Goal: Task Accomplishment & Management: Manage account settings

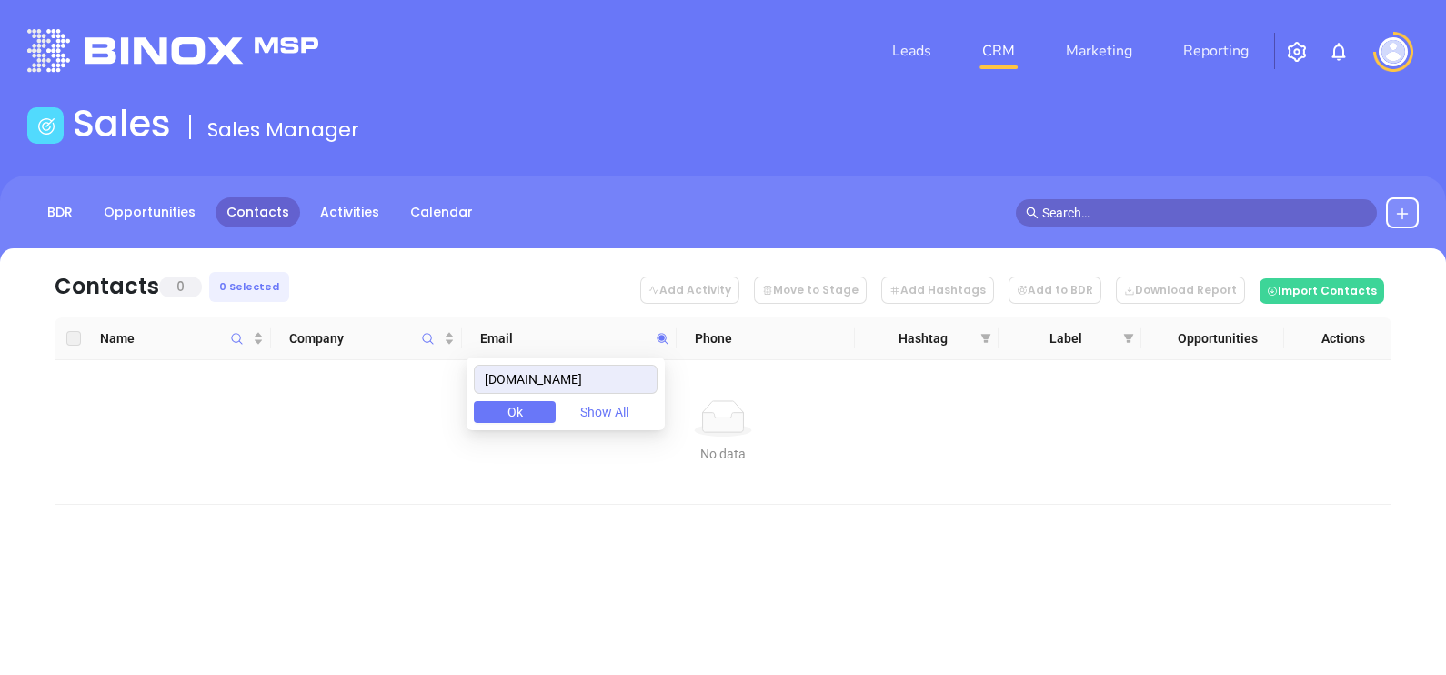
drag, startPoint x: 596, startPoint y: 383, endPoint x: 450, endPoint y: 359, distance: 147.4
click at [453, 361] on body "Leads CRM Marketing Reporting Financial Leads Leads Sales Sales Manager BDR Opp…" at bounding box center [723, 337] width 1446 height 675
click at [622, 369] on input "[DOMAIN_NAME]" at bounding box center [566, 379] width 184 height 29
click at [622, 369] on input "eagleslandinginsurance.com" at bounding box center [566, 379] width 184 height 29
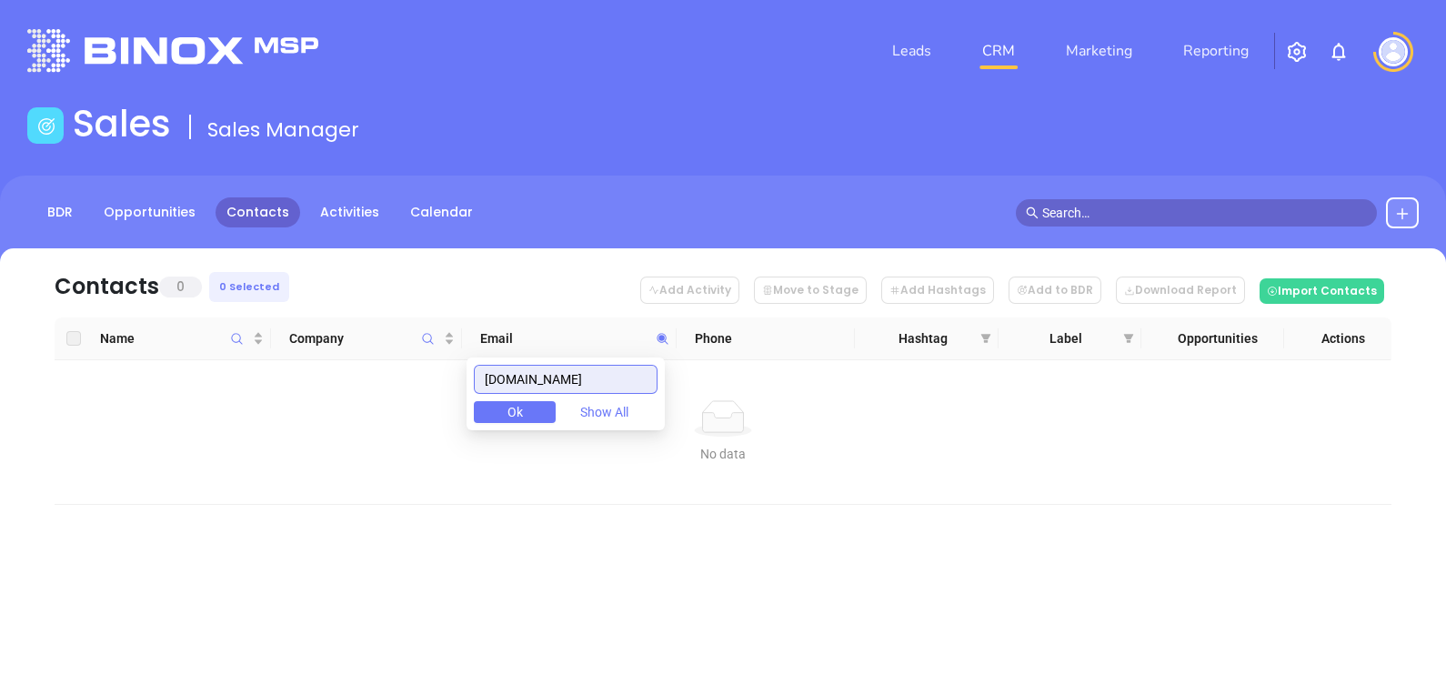
paste input "baldwin"
drag, startPoint x: 613, startPoint y: 381, endPoint x: 380, endPoint y: 383, distance: 232.8
click at [380, 383] on body "Leads CRM Marketing Reporting Financial Leads Leads Sales Sales Manager BDR Opp…" at bounding box center [723, 337] width 1446 height 675
paste input "binsurancehub"
drag, startPoint x: 622, startPoint y: 371, endPoint x: 407, endPoint y: 370, distance: 215.6
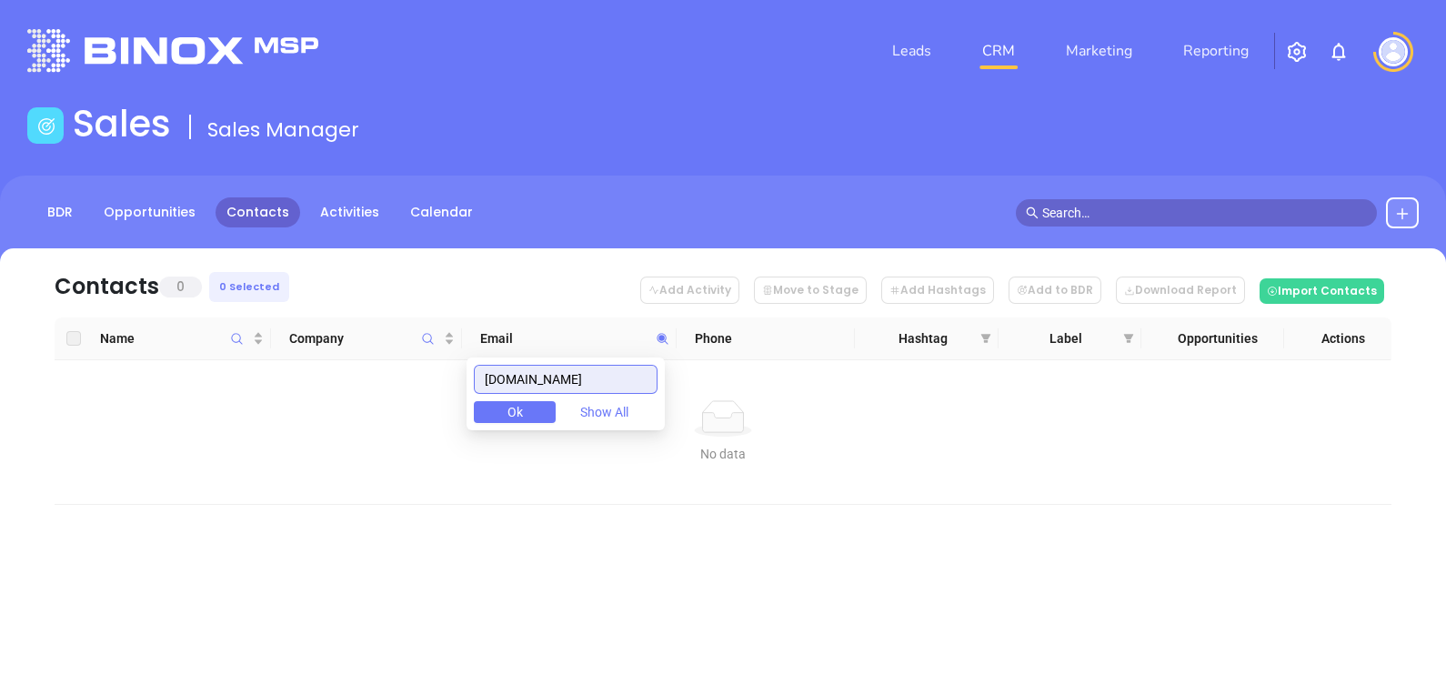
click at [409, 370] on body "Leads CRM Marketing Reporting Financial Leads Leads Sales Sales Manager BDR Opp…" at bounding box center [723, 337] width 1446 height 675
paste input "academyins"
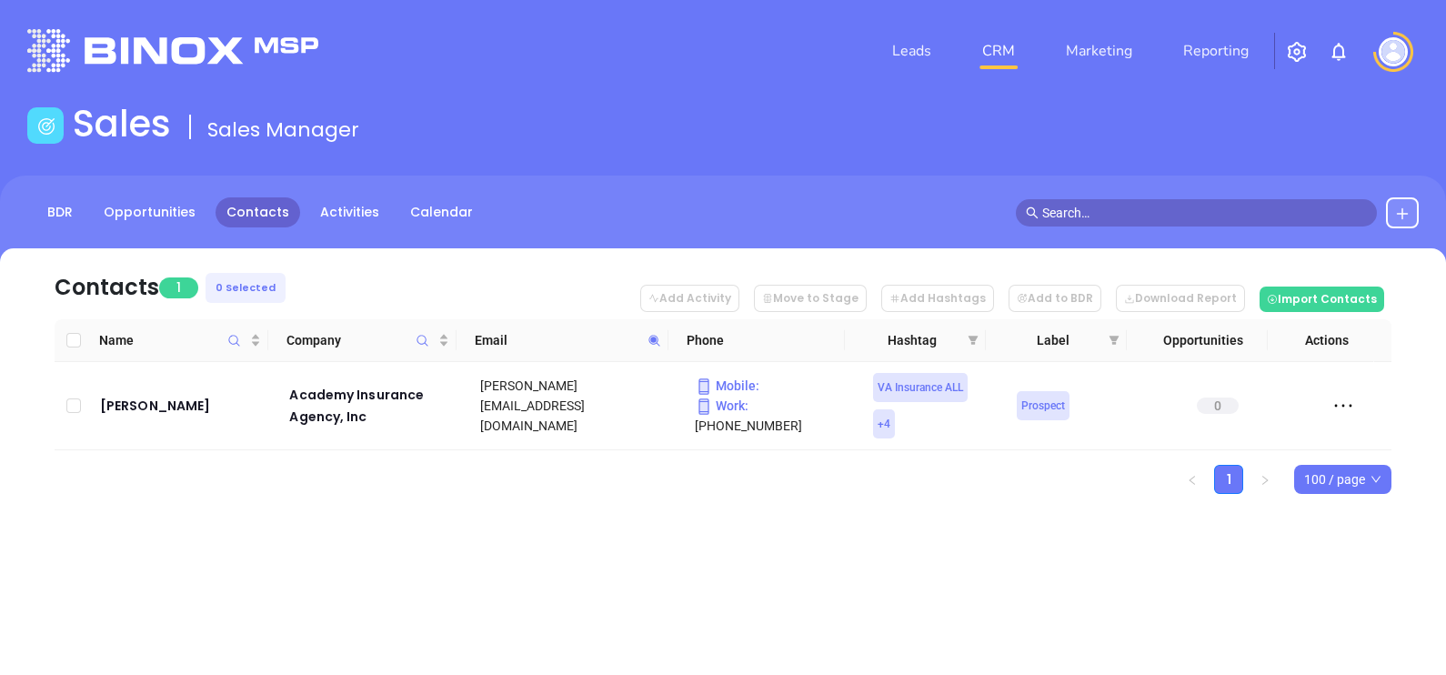
click at [648, 341] on icon at bounding box center [655, 341] width 14 height 14
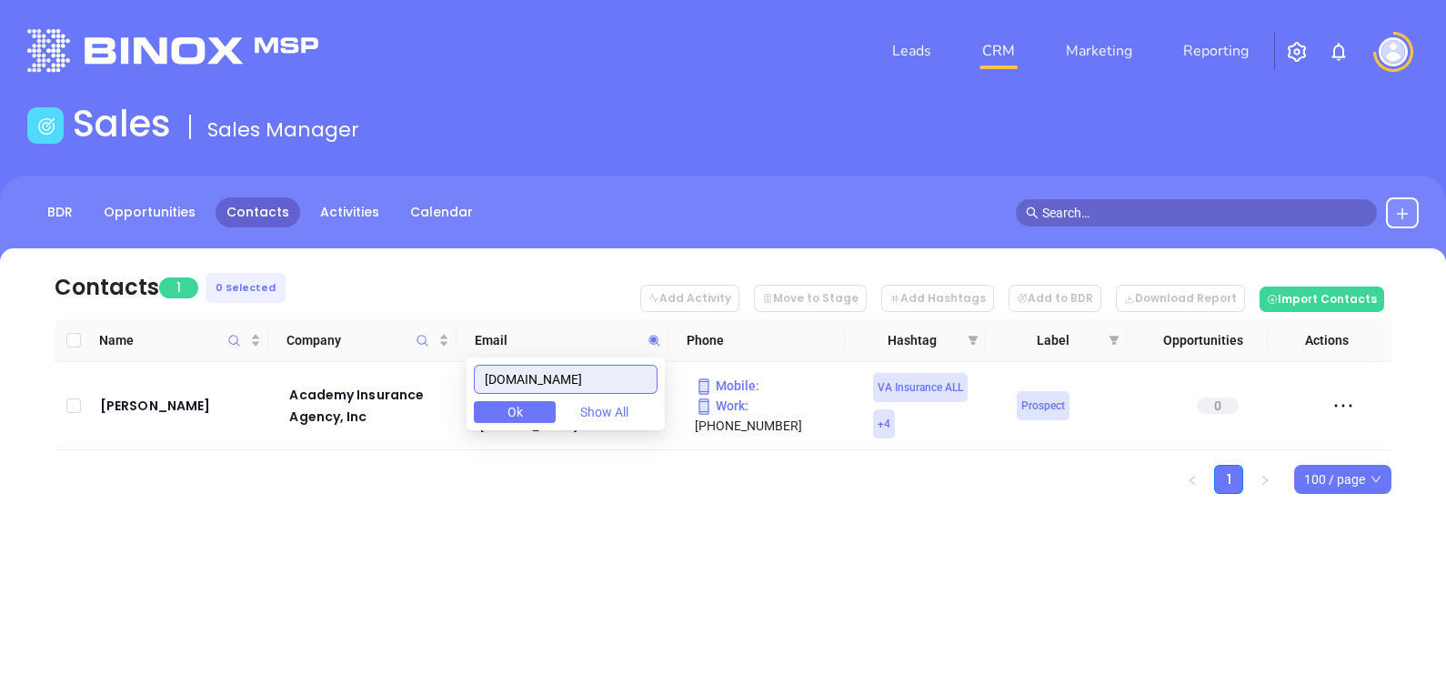
paste input "moorecleme"
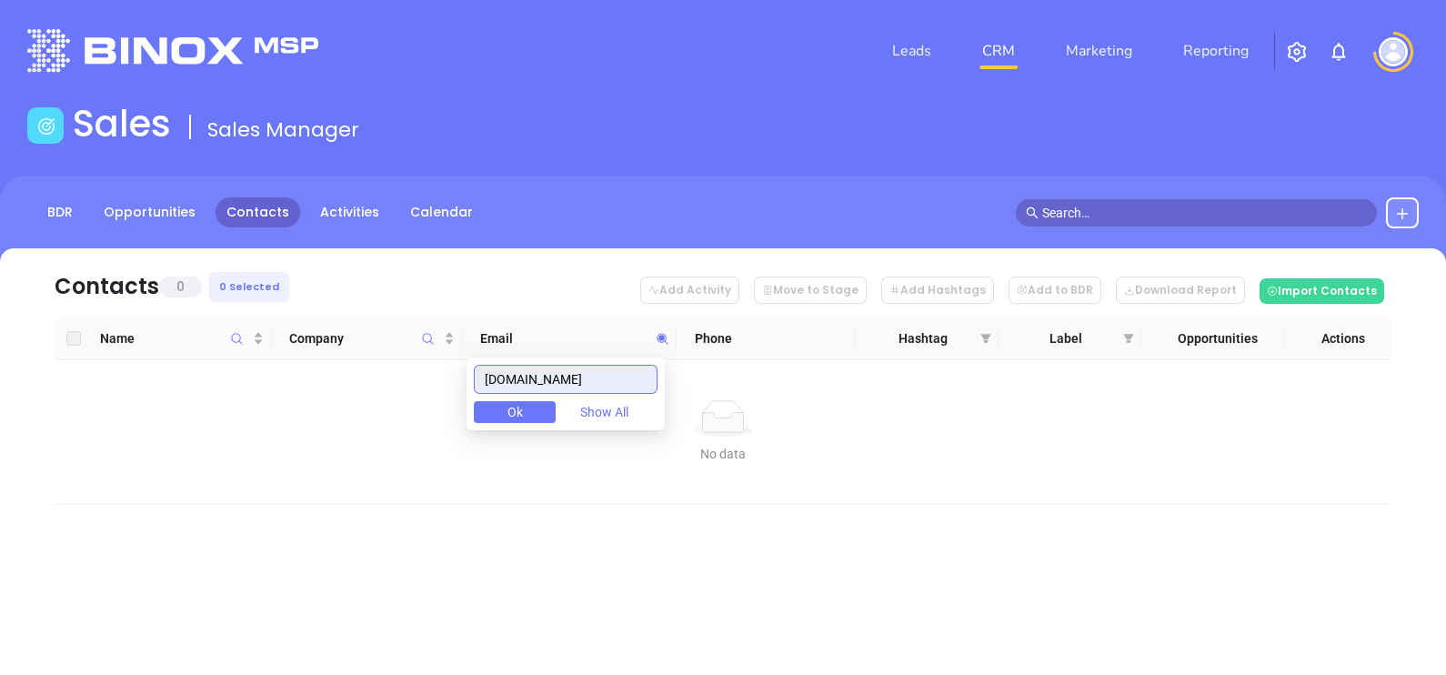
drag, startPoint x: 609, startPoint y: 378, endPoint x: 273, endPoint y: 399, distance: 337.2
click at [308, 396] on body "Leads CRM Marketing Reporting Financial Leads Leads Sales Sales Manager BDR Opp…" at bounding box center [723, 337] width 1446 height 675
paste input "loudouninsurancegroup"
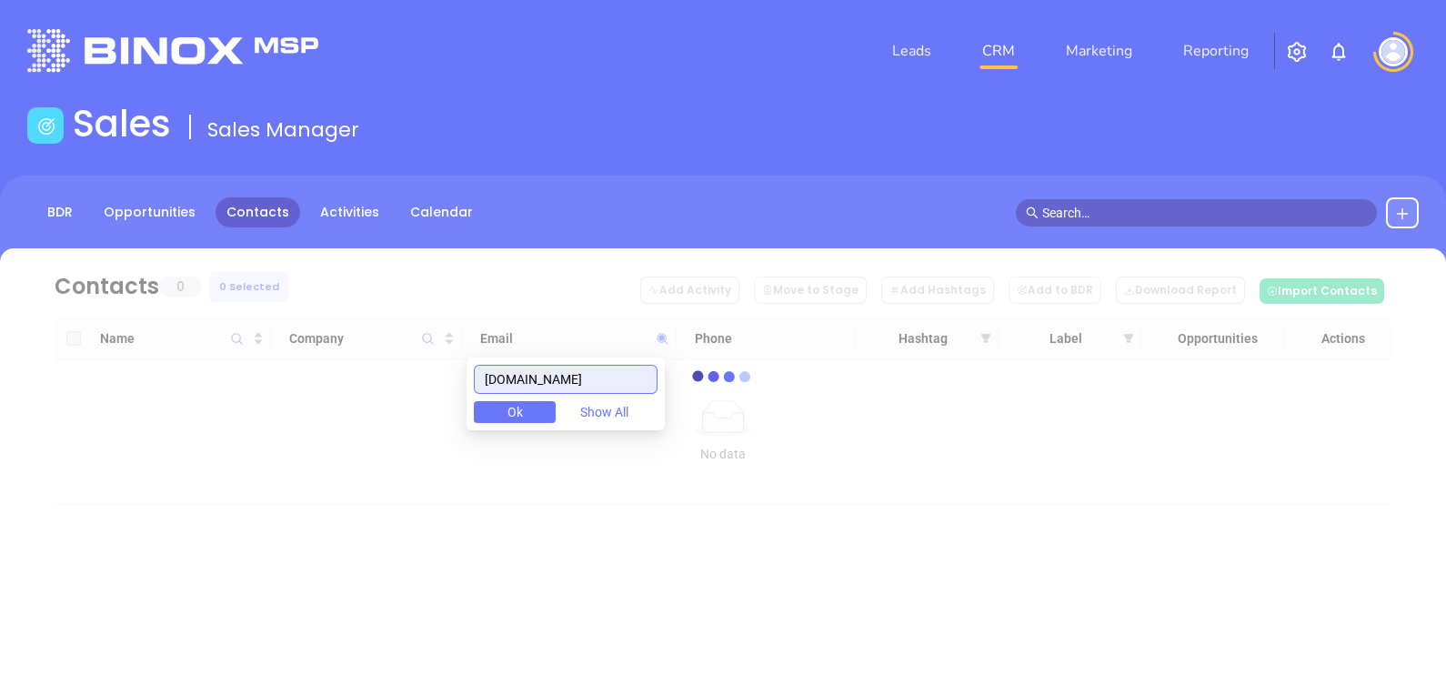
type input "loudouninsurancegroup.com"
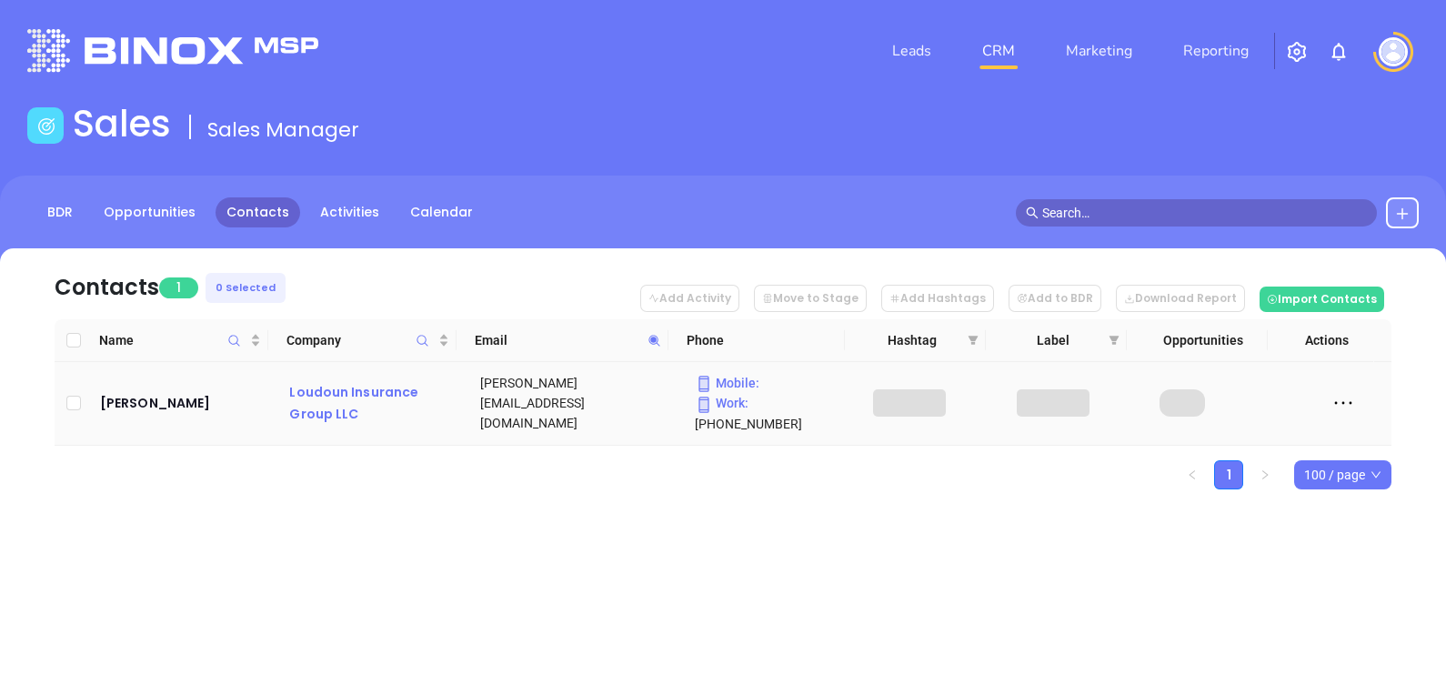
scroll to position [0, 0]
click at [367, 381] on div "Loudoun Insurance Group LLC" at bounding box center [372, 403] width 166 height 44
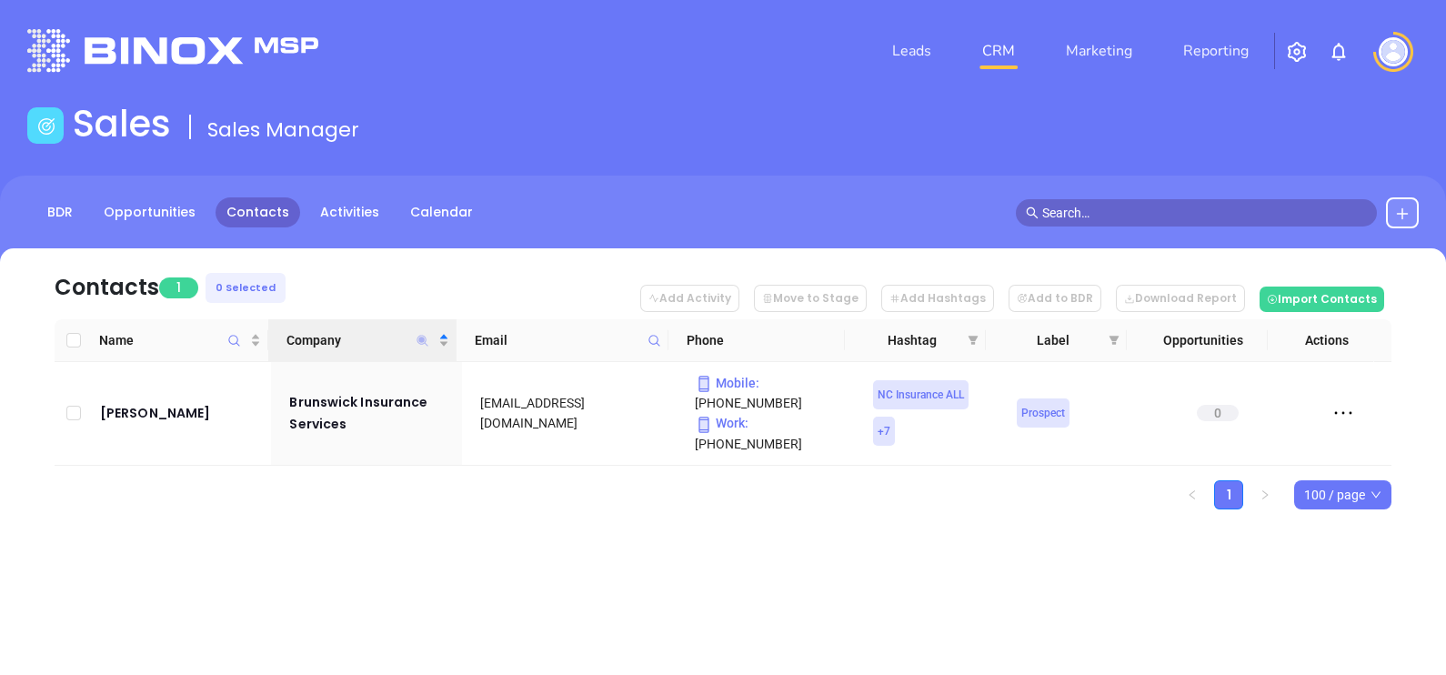
click at [422, 335] on icon "Company" at bounding box center [422, 340] width 11 height 11
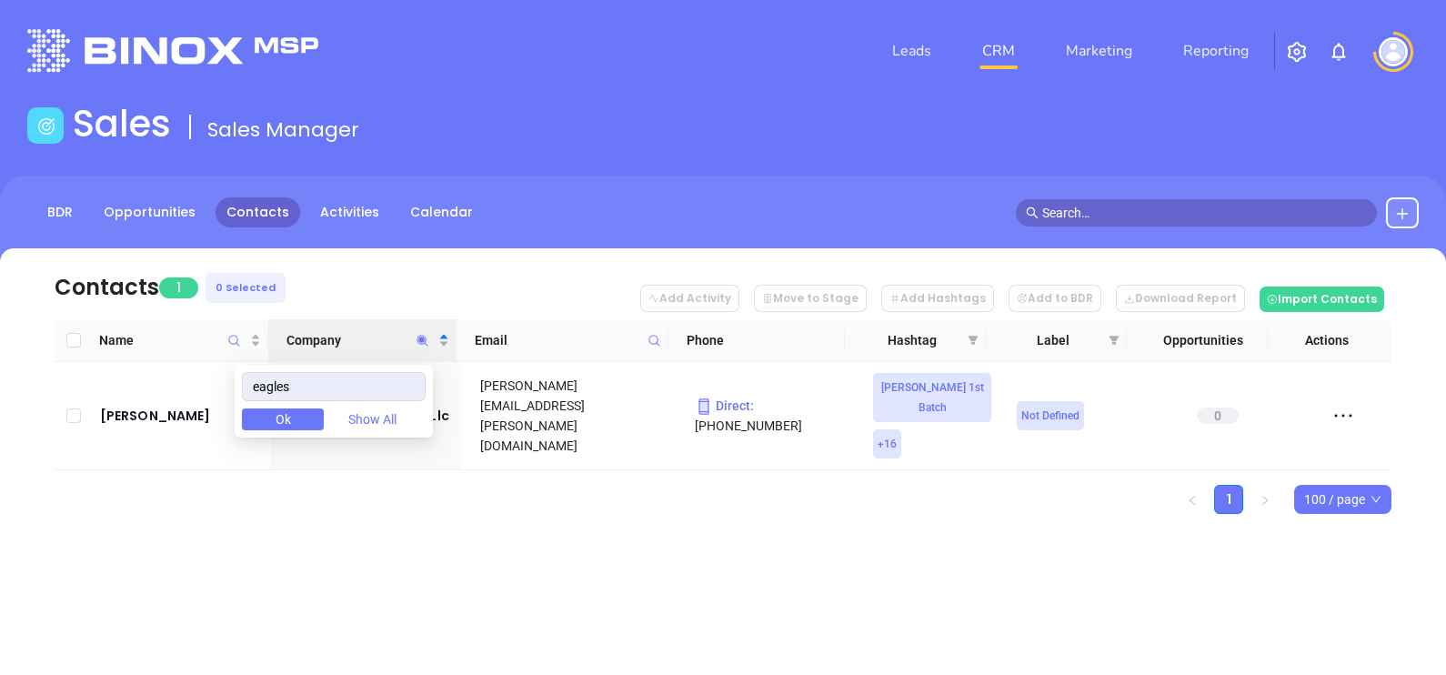
click at [454, 549] on div "Contacts 1 0 Selected Add Activity Move to Stage Add Hashtags Add to BDR Downlo…" at bounding box center [723, 412] width 1446 height 329
click at [425, 341] on icon "Company" at bounding box center [422, 340] width 11 height 11
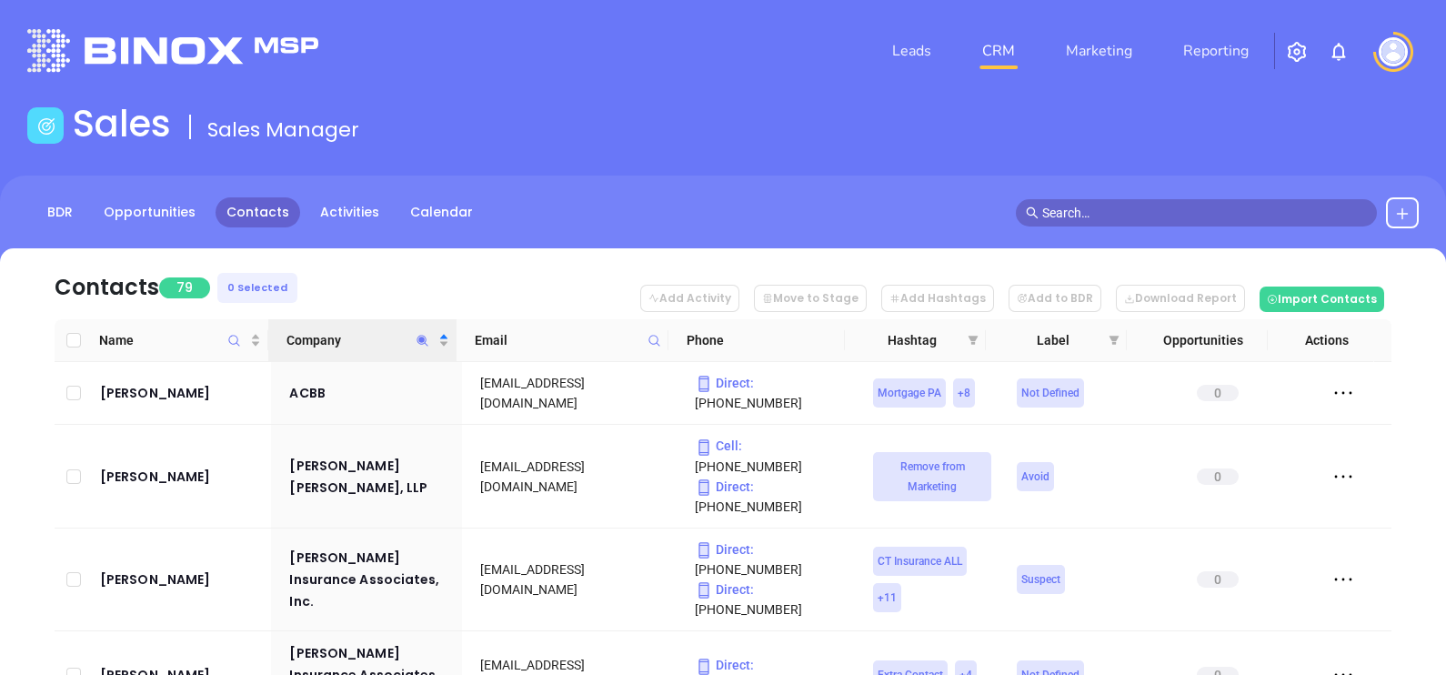
click at [437, 276] on nav "Contacts 79 0 Selected Add Activity Move to Stage Add Hashtags Add to BDR Downl…" at bounding box center [723, 283] width 1337 height 71
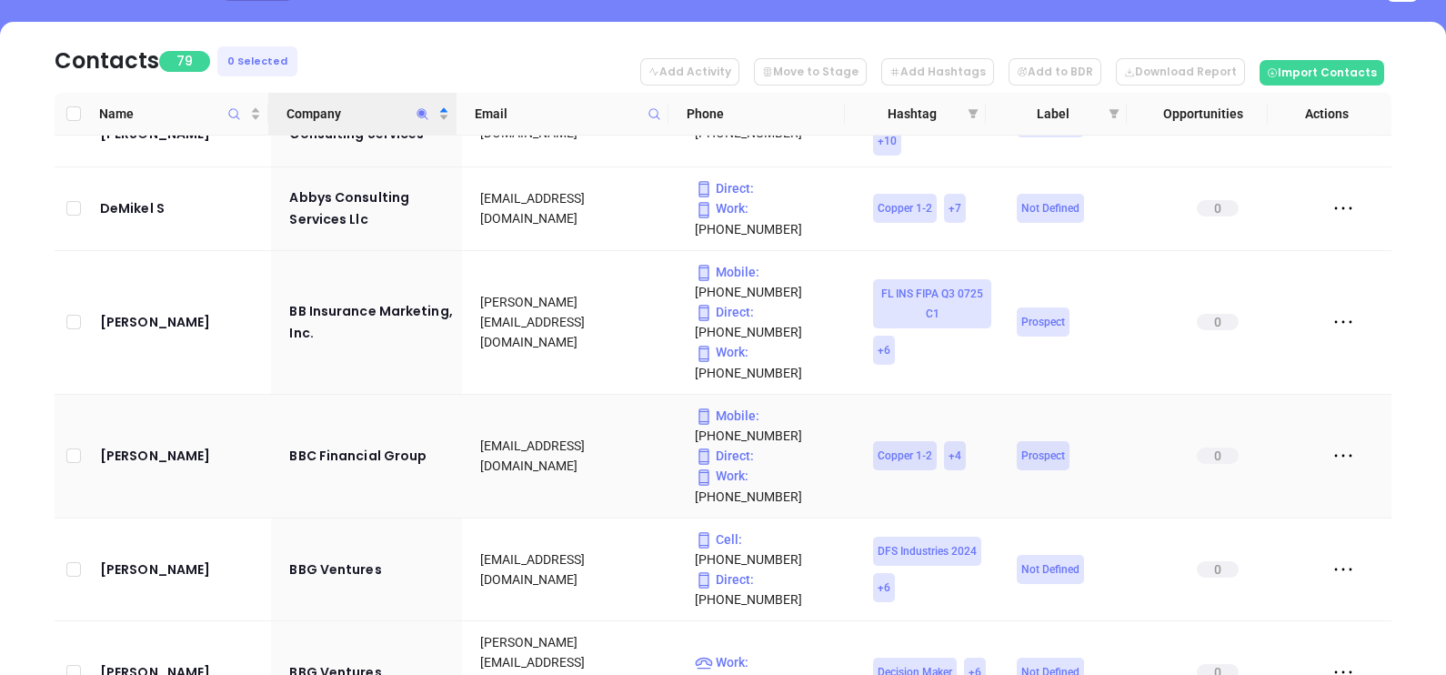
scroll to position [1251, 0]
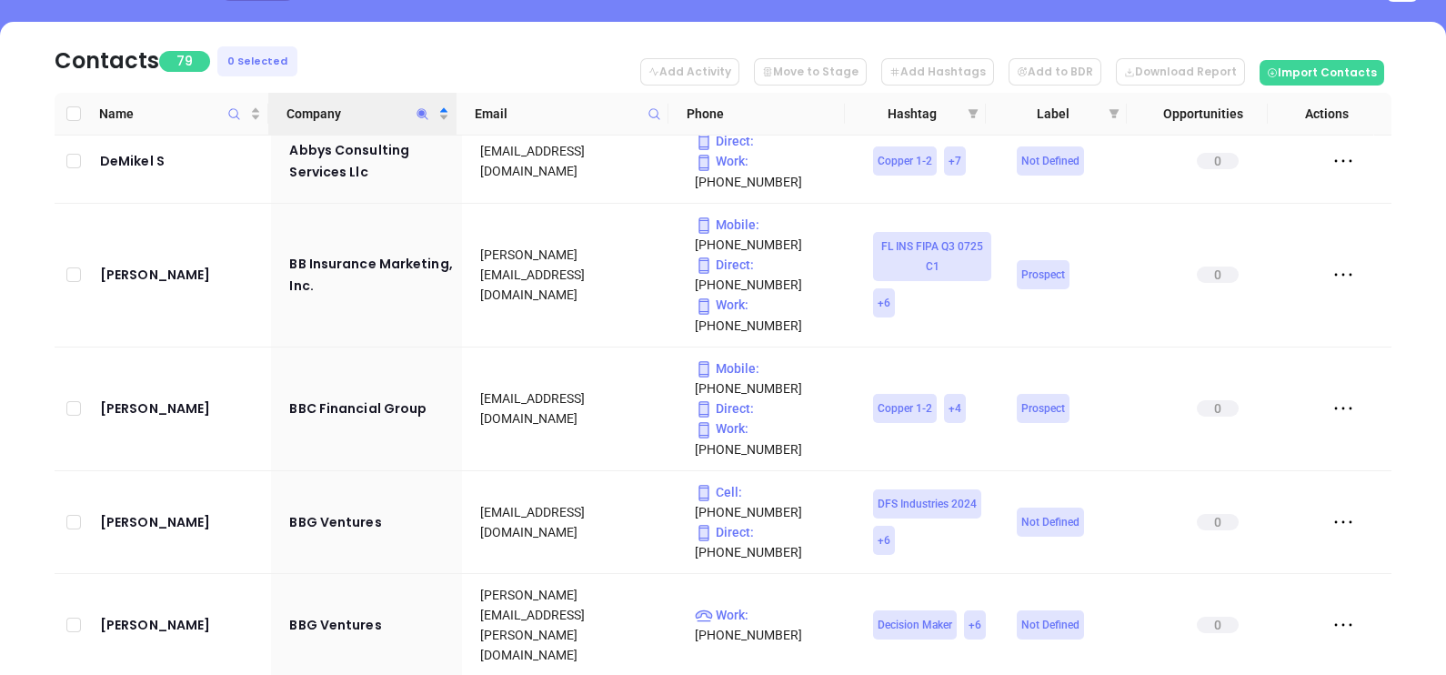
click at [419, 107] on icon "Company" at bounding box center [423, 114] width 14 height 14
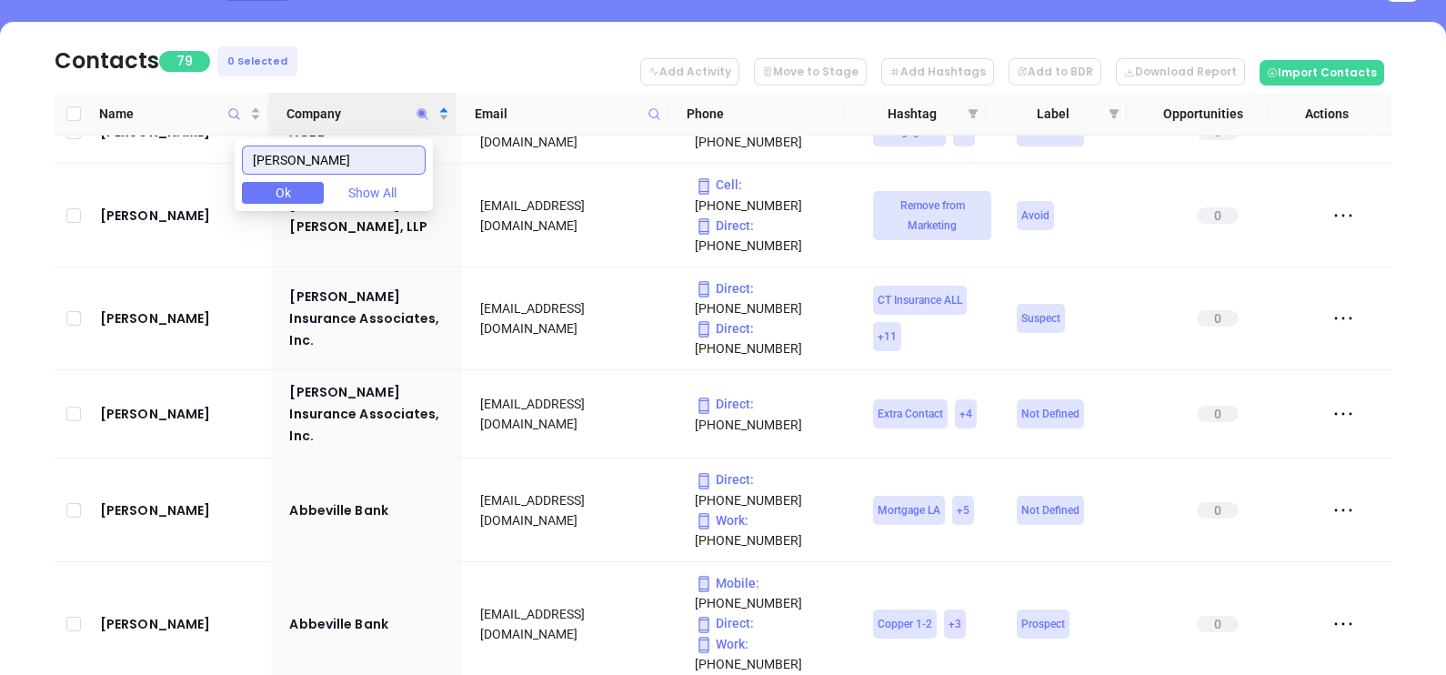
scroll to position [0, 0]
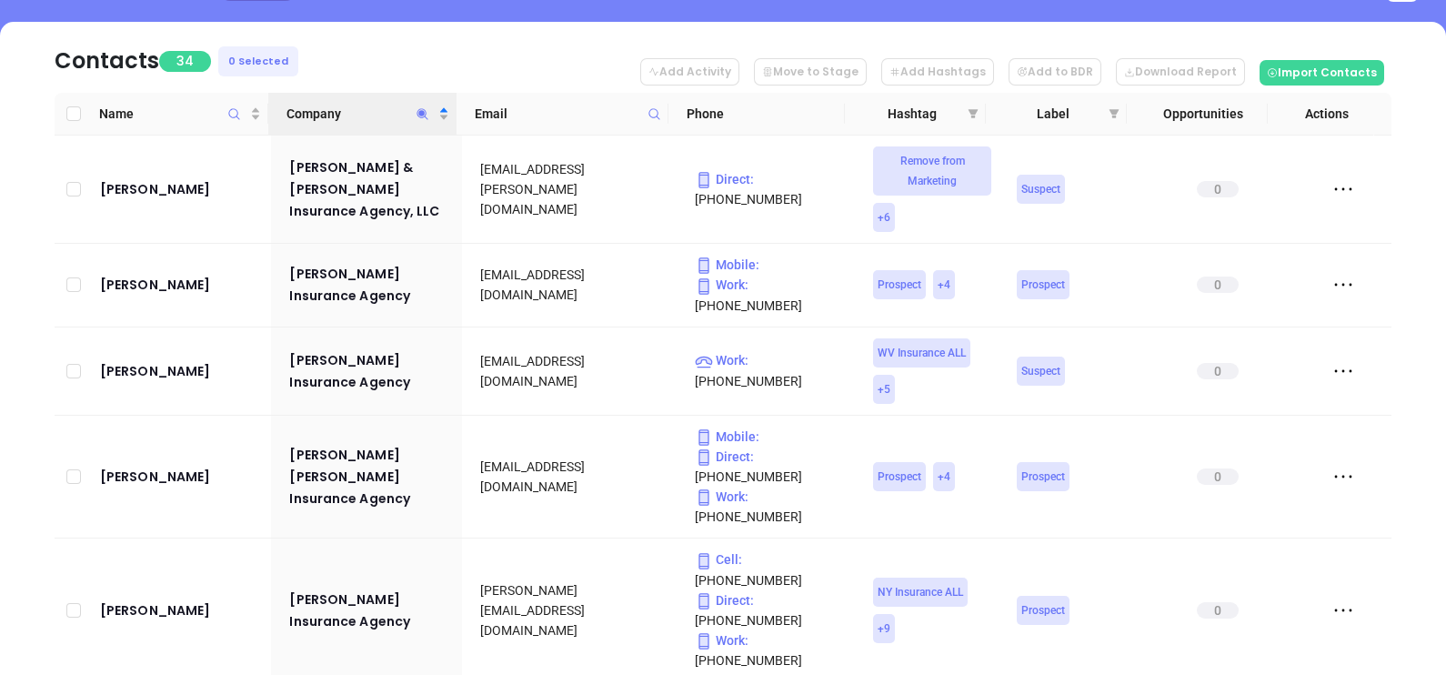
click at [432, 64] on nav "Contacts 34 0 Selected Add Activity Move to Stage Add Hashtags Add to BDR Downl…" at bounding box center [723, 57] width 1337 height 71
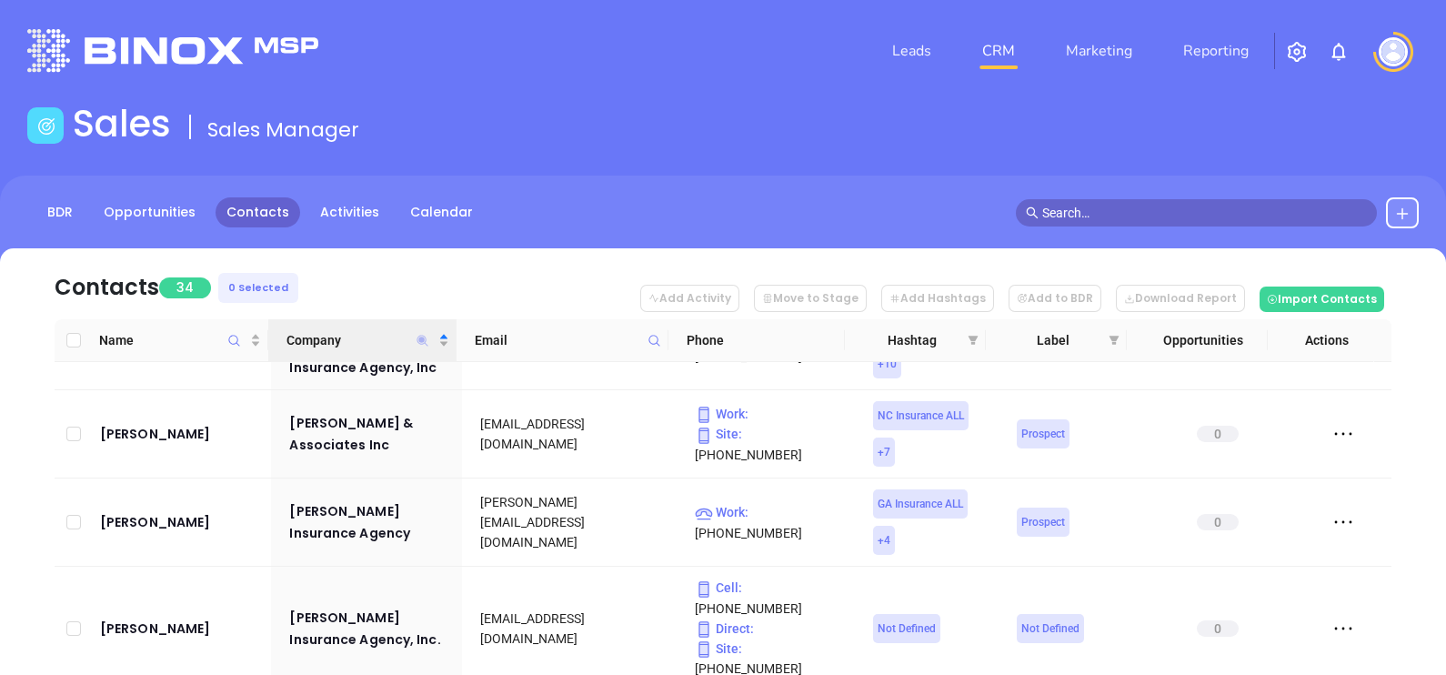
click at [421, 338] on icon "Company" at bounding box center [422, 340] width 11 height 11
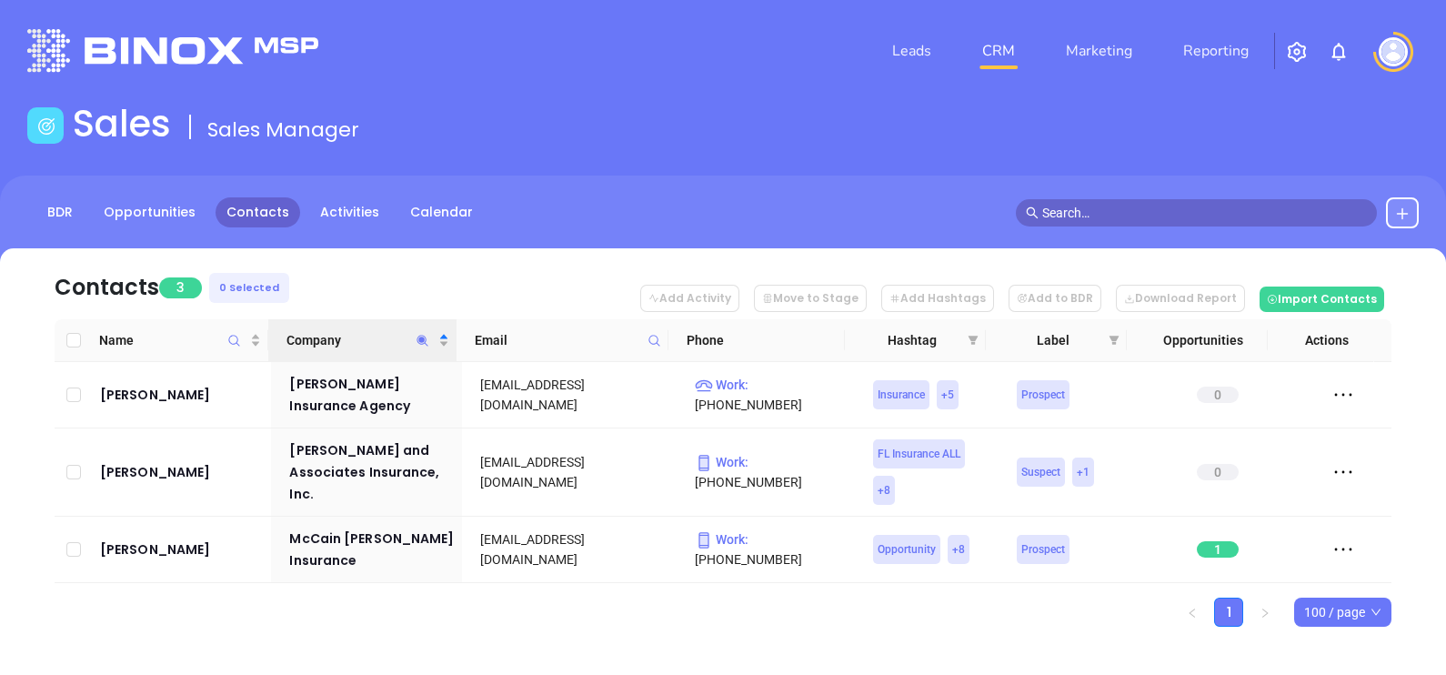
click at [451, 278] on nav "Contacts 3 0 Selected Add Activity Move to Stage Add Hashtags Add to BDR Downlo…" at bounding box center [723, 283] width 1337 height 71
click at [421, 343] on icon "Company" at bounding box center [423, 341] width 14 height 14
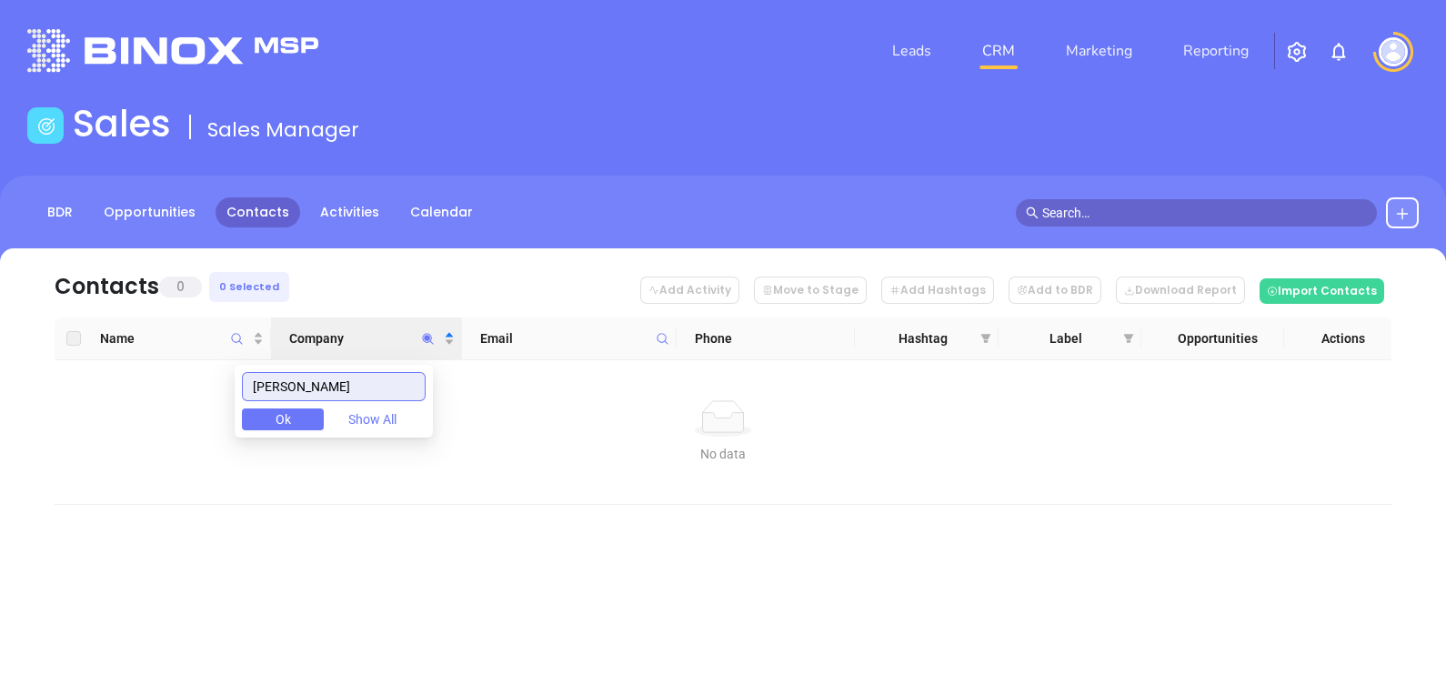
drag, startPoint x: 326, startPoint y: 380, endPoint x: 215, endPoint y: 380, distance: 111.0
click at [216, 381] on body "Leads CRM Marketing Reporting Financial Leads Leads Sales Sales Manager BDR Opp…" at bounding box center [723, 337] width 1446 height 675
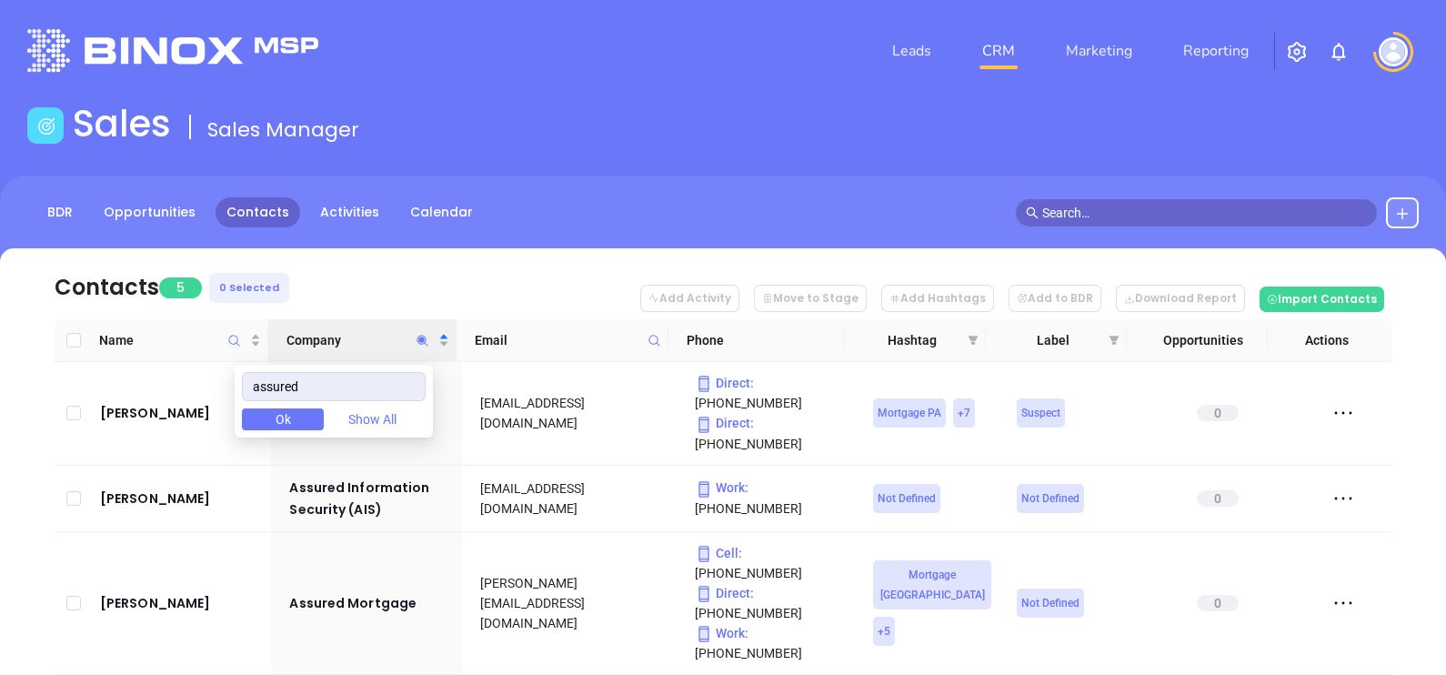
click at [421, 263] on nav "Contacts 5 0 Selected Add Activity Move to Stage Add Hashtags Add to BDR Downlo…" at bounding box center [723, 283] width 1337 height 71
click at [419, 334] on icon "Company" at bounding box center [423, 341] width 14 height 14
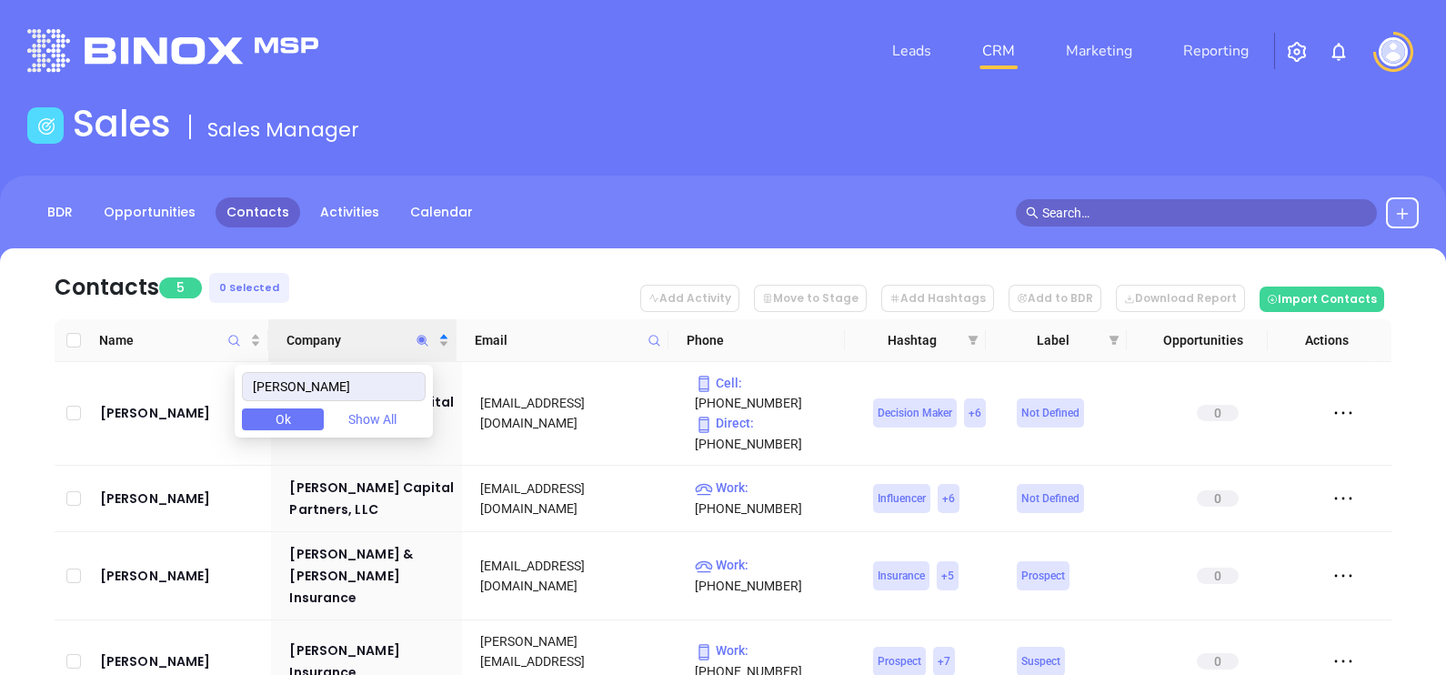
click at [408, 286] on nav "Contacts 5 0 Selected Add Activity Move to Stage Add Hashtags Add to BDR Downlo…" at bounding box center [723, 283] width 1337 height 71
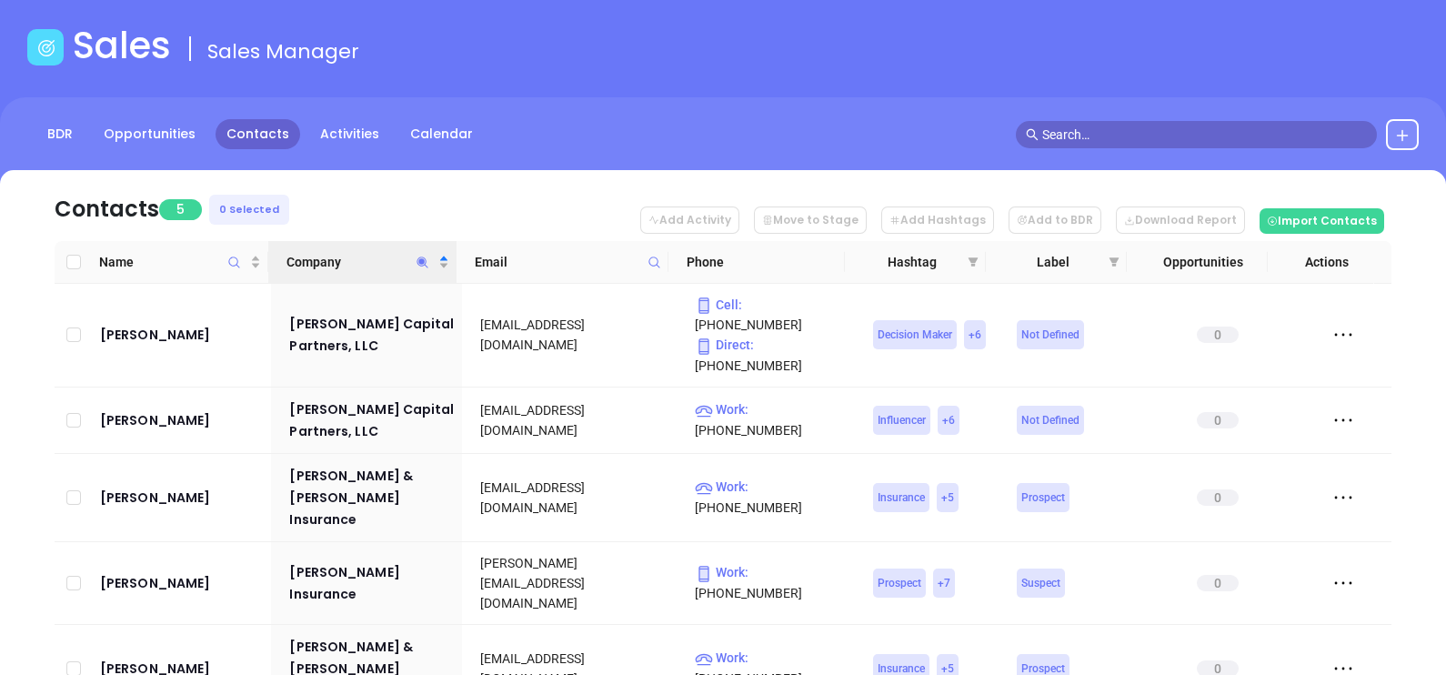
scroll to position [109, 0]
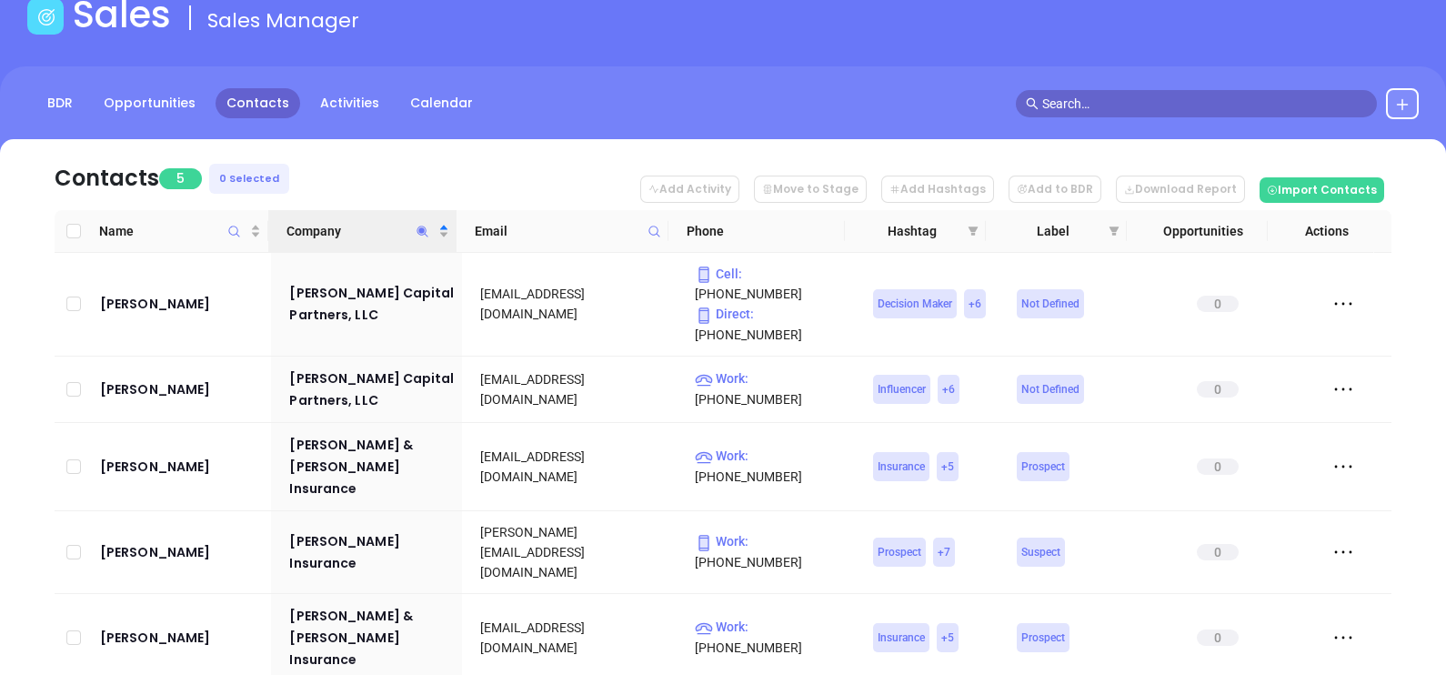
click at [419, 219] on span "Company" at bounding box center [422, 231] width 21 height 42
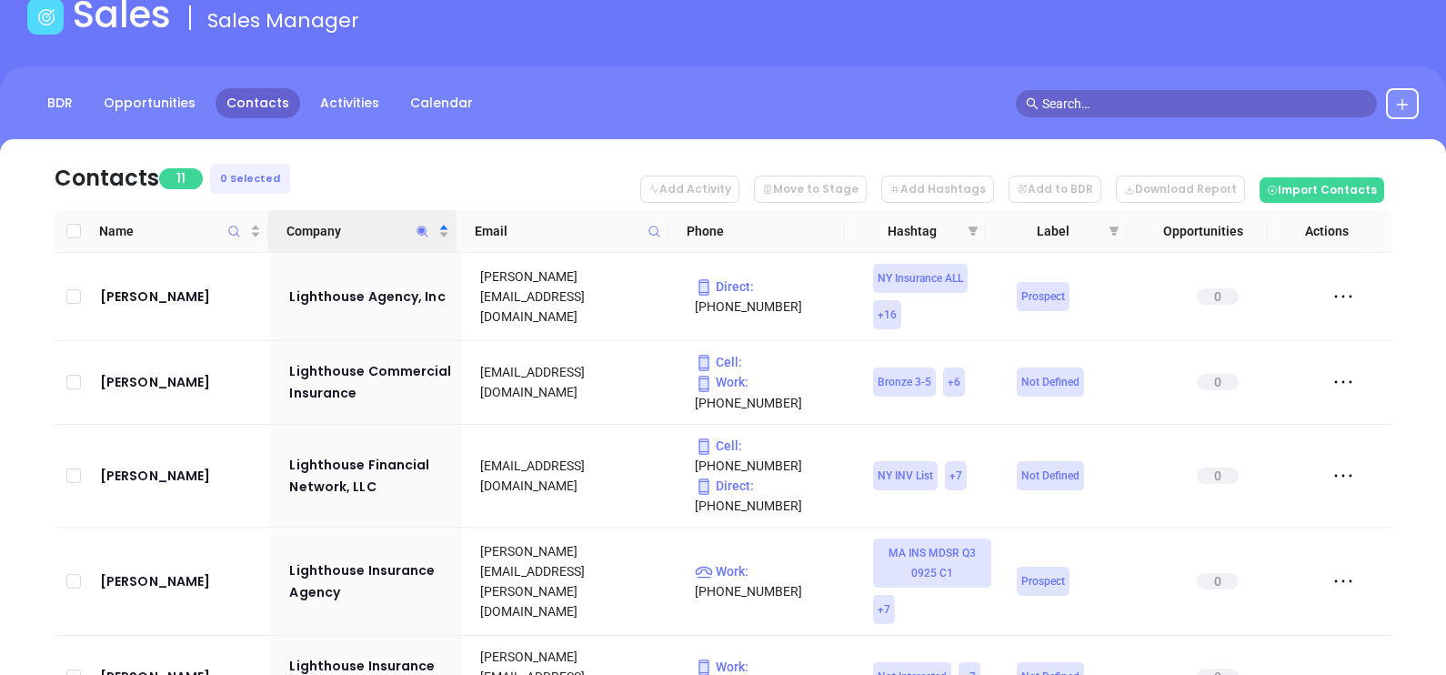
click at [477, 176] on nav "Contacts 11 0 Selected Add Activity Move to Stage Add Hashtags Add to BDR Downl…" at bounding box center [723, 174] width 1337 height 71
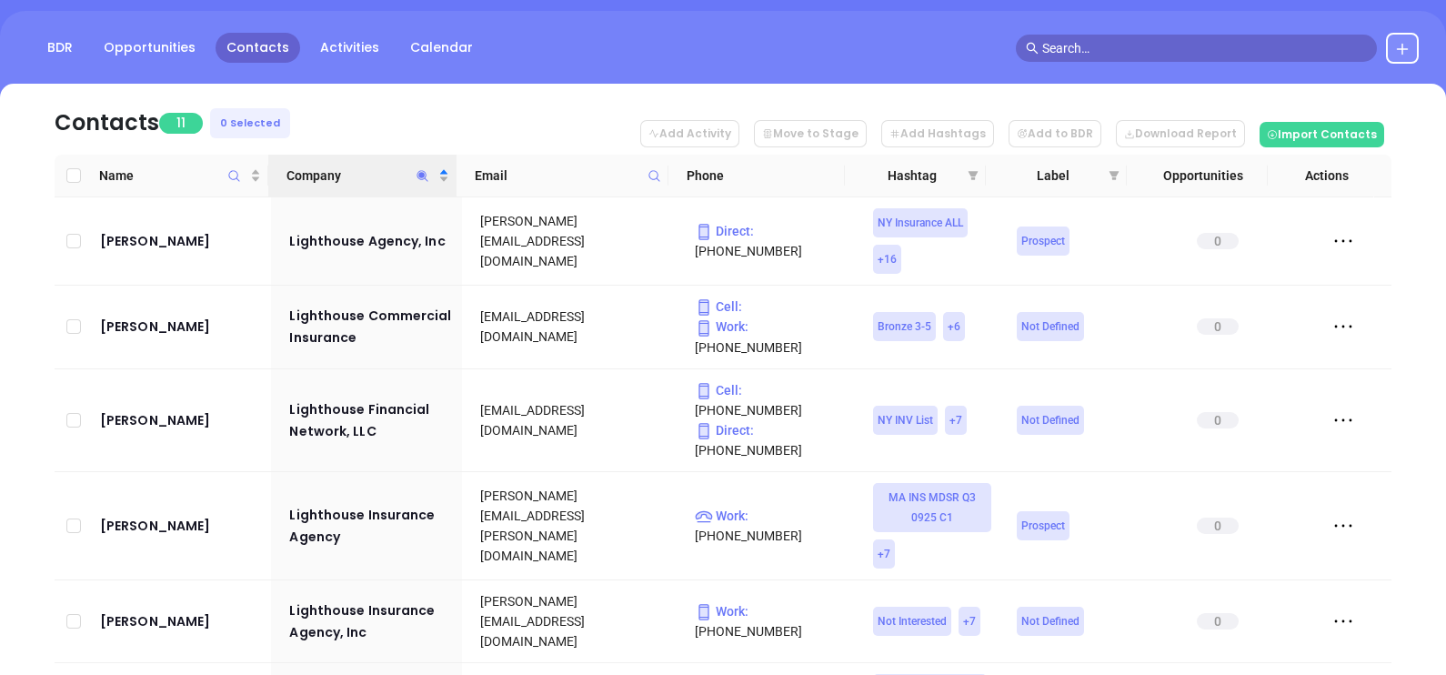
scroll to position [111, 0]
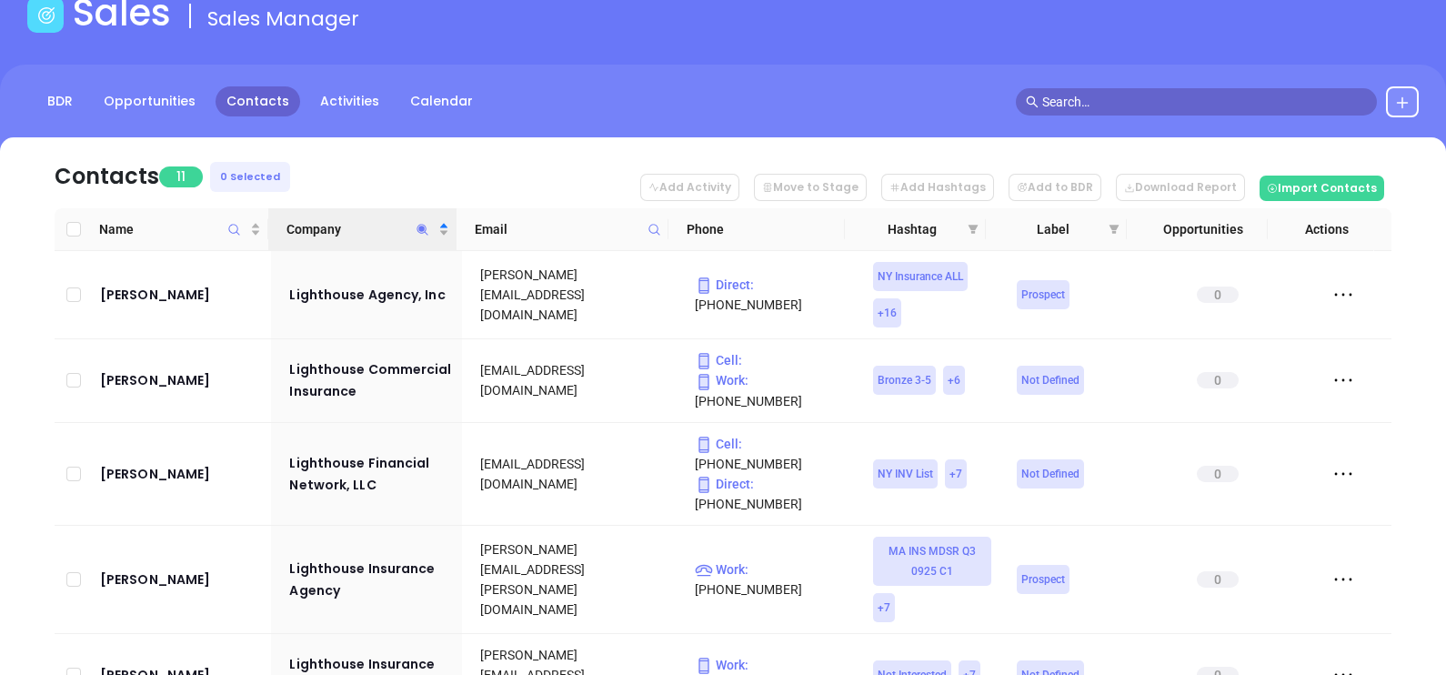
click at [423, 224] on icon "Company" at bounding box center [423, 230] width 14 height 14
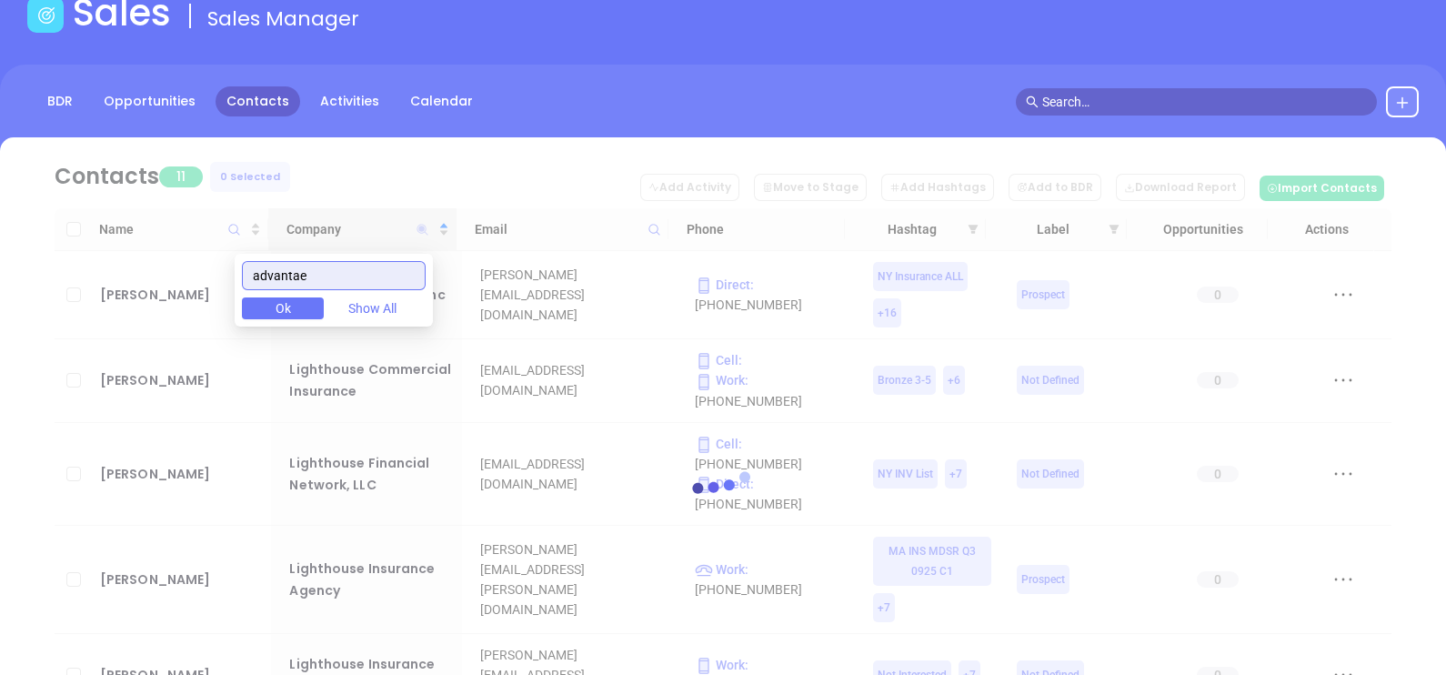
scroll to position [0, 0]
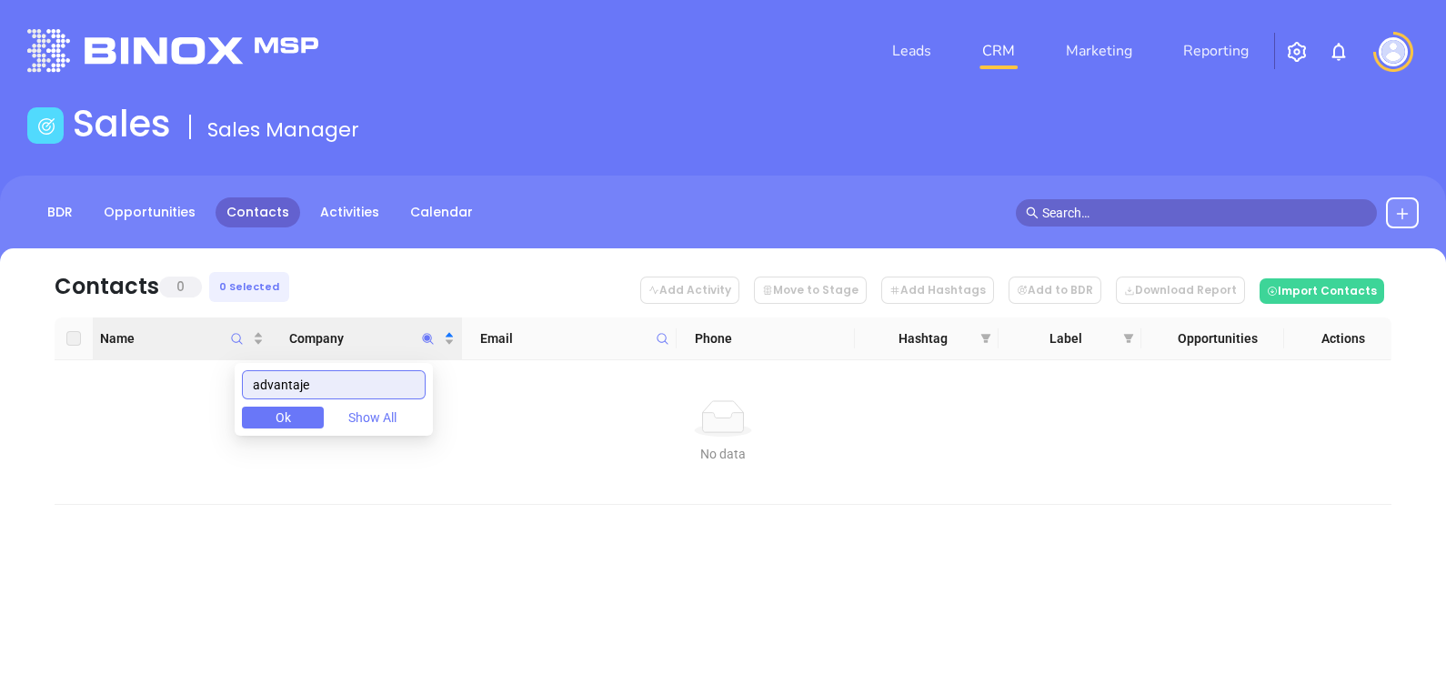
drag, startPoint x: 331, startPoint y: 377, endPoint x: 186, endPoint y: 350, distance: 147.2
click at [183, 352] on body "Leads CRM Marketing Reporting Financial Leads Leads Sales Sales Manager BDR Opp…" at bounding box center [723, 337] width 1446 height 675
type input "ALESSANDRO"
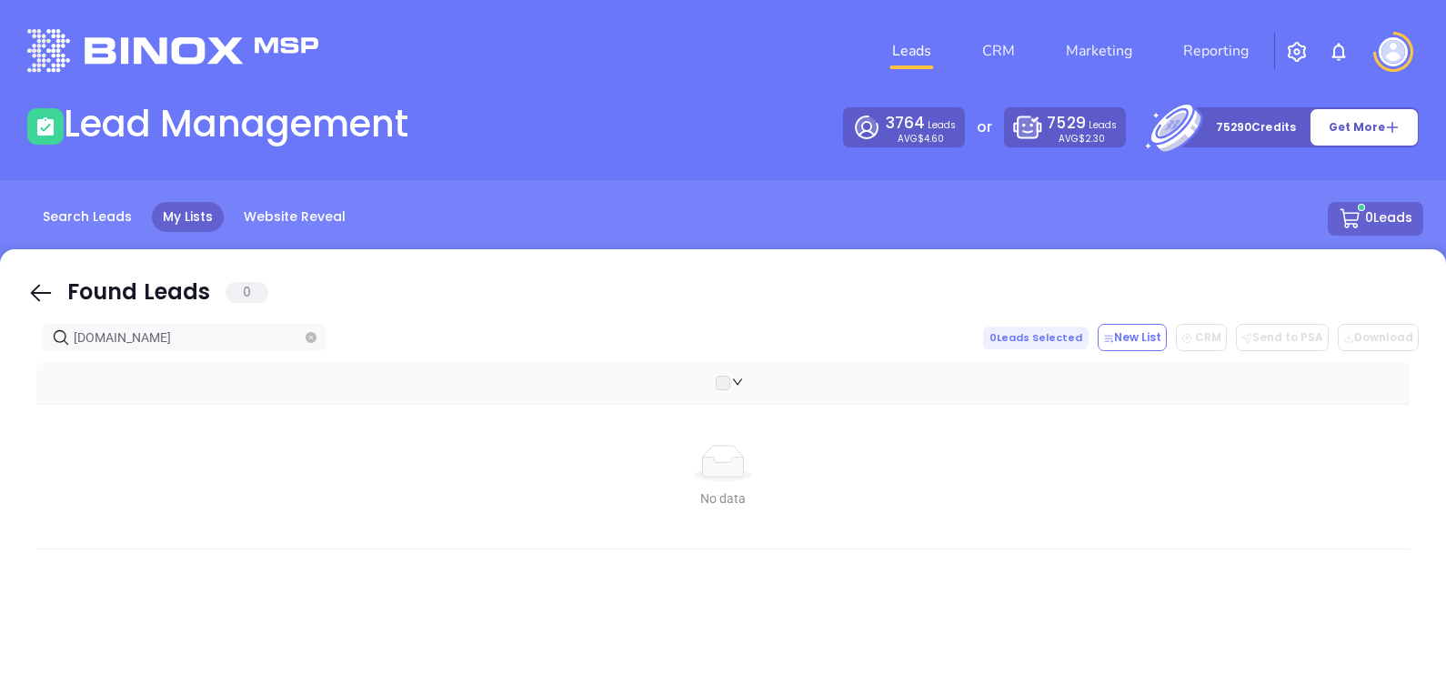
scroll to position [187, 0]
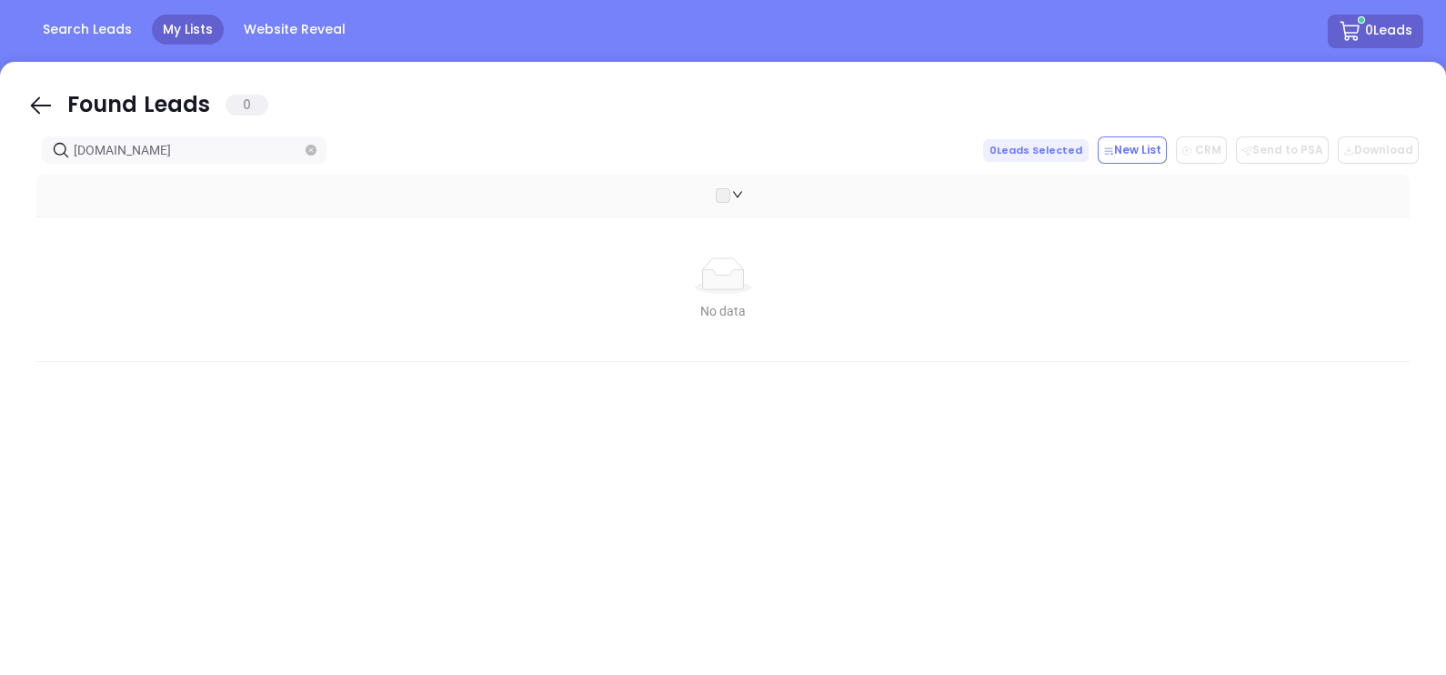
drag, startPoint x: 45, startPoint y: 100, endPoint x: 127, endPoint y: 147, distance: 94.5
click at [45, 99] on icon at bounding box center [40, 105] width 27 height 27
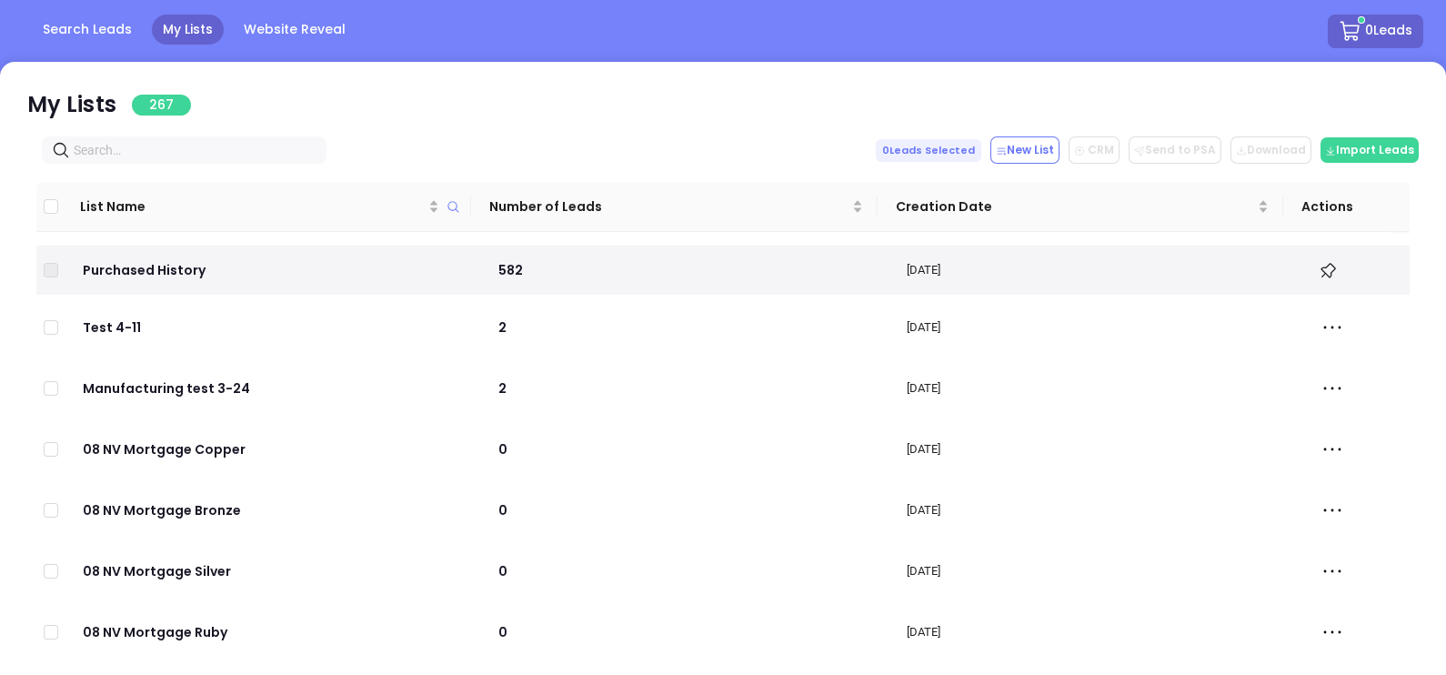
click at [145, 155] on input "text" at bounding box center [188, 150] width 228 height 20
paste input "eagleslandinginsurance.com"
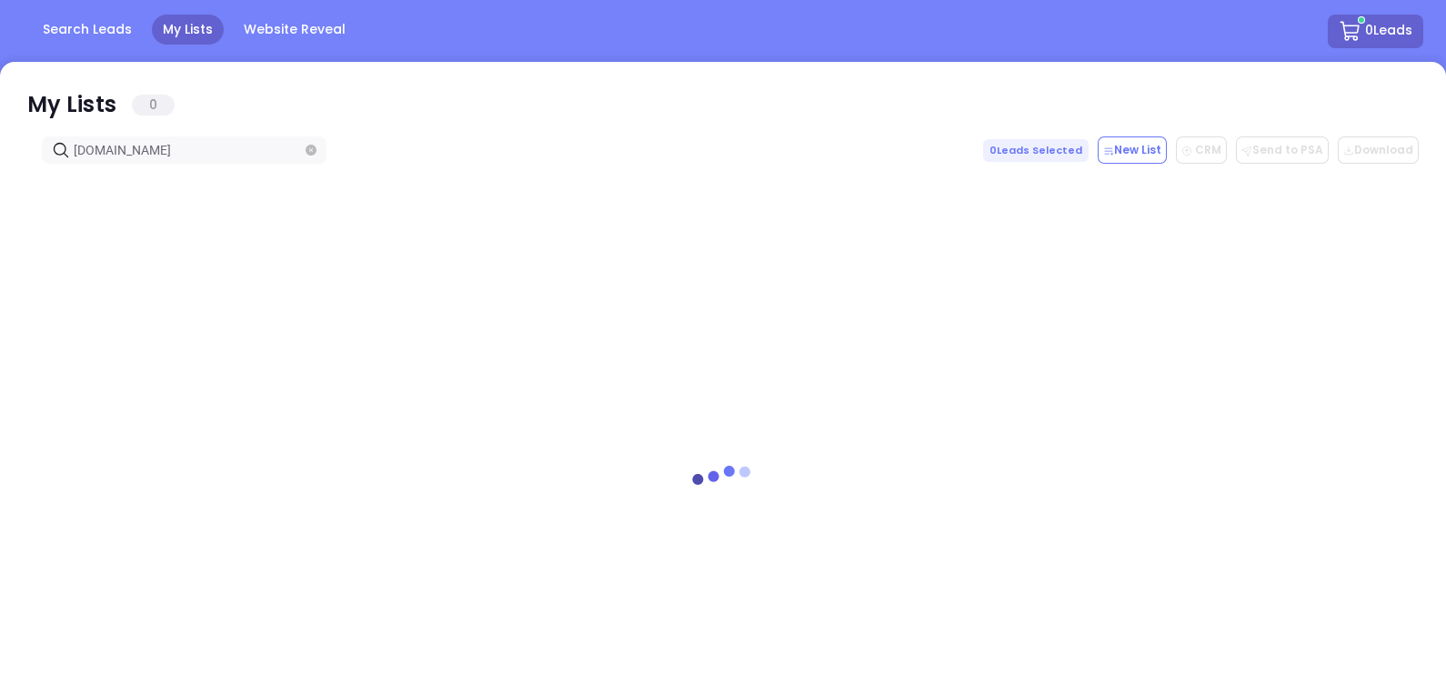
type input "eagleslandinginsurance.com"
drag, startPoint x: 47, startPoint y: 93, endPoint x: 176, endPoint y: 142, distance: 138.2
click at [47, 92] on icon at bounding box center [40, 105] width 27 height 27
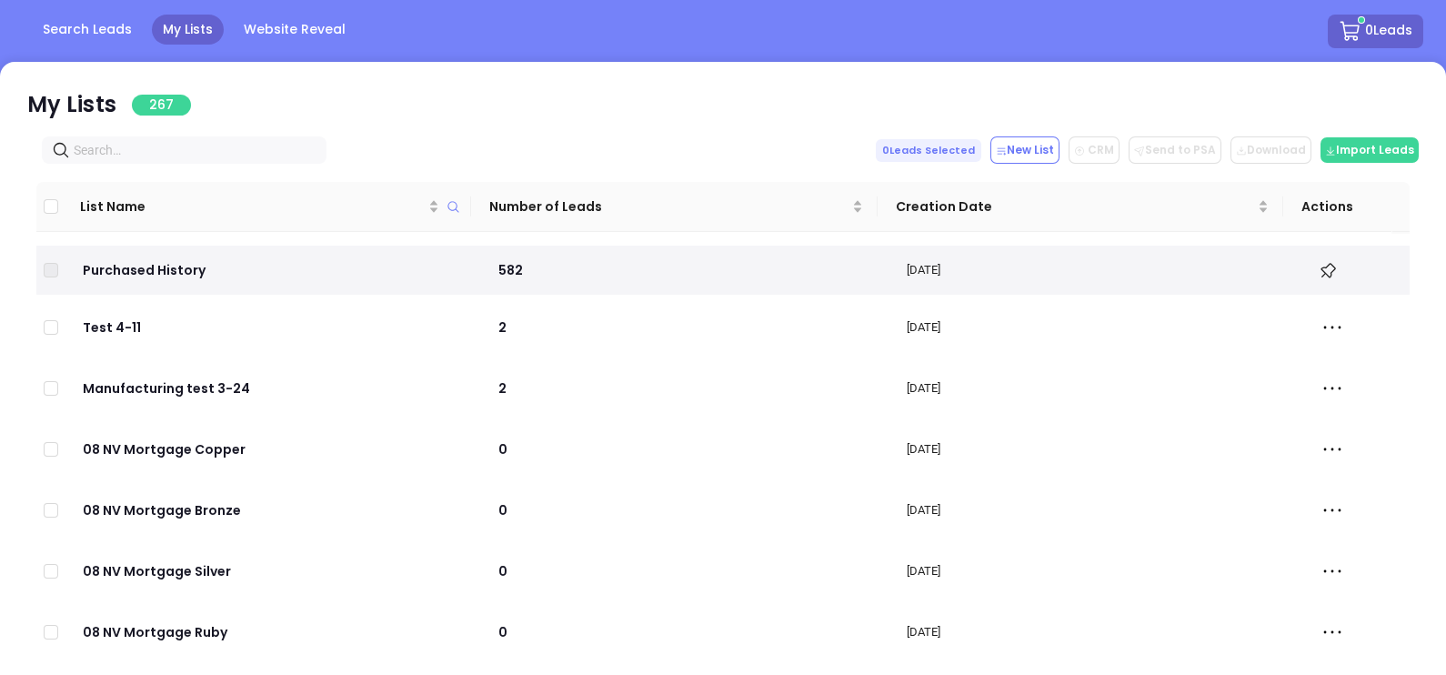
click at [176, 141] on input "text" at bounding box center [188, 150] width 228 height 20
paste input "bbinsurancehub.com"
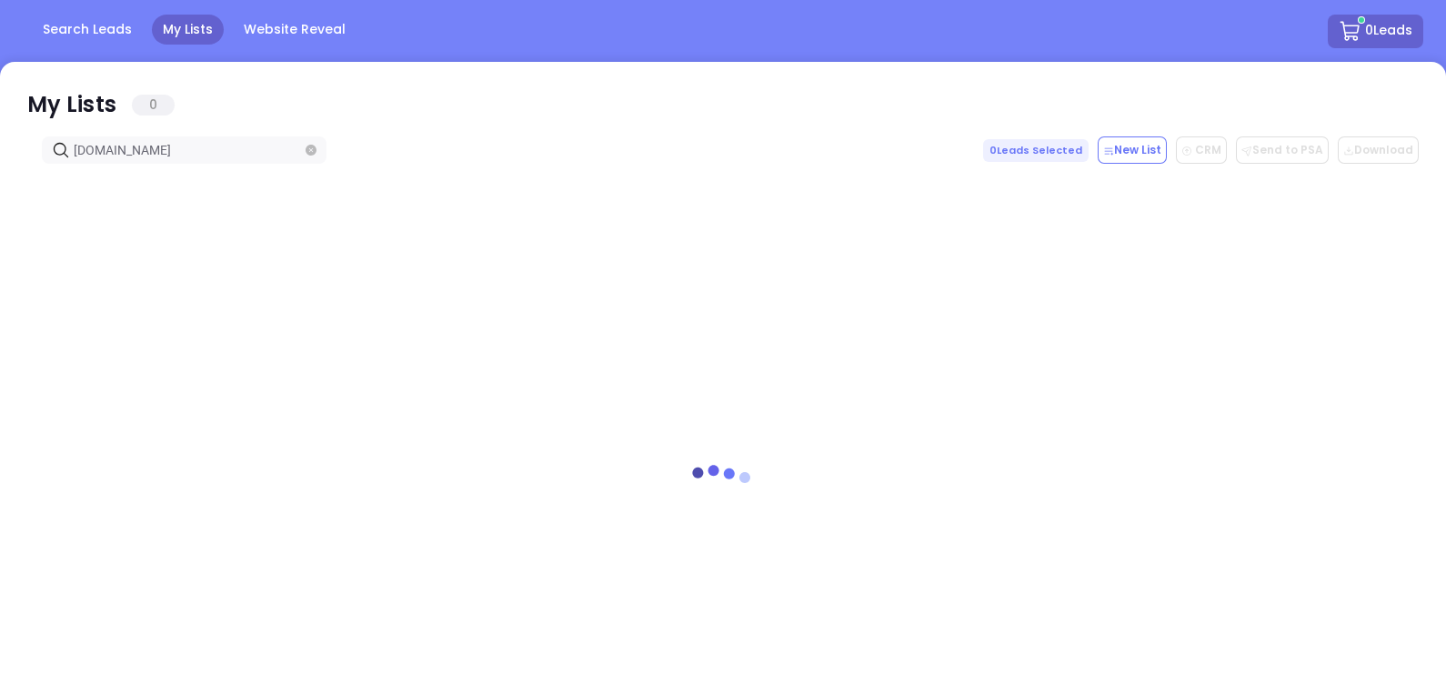
type input "bbinsurancehub.com"
click at [44, 105] on icon at bounding box center [41, 105] width 21 height 17
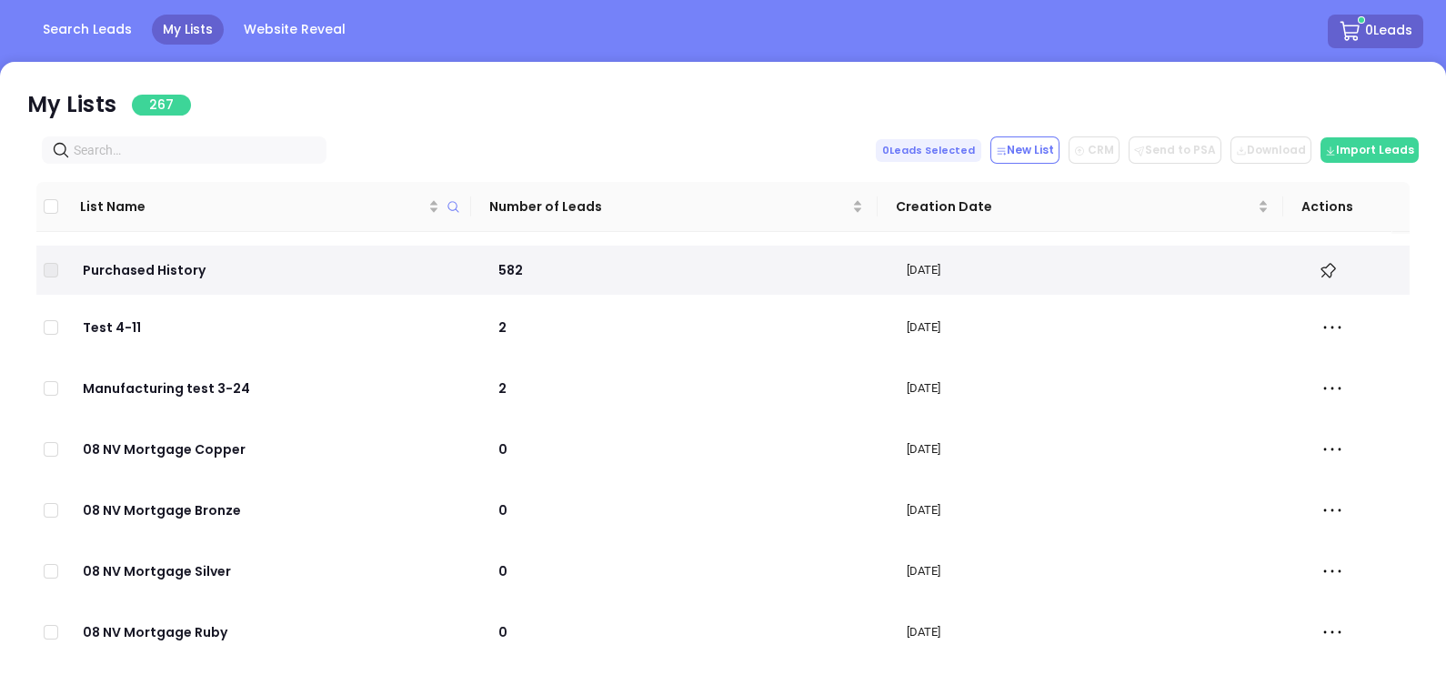
click at [180, 146] on input "text" at bounding box center [188, 150] width 228 height 20
paste input "mooreclemens.com"
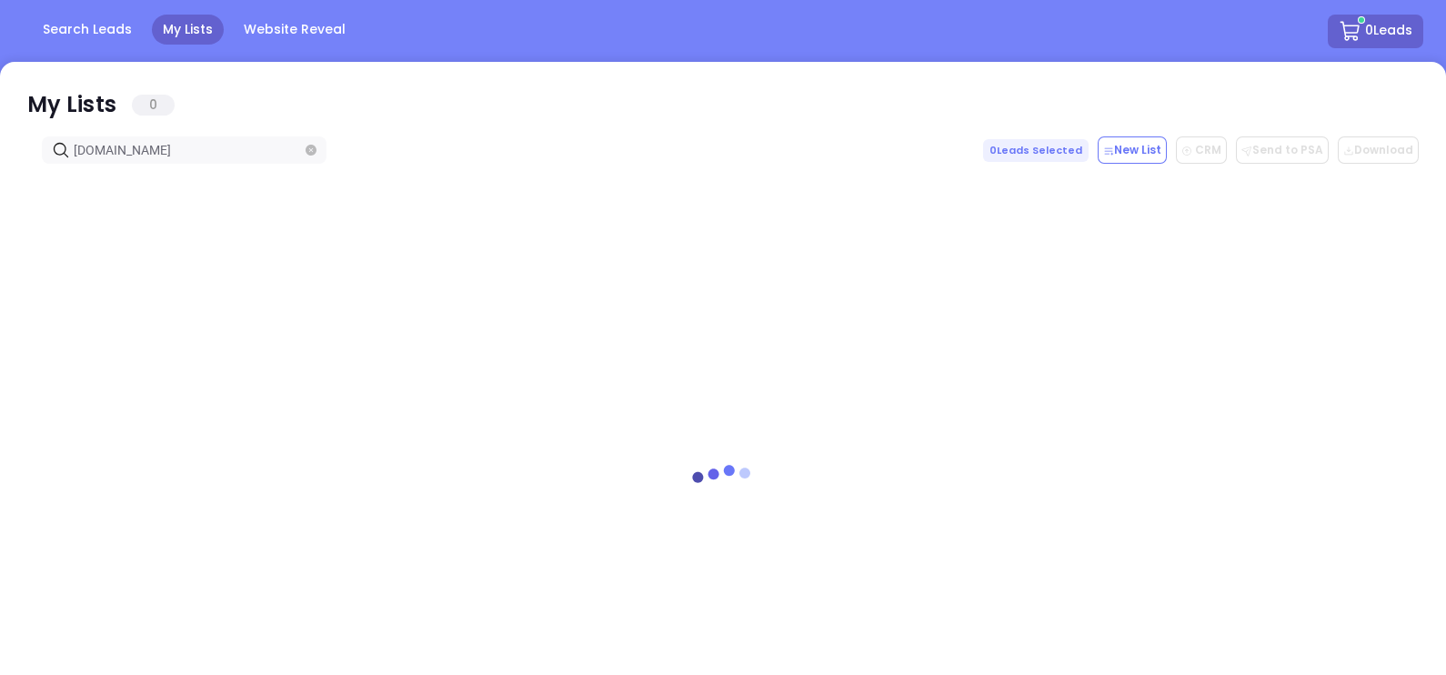
type input "mooreclemens.com"
drag, startPoint x: 40, startPoint y: 106, endPoint x: 218, endPoint y: 144, distance: 182.3
click at [40, 106] on icon at bounding box center [40, 105] width 27 height 27
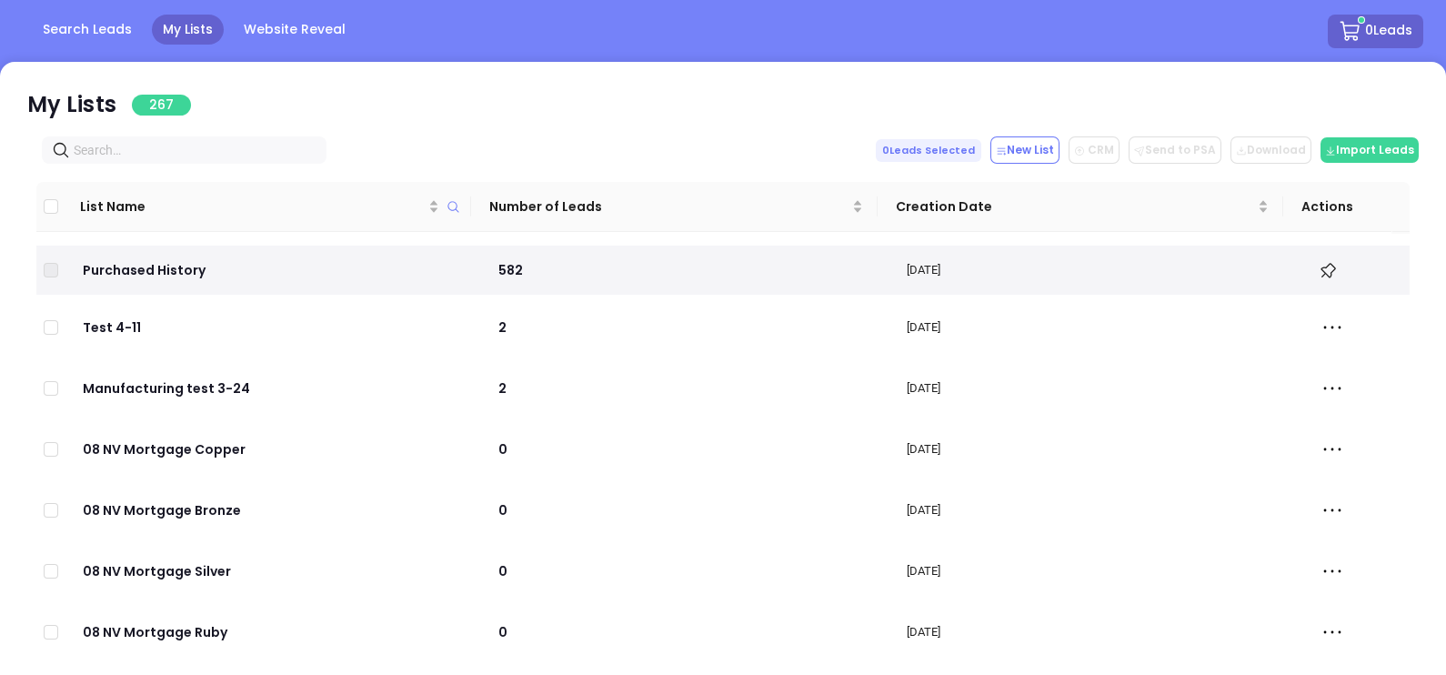
click at [209, 151] on input "text" at bounding box center [188, 150] width 228 height 20
paste input "loudouninsurancegroup.com"
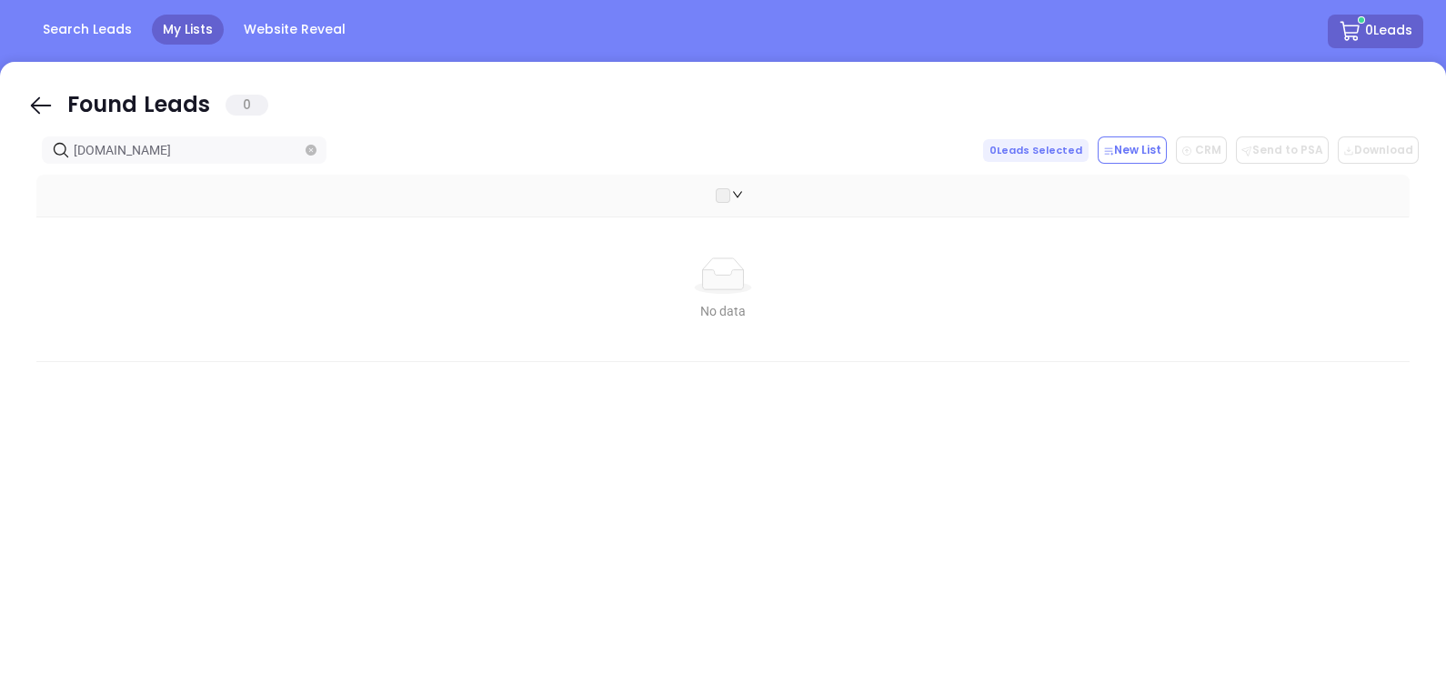
type input "loudouninsurancegroup.com"
click at [48, 106] on icon at bounding box center [40, 105] width 27 height 27
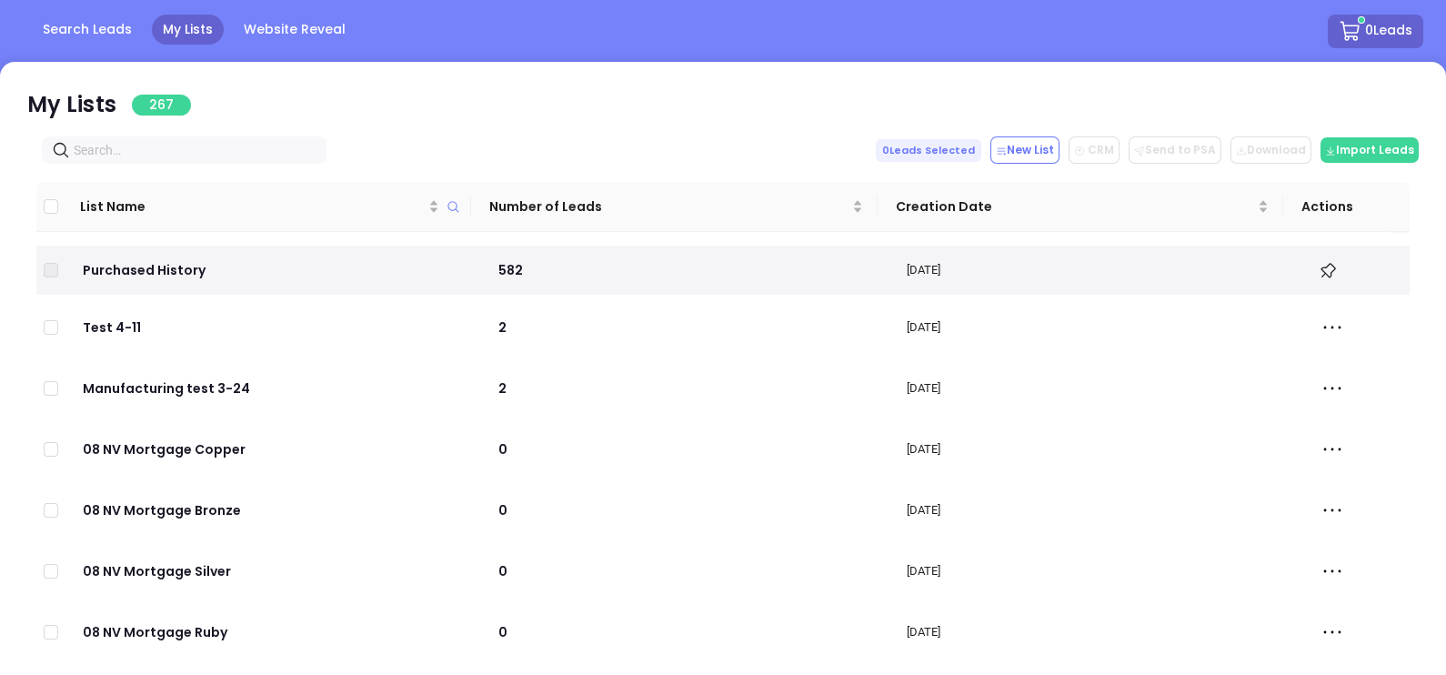
click at [172, 154] on input "text" at bounding box center [188, 150] width 228 height 20
paste input "rodneycoleinsuranceagency.com"
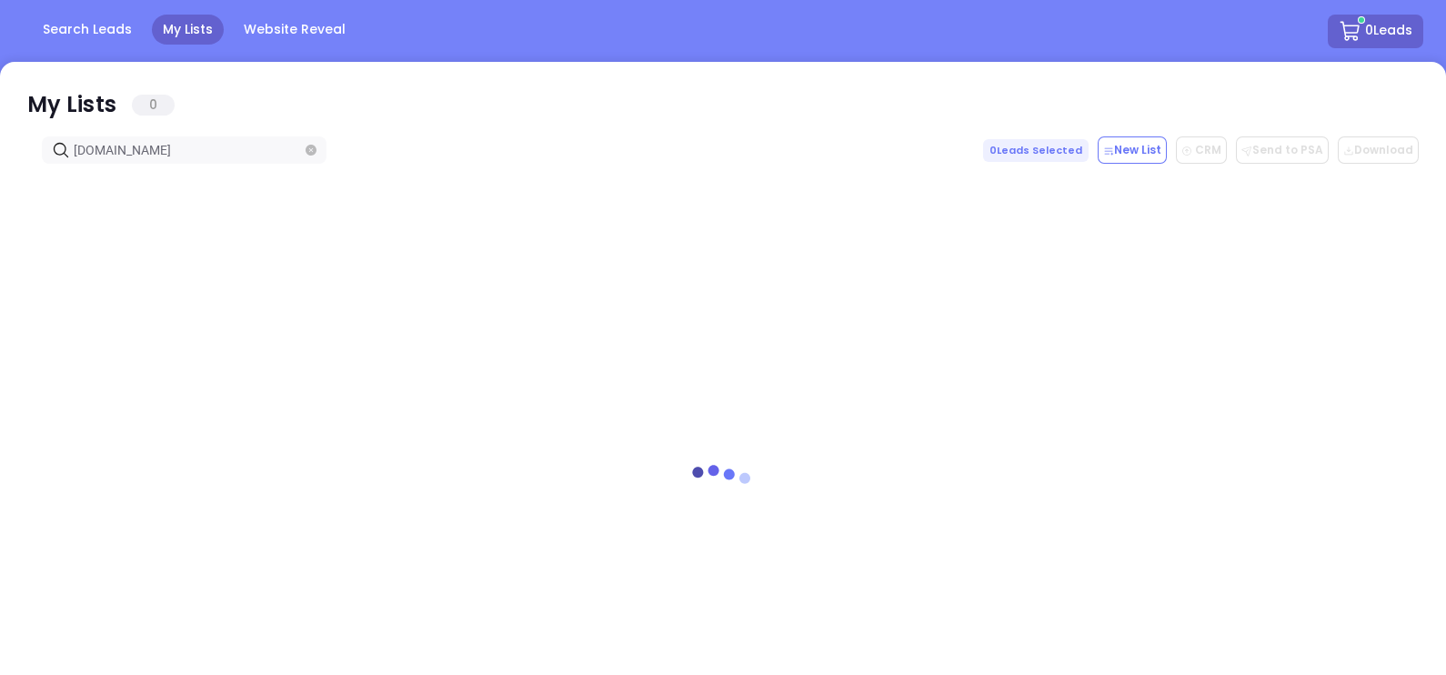
type input "rodneycoleinsuranceagency.com"
click at [32, 104] on icon at bounding box center [40, 105] width 27 height 27
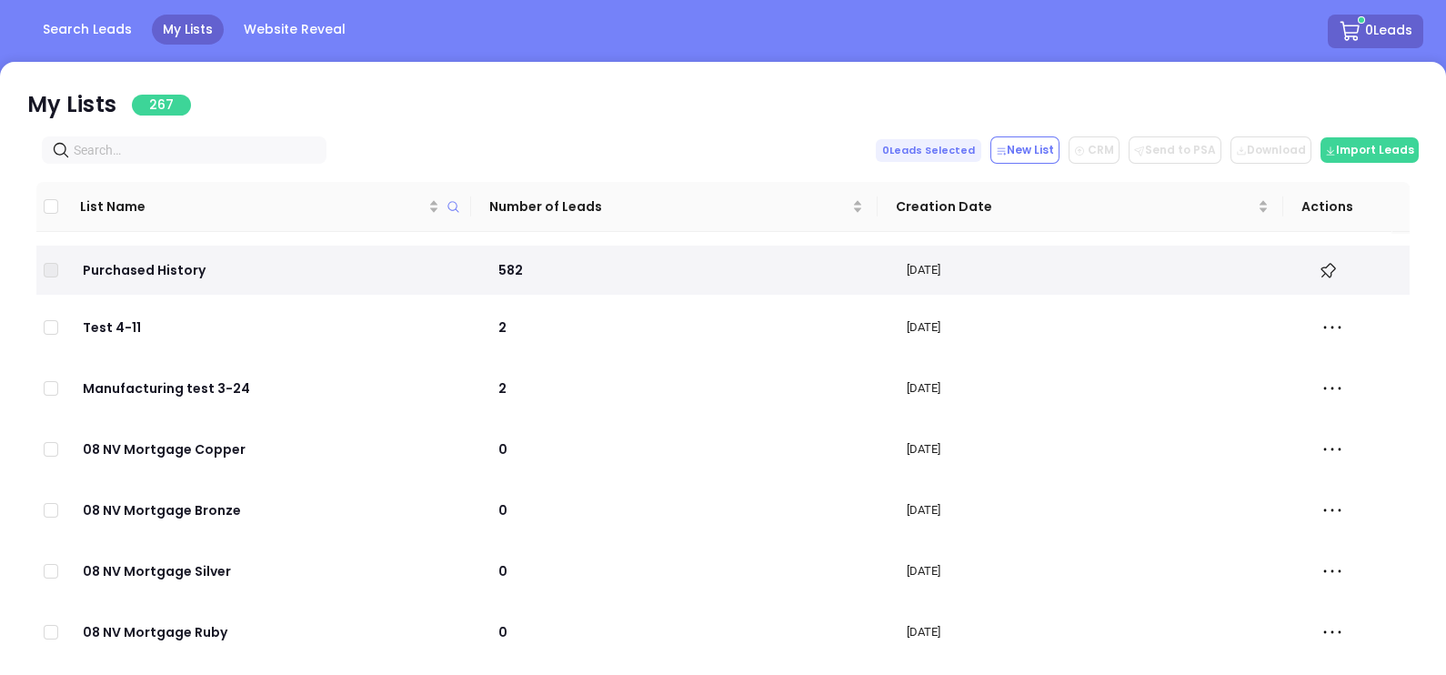
click at [199, 147] on input "text" at bounding box center [188, 150] width 228 height 20
paste input "allassuredsolutions.com"
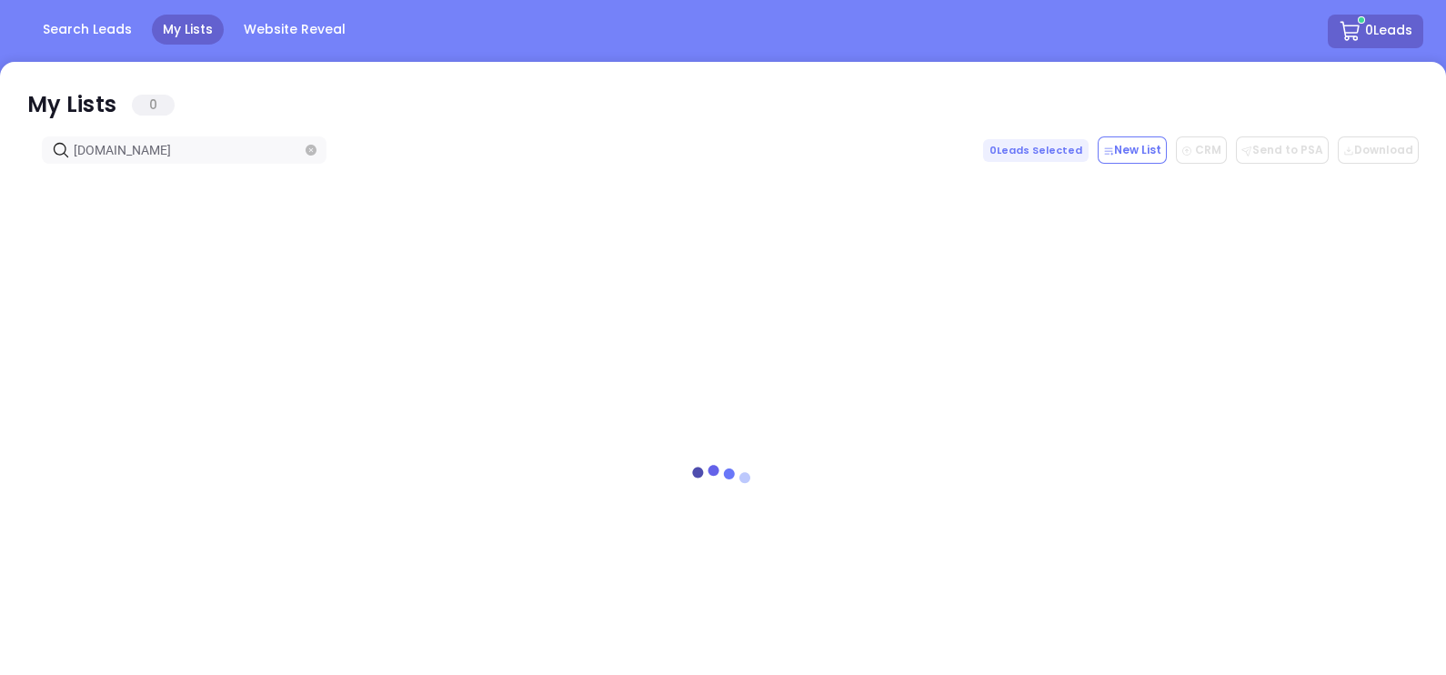
type input "allassuredsolutions.com"
click at [47, 94] on icon at bounding box center [40, 105] width 27 height 27
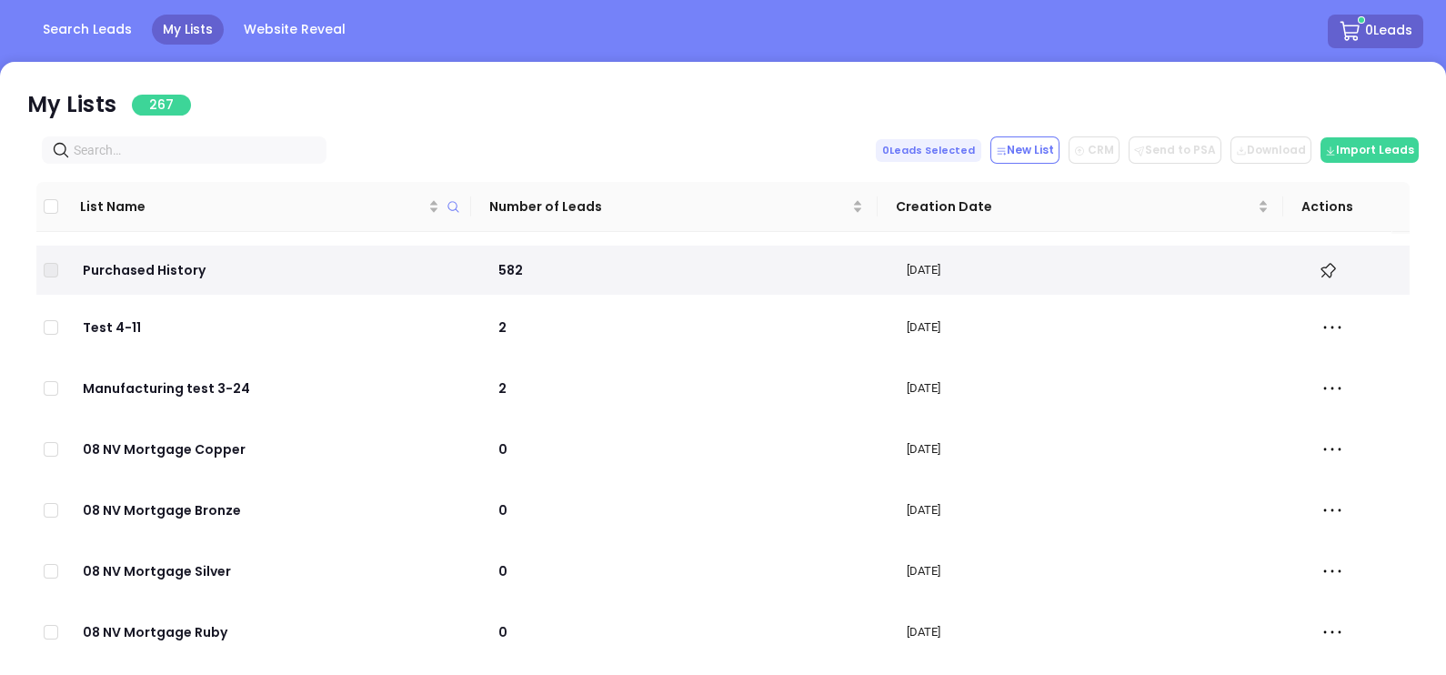
click at [221, 152] on input "text" at bounding box center [188, 150] width 228 height 20
paste input "lhisllc.com"
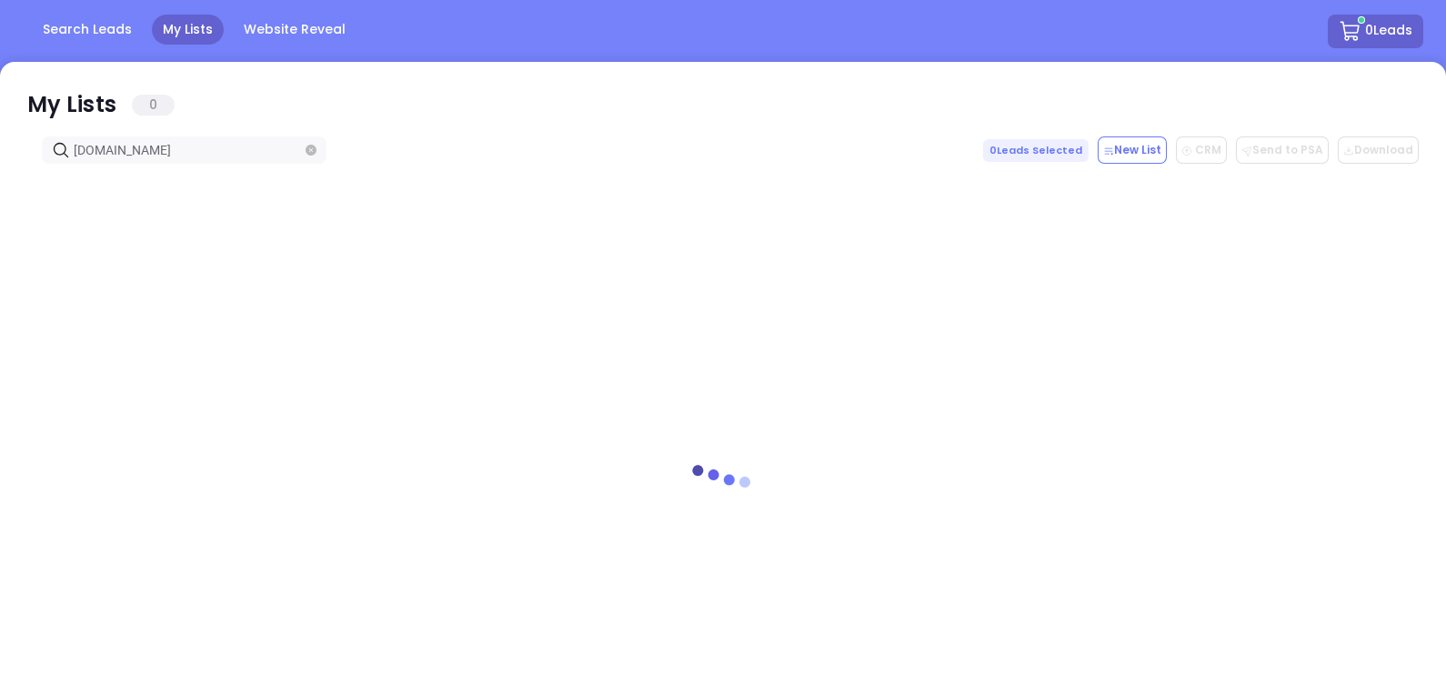
type input "lhisllc.com"
drag, startPoint x: 34, startPoint y: 100, endPoint x: 177, endPoint y: 149, distance: 151.9
click at [34, 100] on icon at bounding box center [40, 105] width 27 height 27
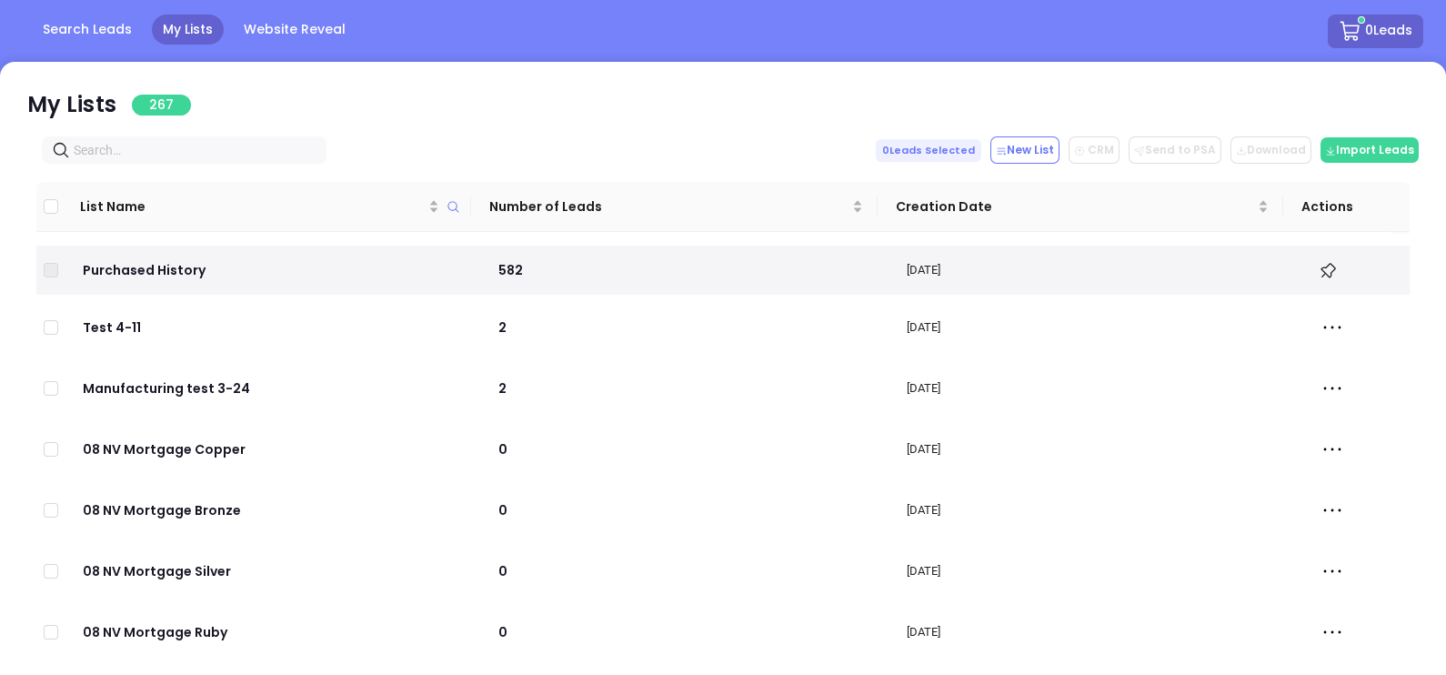
click at [177, 149] on input "text" at bounding box center [188, 150] width 228 height 20
paste input "dalessandroinsurance.com"
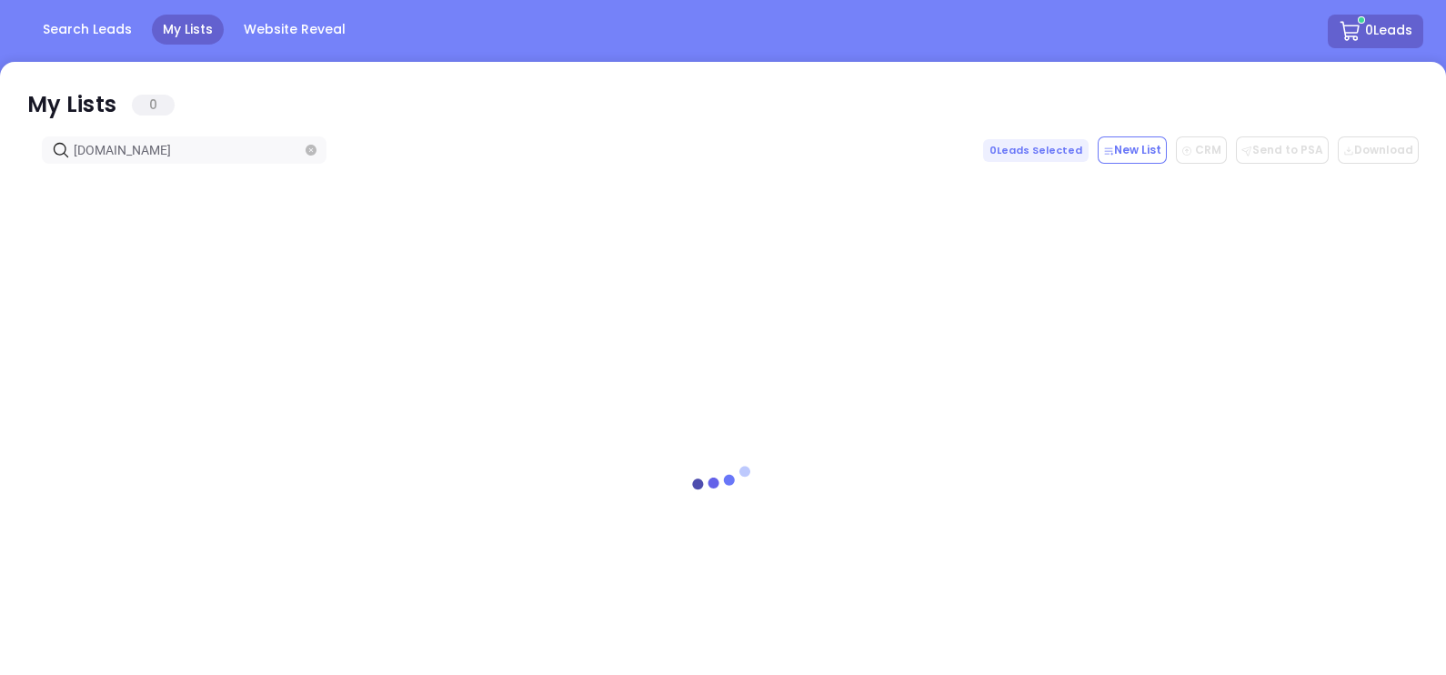
type input "dalessandroinsurance.com"
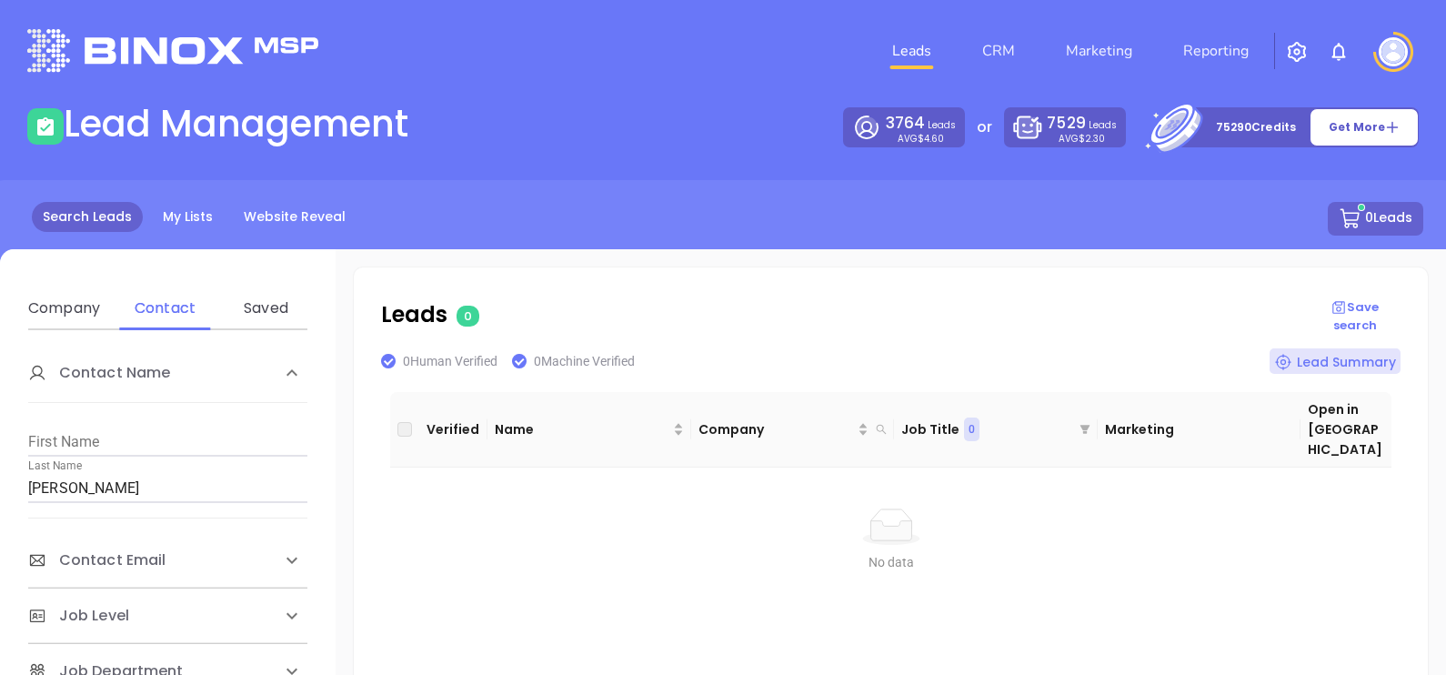
scroll to position [454, 0]
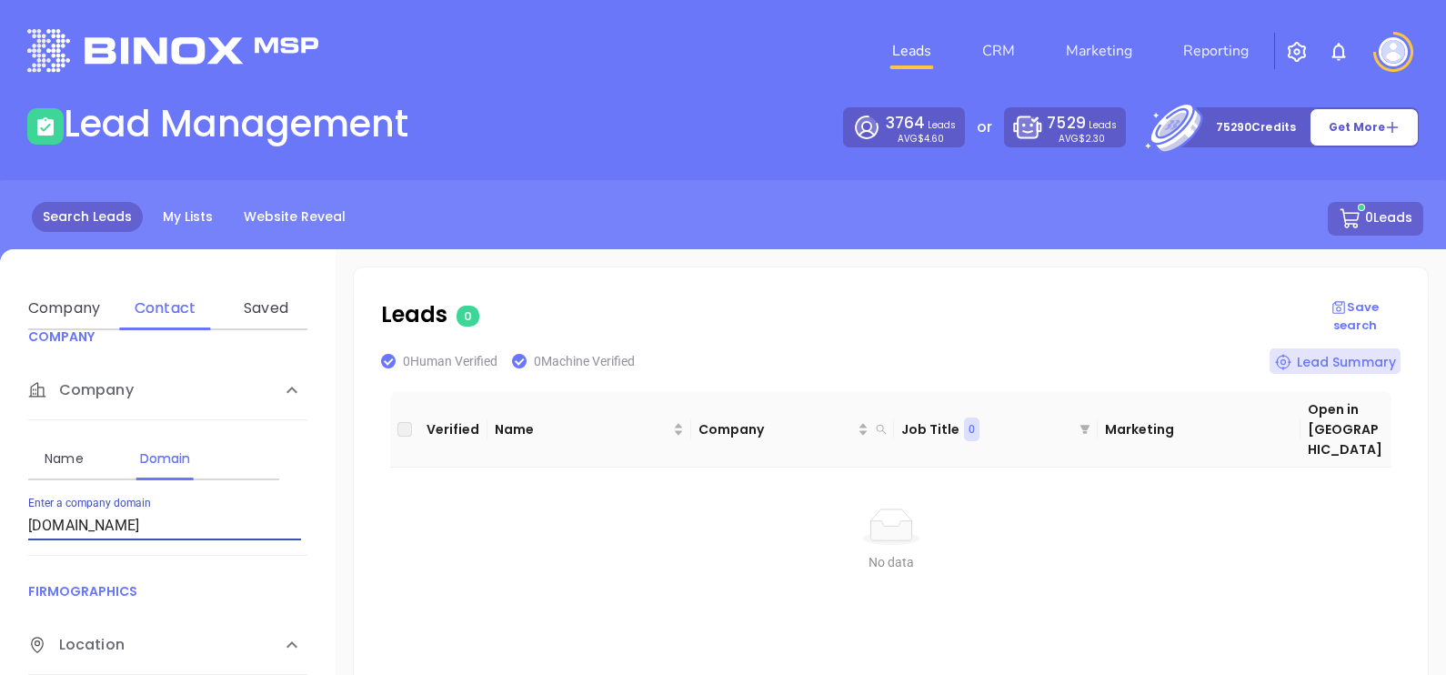
drag, startPoint x: 172, startPoint y: 527, endPoint x: -5, endPoint y: 509, distance: 177.3
click at [0, 509] on html "Leads CRM Marketing Reporting Financial Leads Leads Lead Management 3764 Leads …" at bounding box center [723, 337] width 1446 height 675
drag, startPoint x: 166, startPoint y: 517, endPoint x: -5, endPoint y: 531, distance: 170.7
click at [0, 531] on html "Leads CRM Marketing Reporting Financial Leads Leads Lead Management 3764 Leads …" at bounding box center [723, 337] width 1446 height 675
paste input "bbinsurancehub"
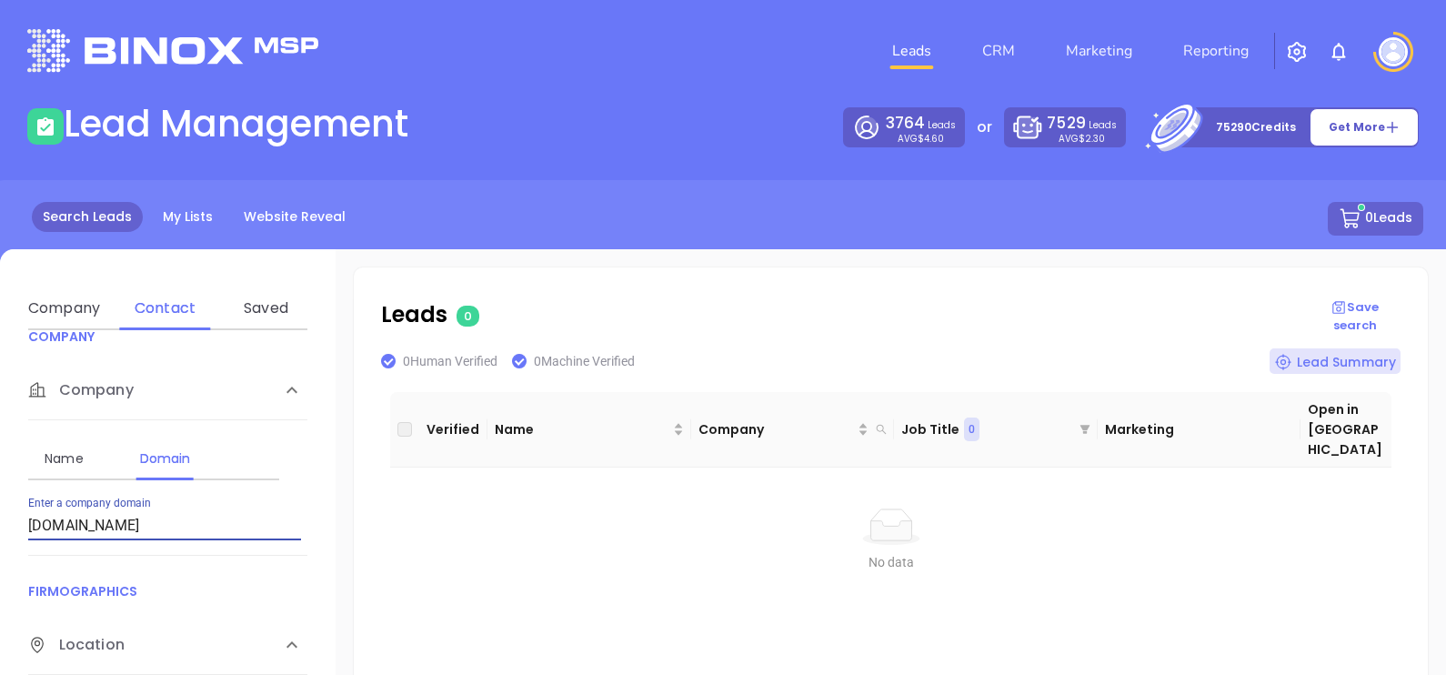
drag, startPoint x: 148, startPoint y: 511, endPoint x: 167, endPoint y: 528, distance: 25.2
click at [167, 528] on input "bbinsurancehub.com" at bounding box center [164, 525] width 273 height 29
click at [169, 528] on input "bbinsurancehub.com" at bounding box center [164, 525] width 273 height 29
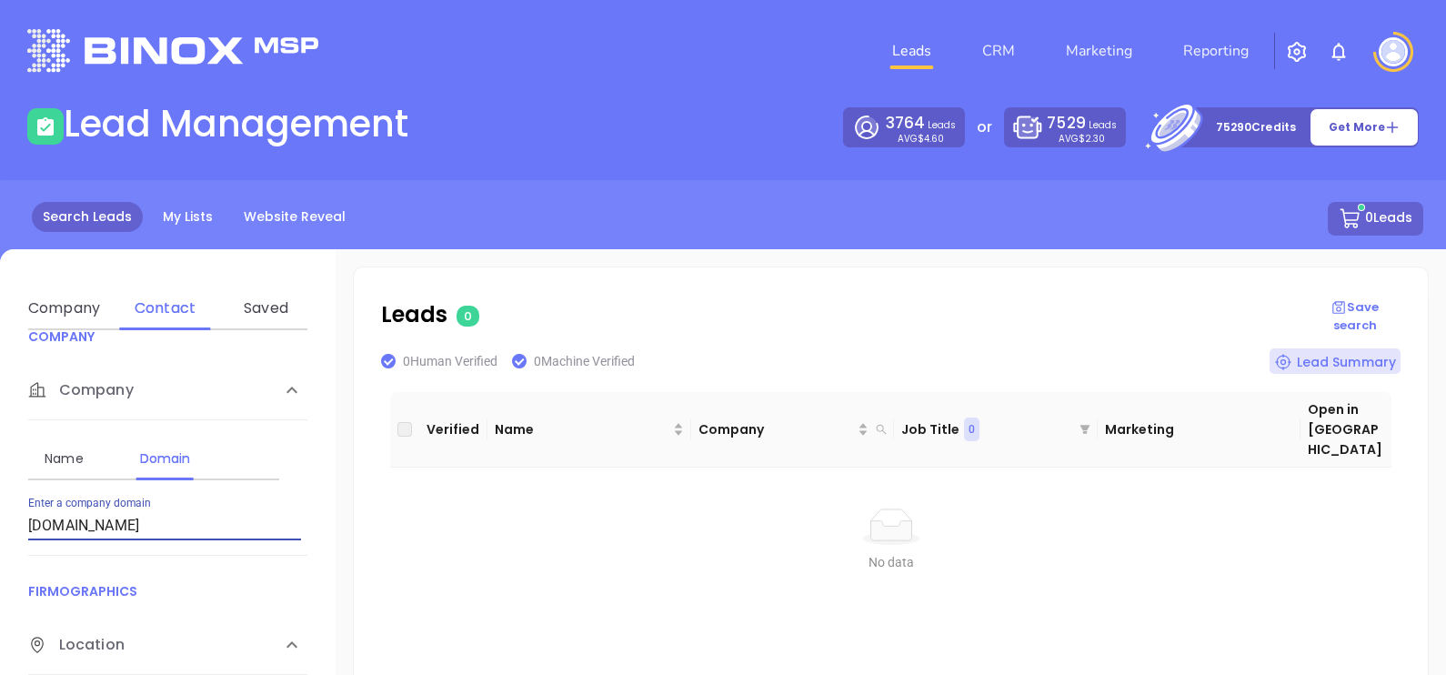
paste input "mooreclemens"
type input "mooreclemens.com"
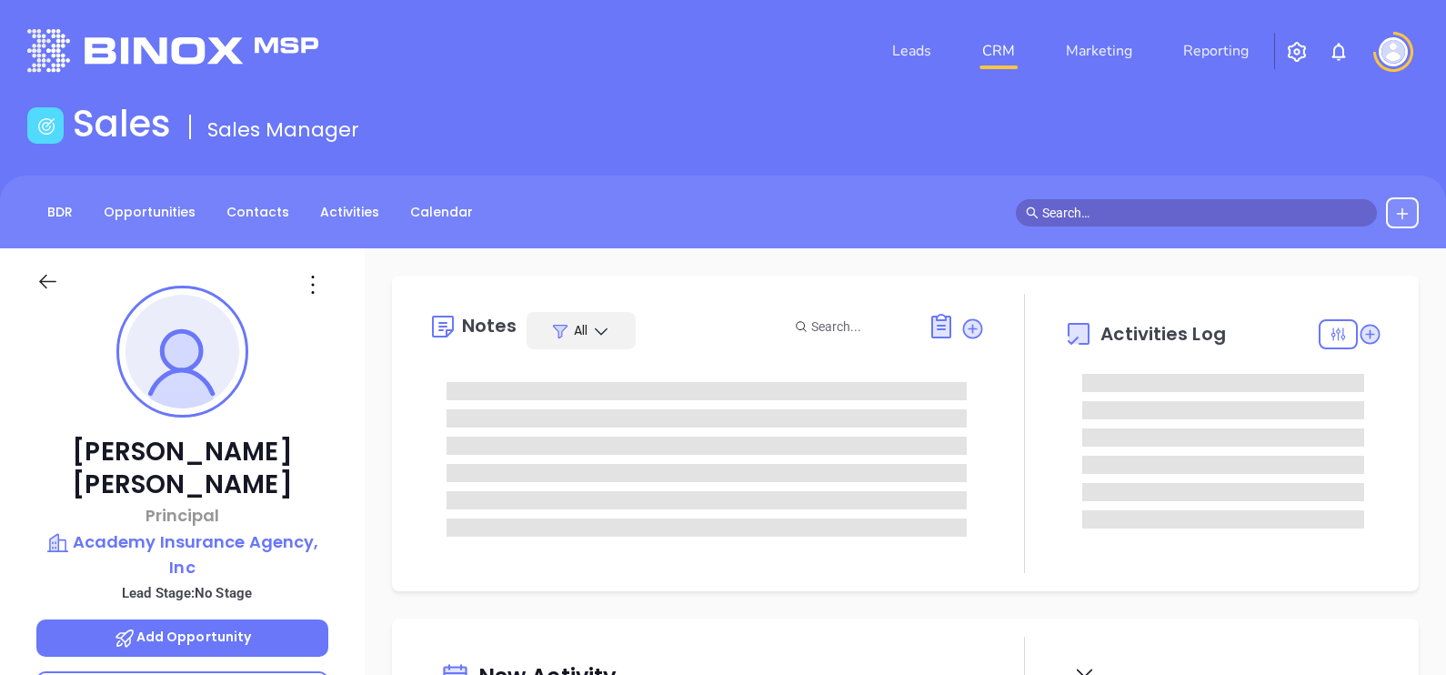
type input "[DATE]"
type input "[PERSON_NAME]"
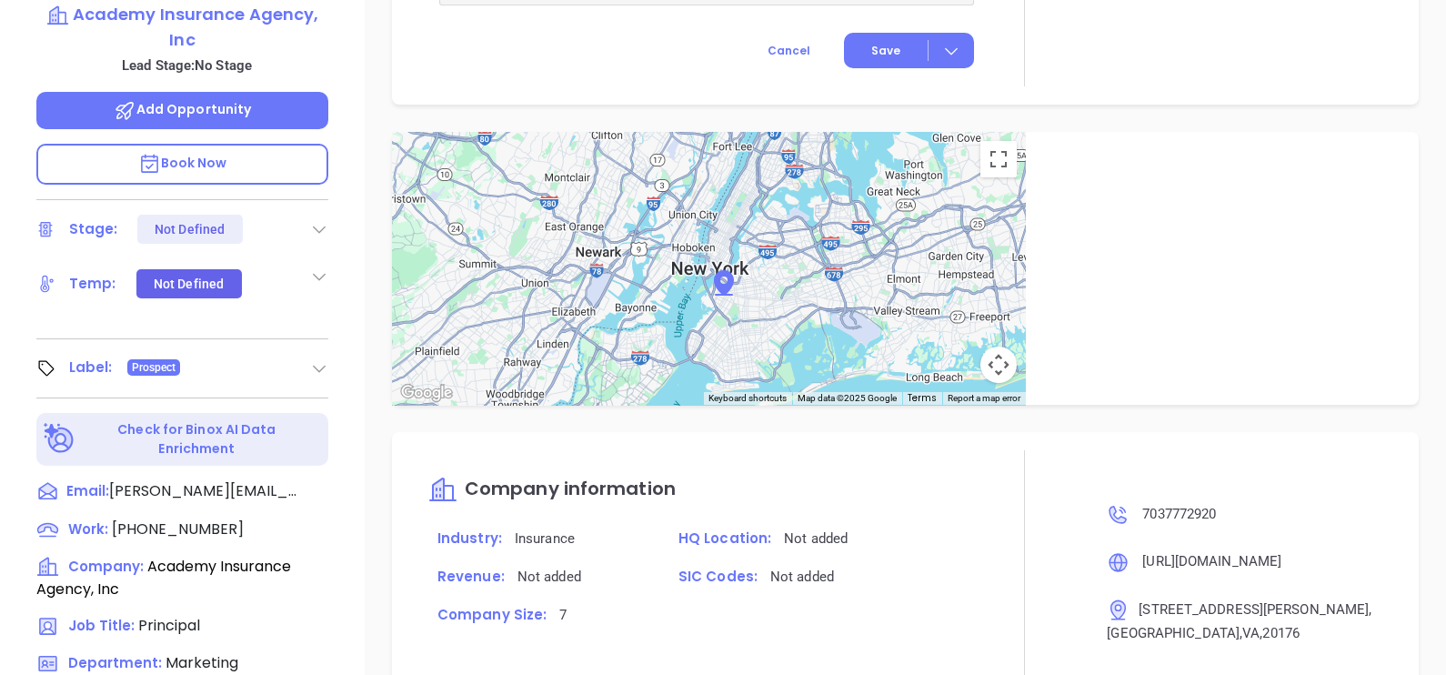
scroll to position [846, 0]
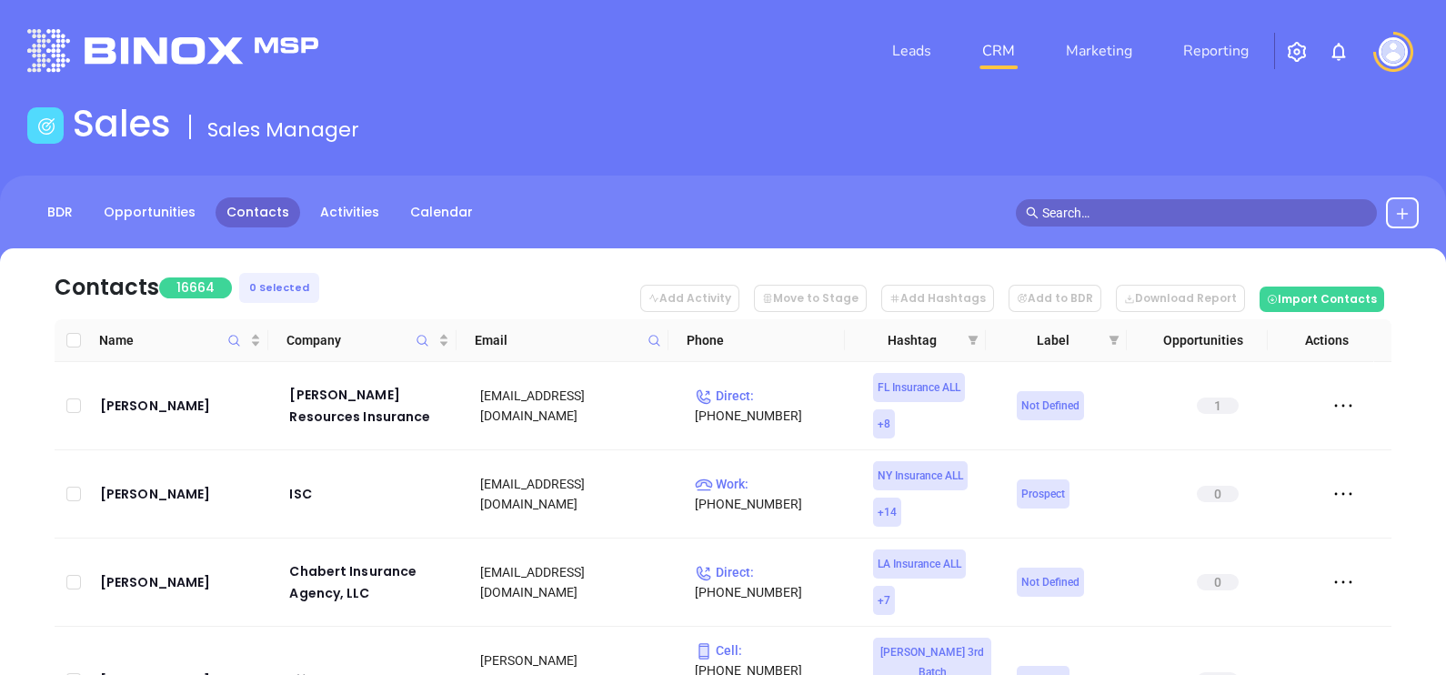
click at [658, 346] on icon at bounding box center [655, 341] width 14 height 14
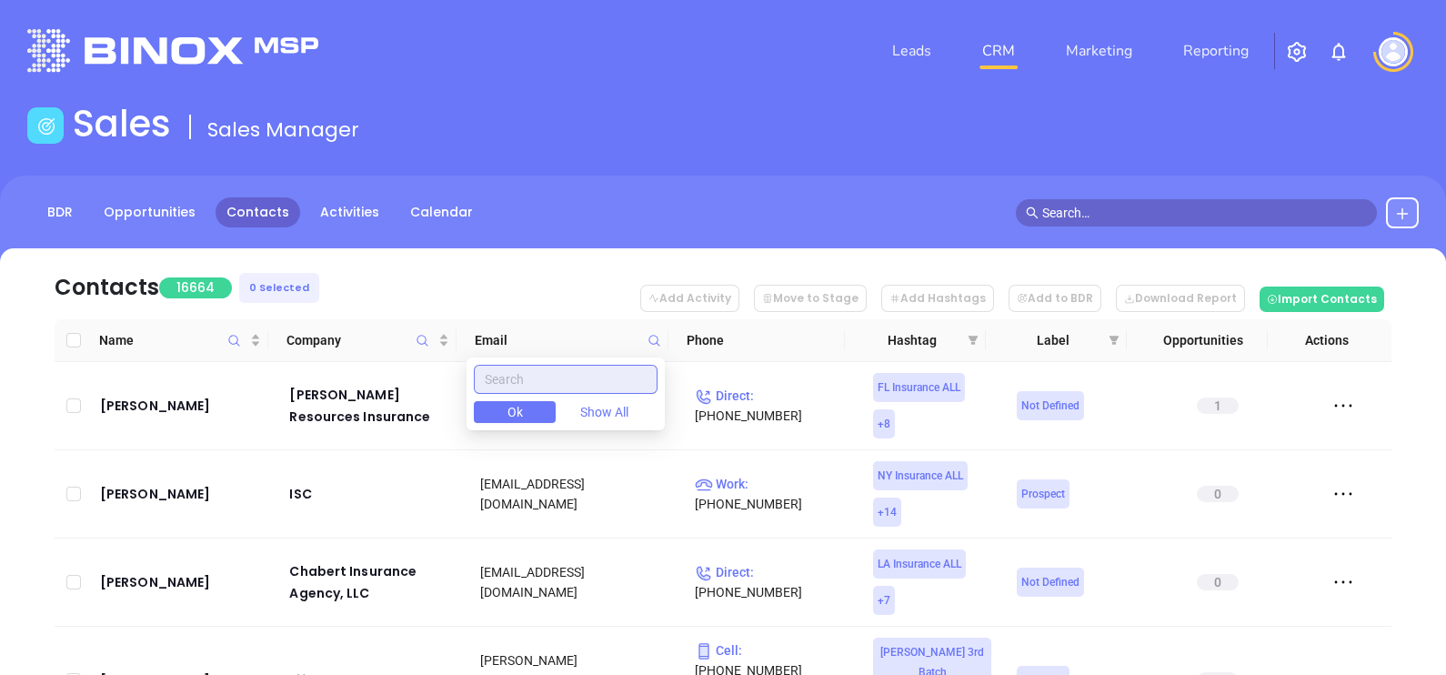
paste input "[DOMAIN_NAME]"
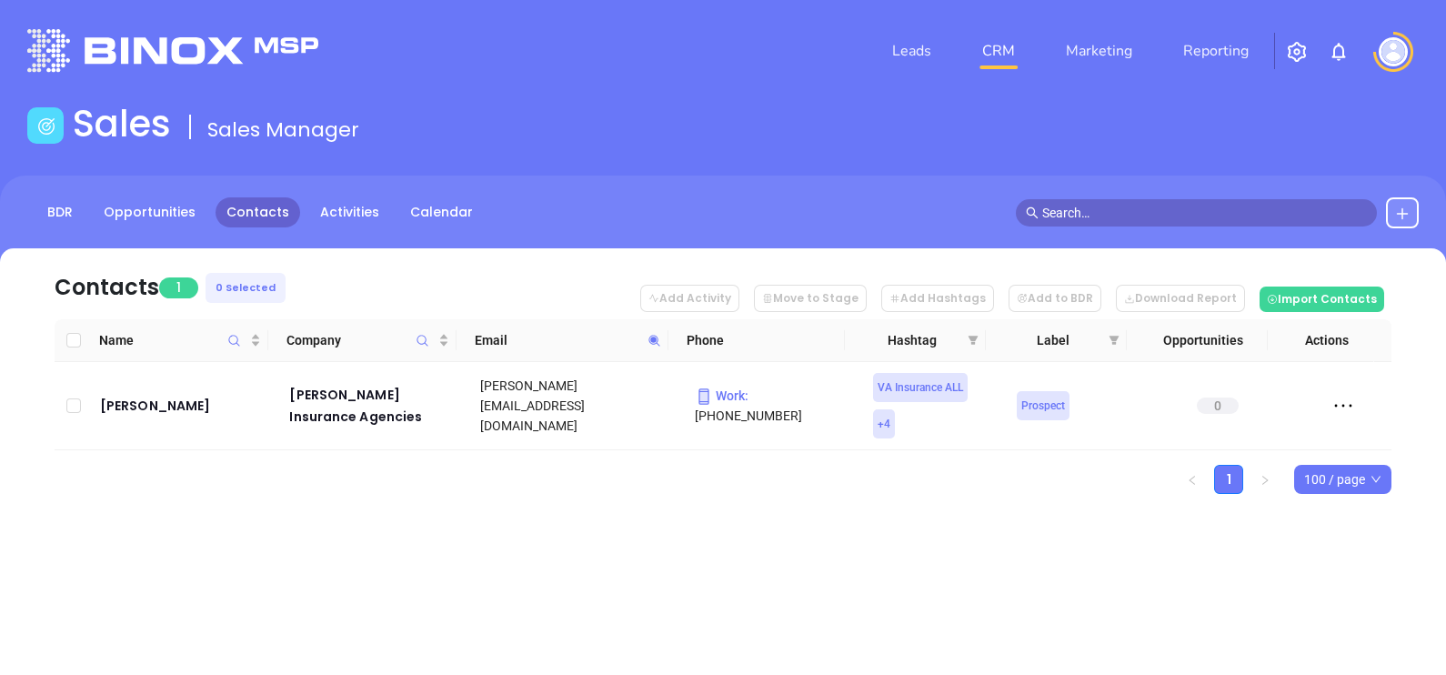
click at [658, 334] on icon at bounding box center [655, 341] width 14 height 14
paste input "loudouninsurancegroup"
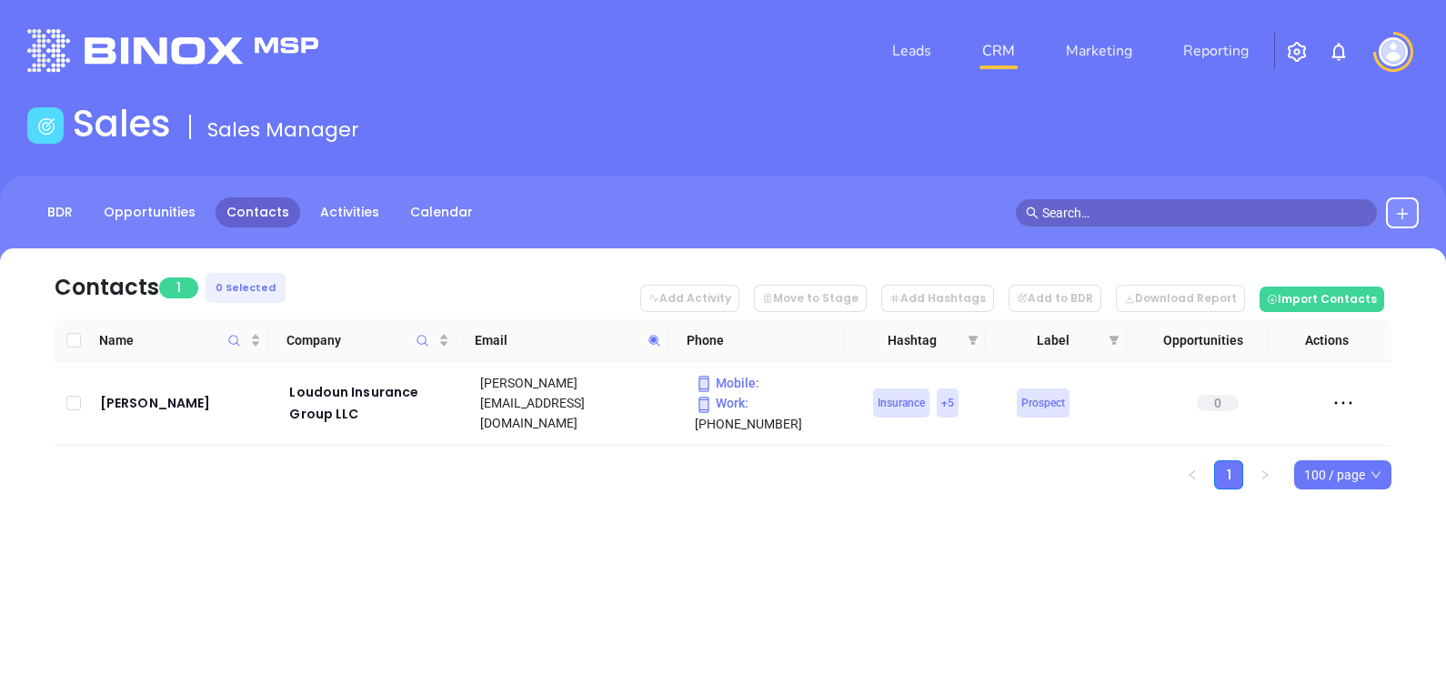
click at [658, 341] on icon at bounding box center [655, 341] width 14 height 14
paste input "atkinsoninsuranceagency"
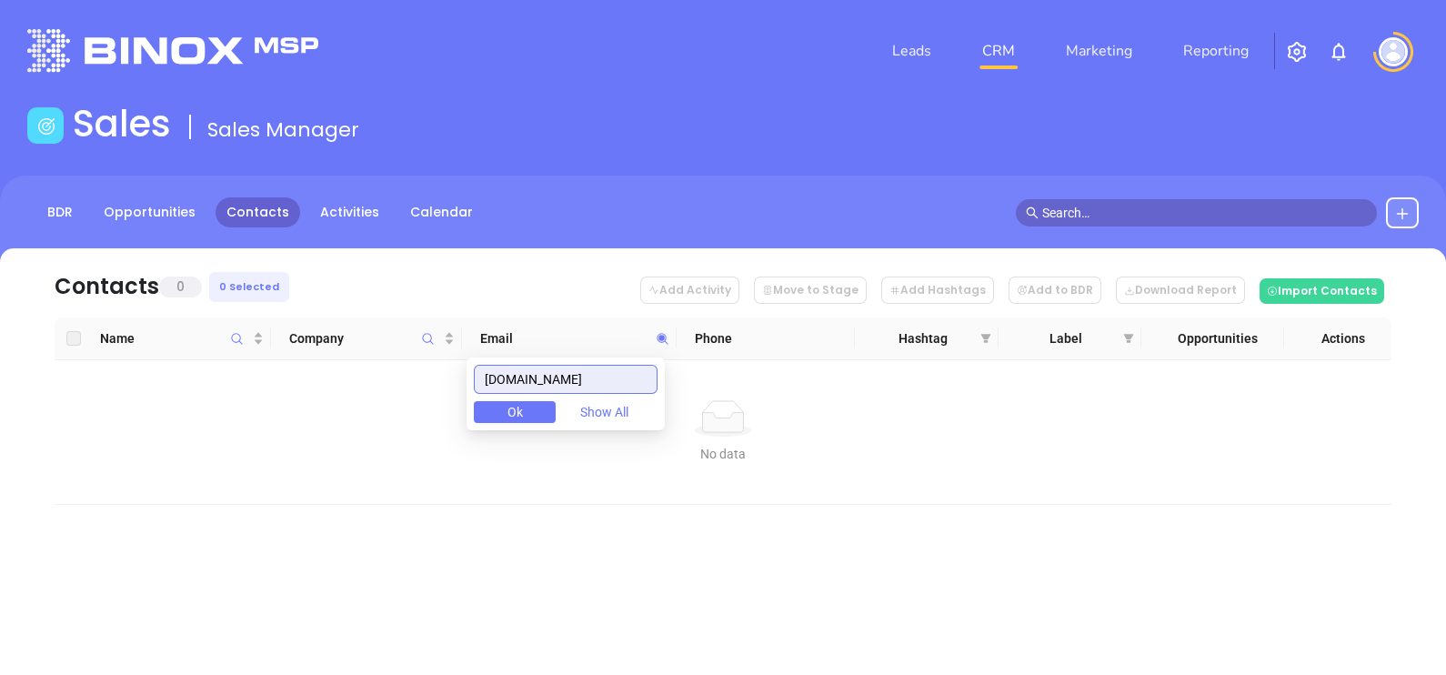
click at [618, 373] on input "[DOMAIN_NAME]" at bounding box center [566, 379] width 184 height 29
click at [618, 371] on input "[DOMAIN_NAME]" at bounding box center [566, 379] width 184 height 29
paste input "rodneycole"
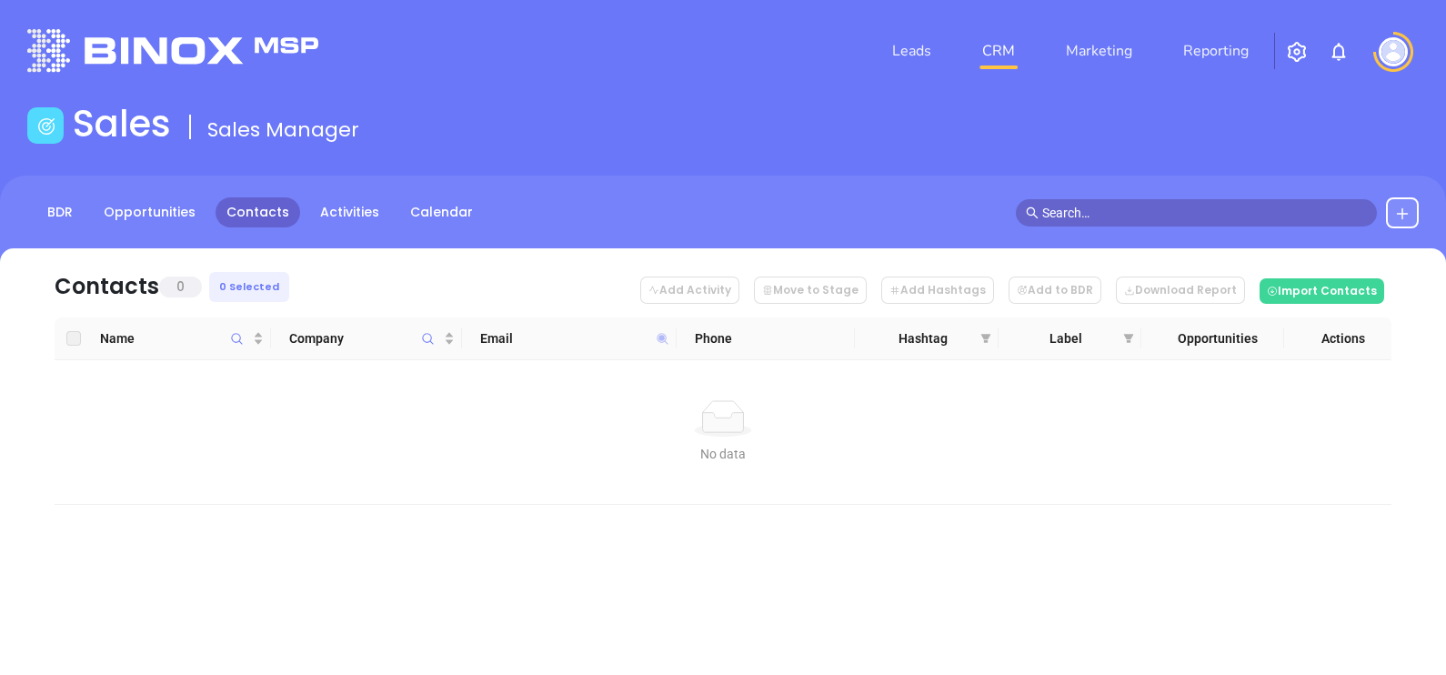
click at [661, 336] on icon at bounding box center [662, 338] width 11 height 11
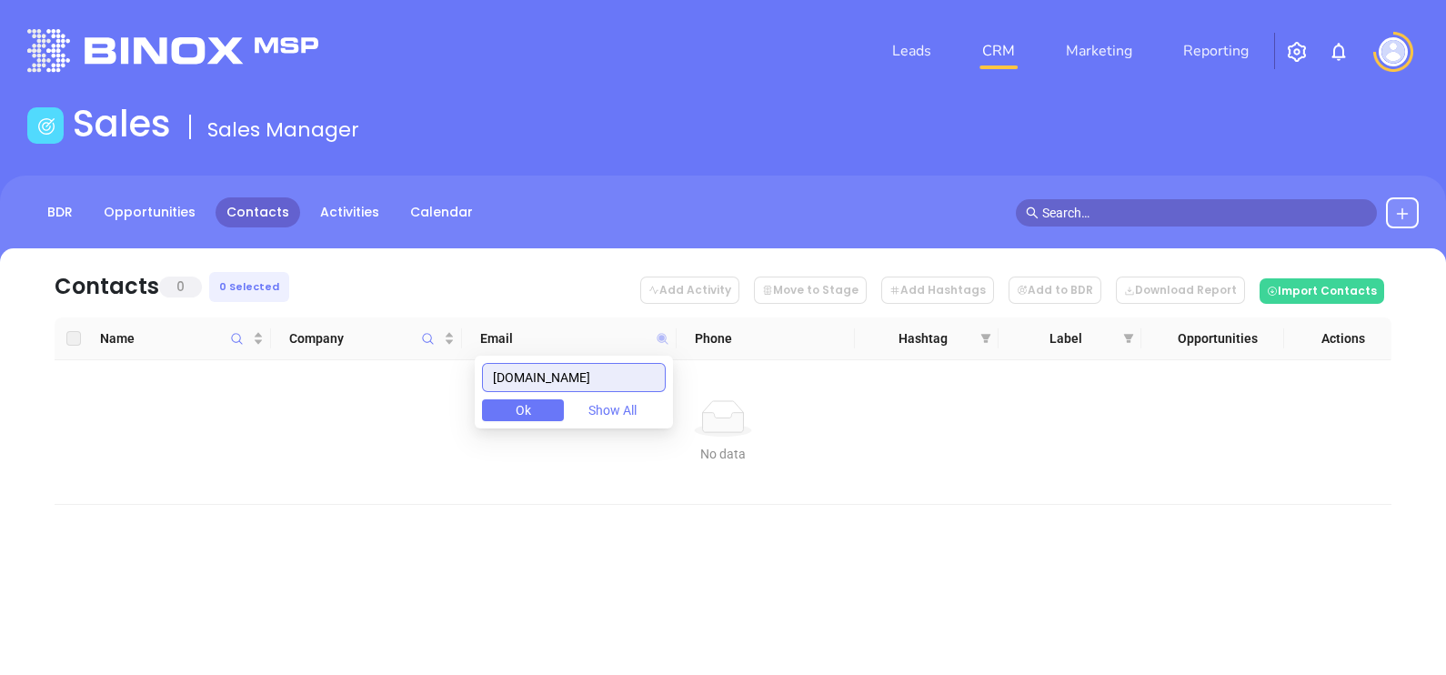
paste input "allassuredsolutions"
drag, startPoint x: 637, startPoint y: 376, endPoint x: 497, endPoint y: 342, distance: 144.0
click at [497, 344] on body "Leads CRM Marketing Reporting Financial Leads Leads Sales Sales Manager BDR Opp…" at bounding box center [723, 337] width 1446 height 675
paste input "wgoinsurance"
drag, startPoint x: 646, startPoint y: 372, endPoint x: 292, endPoint y: 340, distance: 355.2
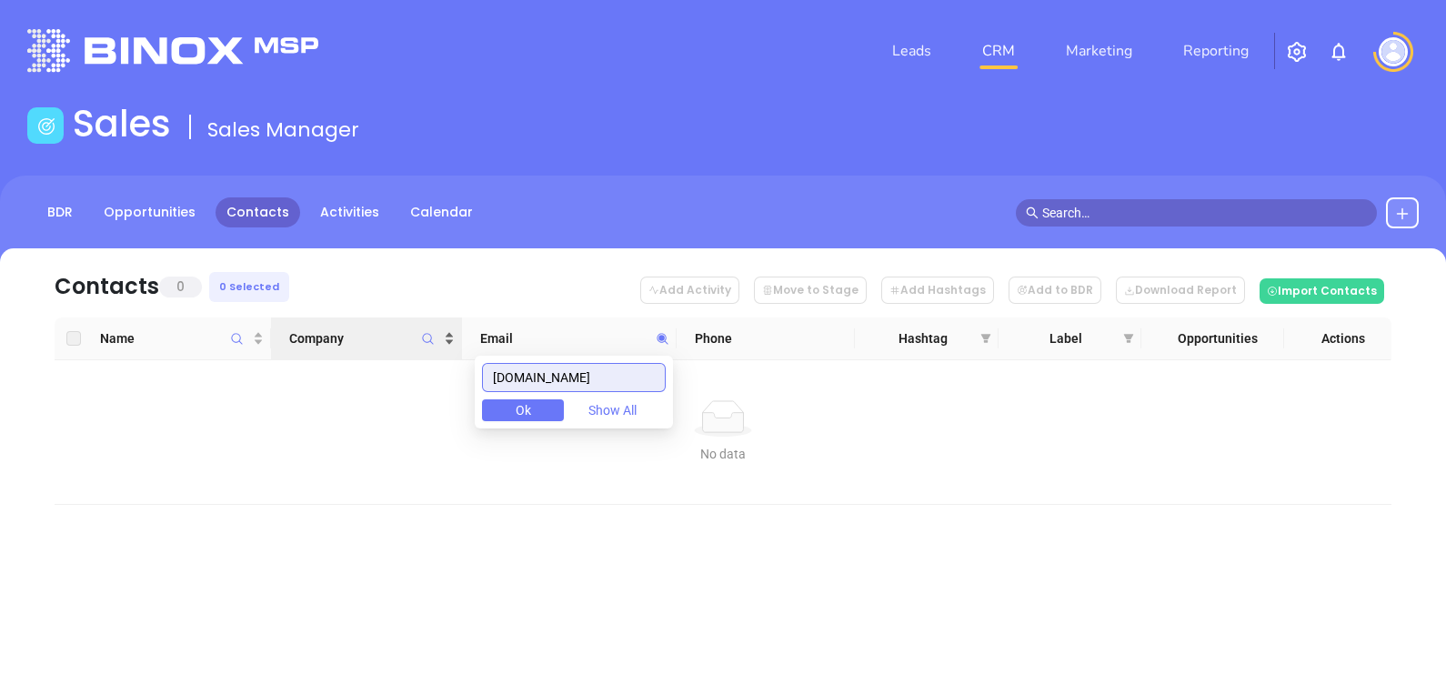
click at [292, 340] on body "Leads CRM Marketing Reporting Financial Leads Leads Sales Sales Manager BDR Opp…" at bounding box center [723, 337] width 1446 height 675
paste input "browns"
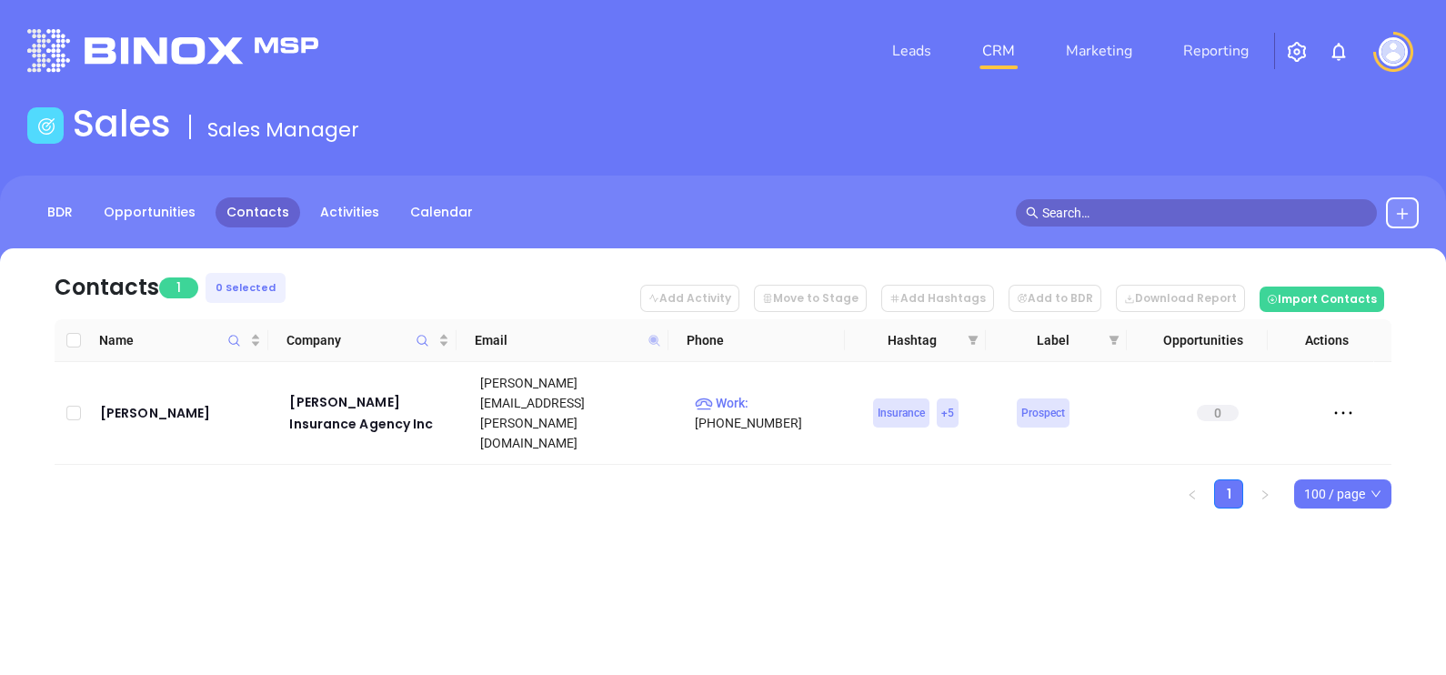
click at [652, 341] on icon at bounding box center [653, 340] width 11 height 11
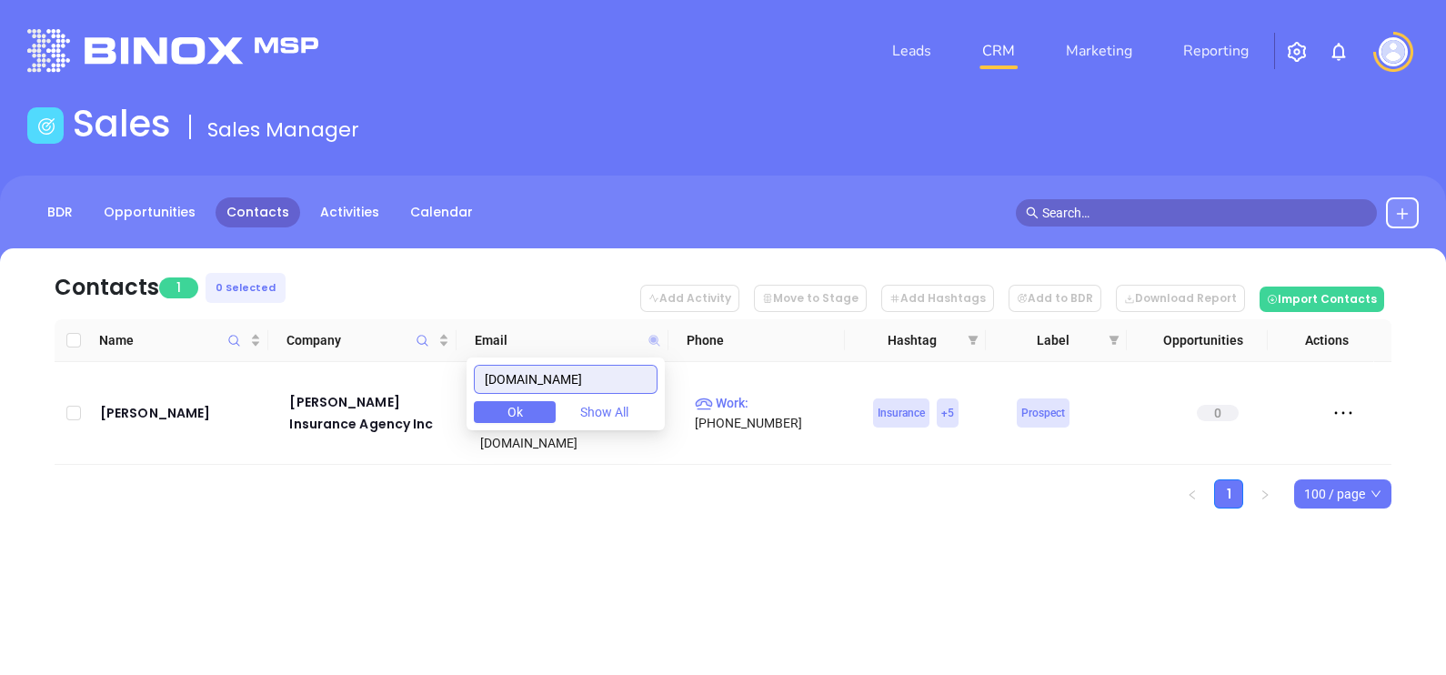
paste input "lhisllc"
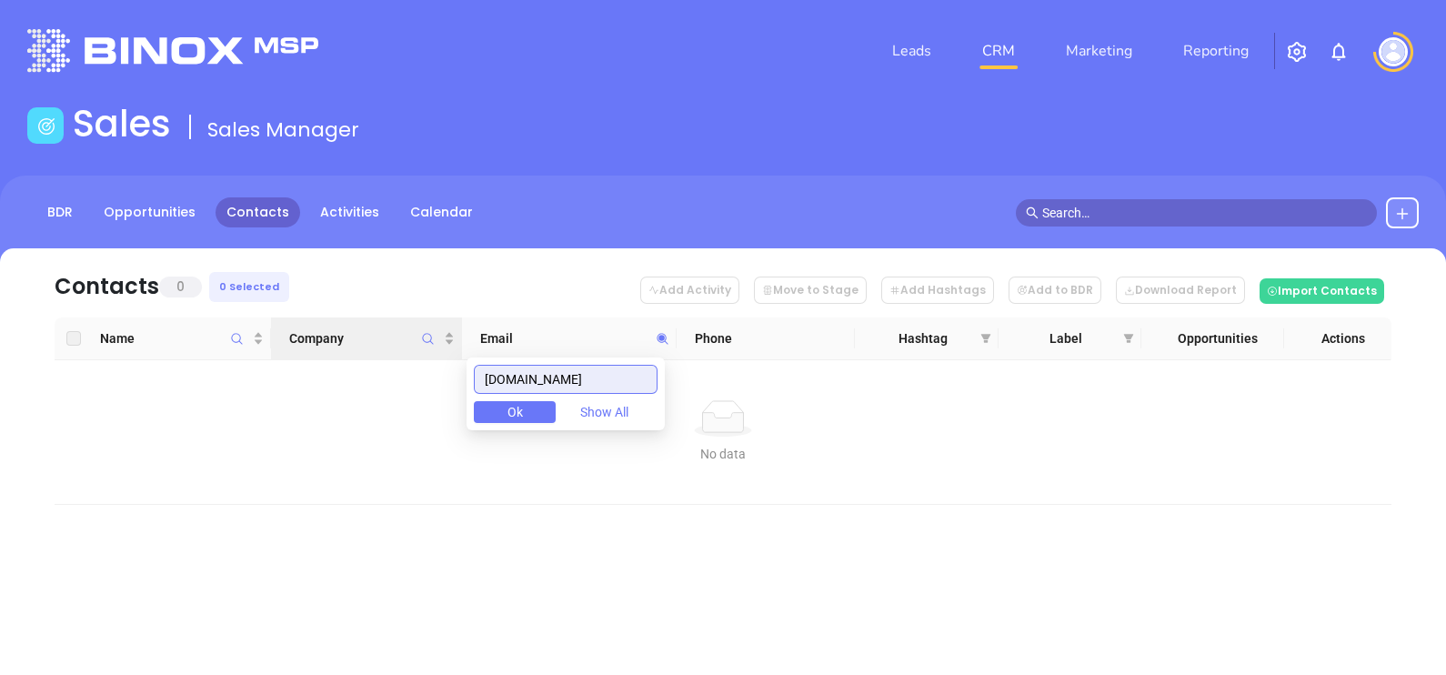
drag, startPoint x: 549, startPoint y: 373, endPoint x: 373, endPoint y: 348, distance: 178.1
click at [386, 350] on body "Leads CRM Marketing Reporting Financial Leads Leads Sales Sales Manager BDR Opp…" at bounding box center [723, 337] width 1446 height 675
paste input "advantageautova"
drag, startPoint x: 628, startPoint y: 371, endPoint x: 447, endPoint y: 346, distance: 182.8
click at [453, 348] on body "Leads CRM Marketing Reporting Financial Leads Leads Sales Sales Manager BDR Opp…" at bounding box center [723, 337] width 1446 height 675
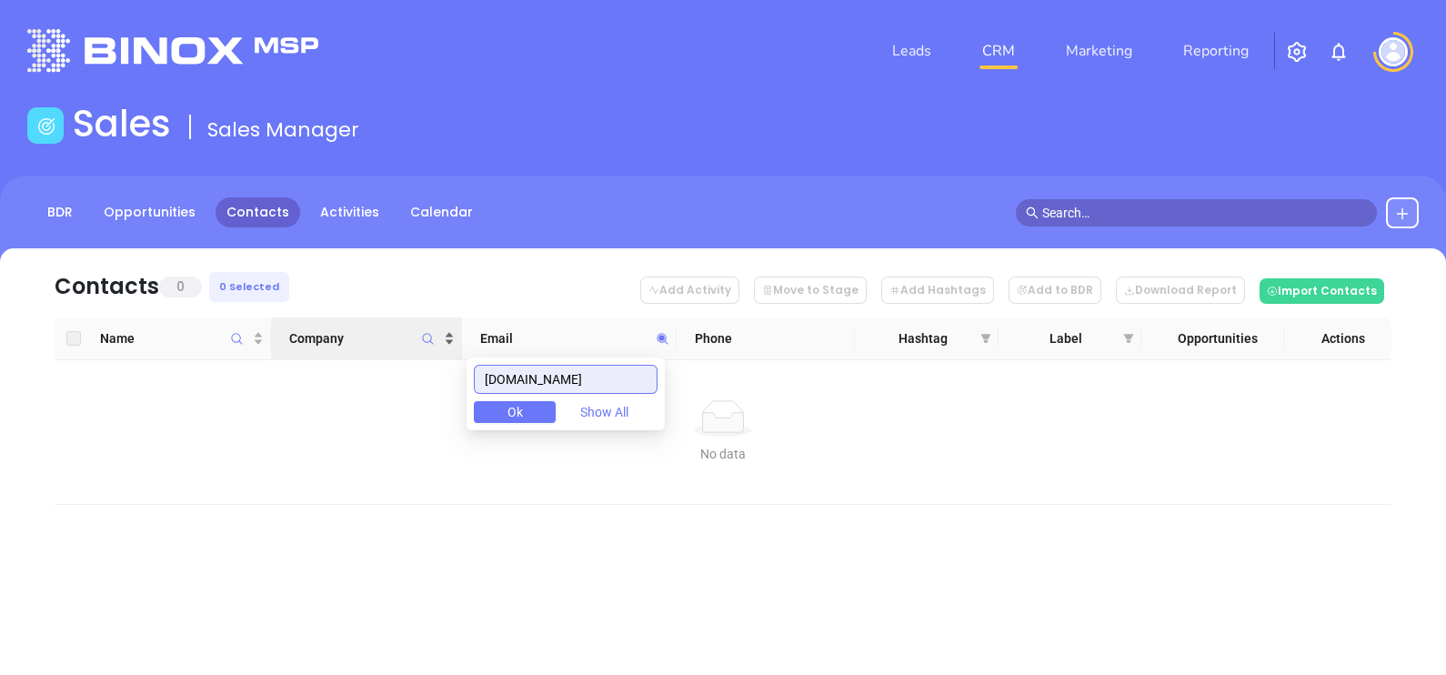
paste input "dalessandroinsurance"
drag, startPoint x: 650, startPoint y: 383, endPoint x: 424, endPoint y: 399, distance: 227.1
click at [426, 400] on body "Leads CRM Marketing Reporting Financial Leads Leads Sales Sales Manager BDR Opp…" at bounding box center [723, 337] width 1446 height 675
paste input "trustheritag"
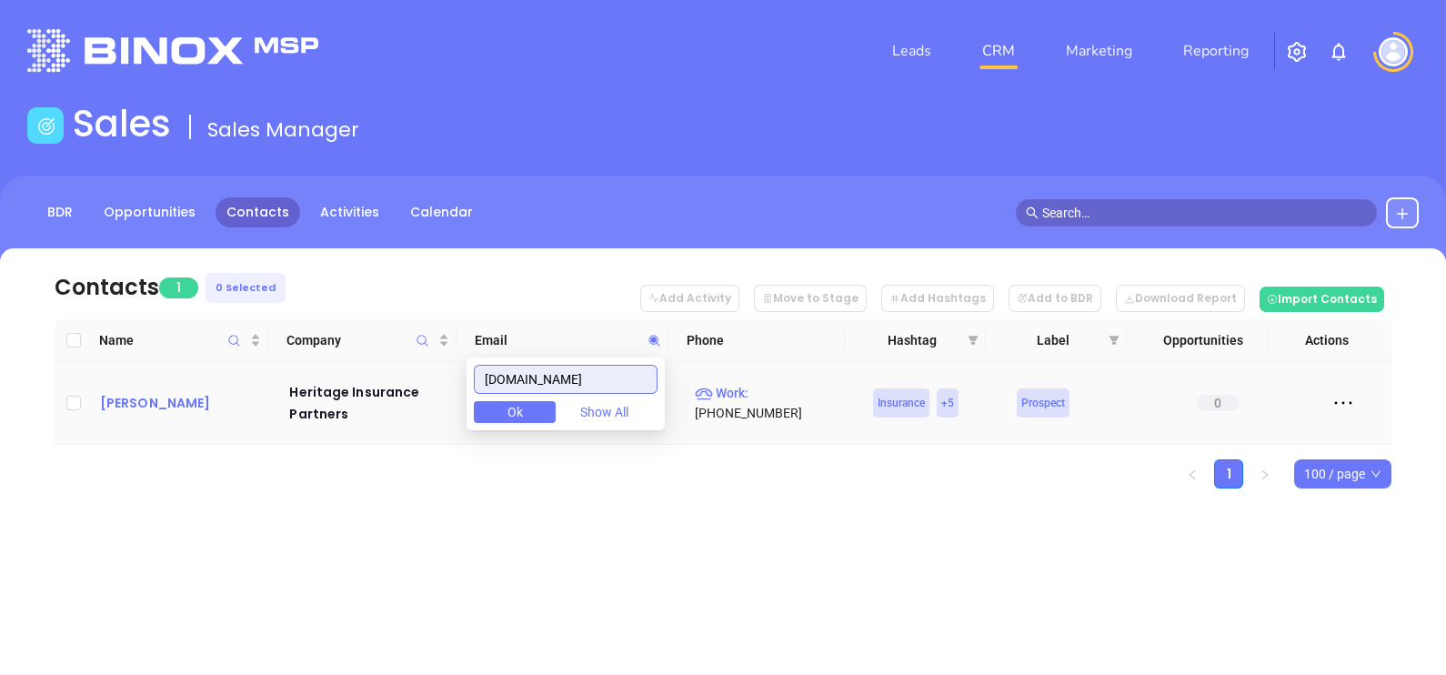
type input "trustheritage.com"
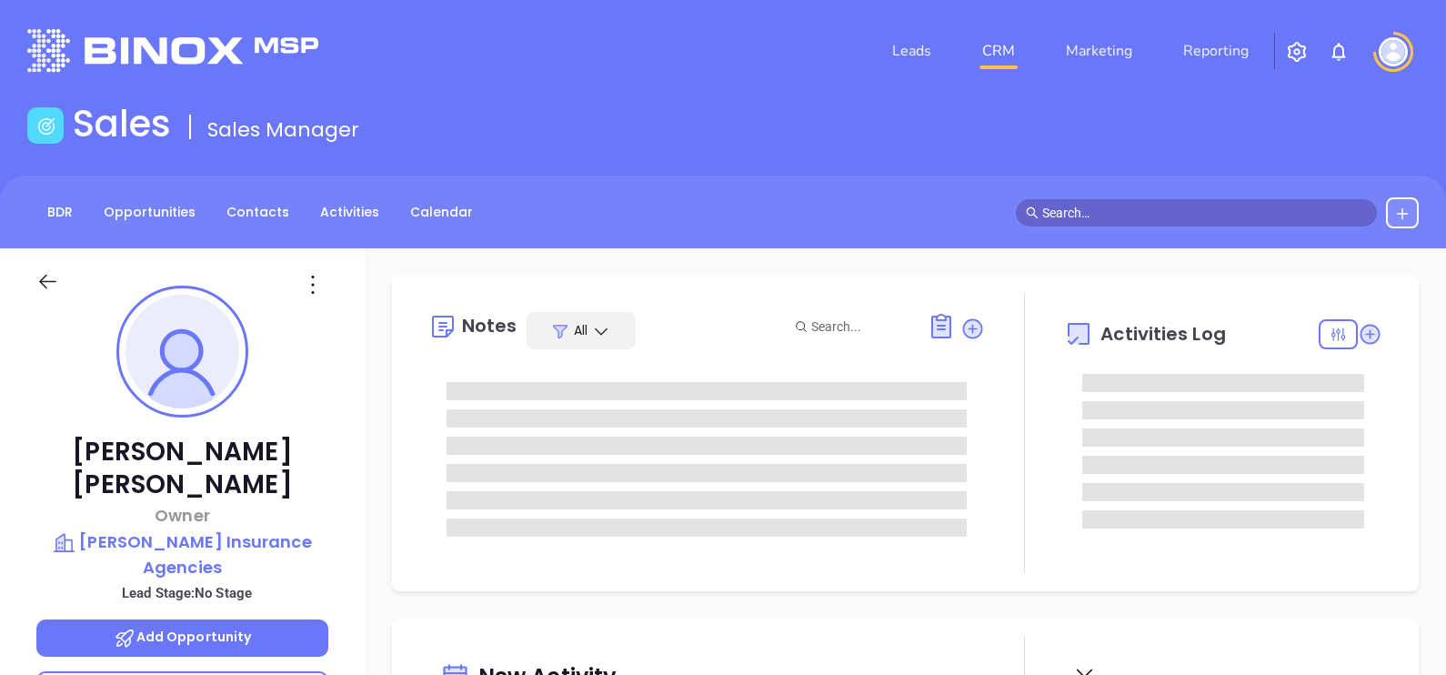
type input "[PERSON_NAME]"
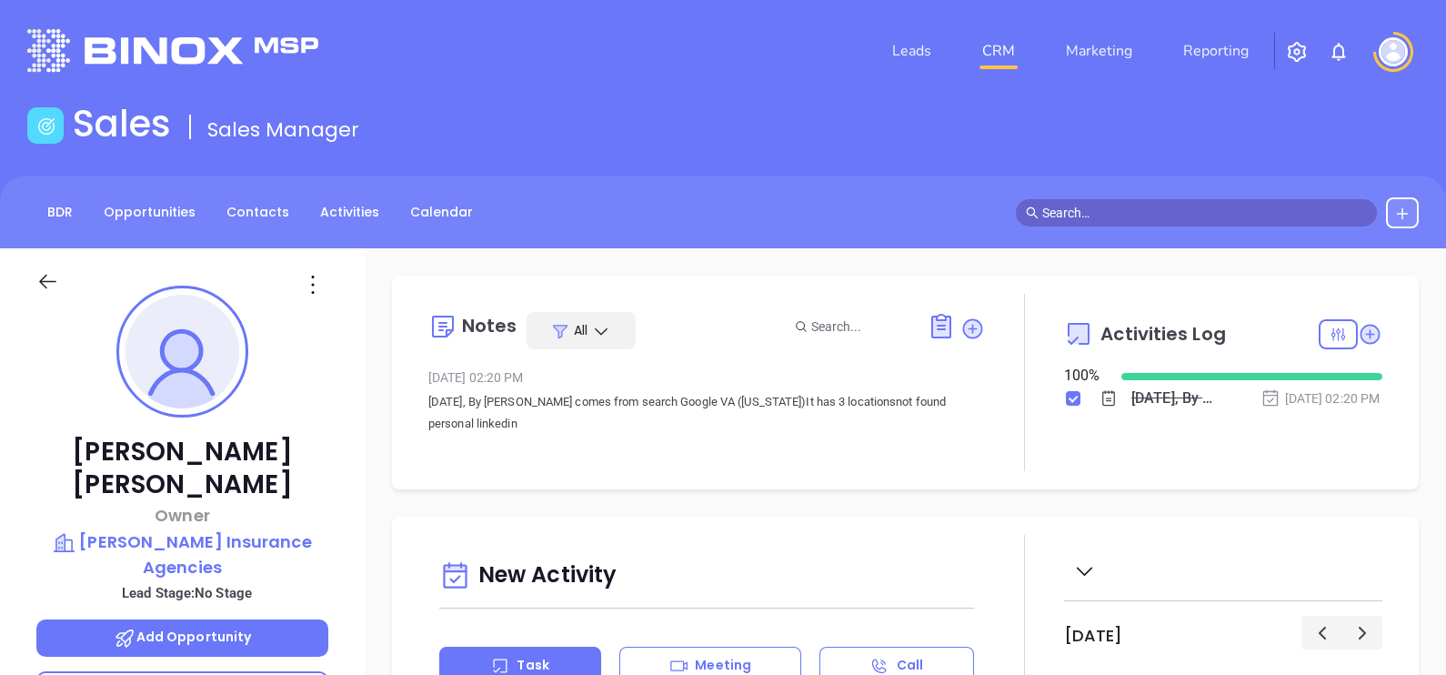
scroll to position [528, 0]
click at [314, 276] on icon at bounding box center [312, 284] width 29 height 29
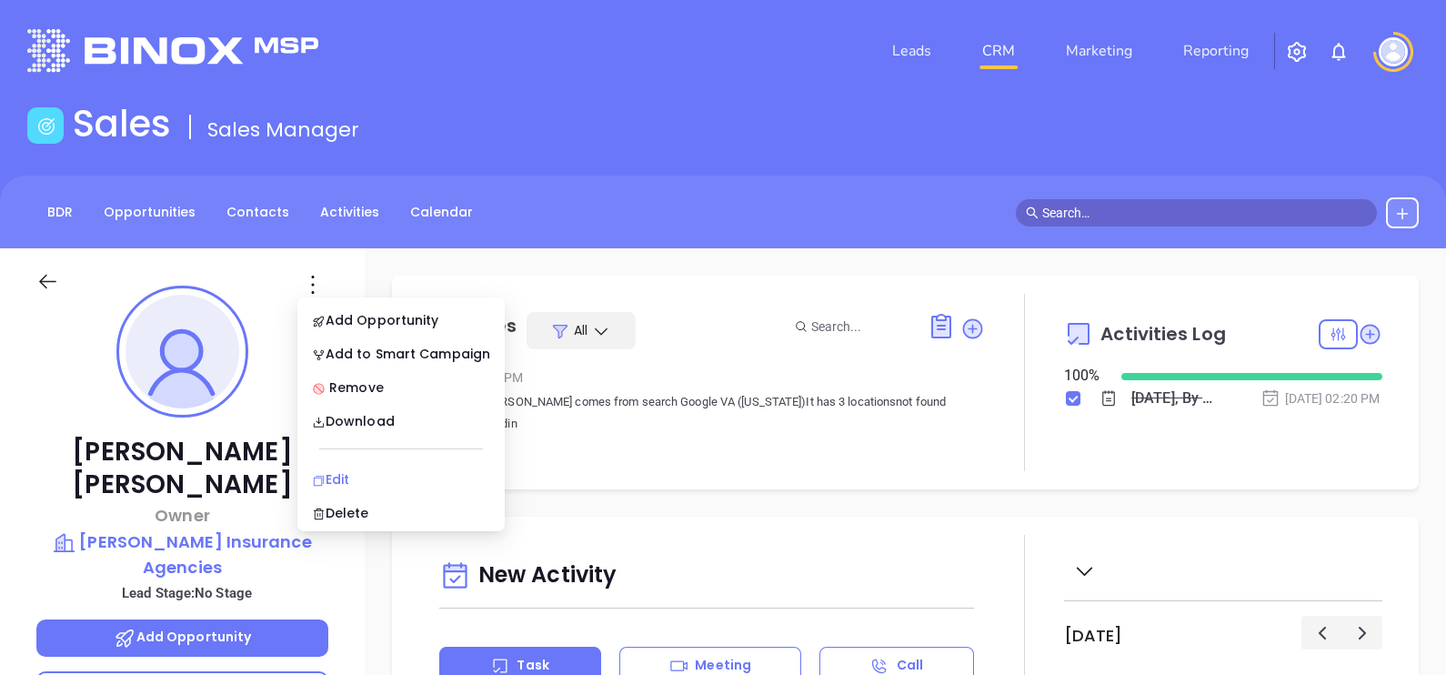
click at [347, 477] on div "Edit" at bounding box center [401, 479] width 178 height 20
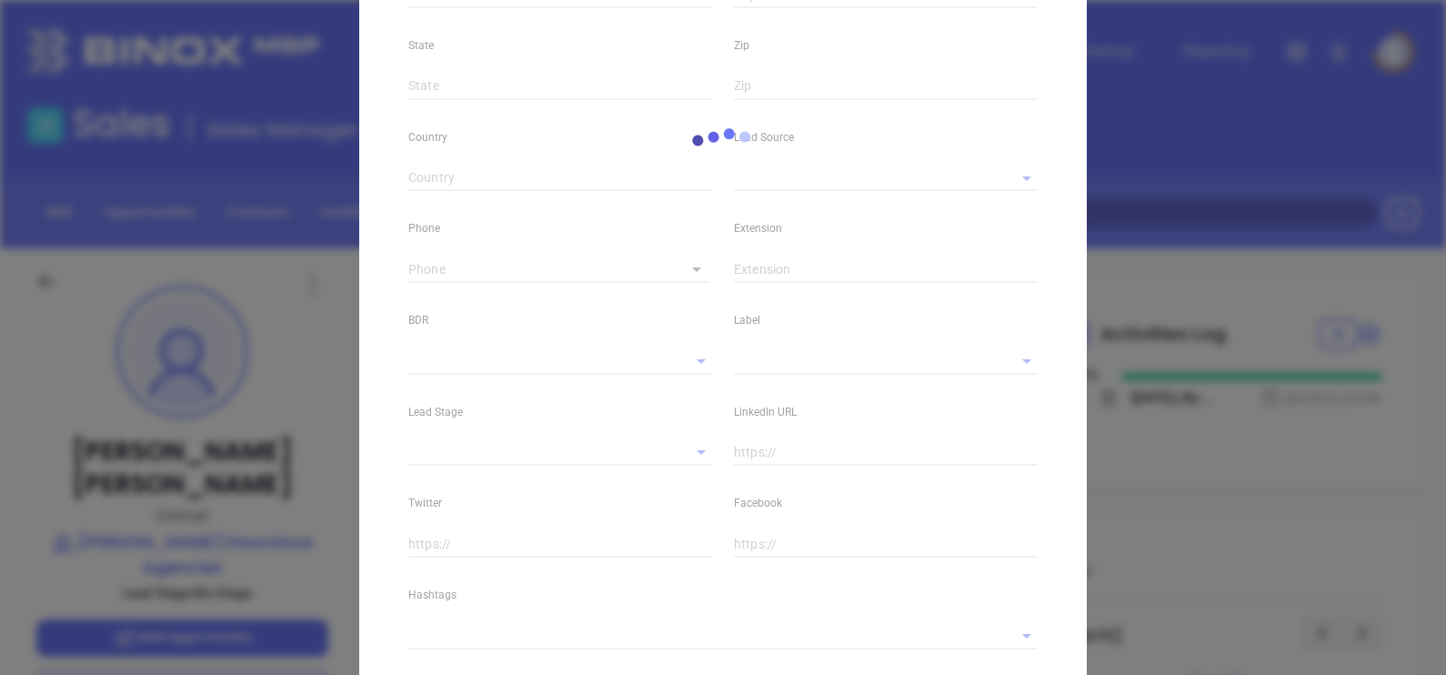
type input "Ward"
type input "Huffman"
type input "ward@huffmaninsuranceagencies.com"
type input "Owner"
type input "1"
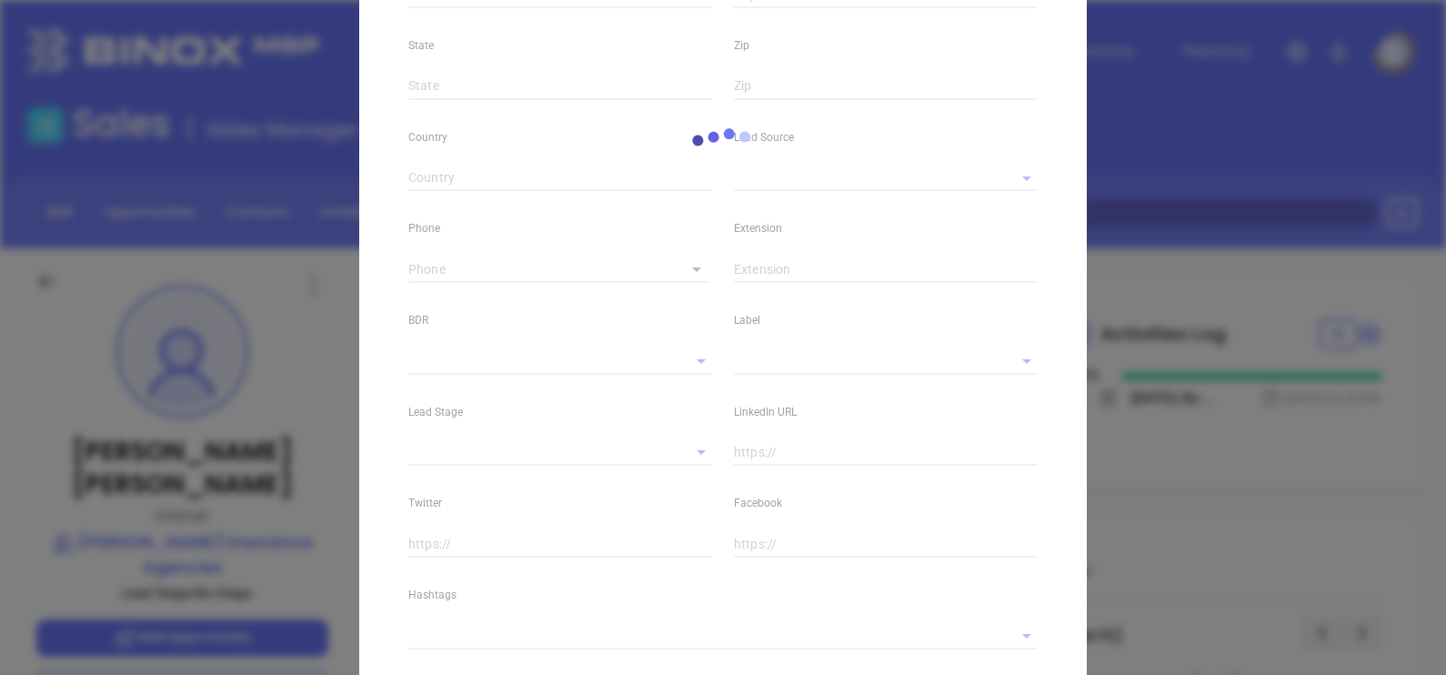
scroll to position [644, 0]
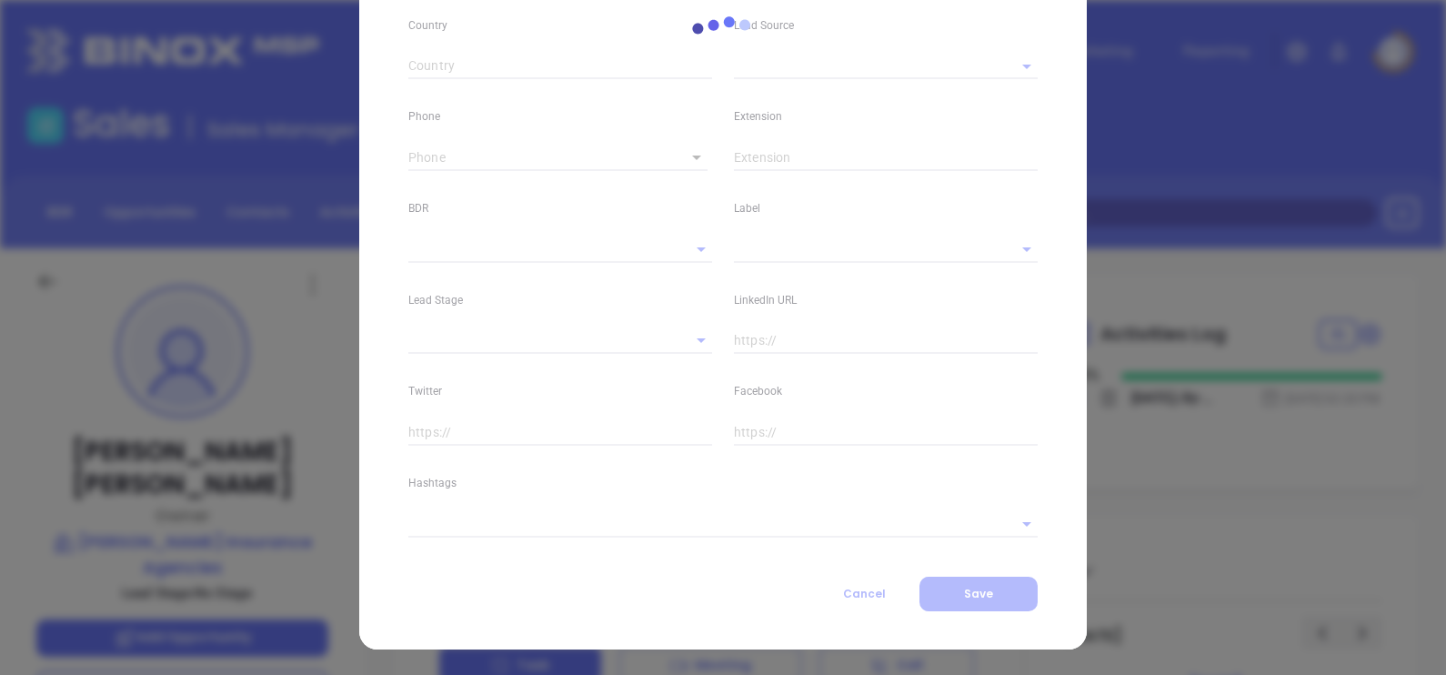
type input "Marketing"
type input "Other"
type input "undefined undefined"
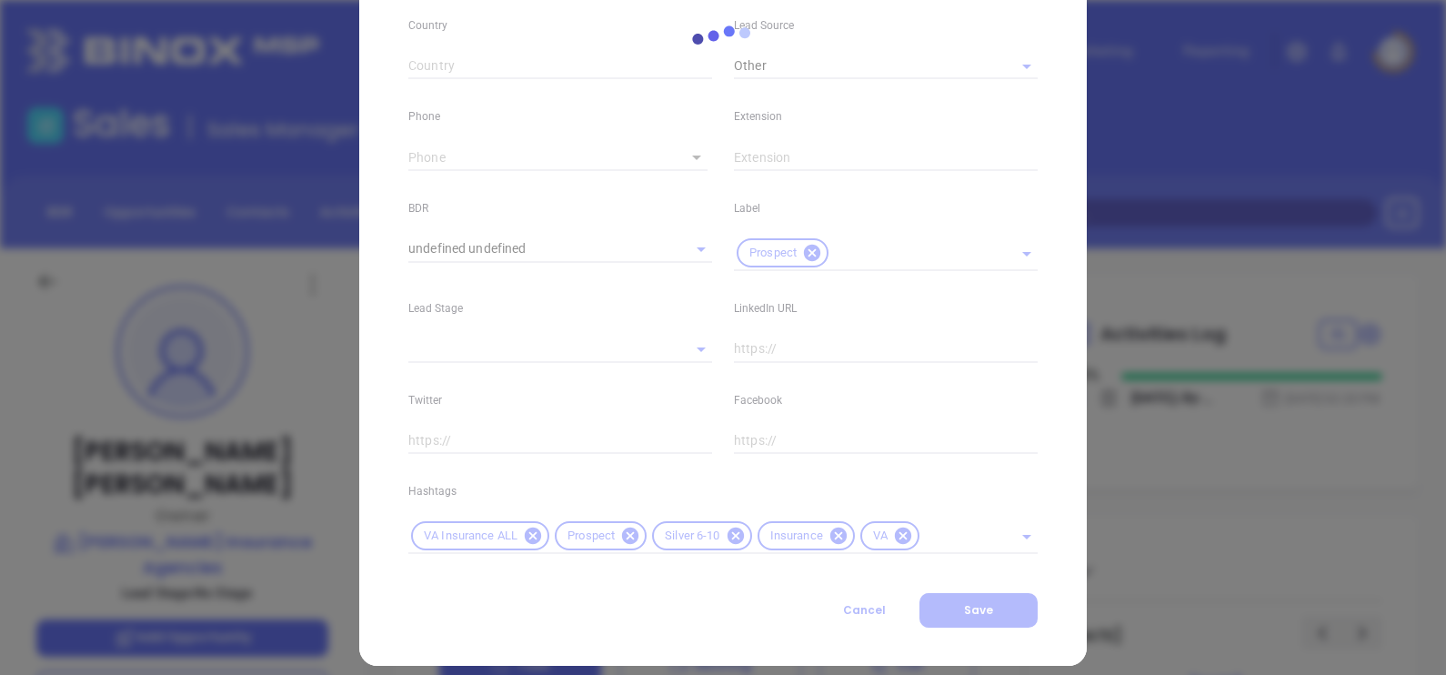
type input "(540) 463-7719"
type input "1"
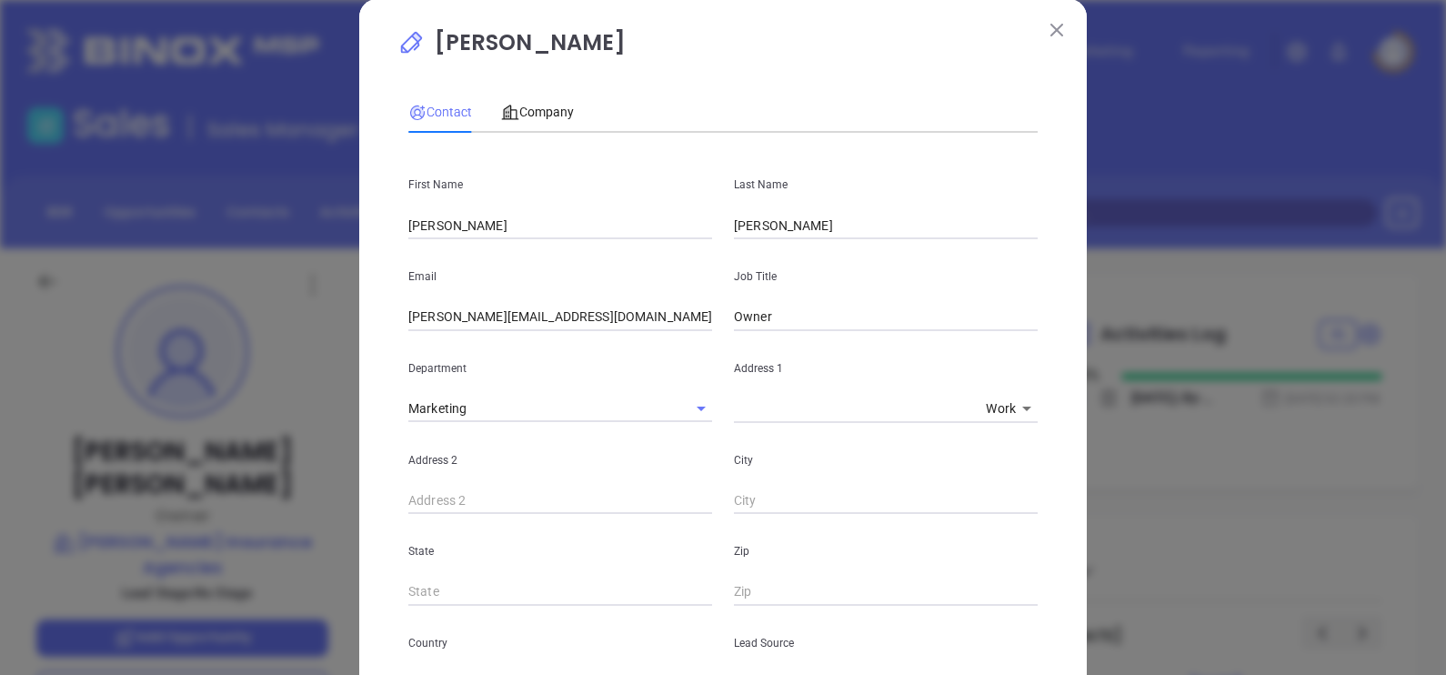
scroll to position [0, 0]
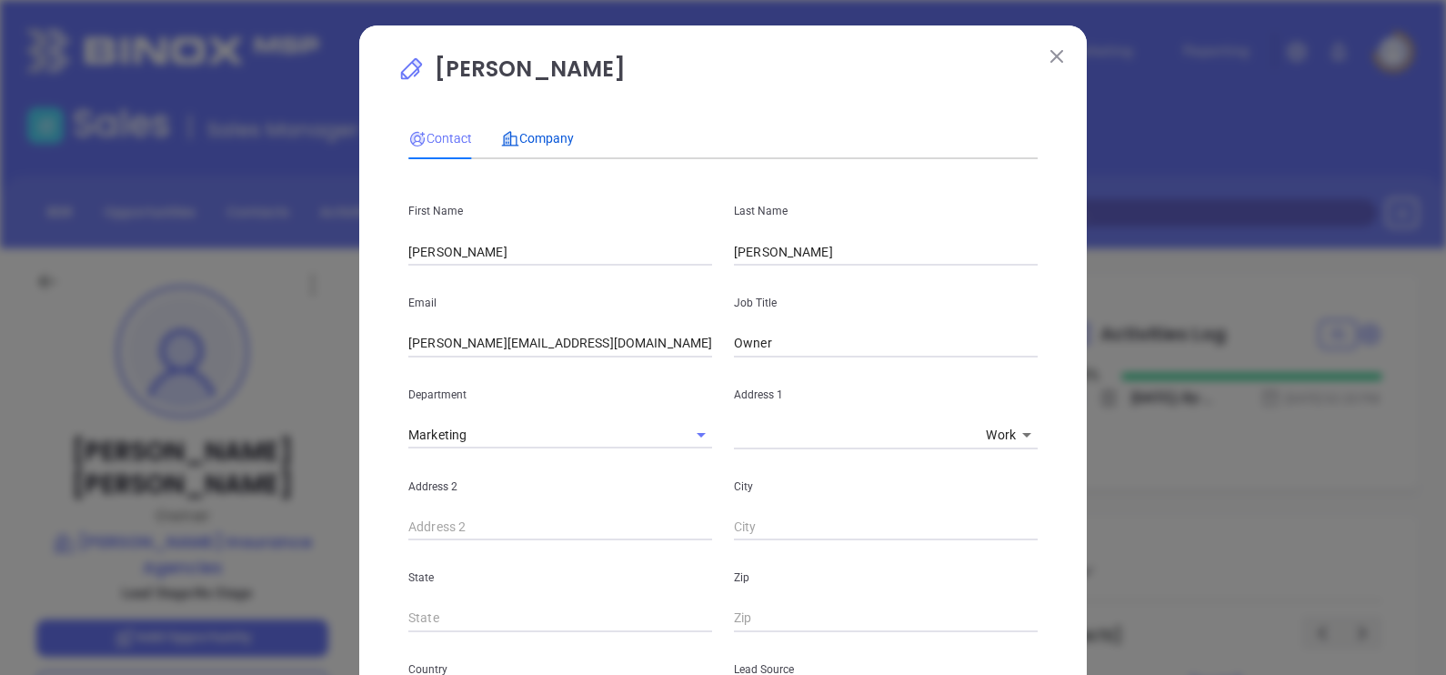
click at [533, 136] on span "Company" at bounding box center [537, 138] width 73 height 15
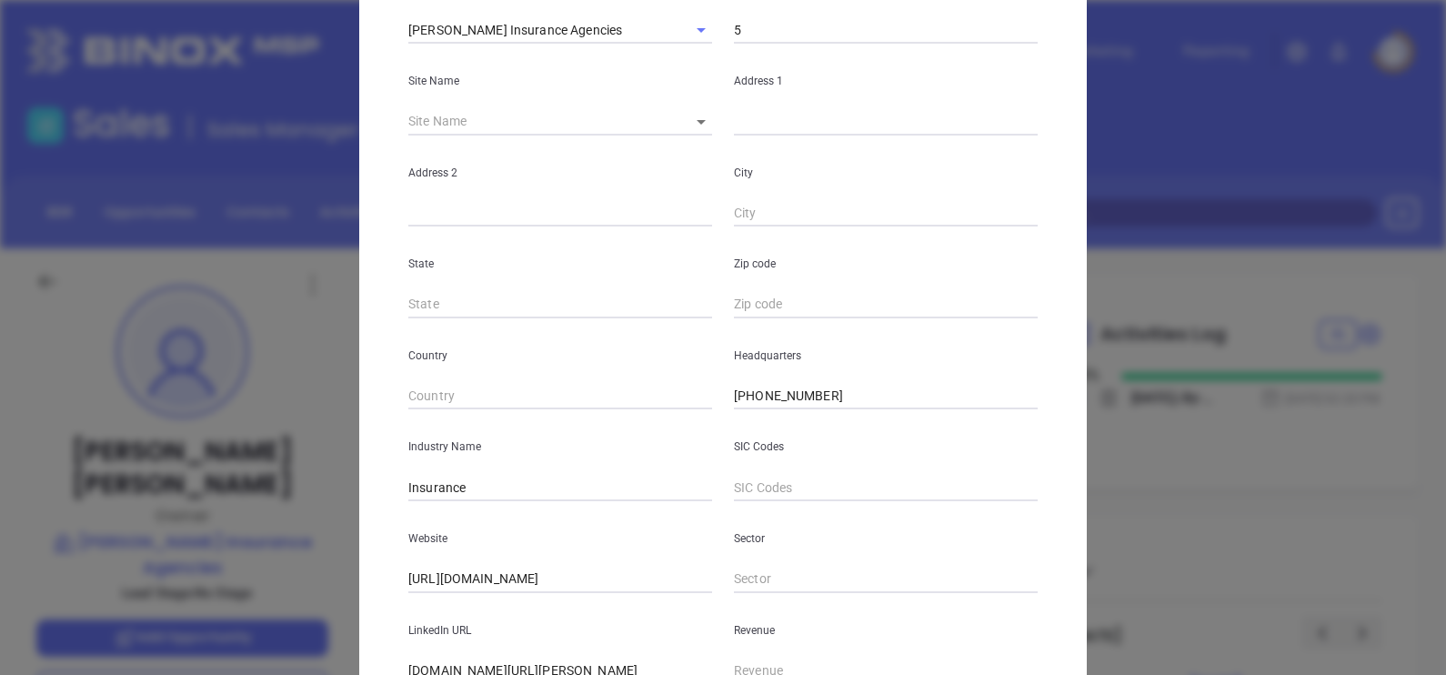
scroll to position [367, 0]
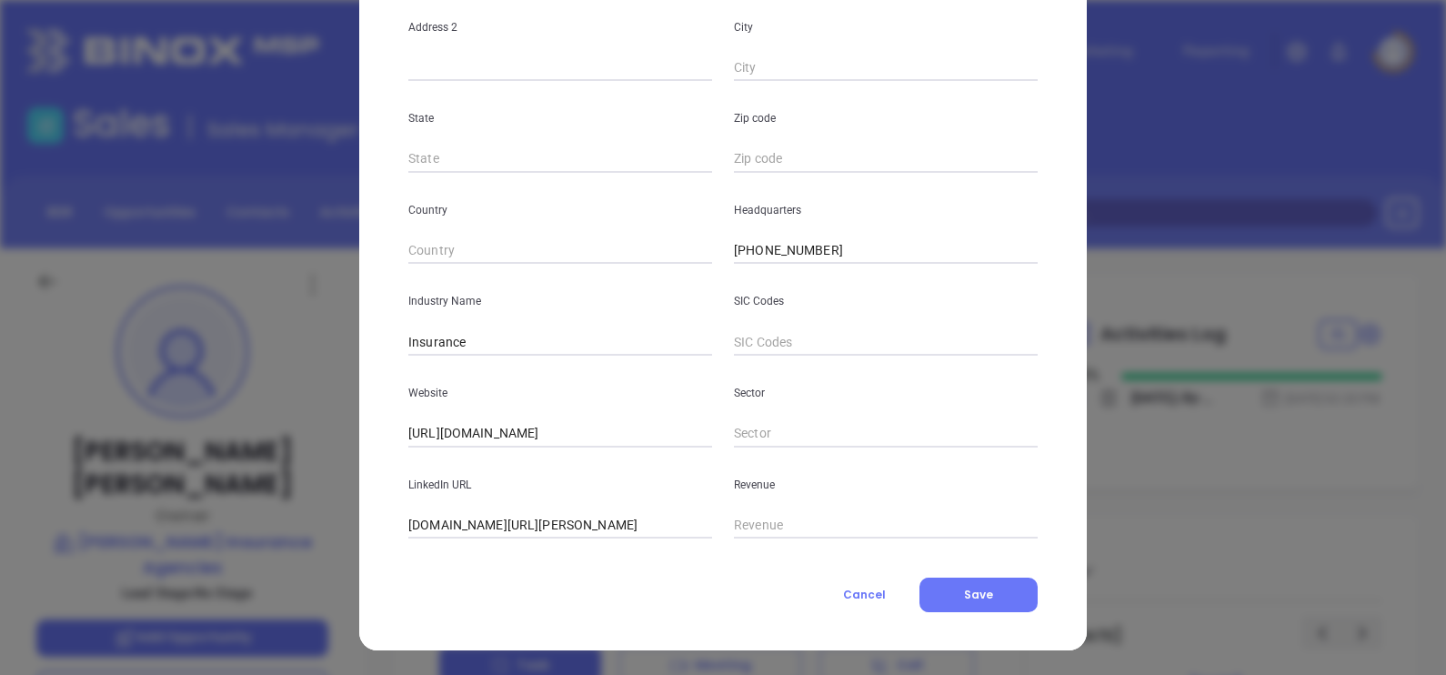
click at [441, 517] on input "www.linkedin.com/company/huffman-insurance-agencies/" at bounding box center [560, 525] width 304 height 27
click at [441, 518] on input "www.linkedin.com/company/huffman-insurance-agencies/" at bounding box center [560, 525] width 304 height 27
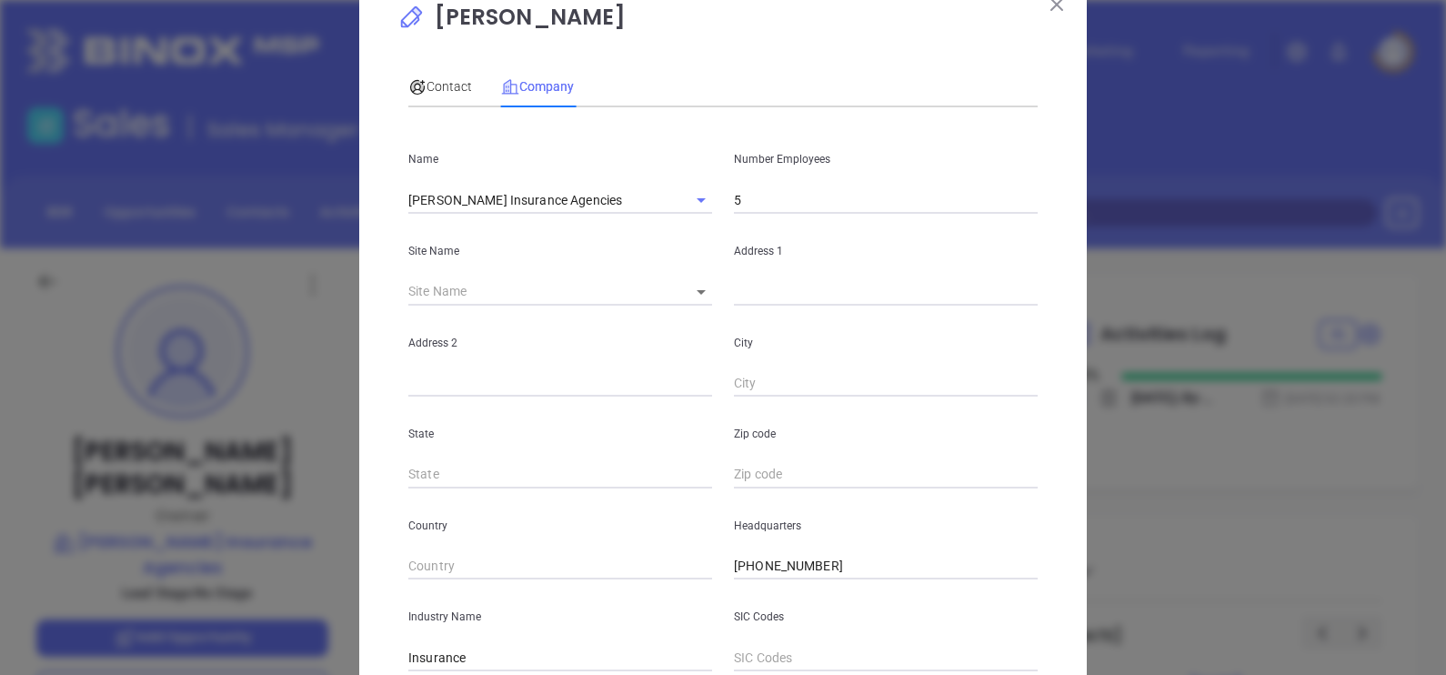
scroll to position [0, 0]
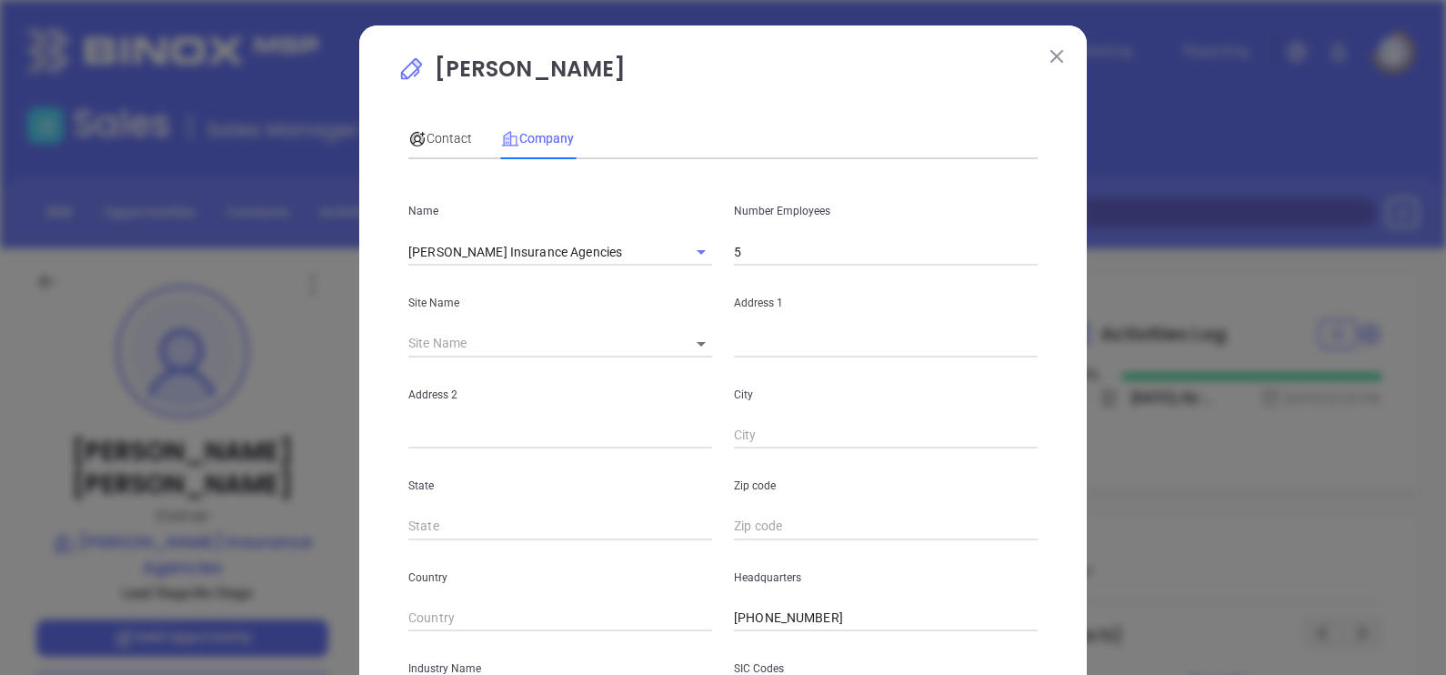
click at [752, 276] on div "Address 1" at bounding box center [886, 312] width 326 height 92
click at [754, 254] on input "5" at bounding box center [886, 251] width 304 height 27
click at [754, 253] on input "5" at bounding box center [886, 251] width 304 height 27
click at [420, 145] on span "Contact" at bounding box center [440, 138] width 64 height 15
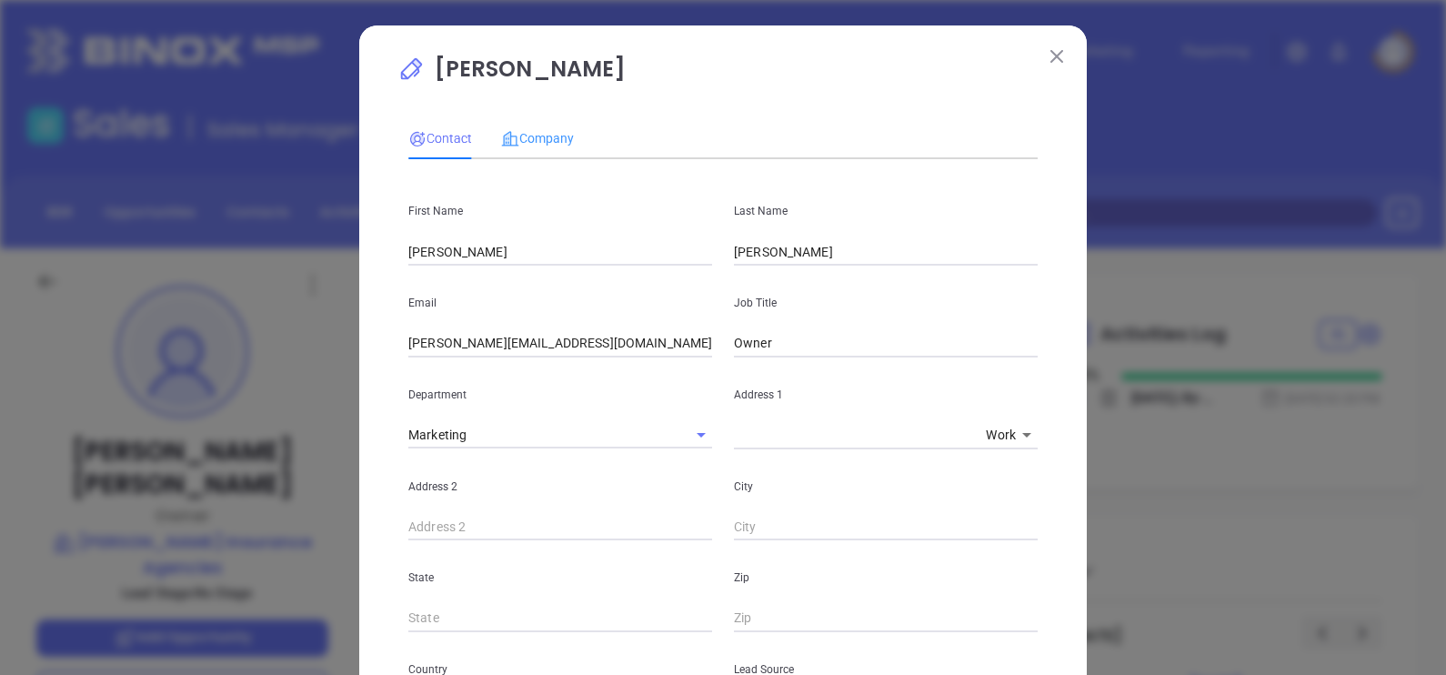
click at [538, 123] on div "Company" at bounding box center [537, 138] width 73 height 42
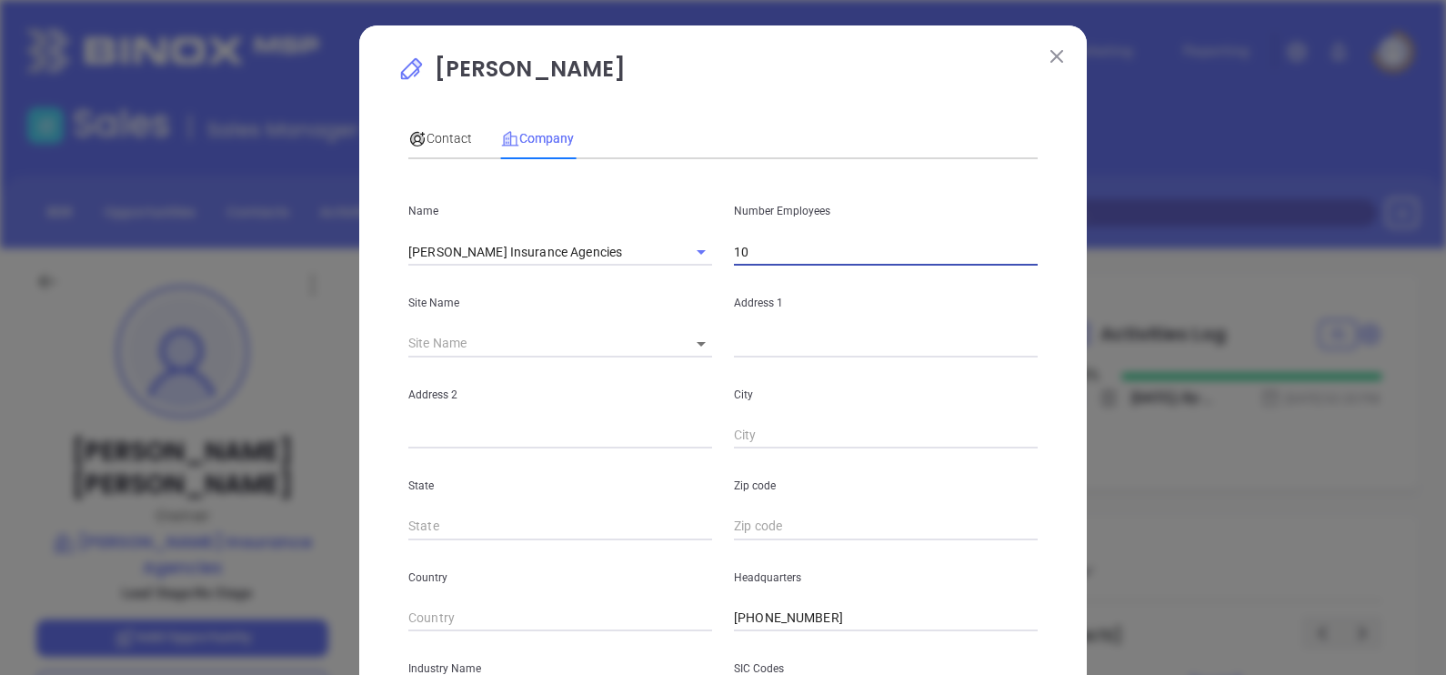
click at [767, 256] on input "10" at bounding box center [886, 251] width 304 height 27
click at [769, 257] on input "10" at bounding box center [886, 251] width 304 height 27
type input "12"
click at [727, 94] on div "Ward Huffman Contact Company First Name Ward Last Name Huffman Email ward@huffm…" at bounding box center [722, 516] width 651 height 927
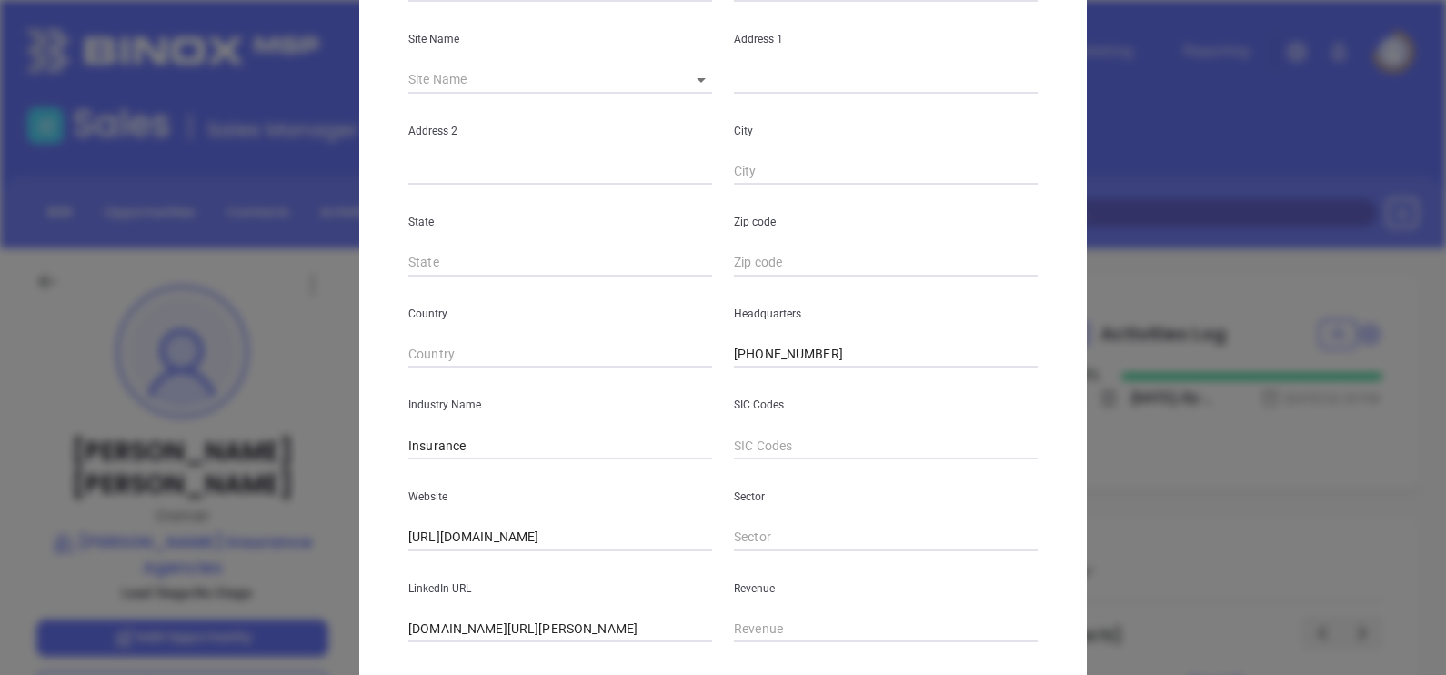
scroll to position [367, 0]
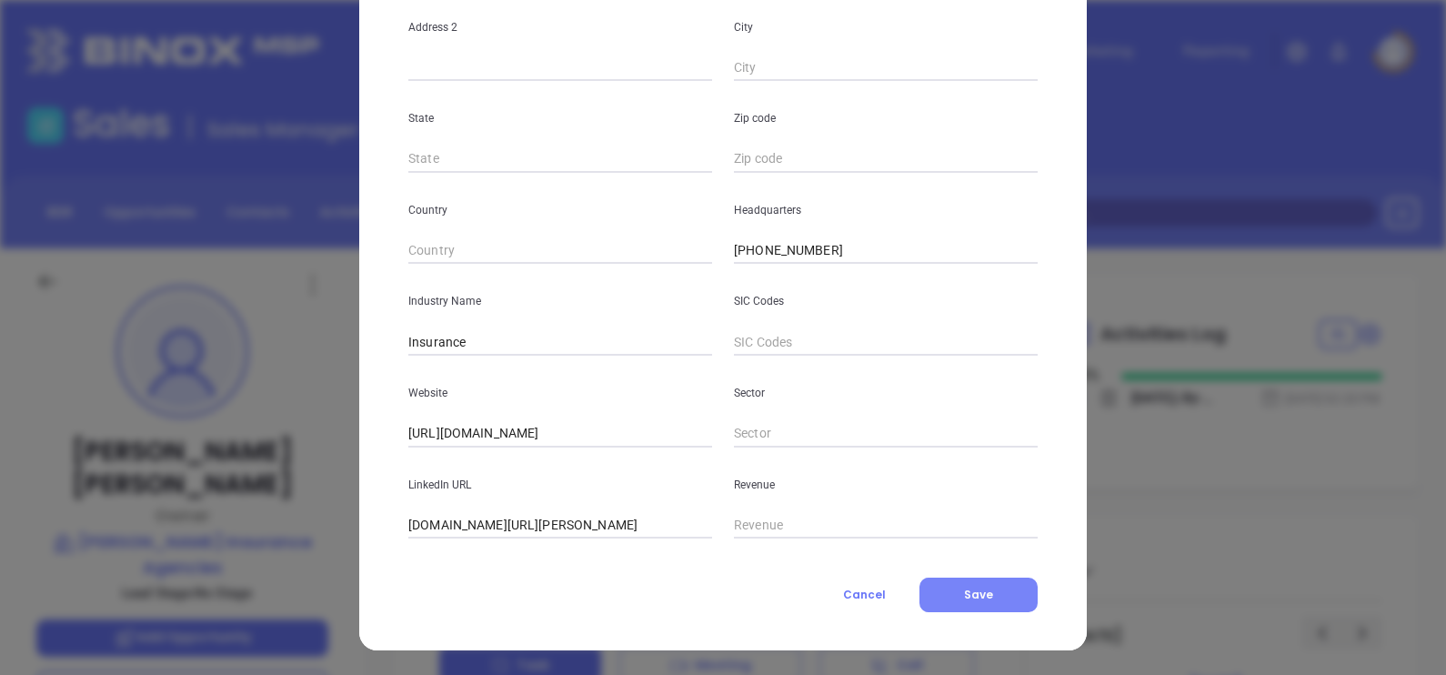
click at [954, 604] on button "Save" at bounding box center [978, 595] width 118 height 35
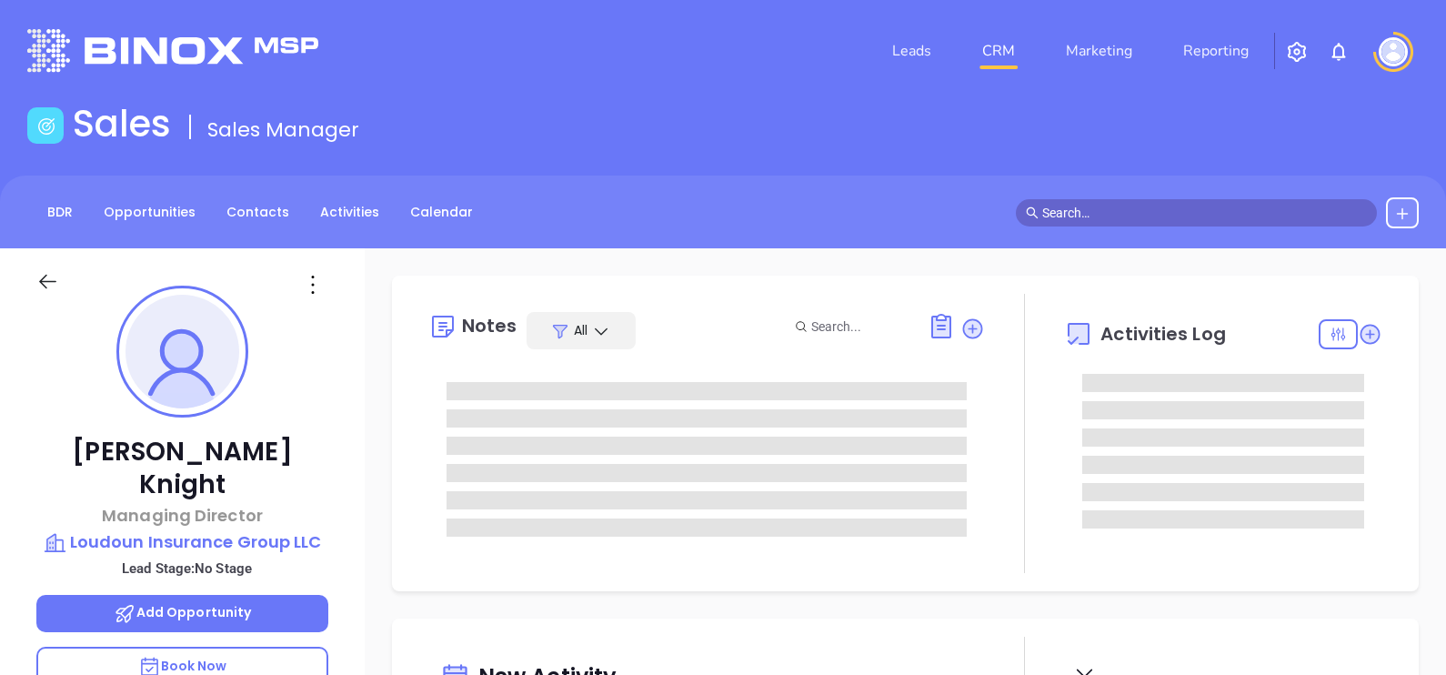
type input "[DATE]"
type input "[PERSON_NAME]"
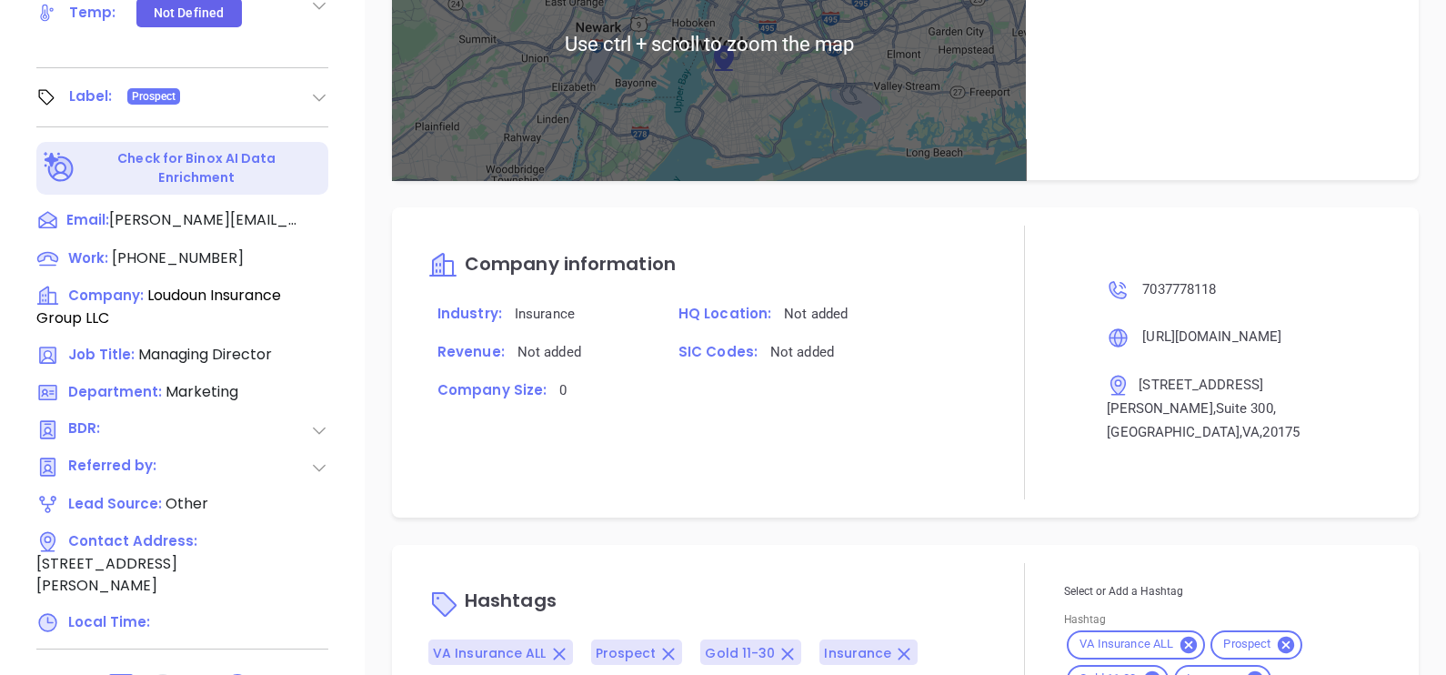
scroll to position [846, 0]
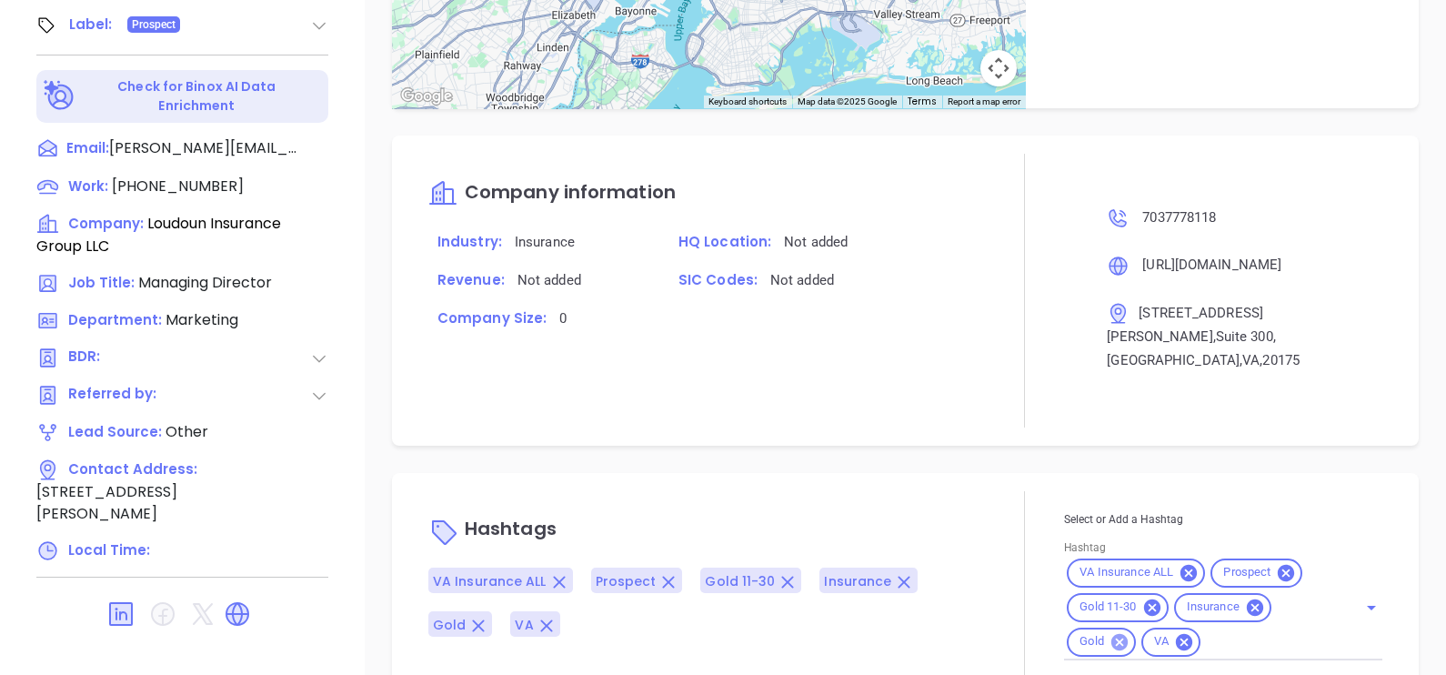
click at [1110, 632] on icon at bounding box center [1120, 642] width 20 height 20
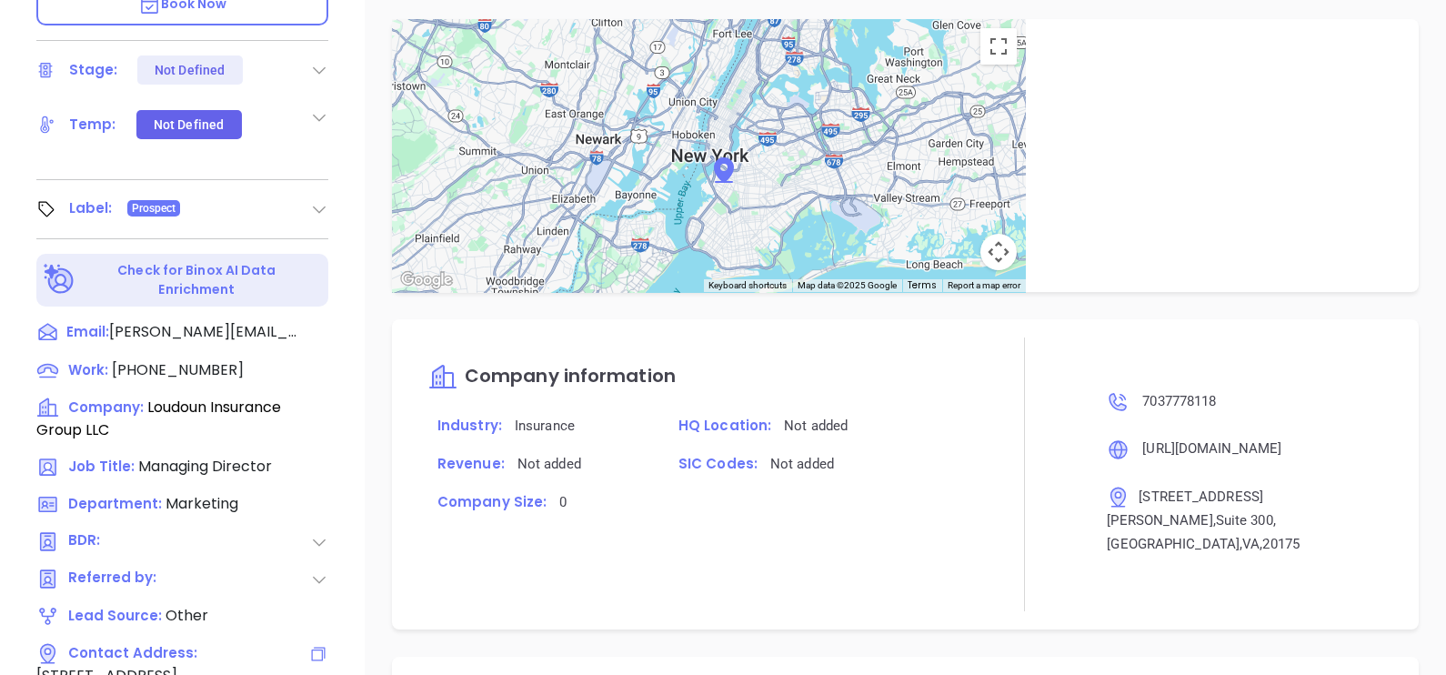
scroll to position [277, 0]
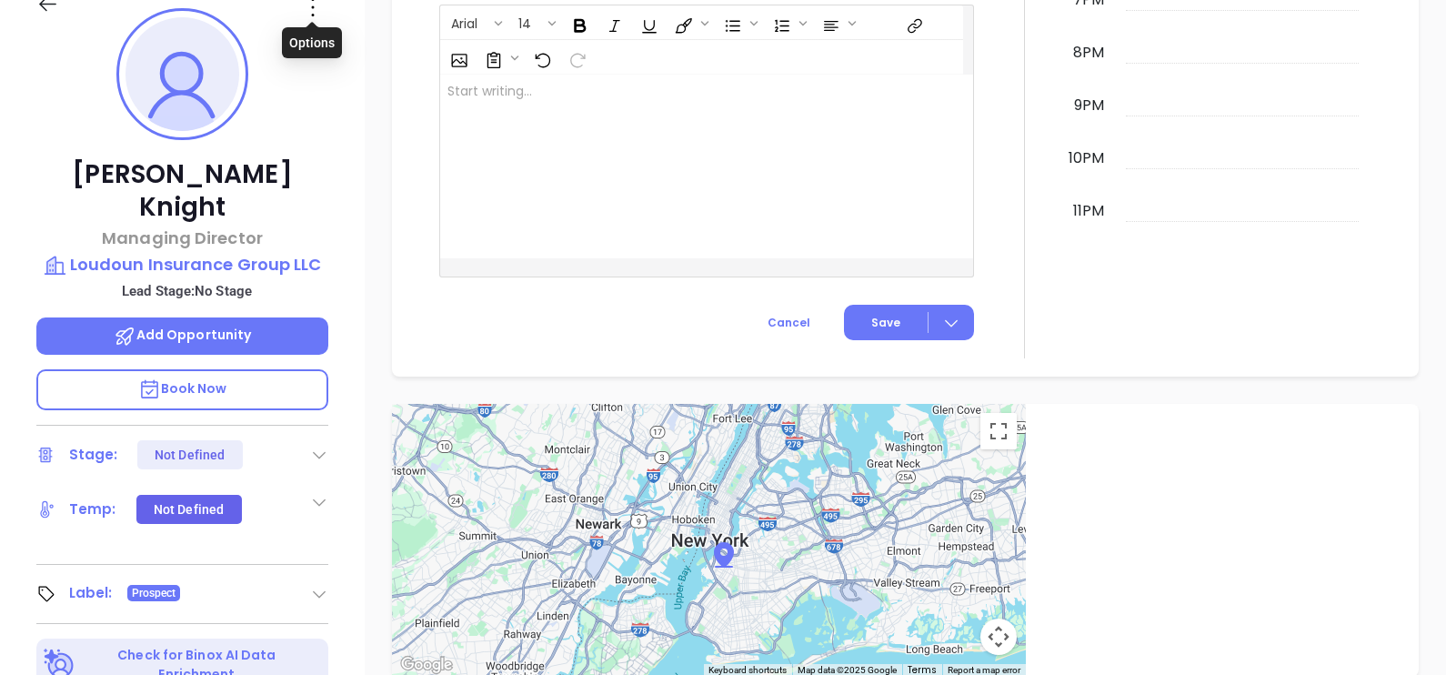
click at [305, 9] on icon at bounding box center [312, 7] width 29 height 29
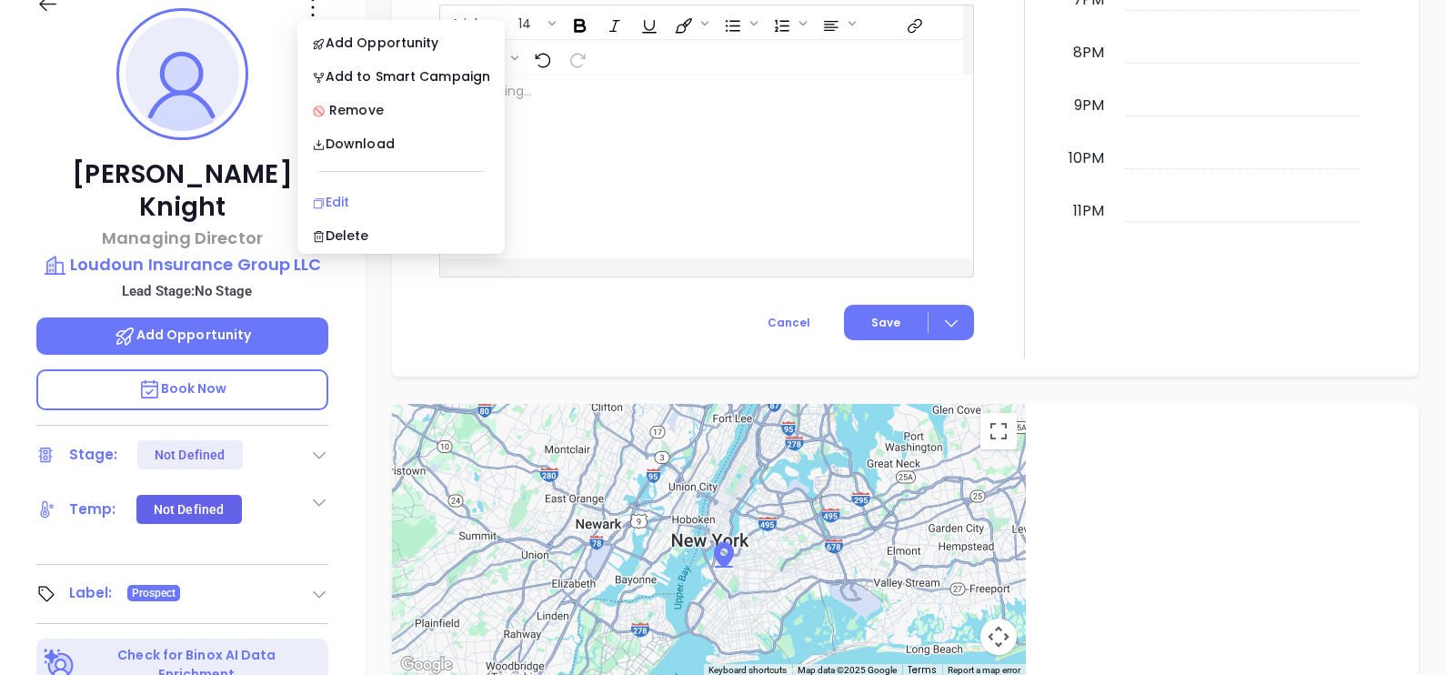
click at [359, 203] on div "Edit" at bounding box center [401, 202] width 178 height 20
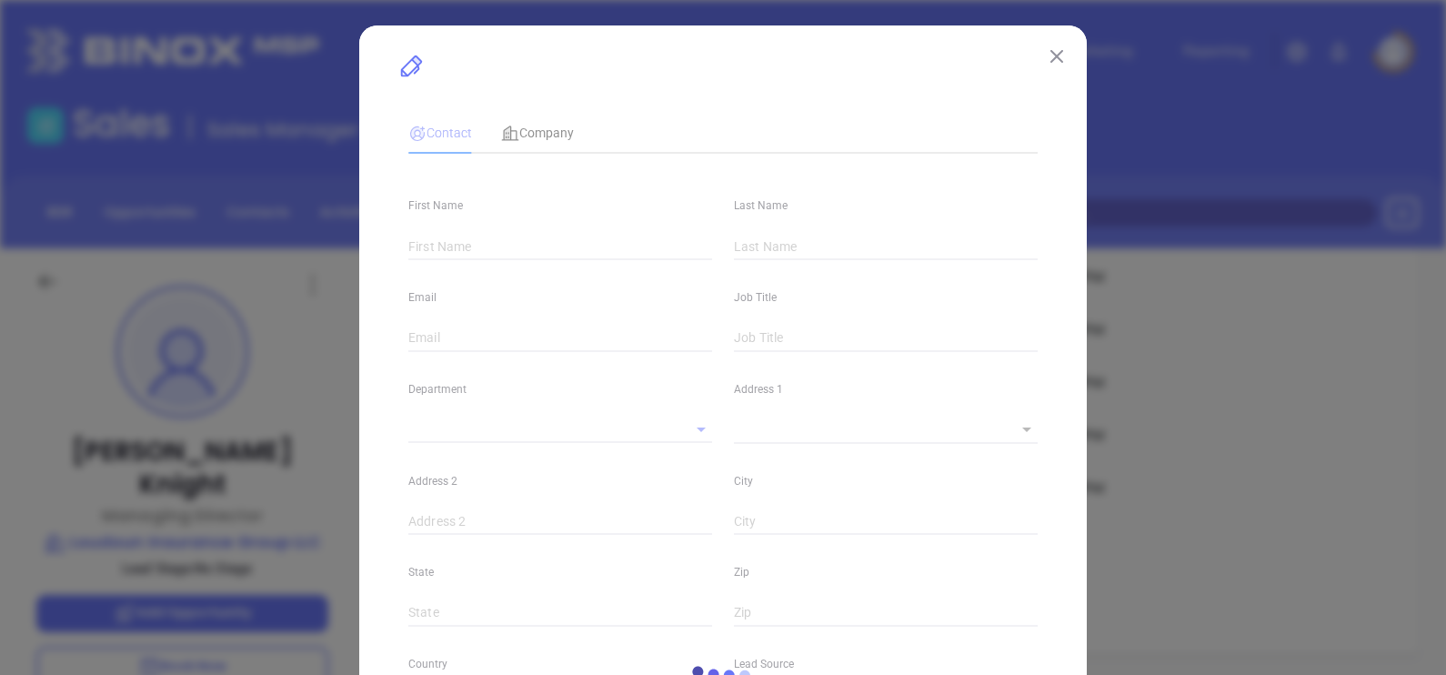
type input "Jason"
type input "Knight"
type input "jason@loudouninsurancegroup.com"
type input "Managing Director"
type input "1"
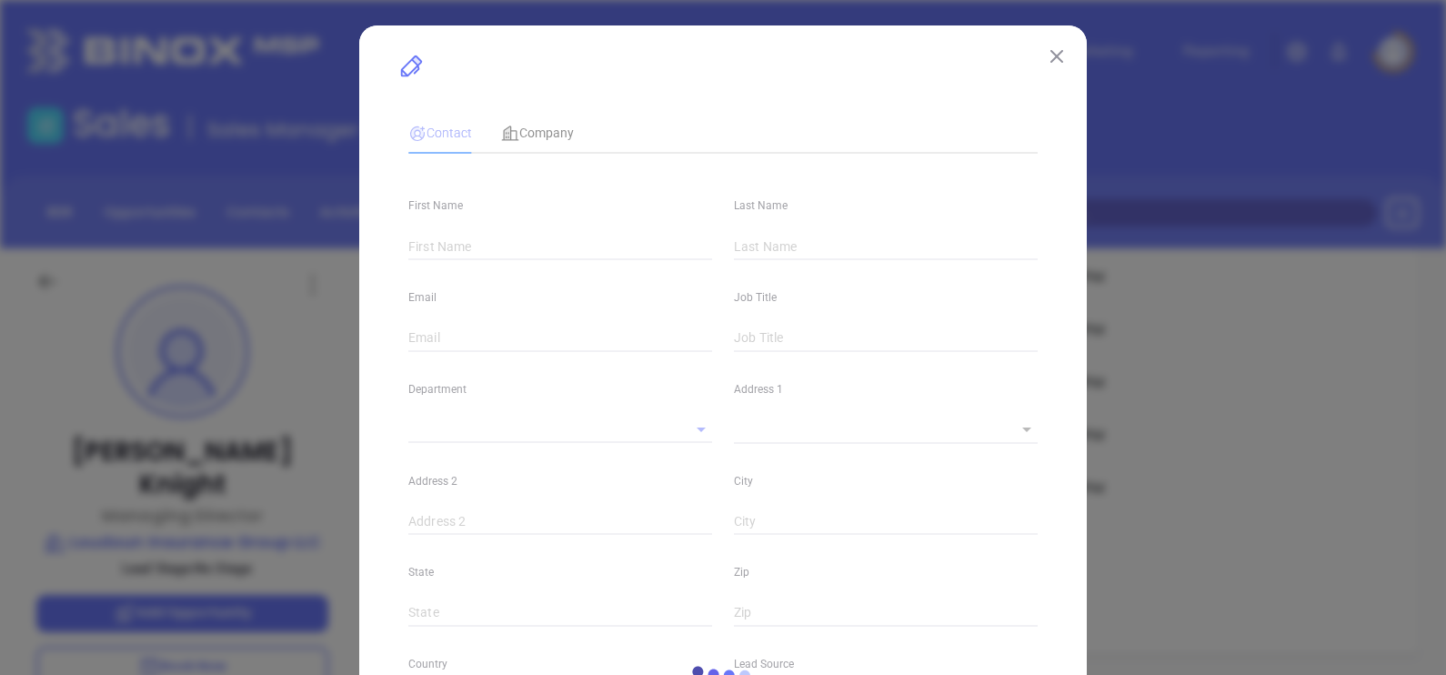
type input "www.linkedin.com/in/jason-knight-60643832"
type input "Marketing"
type input "Other"
type input "undefined undefined"
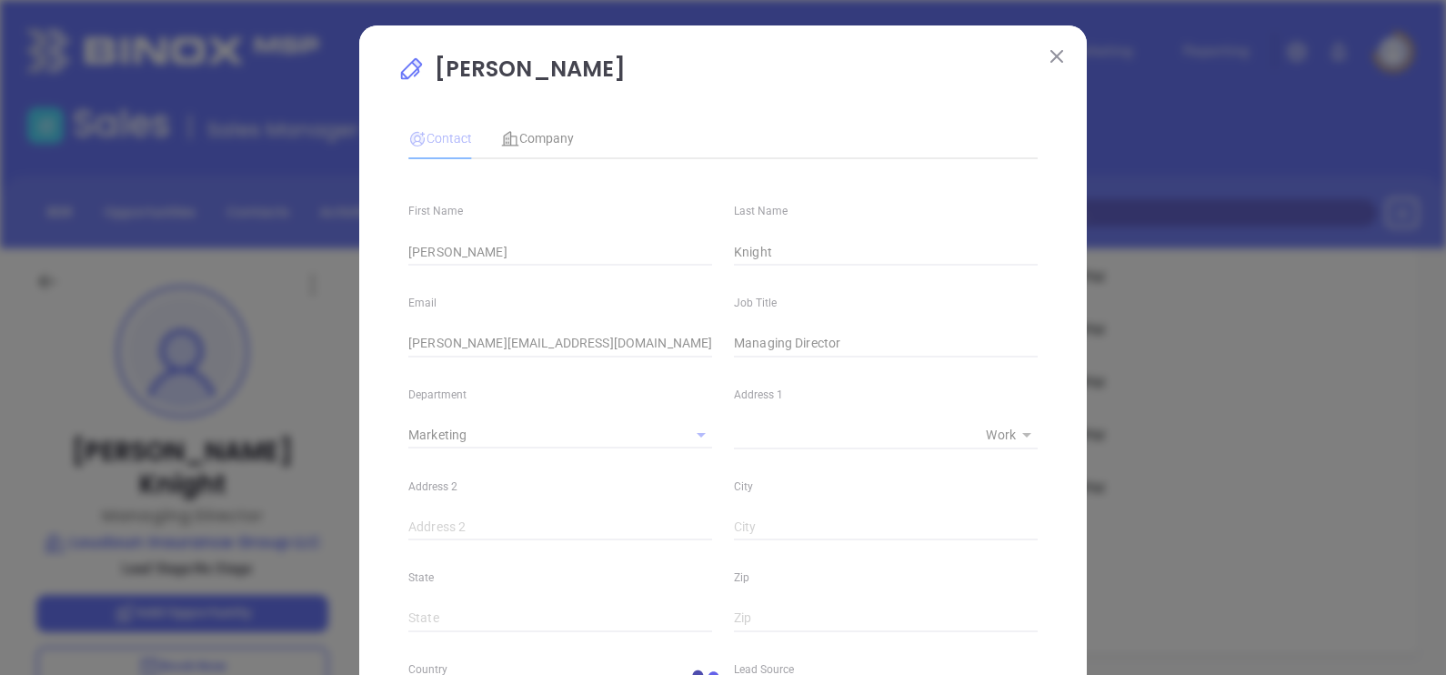
type input "(703) 777-8118"
type input "1"
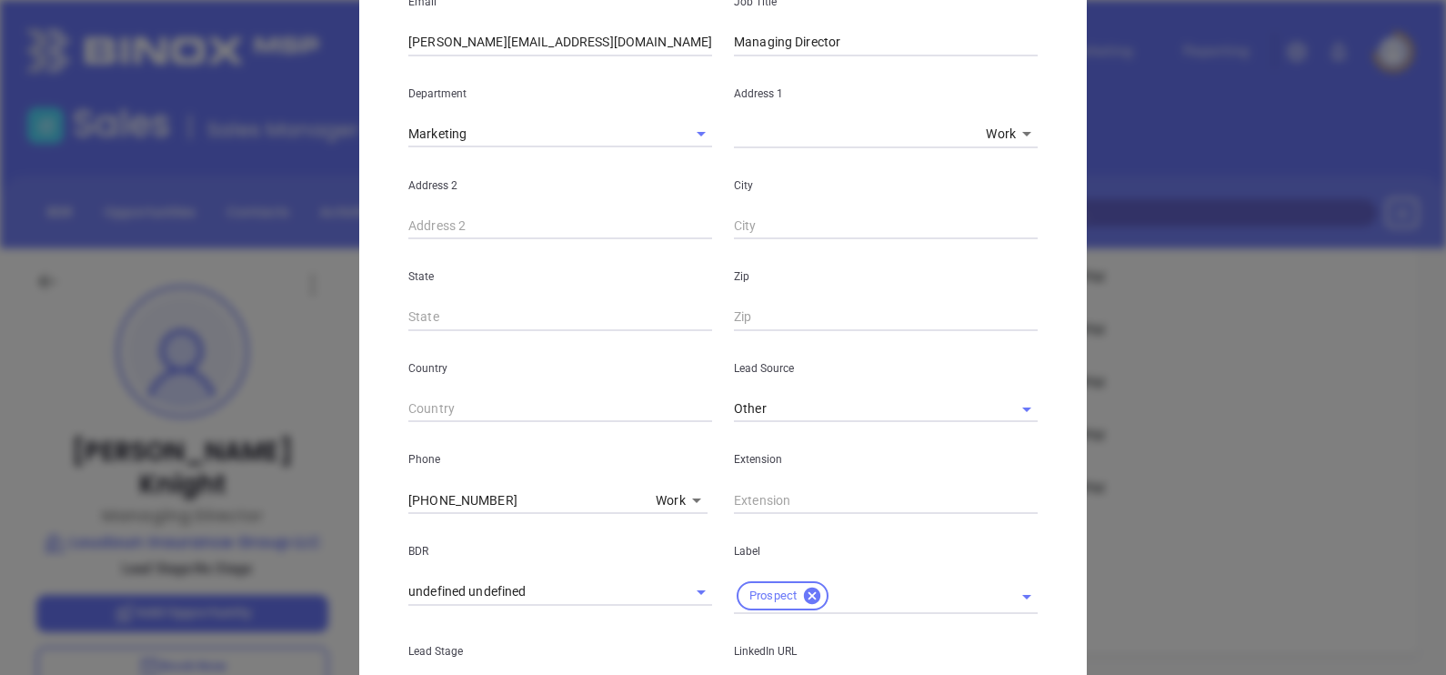
scroll to position [91, 0]
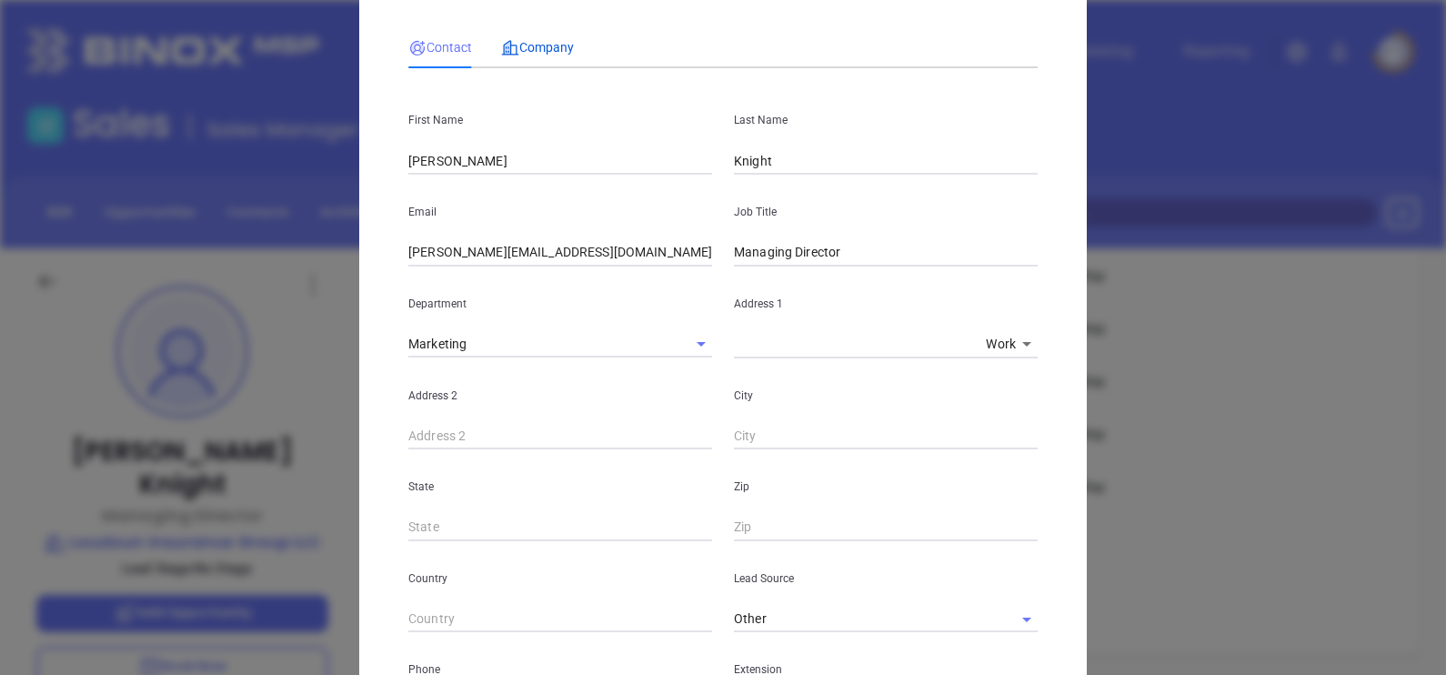
click at [532, 47] on span "Company" at bounding box center [537, 47] width 73 height 15
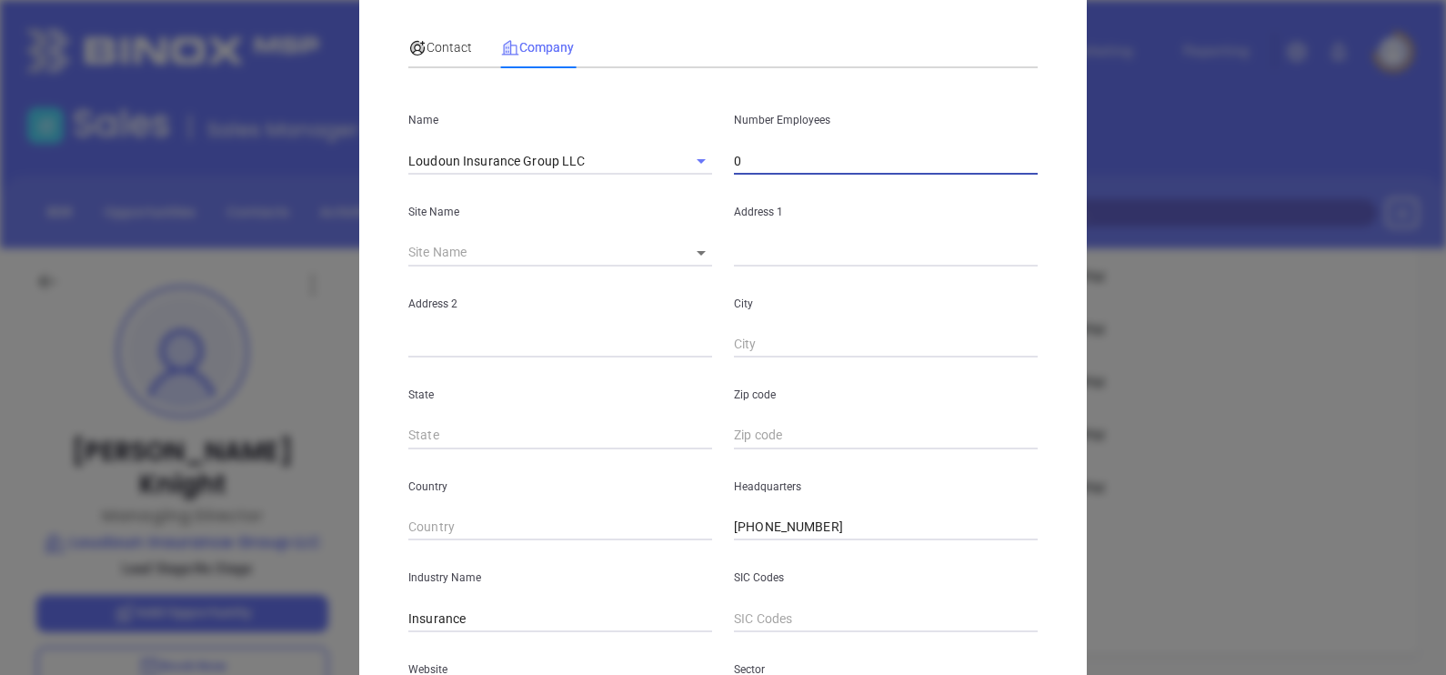
click at [762, 155] on input "0" at bounding box center [886, 160] width 304 height 27
type input "12"
click at [748, 69] on div "Contact Company First Name Jason Last Name Knight Email jason@loudouninsuranceg…" at bounding box center [722, 416] width 629 height 798
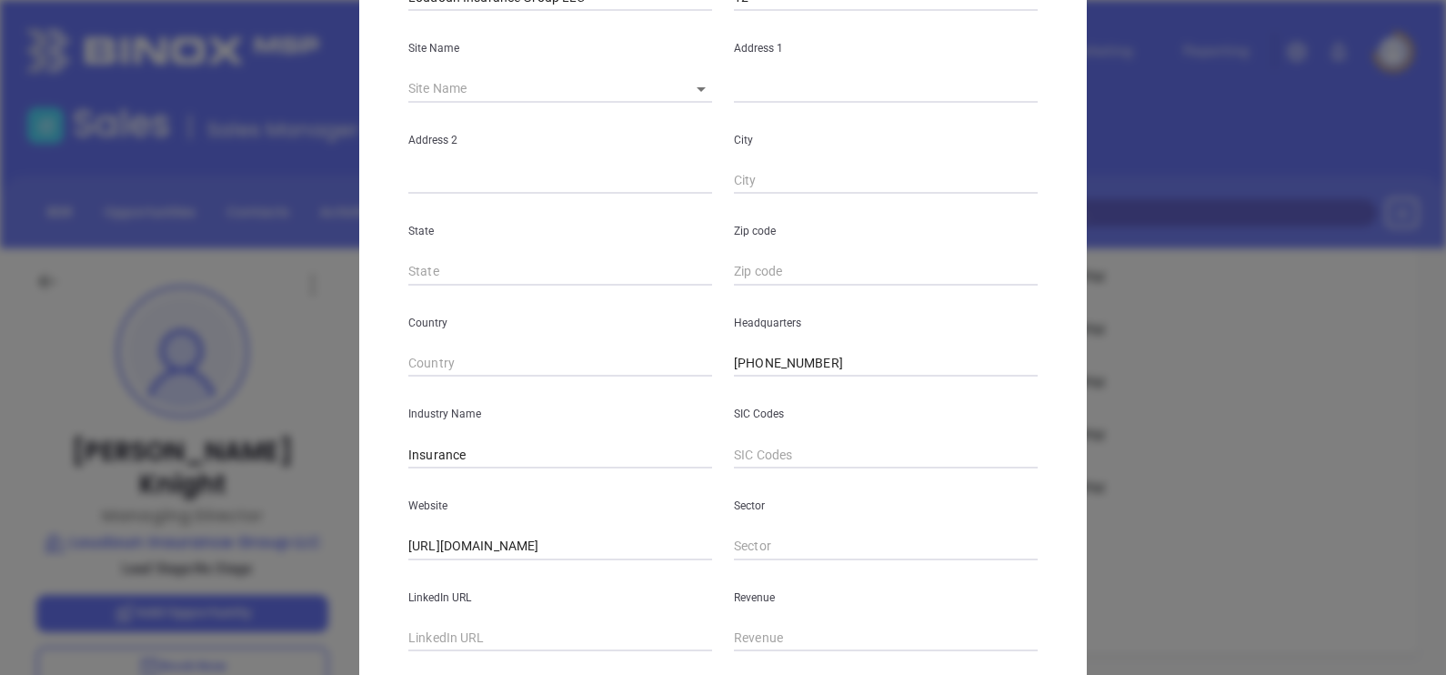
scroll to position [367, 0]
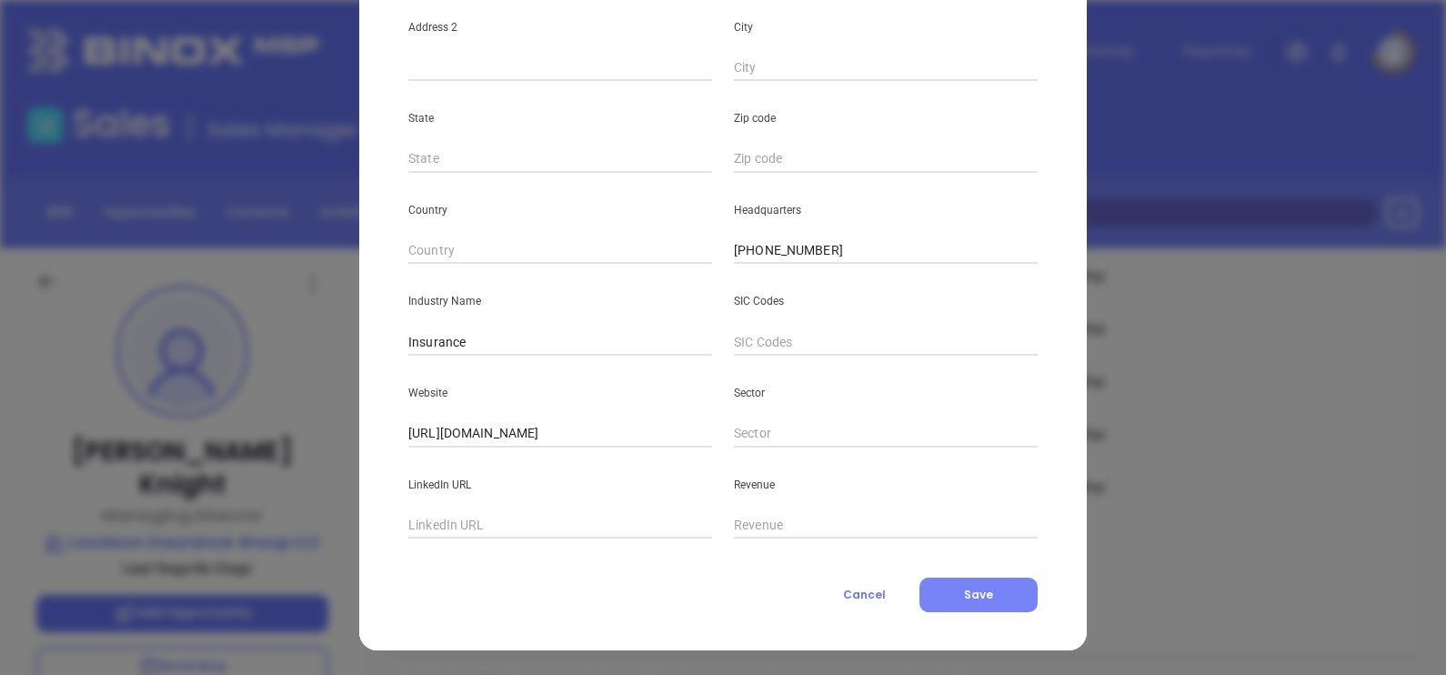
click at [964, 587] on span "Save" at bounding box center [978, 594] width 29 height 15
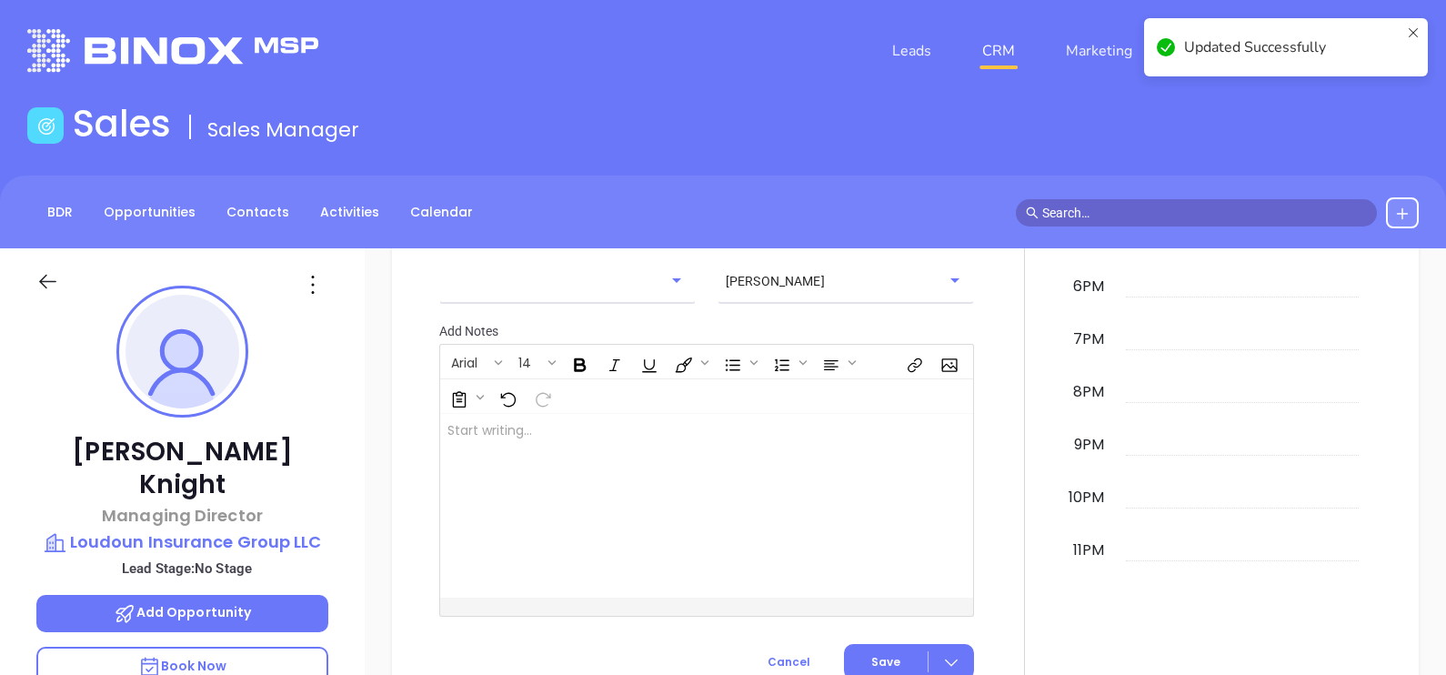
scroll to position [1034, 0]
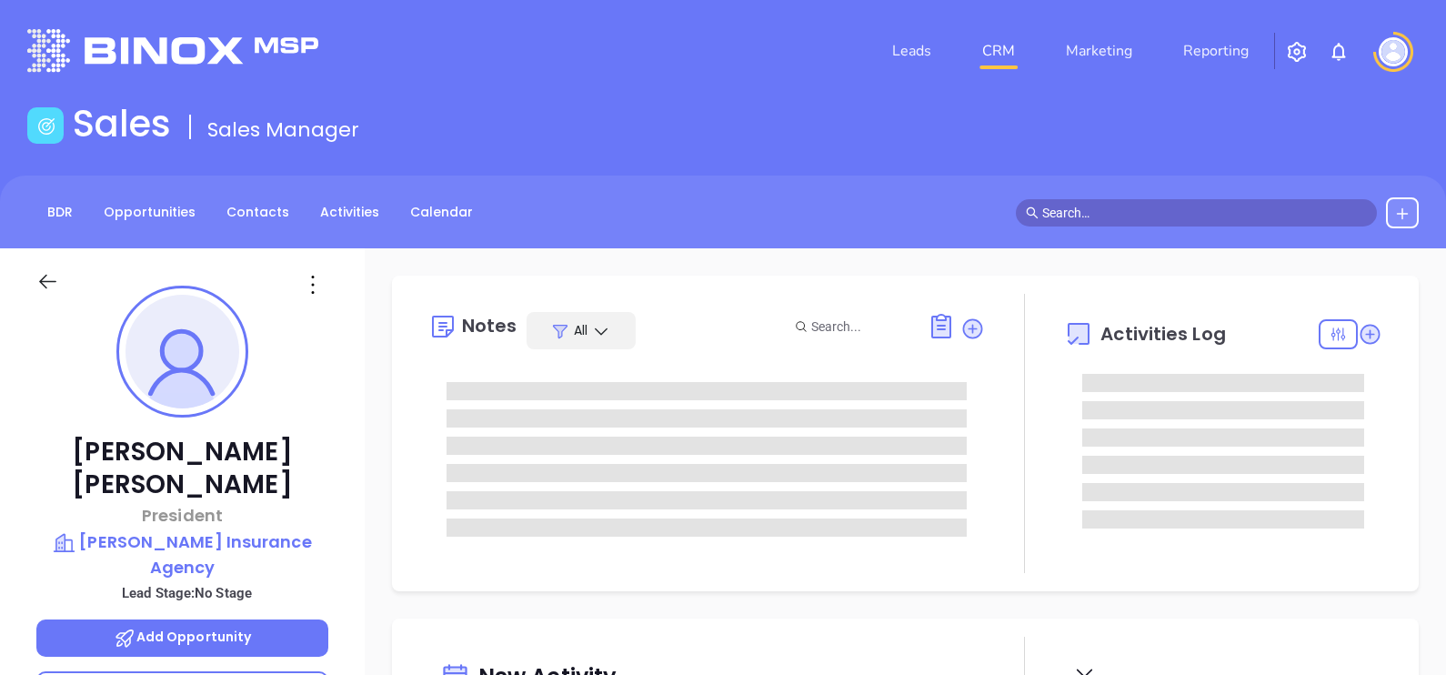
type input "[DATE]"
type input "[PERSON_NAME]"
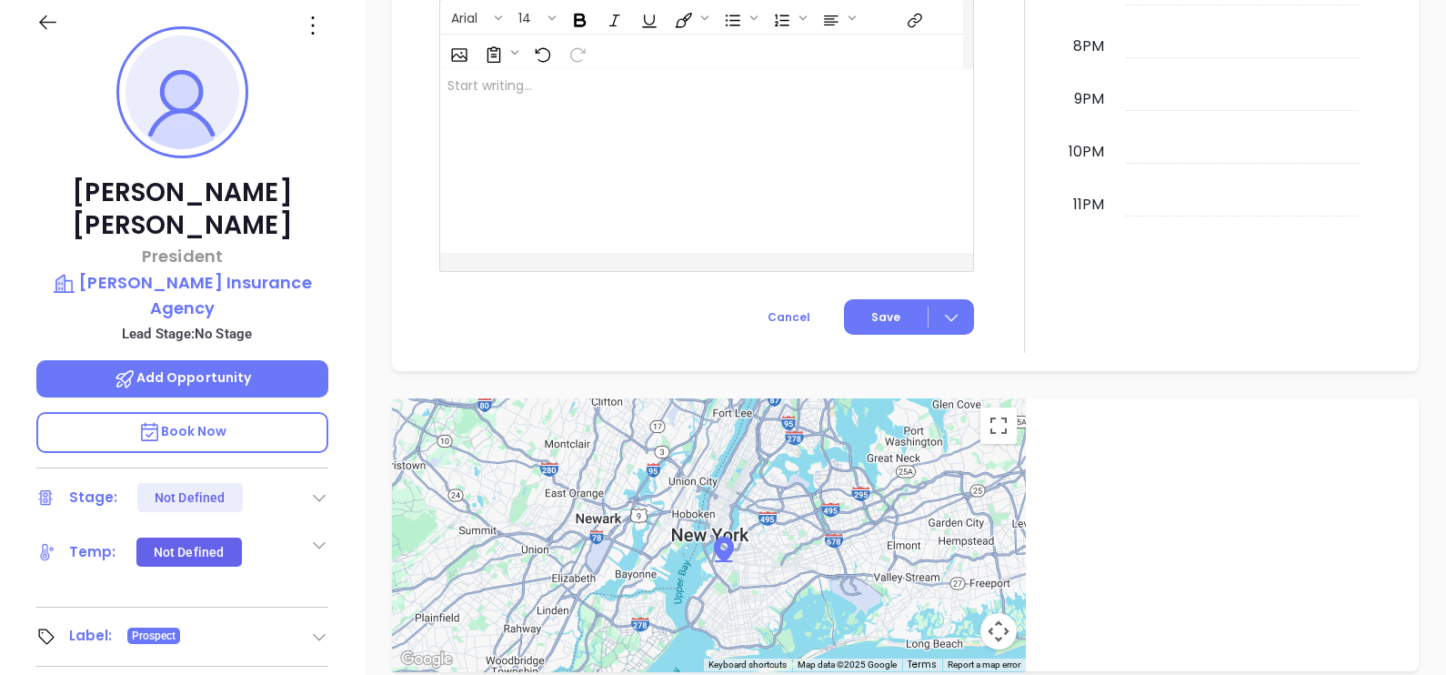
scroll to position [164, 0]
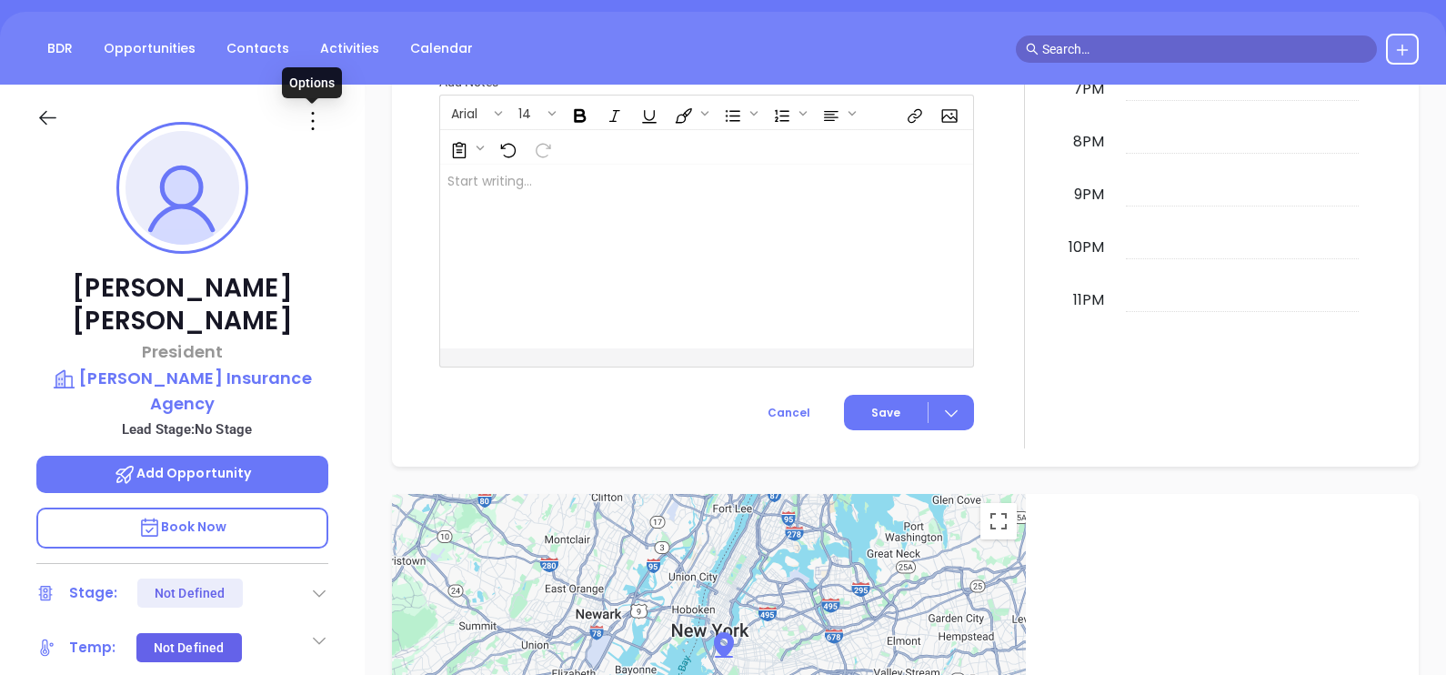
click at [309, 125] on icon at bounding box center [312, 120] width 29 height 29
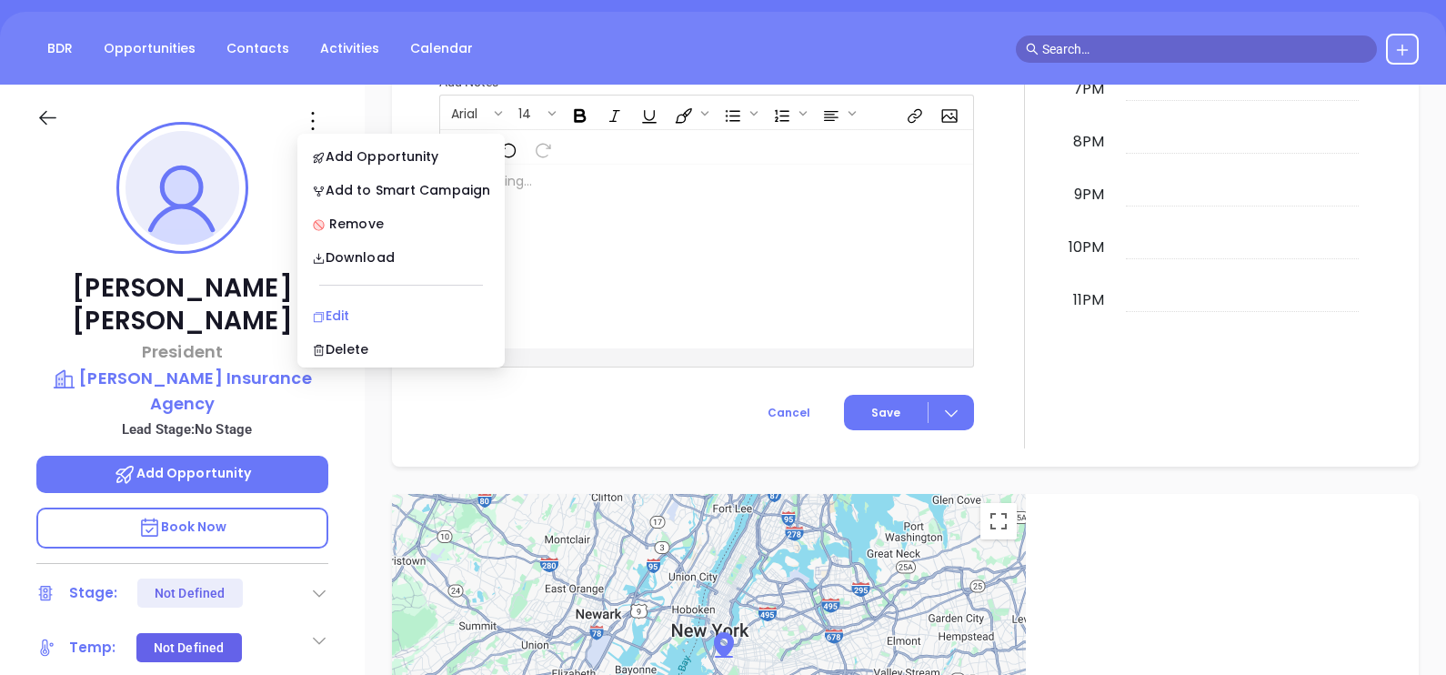
click at [368, 307] on div "Edit" at bounding box center [401, 316] width 178 height 20
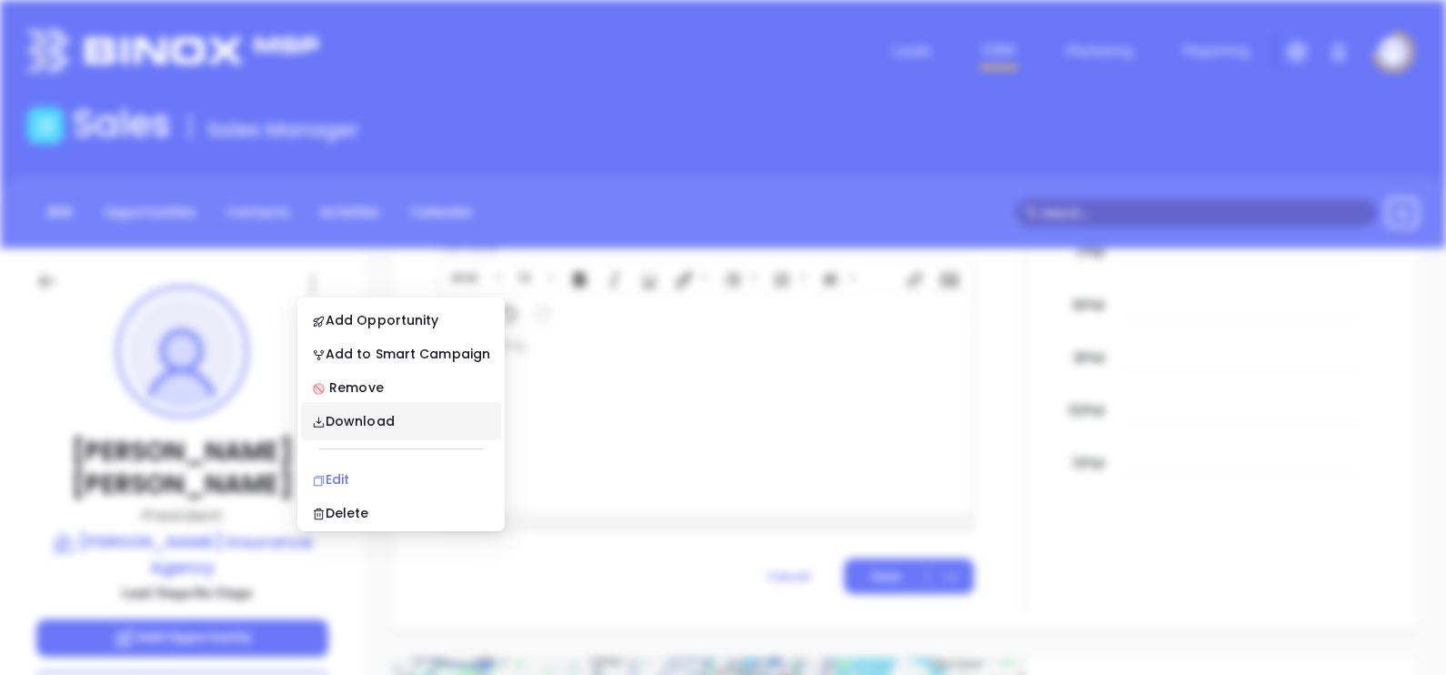
scroll to position [0, 0]
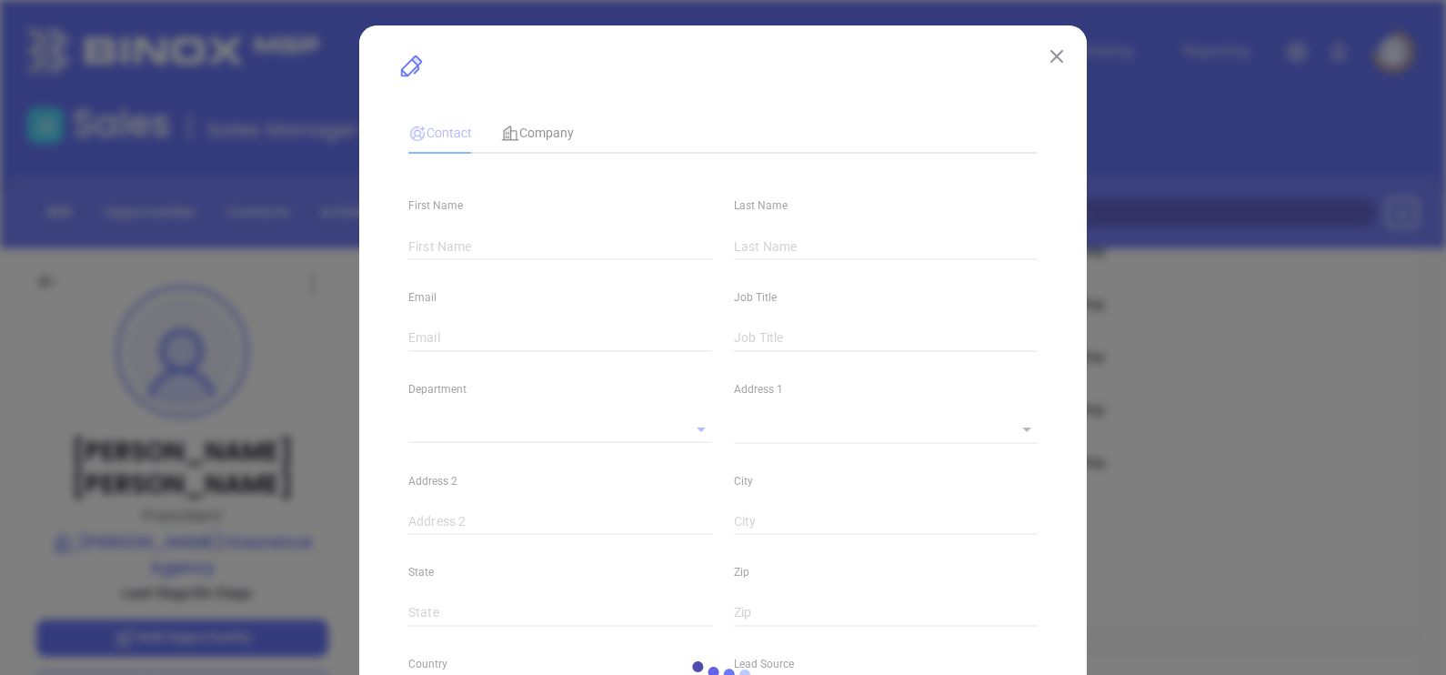
type input "[PERSON_NAME]"
type input "Atkinson"
type input "Info@atkinsonins.com"
type input "President"
type input "1"
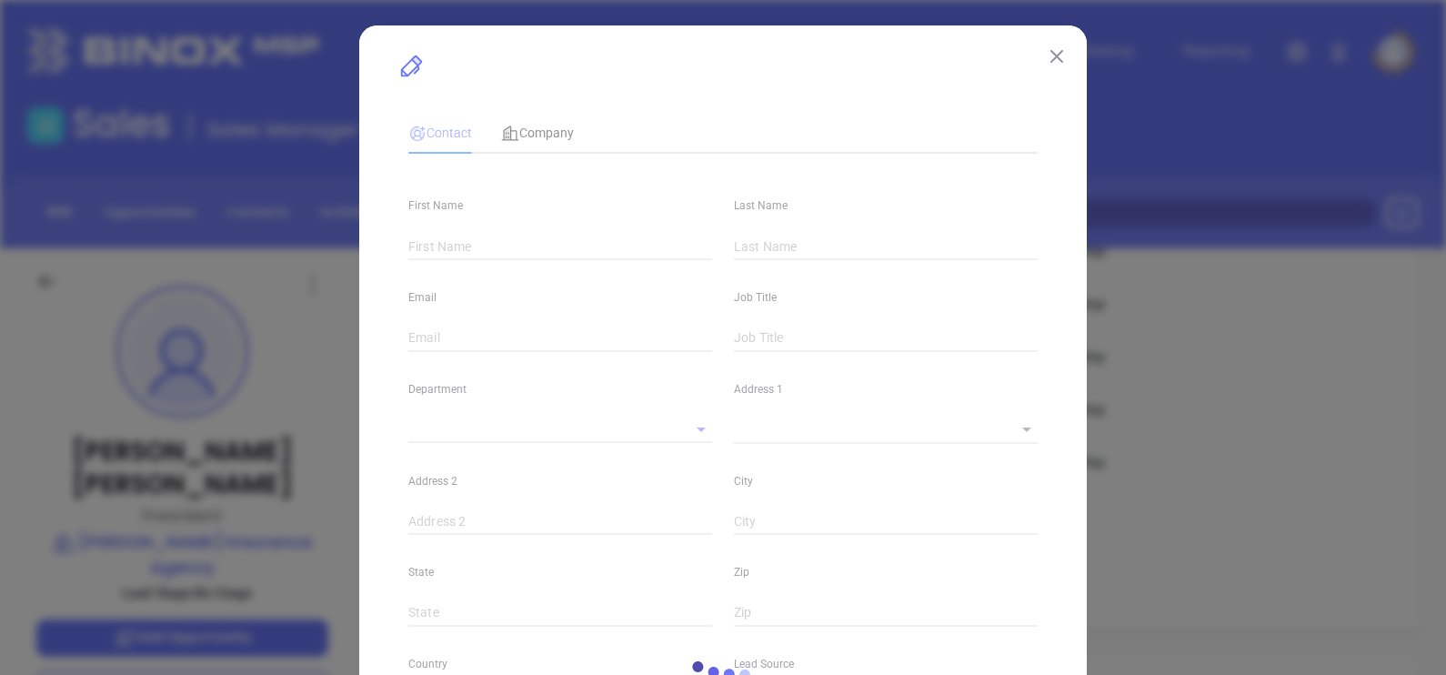
type input "www.linkedin.com/in/ryan-atkinson-4b18197"
type input "Marketing"
type input "Other"
type input "undefined undefined"
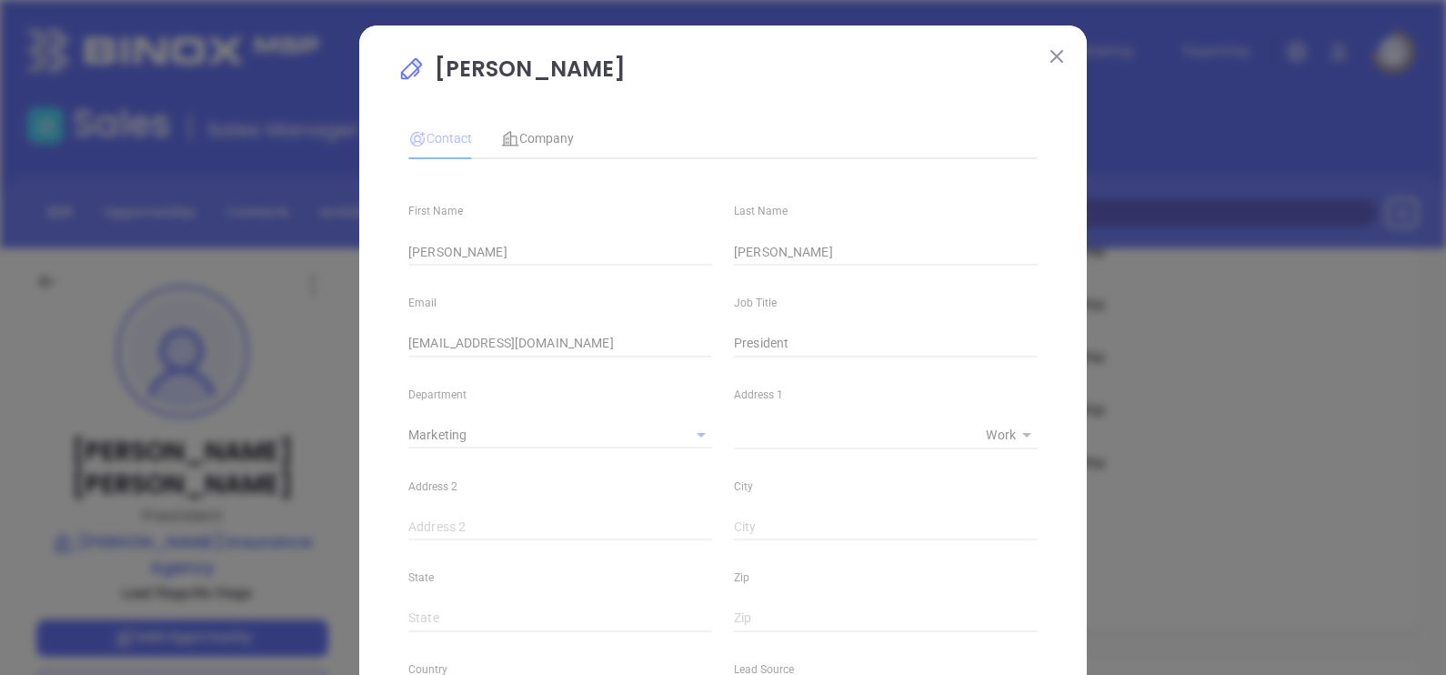
type input "(804) 789-0795"
type input "1"
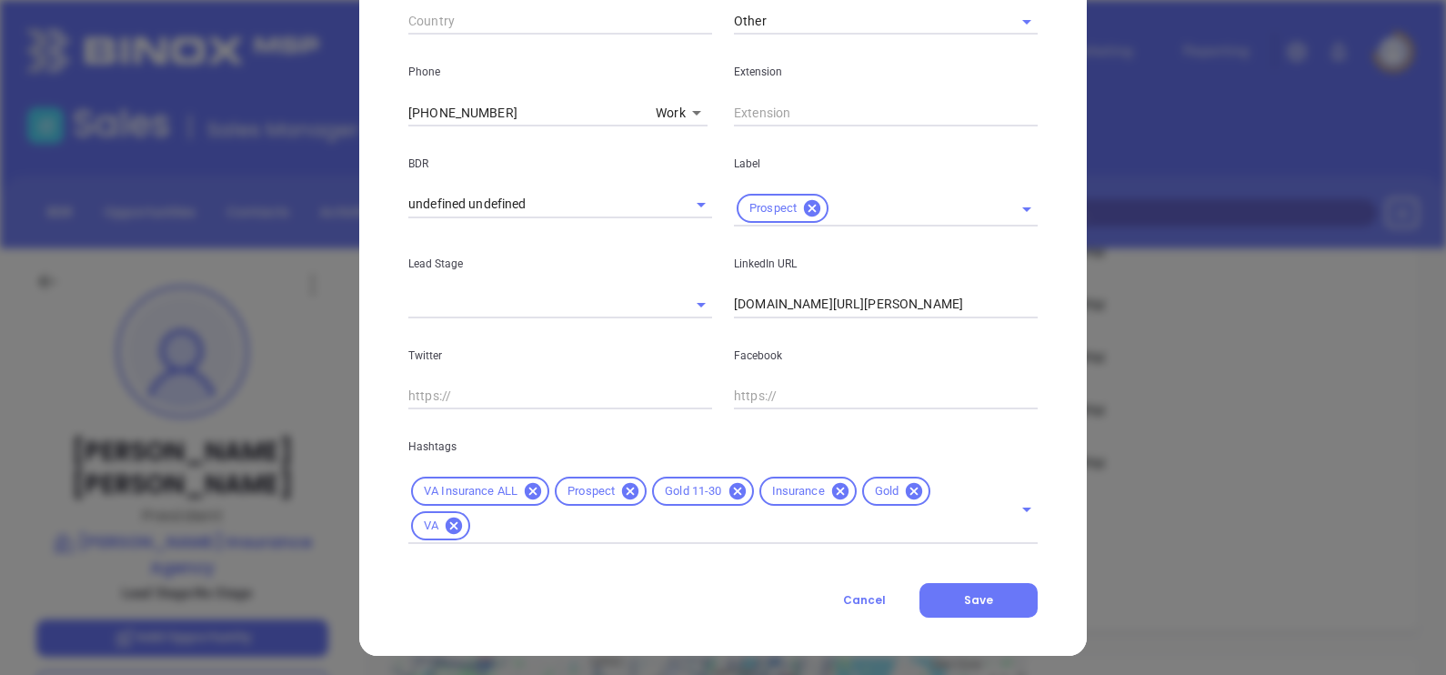
scroll to position [695, 0]
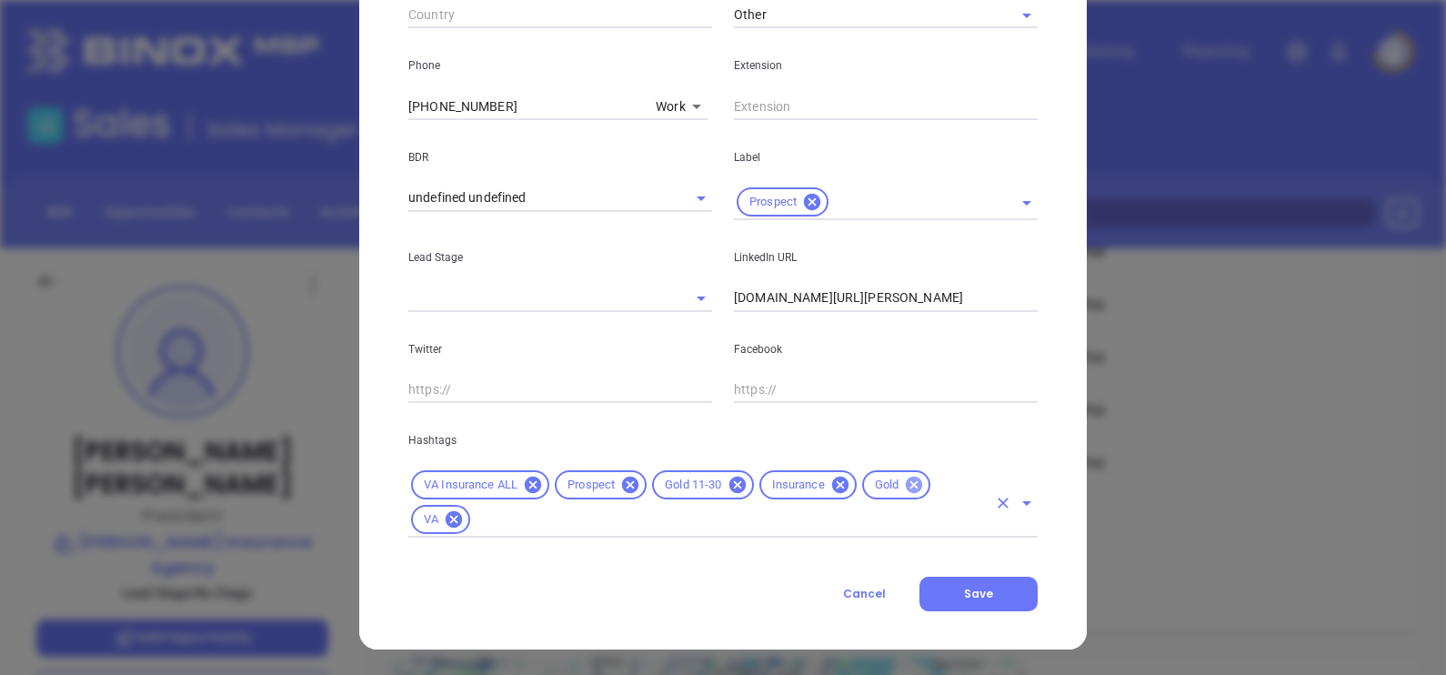
click at [909, 487] on icon at bounding box center [914, 485] width 20 height 20
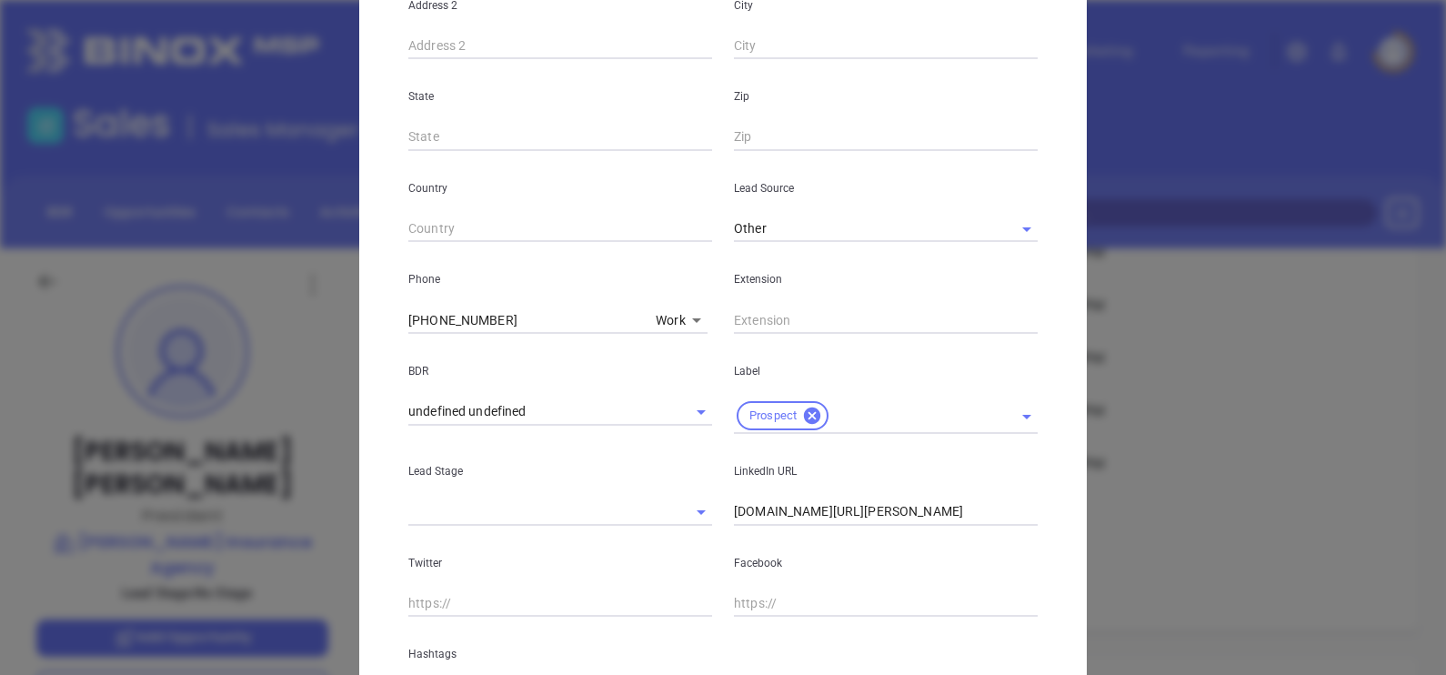
scroll to position [0, 0]
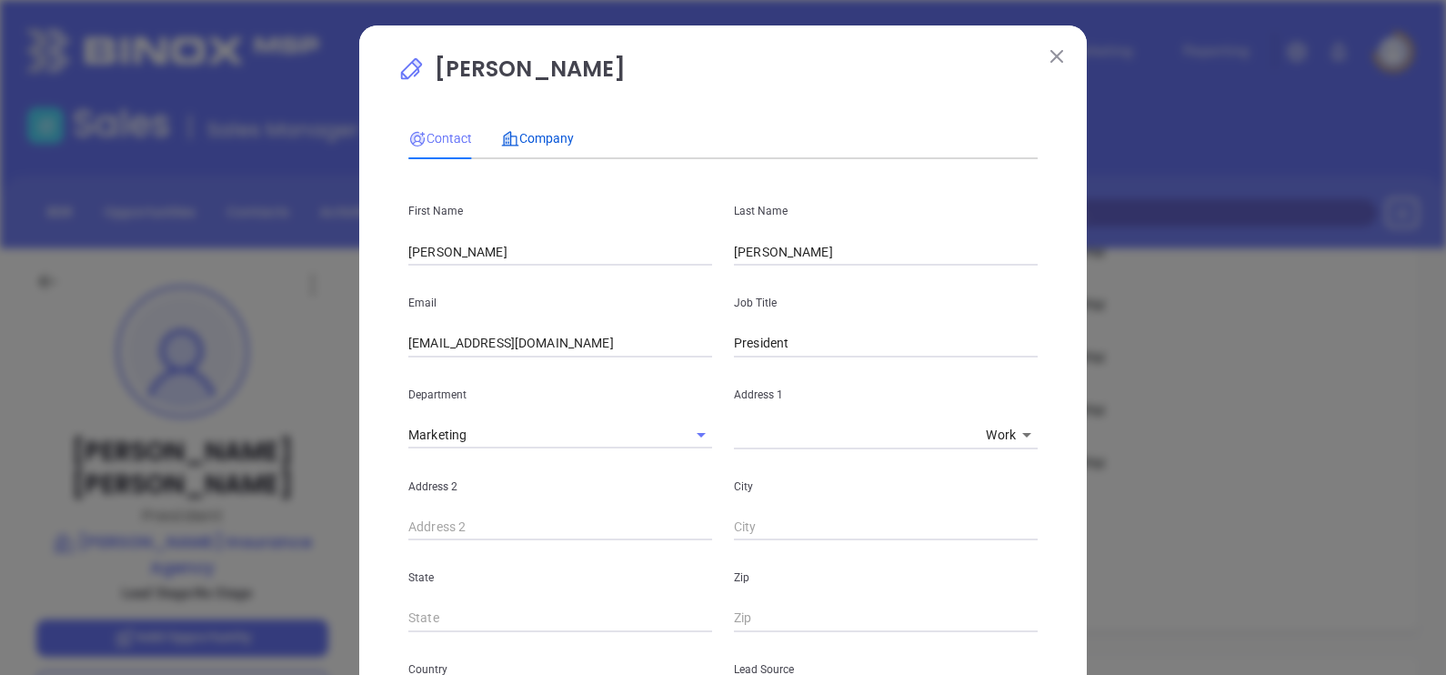
click at [522, 133] on span "Company" at bounding box center [537, 138] width 73 height 15
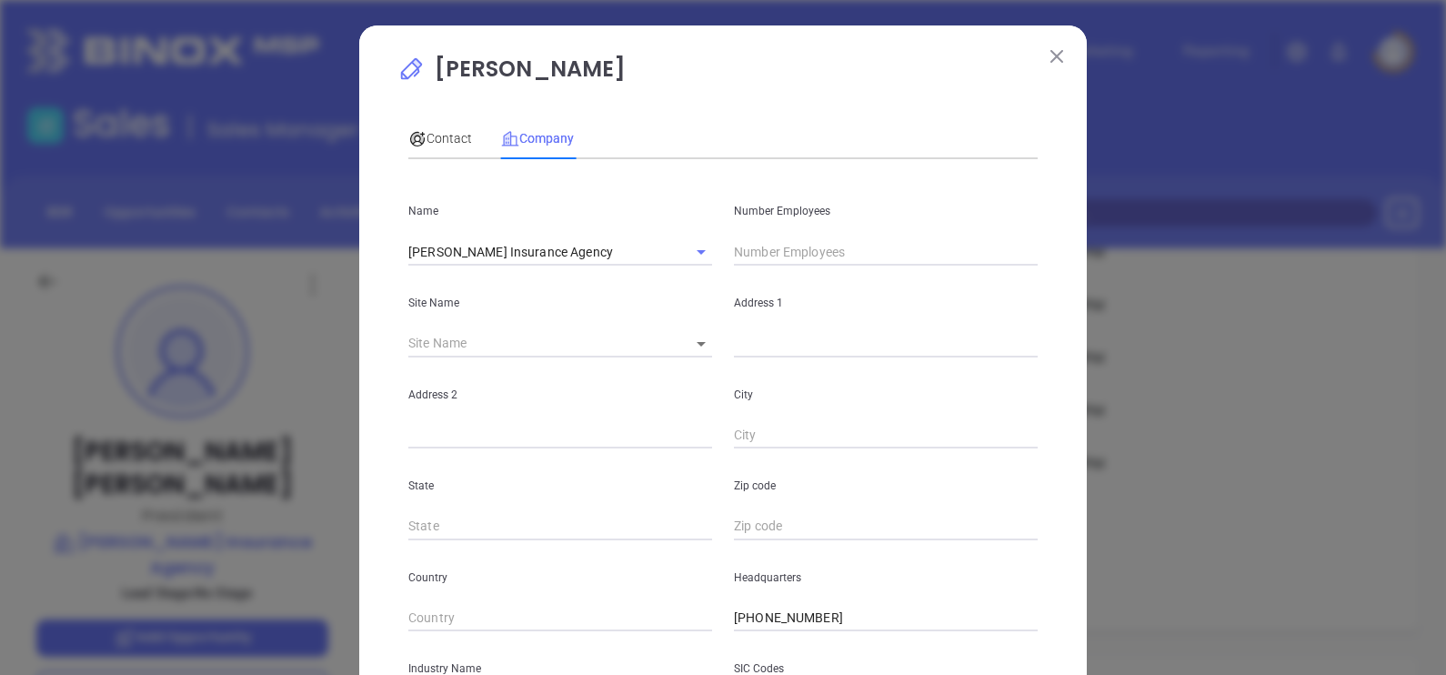
click at [767, 251] on input "text" at bounding box center [886, 251] width 304 height 27
type input "31"
click at [431, 146] on div "Contact" at bounding box center [440, 138] width 64 height 20
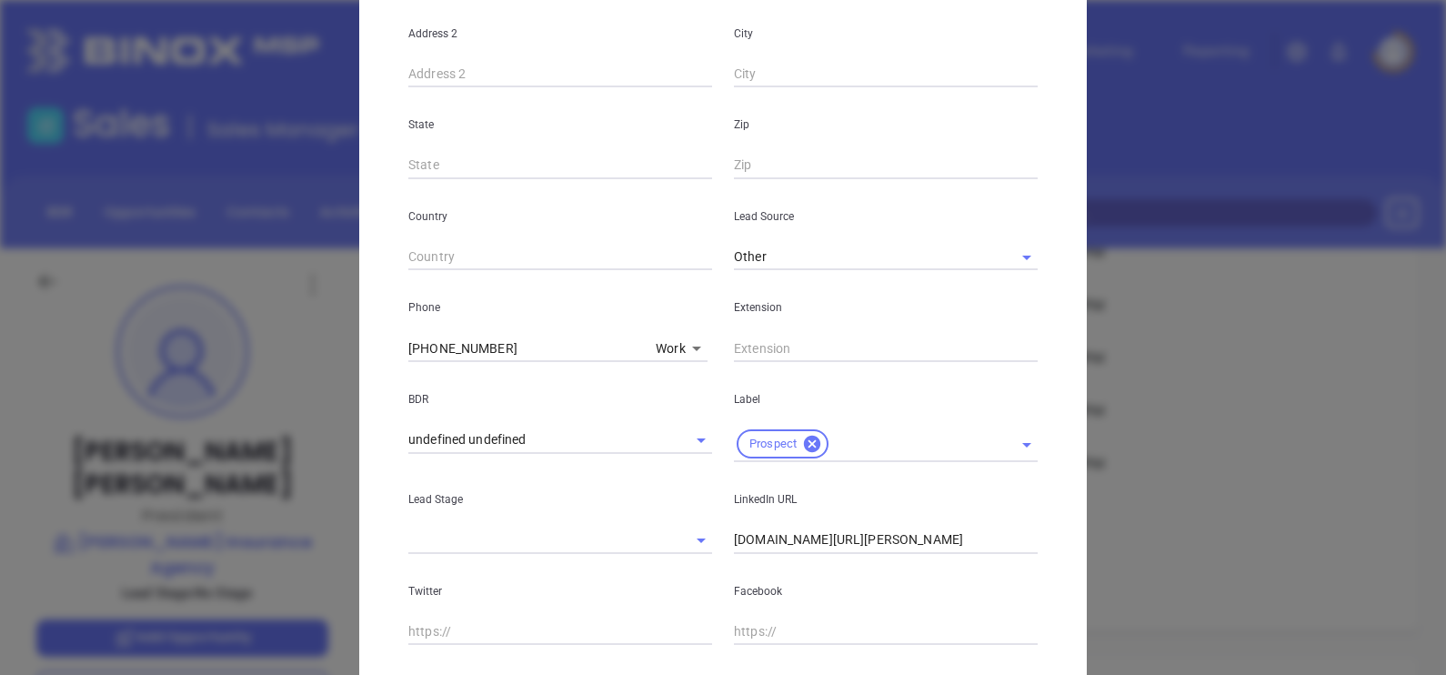
scroll to position [659, 0]
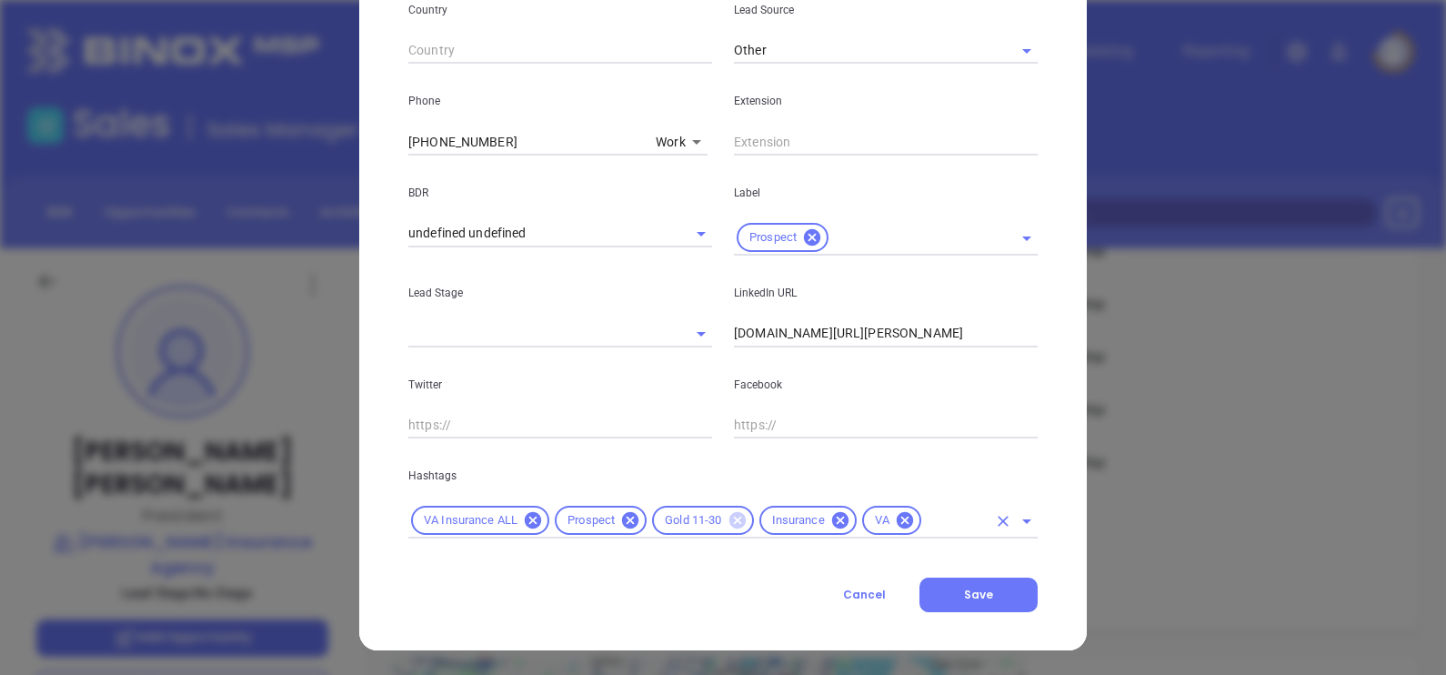
click at [731, 520] on icon at bounding box center [736, 520] width 16 height 16
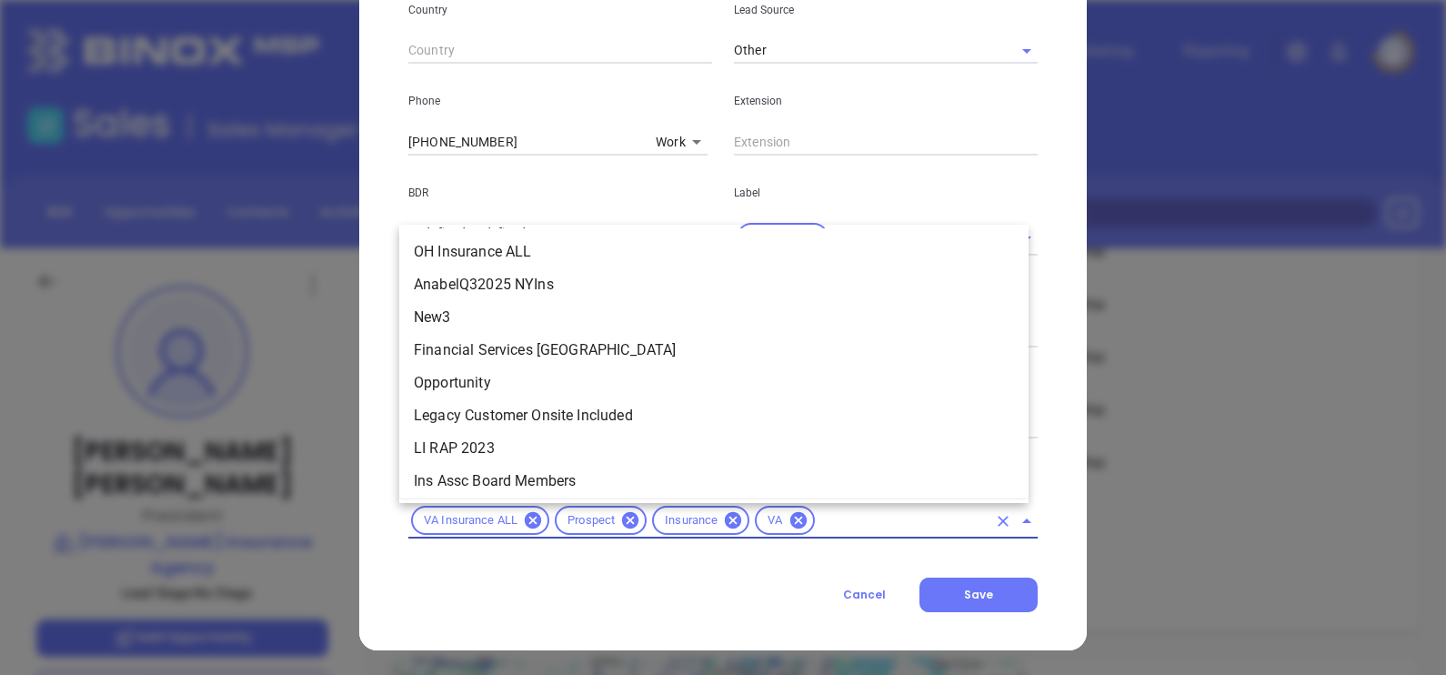
click at [869, 516] on input "text" at bounding box center [902, 520] width 169 height 23
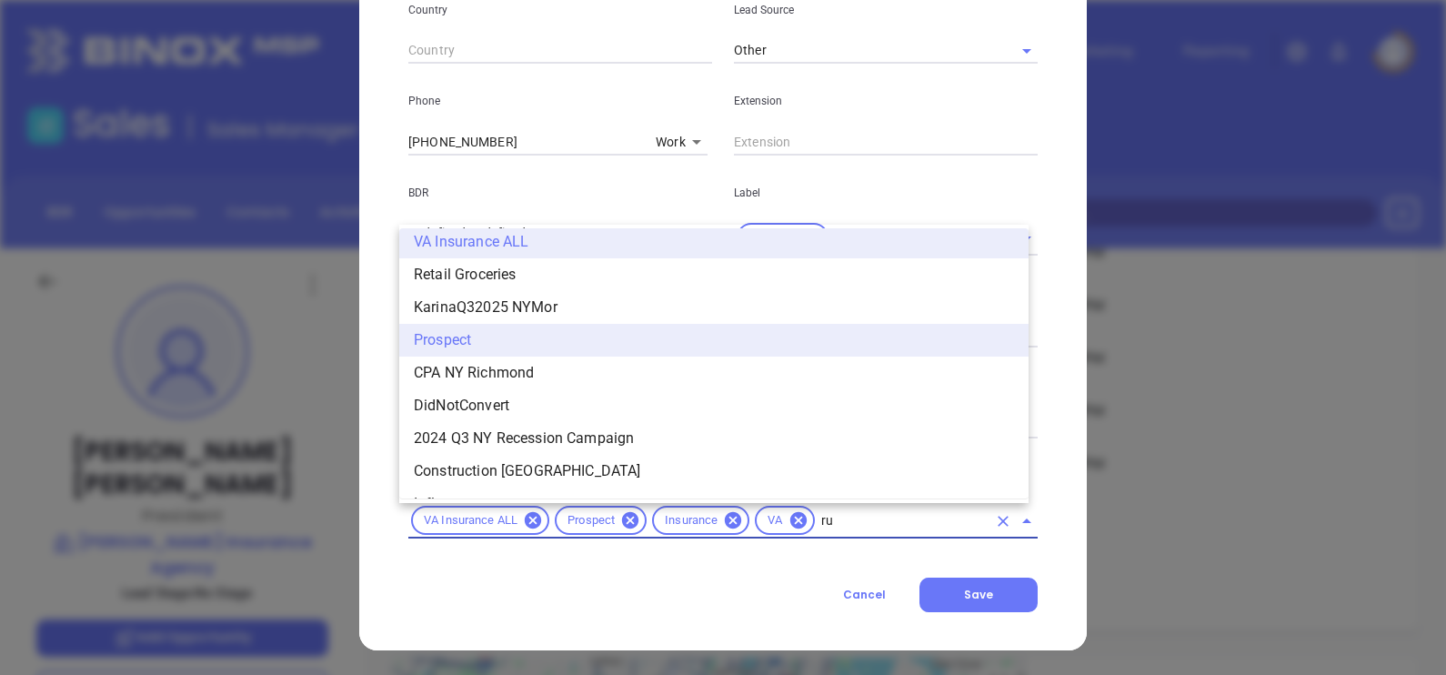
scroll to position [0, 0]
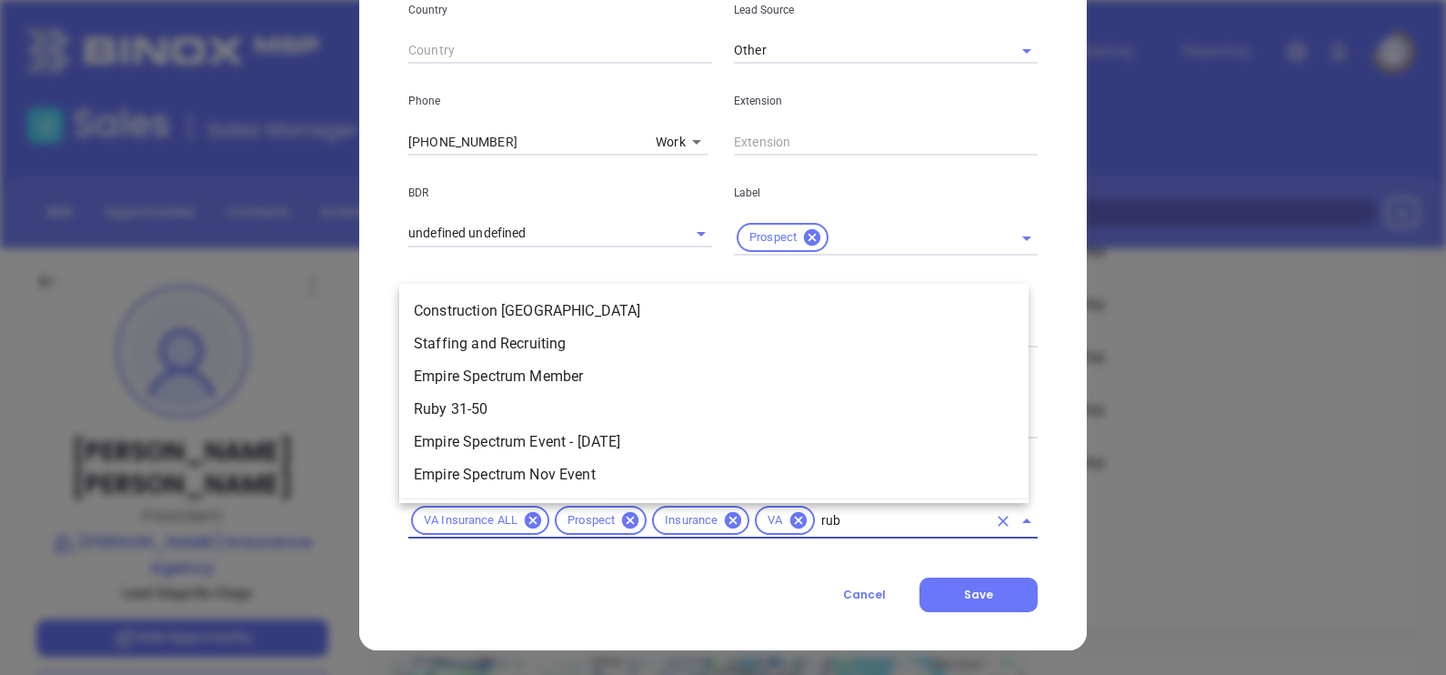
type input "ruby"
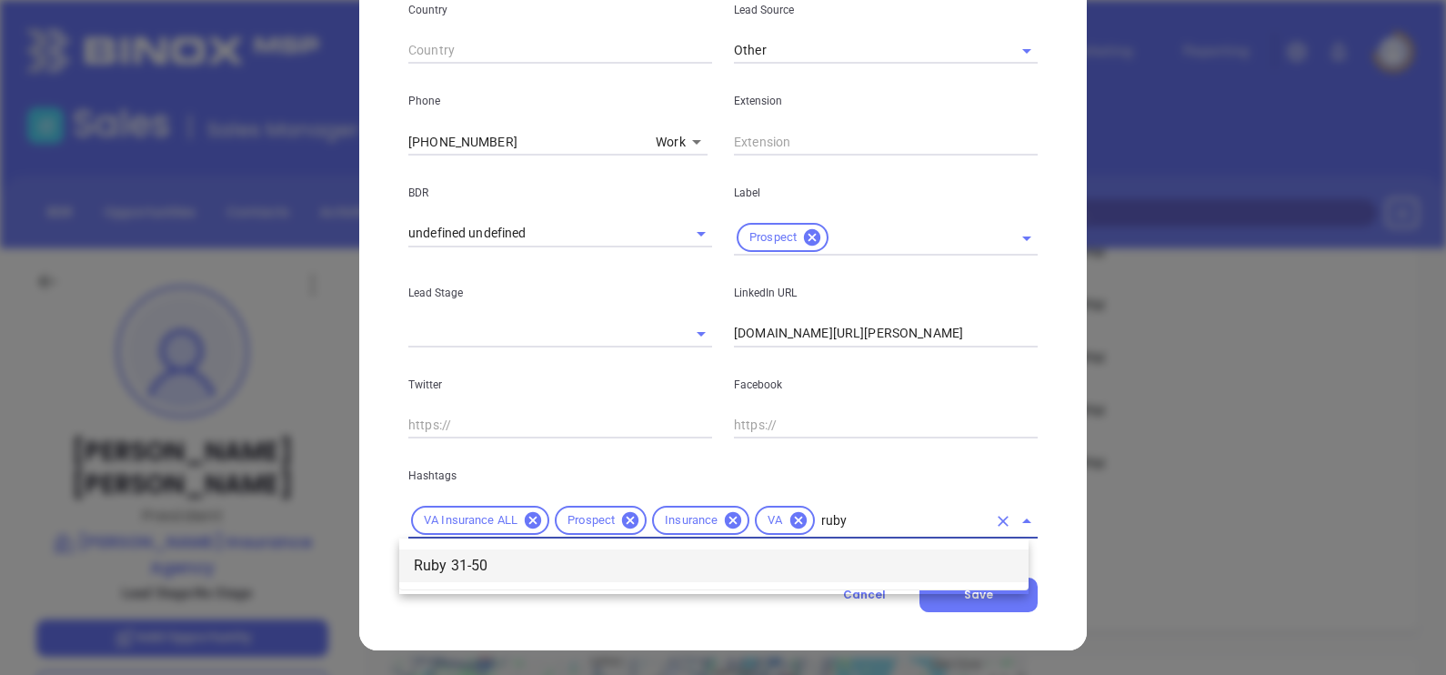
click at [821, 559] on li "Ruby 31-50" at bounding box center [713, 565] width 629 height 33
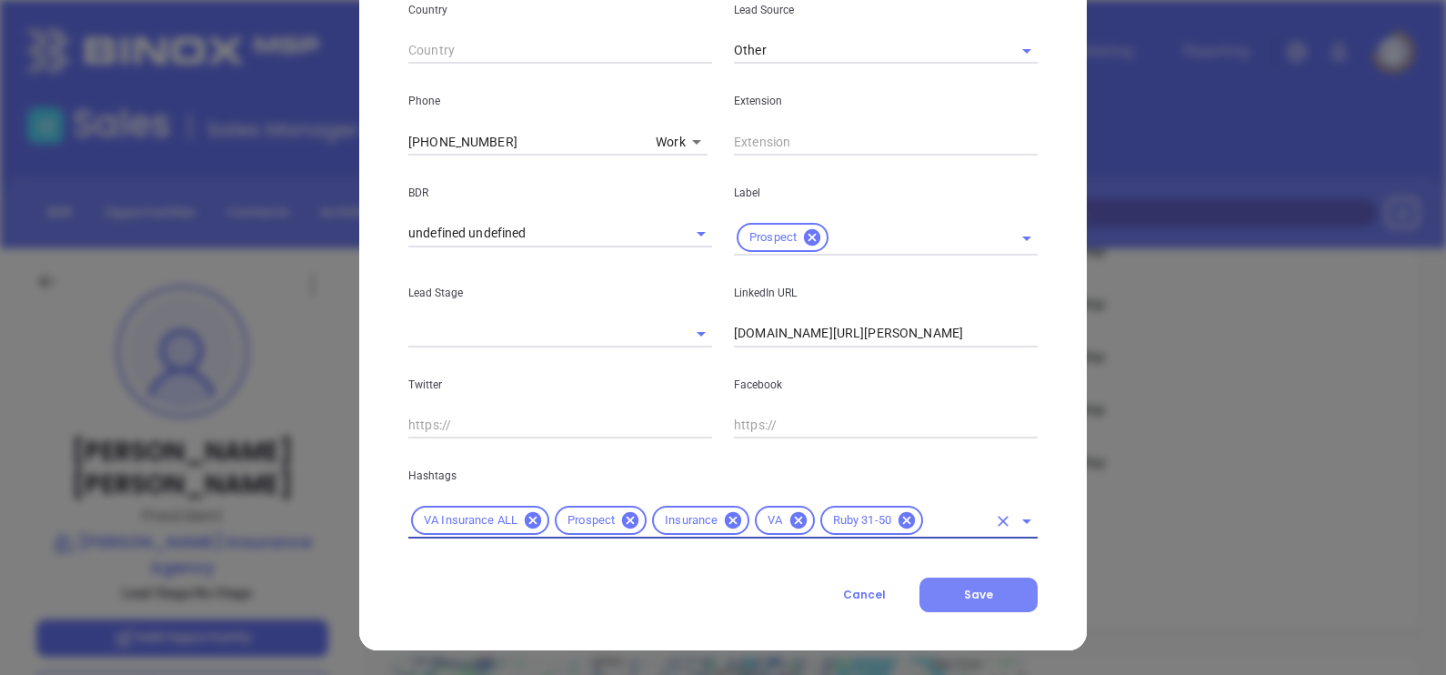
click at [960, 578] on div "Contact Company First Name Ryan Last Name Atkinson Email Info@atkinsonins.com J…" at bounding box center [722, 30] width 629 height 1163
click at [960, 582] on button "Save" at bounding box center [978, 595] width 118 height 35
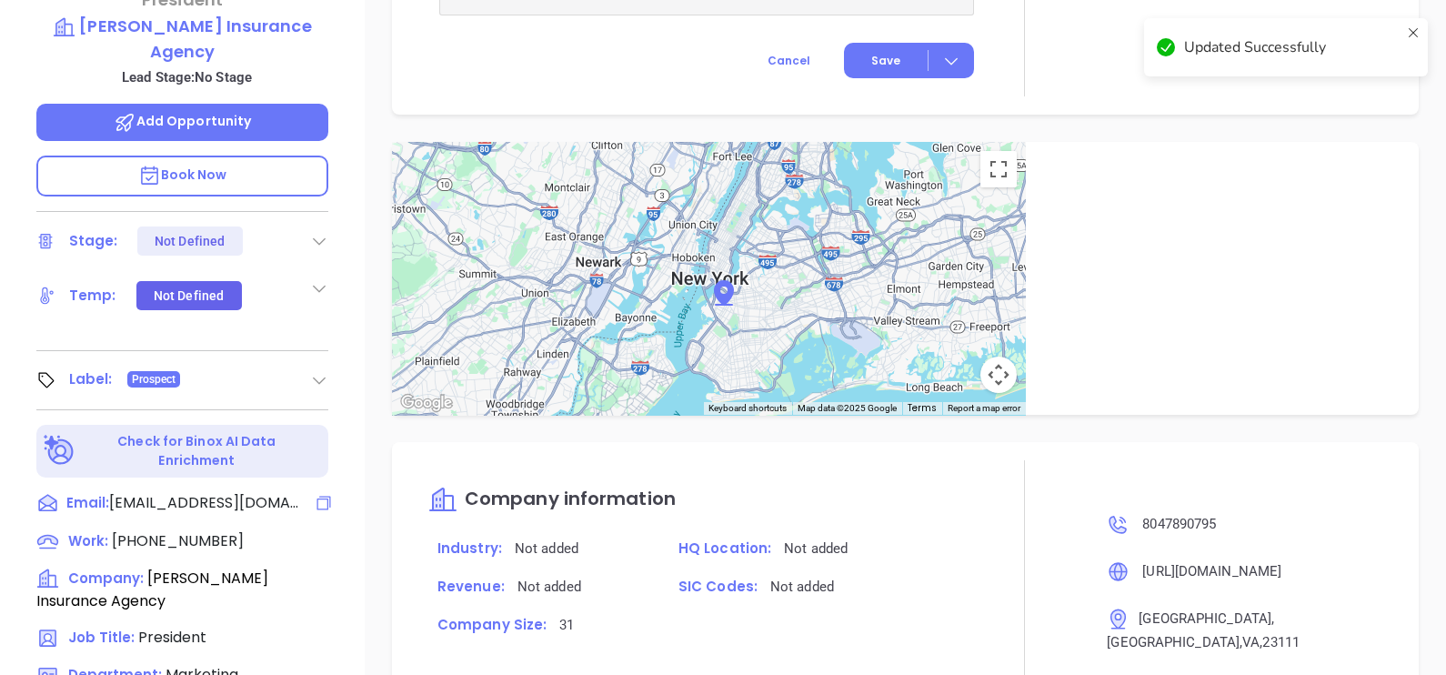
scroll to position [846, 0]
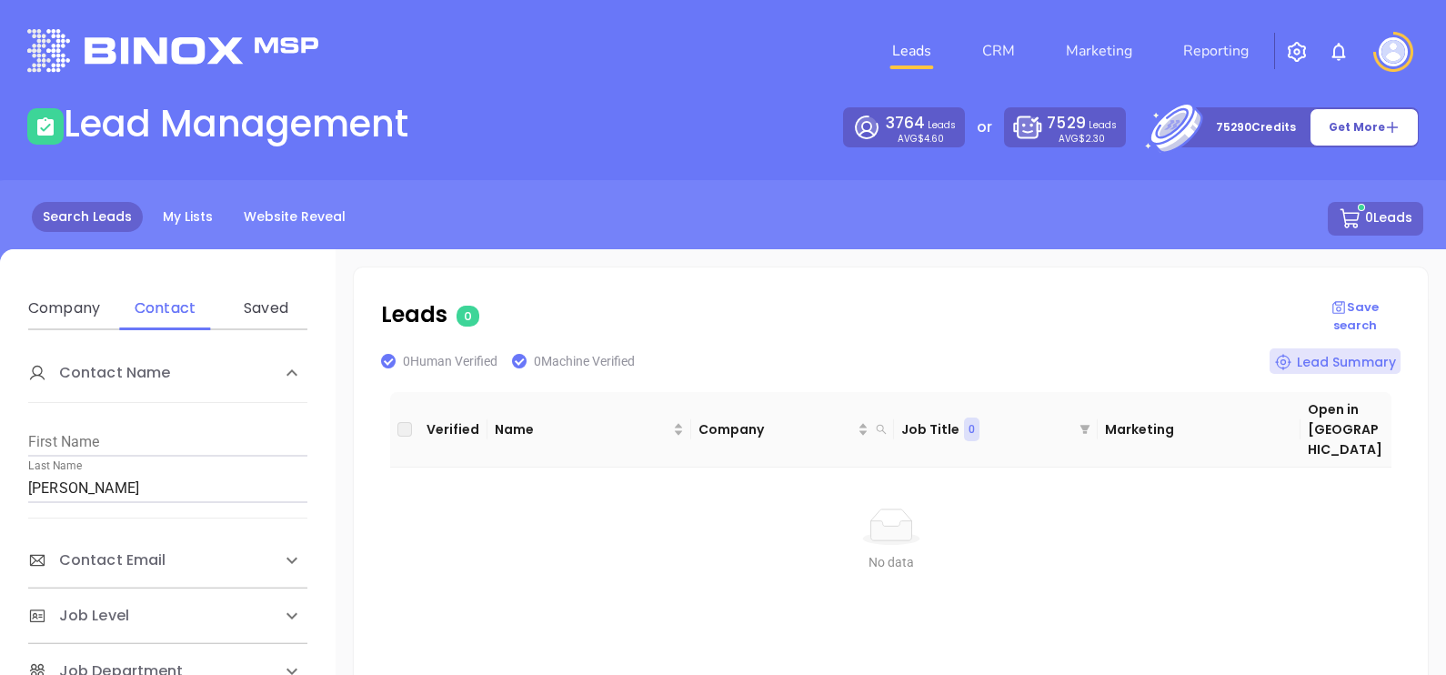
scroll to position [454, 0]
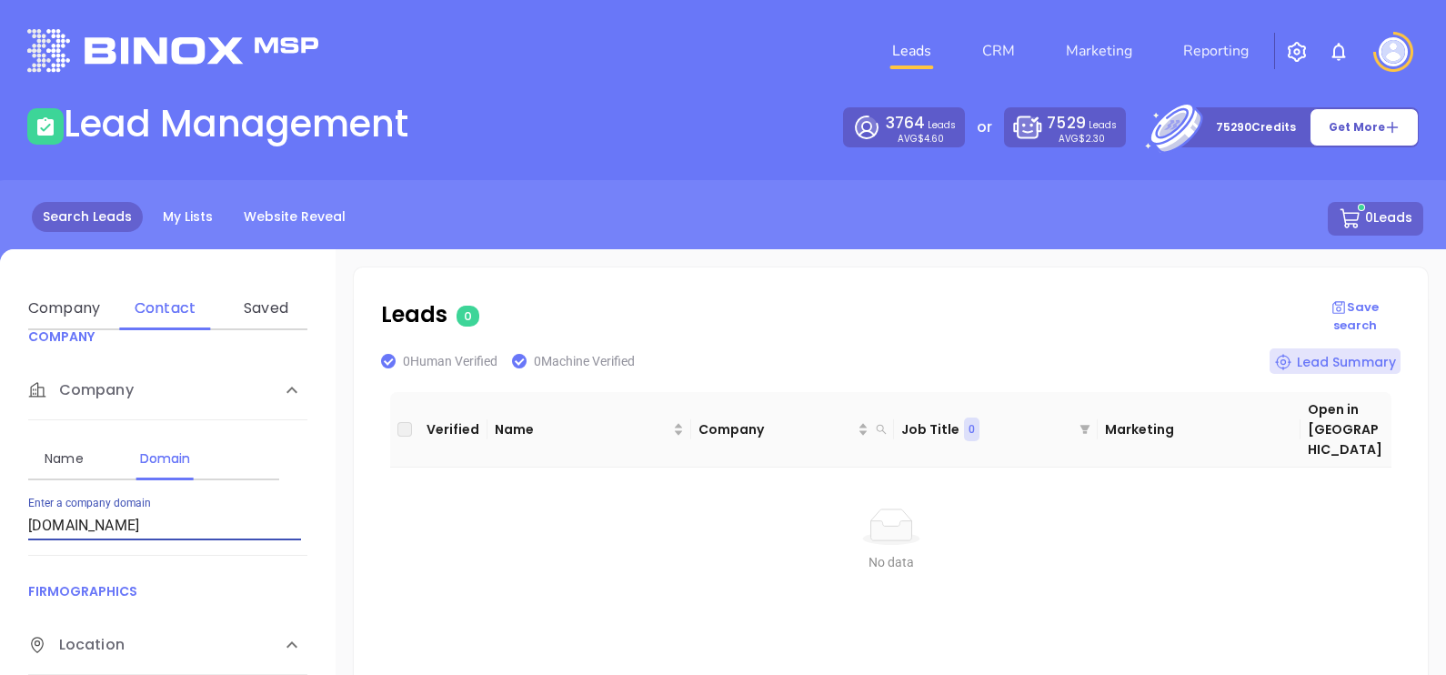
drag, startPoint x: 177, startPoint y: 528, endPoint x: 73, endPoint y: 538, distance: 105.1
click at [73, 538] on div "Name Domain Enter a company name Enter a company domain [DOMAIN_NAME]" at bounding box center [167, 487] width 279 height 135
type input "m"
click at [260, 512] on input "[DOMAIN_NAME]" at bounding box center [164, 525] width 273 height 29
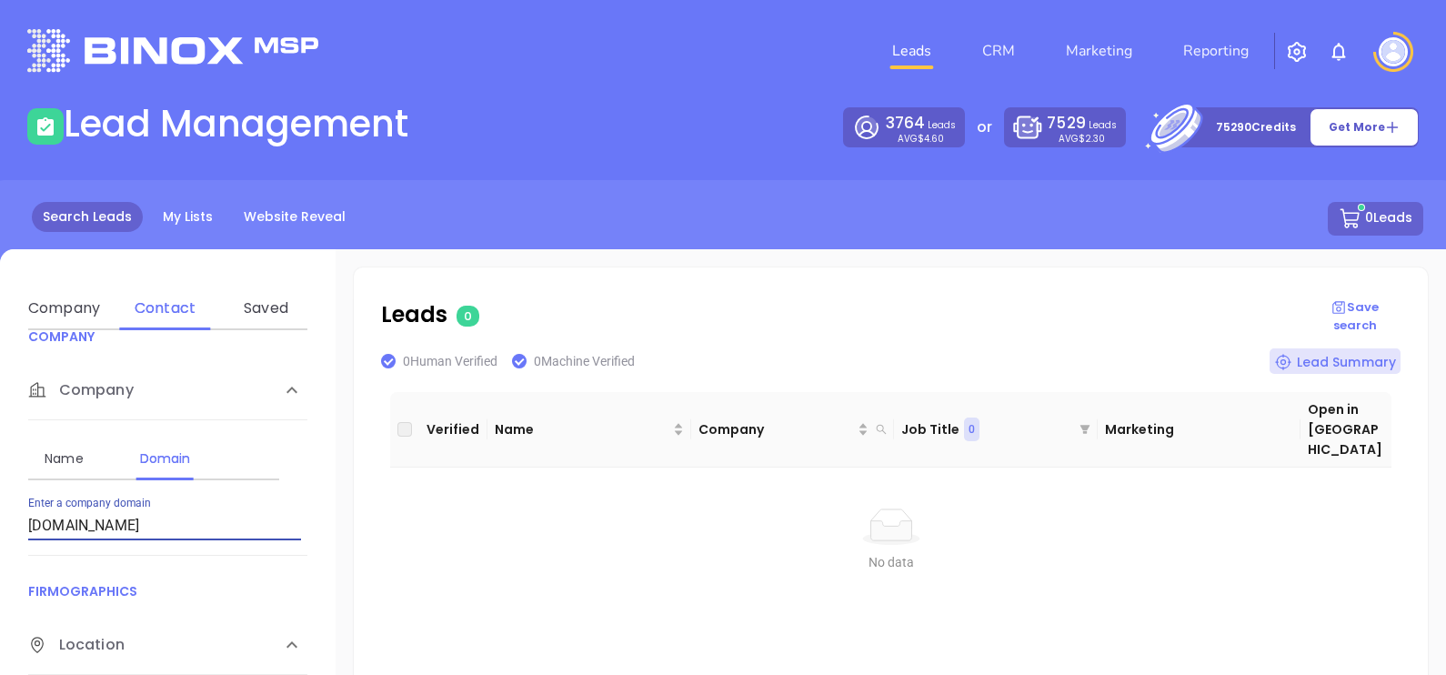
click at [260, 512] on input "[DOMAIN_NAME]" at bounding box center [164, 525] width 273 height 29
paste input "allassuredsolutions"
drag, startPoint x: 200, startPoint y: 529, endPoint x: 0, endPoint y: 525, distance: 200.1
click at [0, 526] on html "Leads CRM Marketing Reporting Financial Leads Leads Lead Management 3764 Leads …" at bounding box center [723, 337] width 1446 height 675
paste input "dalessandroinsurance"
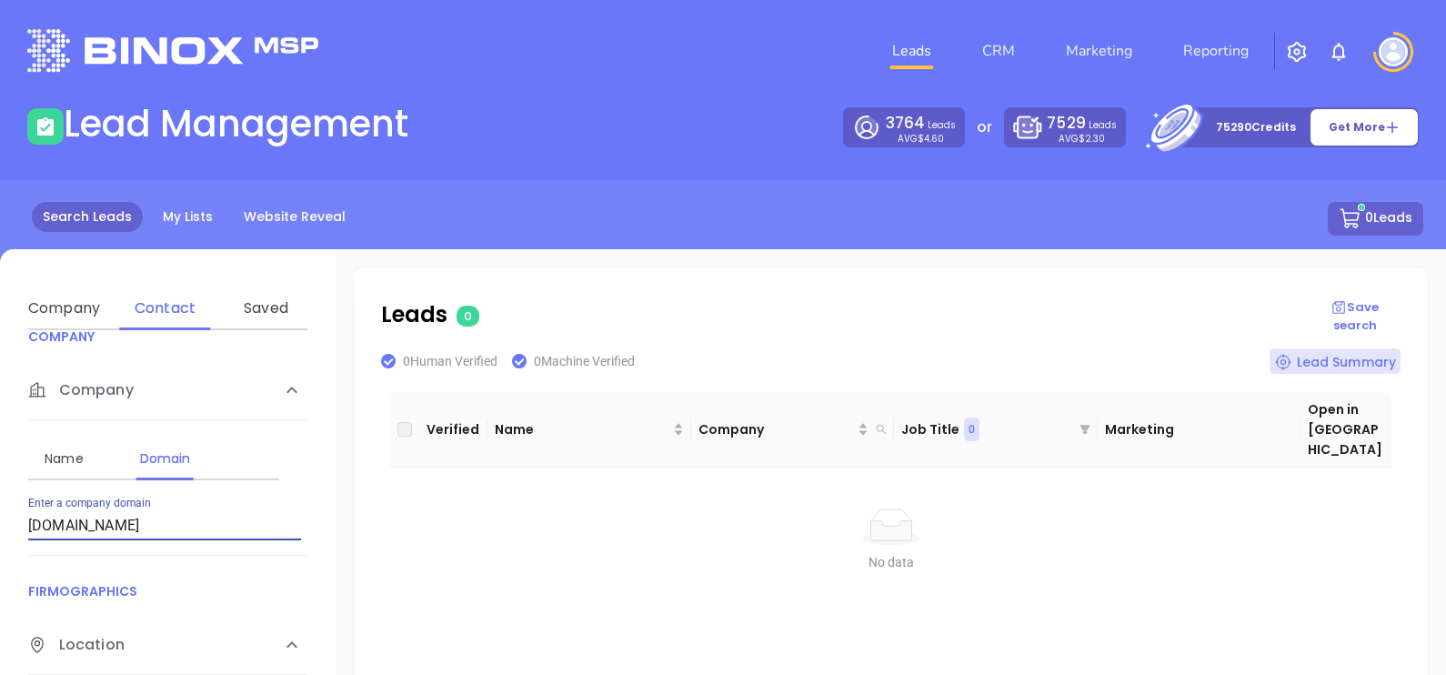
type input "[DOMAIN_NAME]"
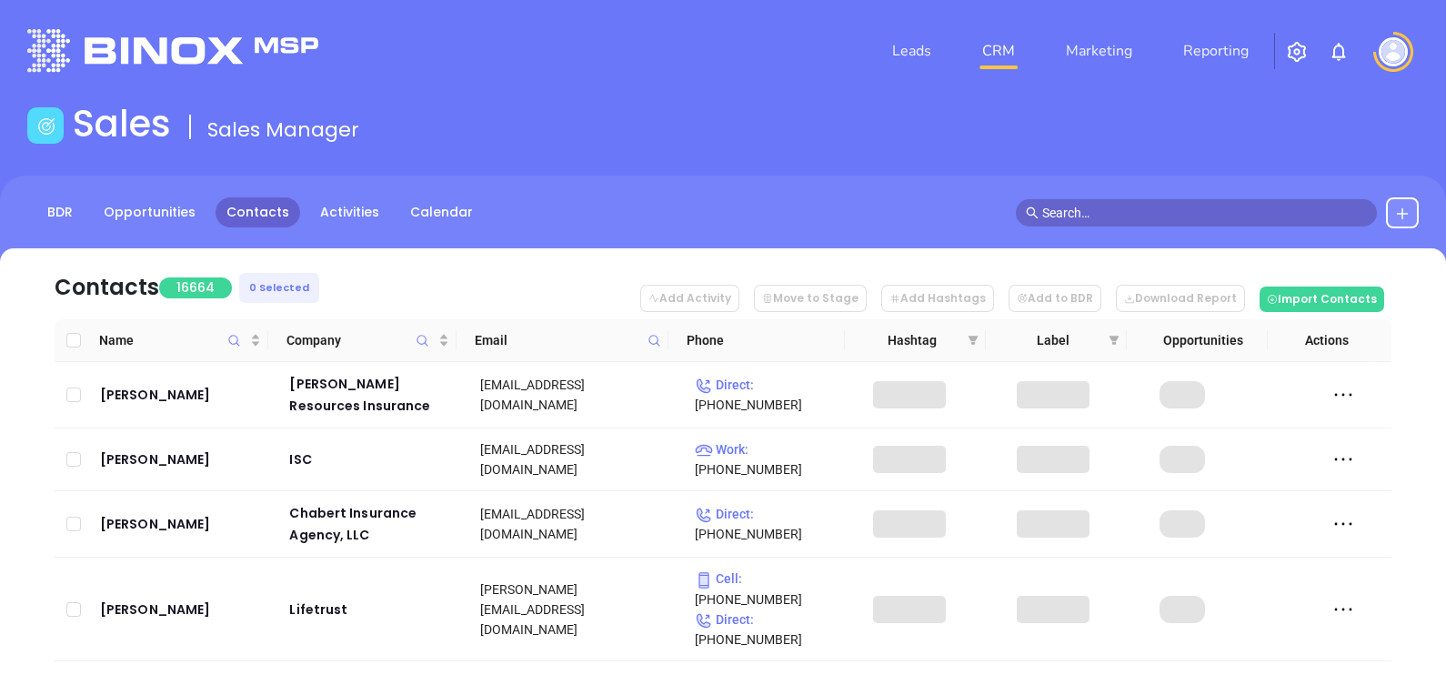
click at [1402, 220] on button at bounding box center [1402, 212] width 33 height 31
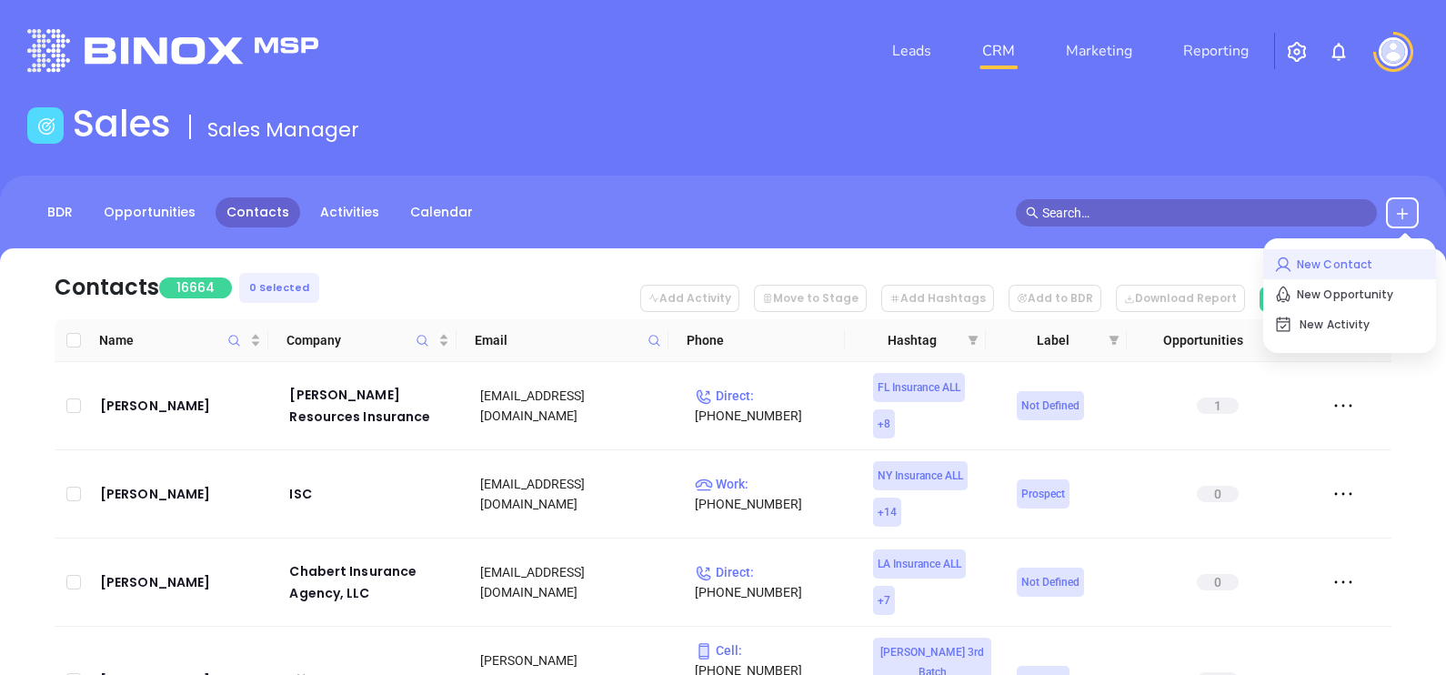
click at [1353, 259] on p "New Contact" at bounding box center [1349, 264] width 151 height 29
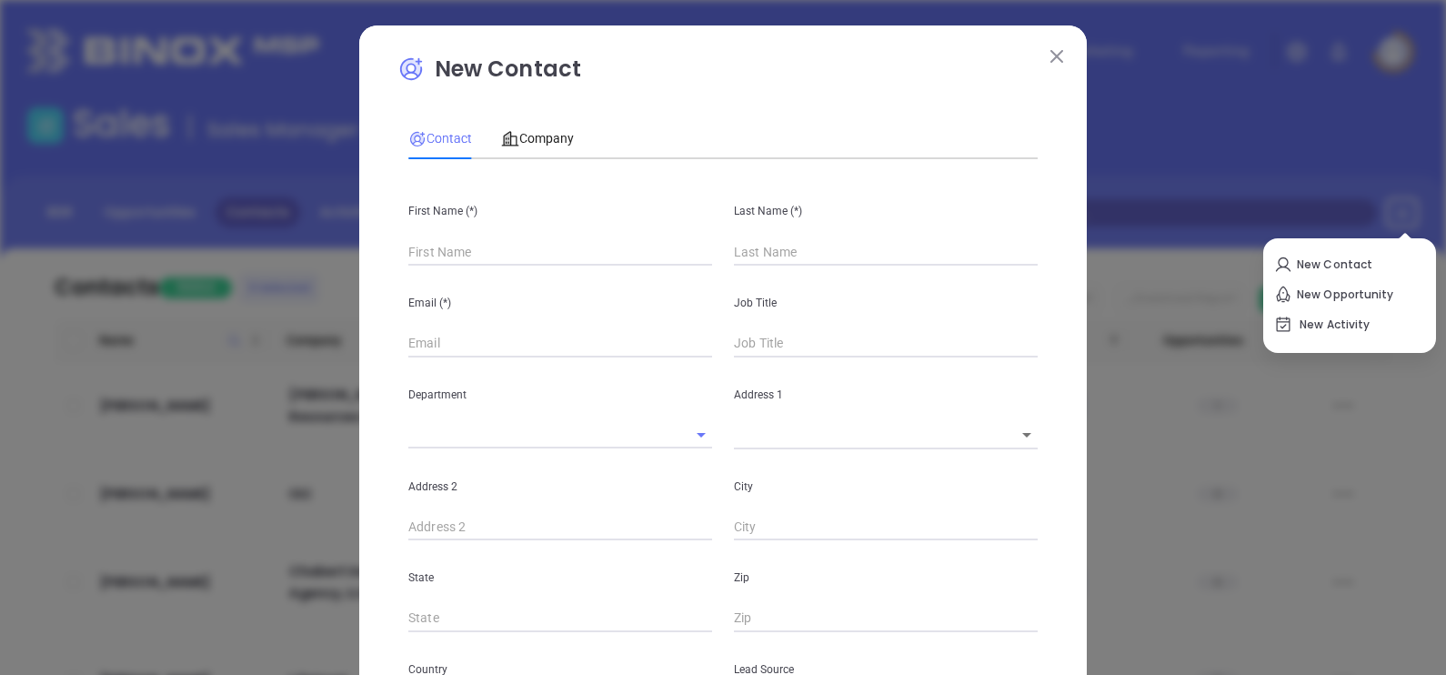
click at [460, 266] on div "First Name (*) Last Name (*) Email (*) Job Title Department Address 1 x ​ Addre…" at bounding box center [722, 677] width 629 height 1007
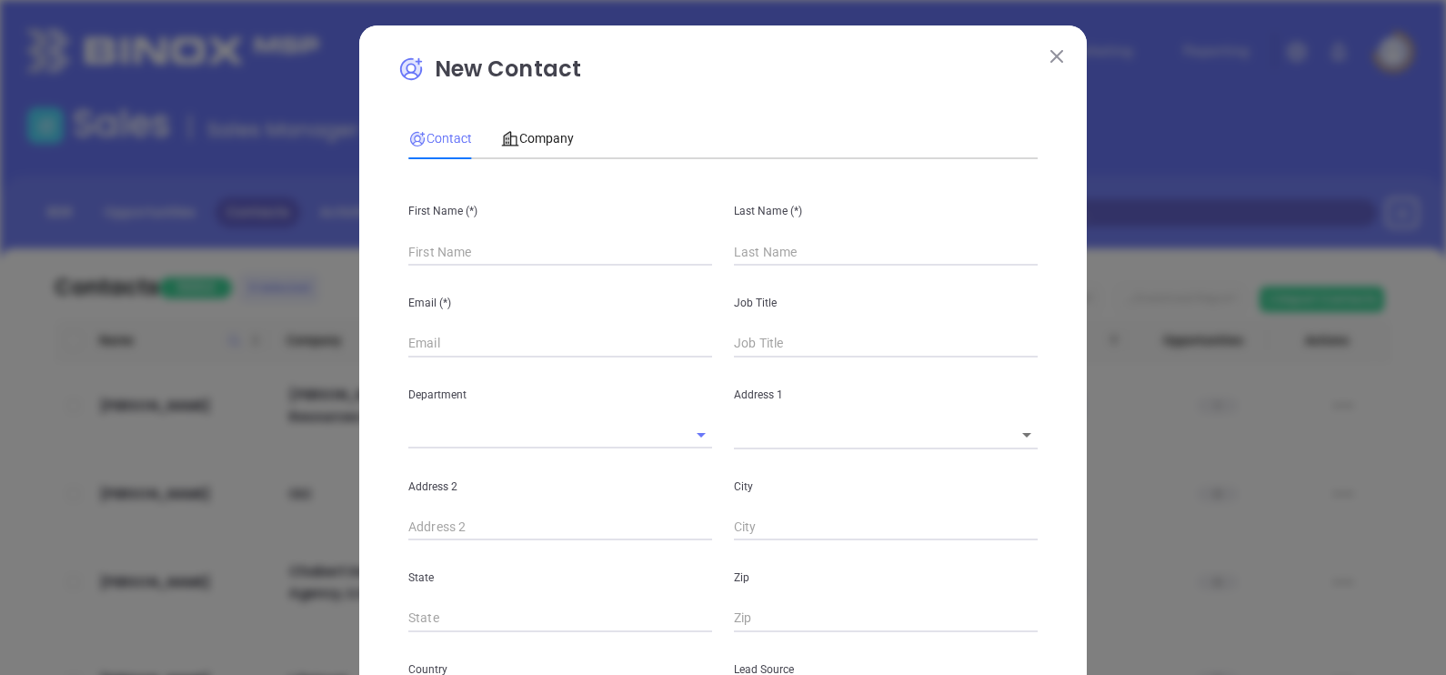
type input "Fourth Phone Call"
click at [460, 266] on div "First Name (*) Last Name (*) Email (*) Job Title Department Address 1 x ​ Addre…" at bounding box center [722, 677] width 629 height 1007
click at [448, 249] on input "text" at bounding box center [560, 251] width 304 height 27
type input "1"
type input "R"
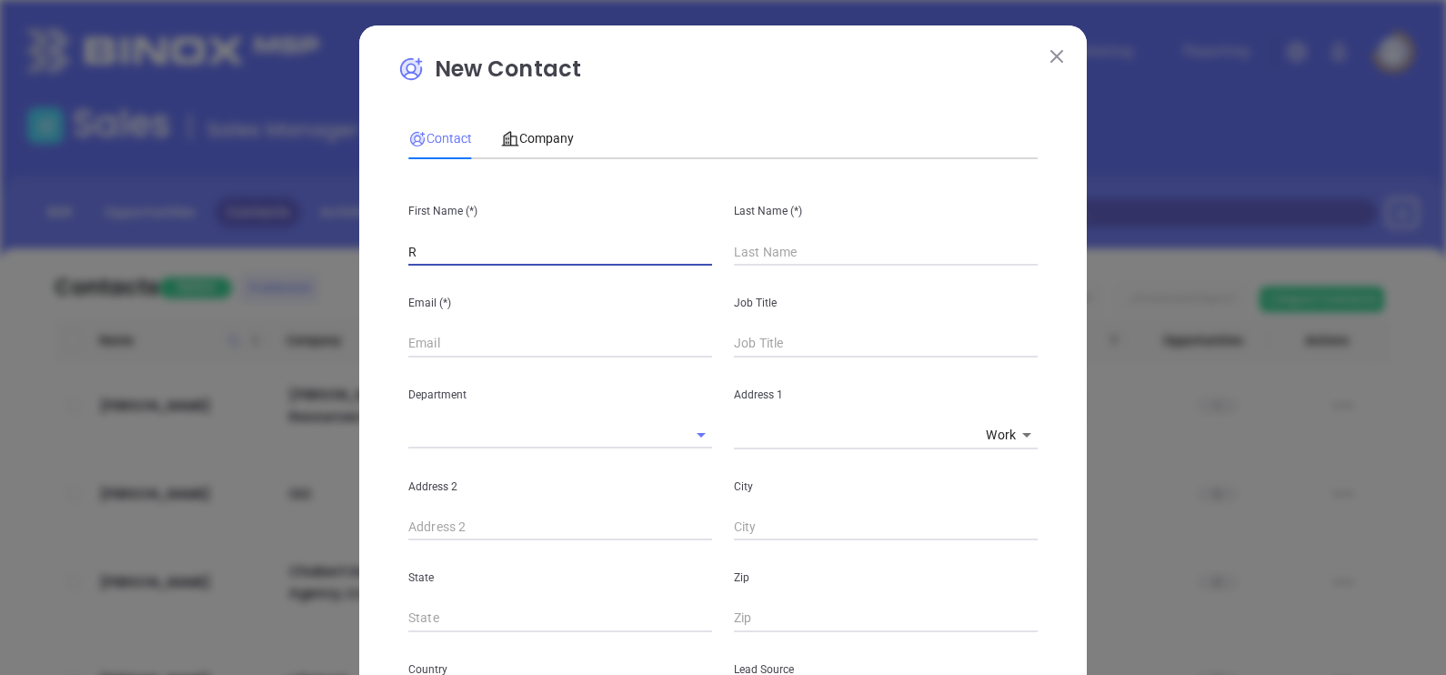
type input "1"
type input "Rodney"
type input "c"
type input "Cole"
click at [500, 341] on input "text" at bounding box center [560, 343] width 304 height 27
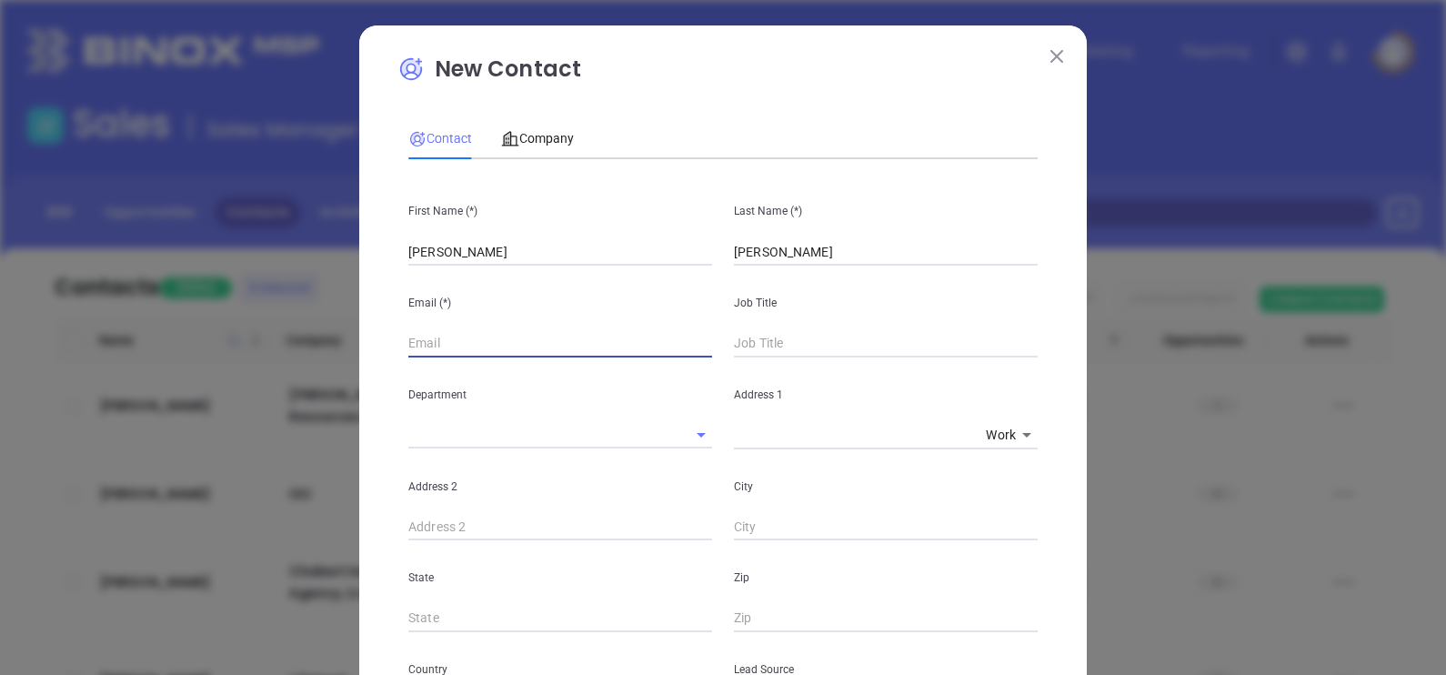
paste input "info@rodneycoleinsuranceagency.com"
type input "info@rodneycoleinsuranceagency.com"
click at [805, 341] on input "text" at bounding box center [886, 343] width 304 height 27
type input "President"
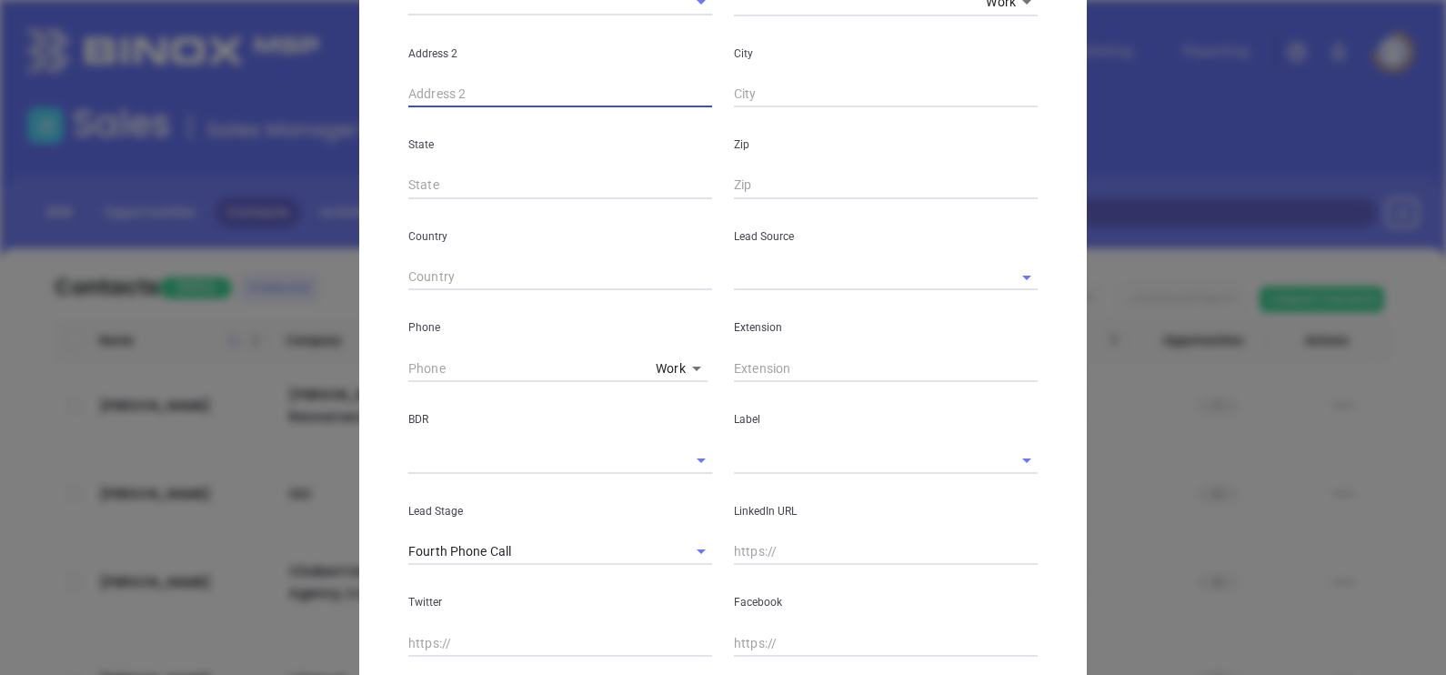
scroll to position [454, 0]
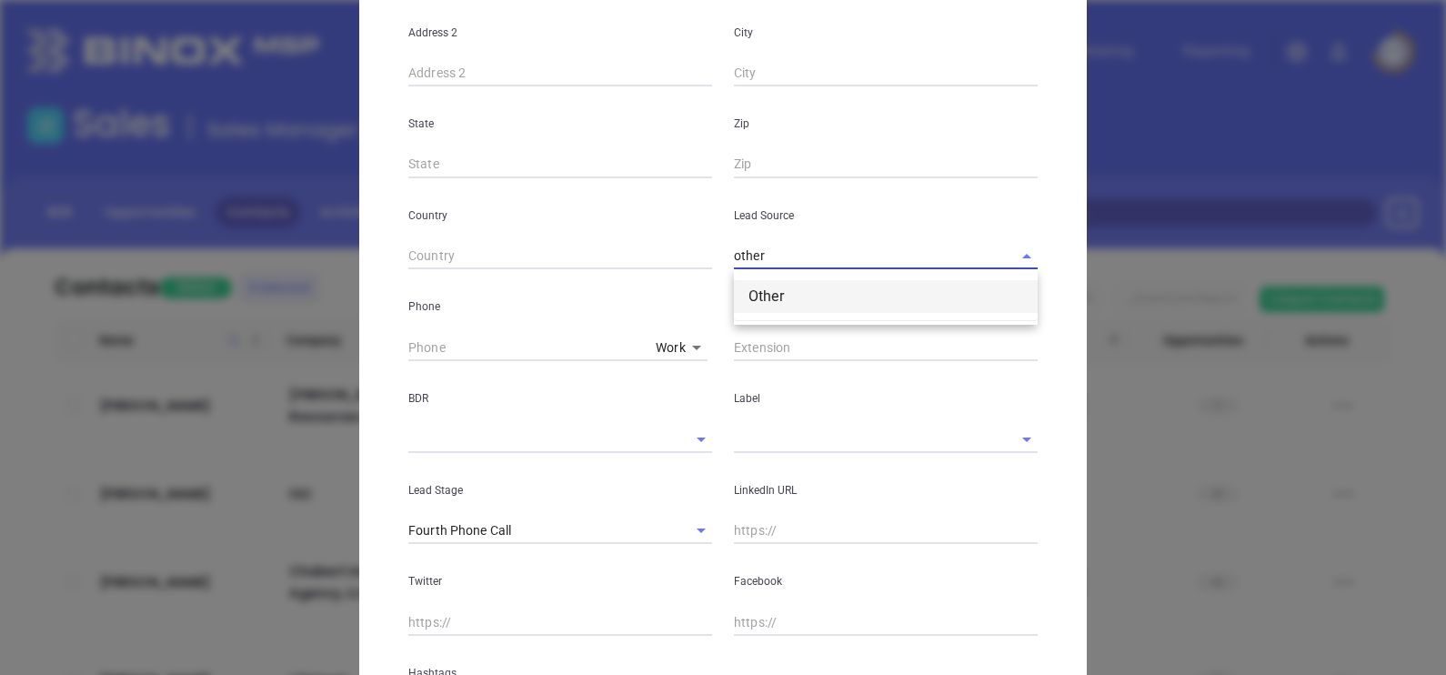
click at [787, 300] on li "Other" at bounding box center [886, 296] width 304 height 33
type input "Other"
type input "( ) -"
click at [397, 336] on div "Phone Work 1" at bounding box center [560, 315] width 326 height 92
click at [408, 341] on input "( ) -" at bounding box center [528, 347] width 240 height 27
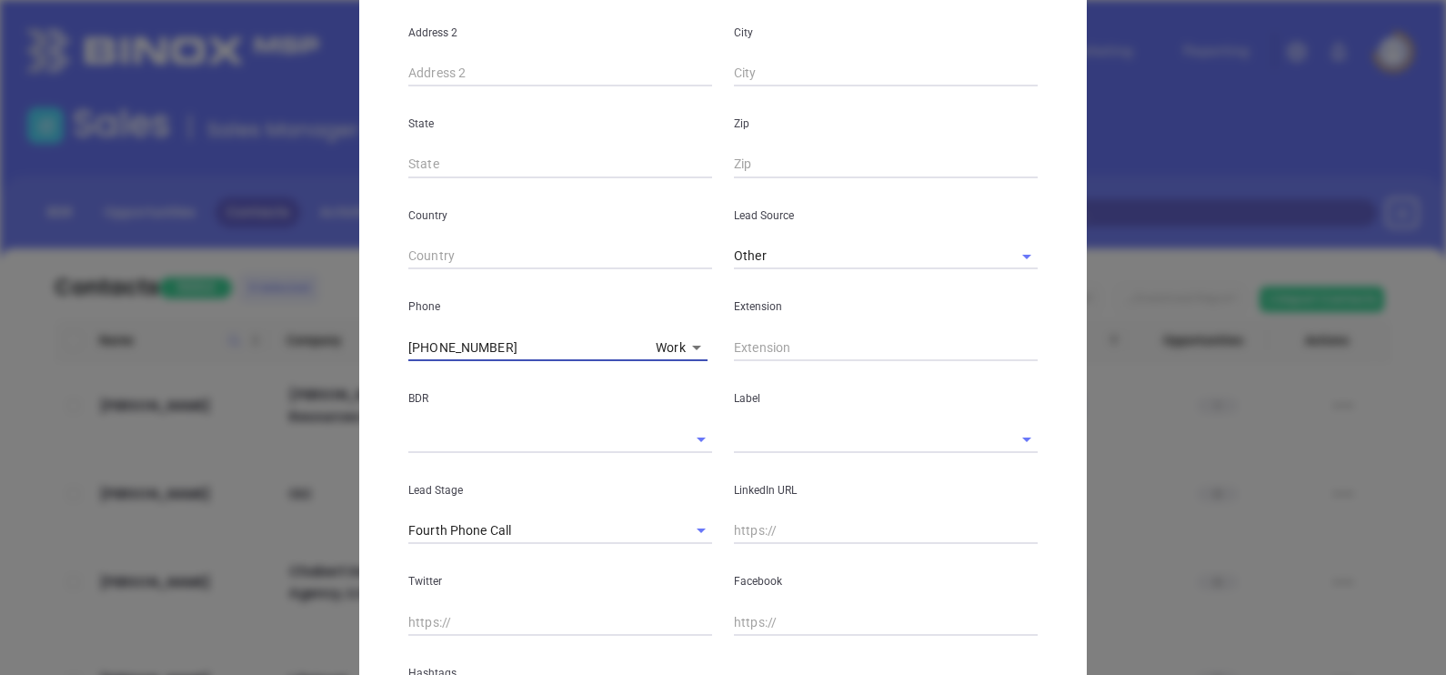
drag, startPoint x: 505, startPoint y: 342, endPoint x: 322, endPoint y: 355, distance: 183.2
click at [325, 357] on div "New Contact Contact Company First Name (*) Rodney Last Name (*) Cole Email (*) …" at bounding box center [723, 337] width 1446 height 675
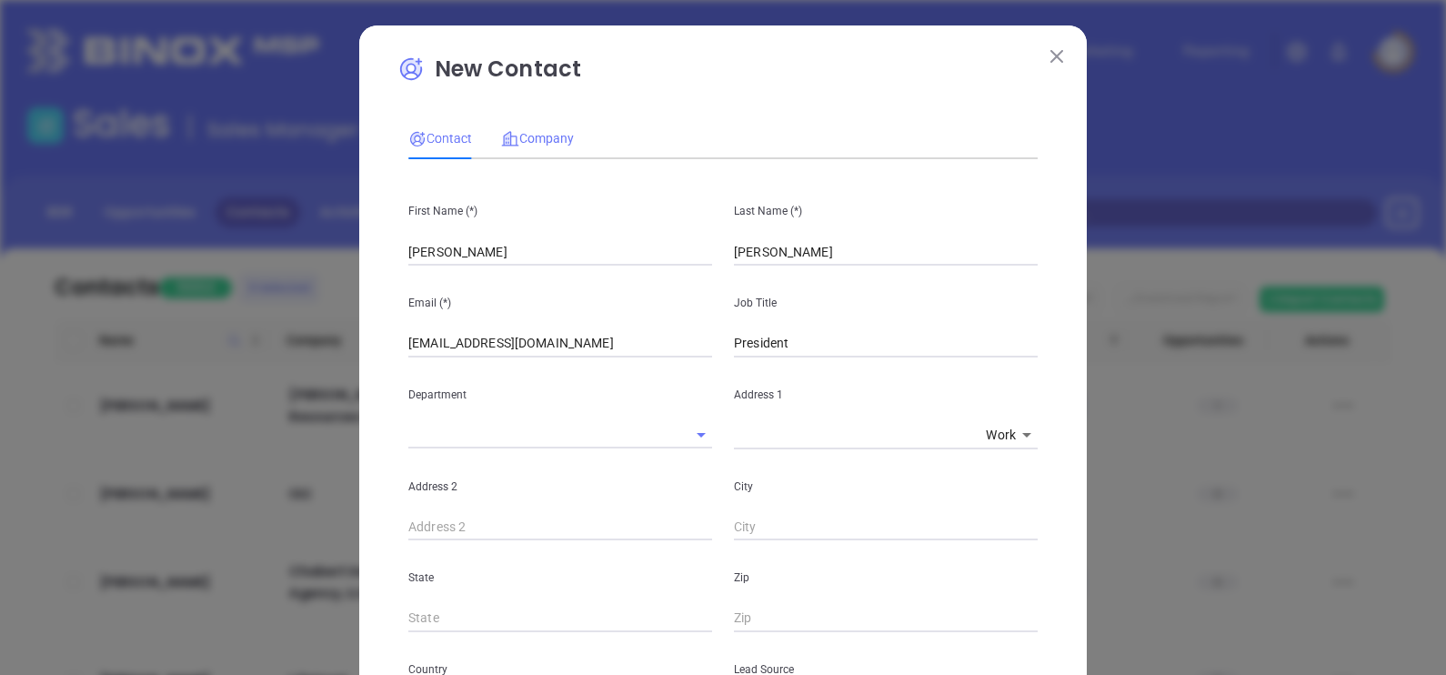
type input "(804) 569-6208"
click at [536, 128] on div "Company" at bounding box center [537, 138] width 73 height 20
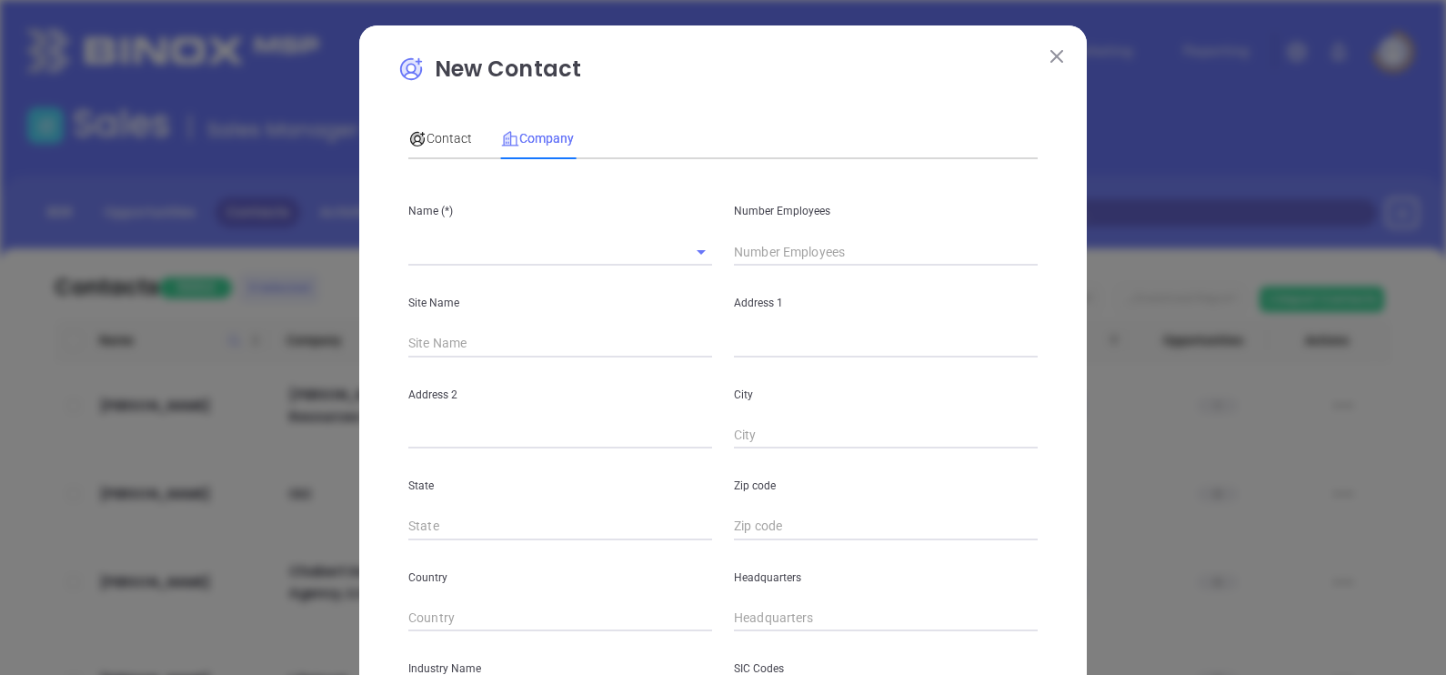
scroll to position [367, 0]
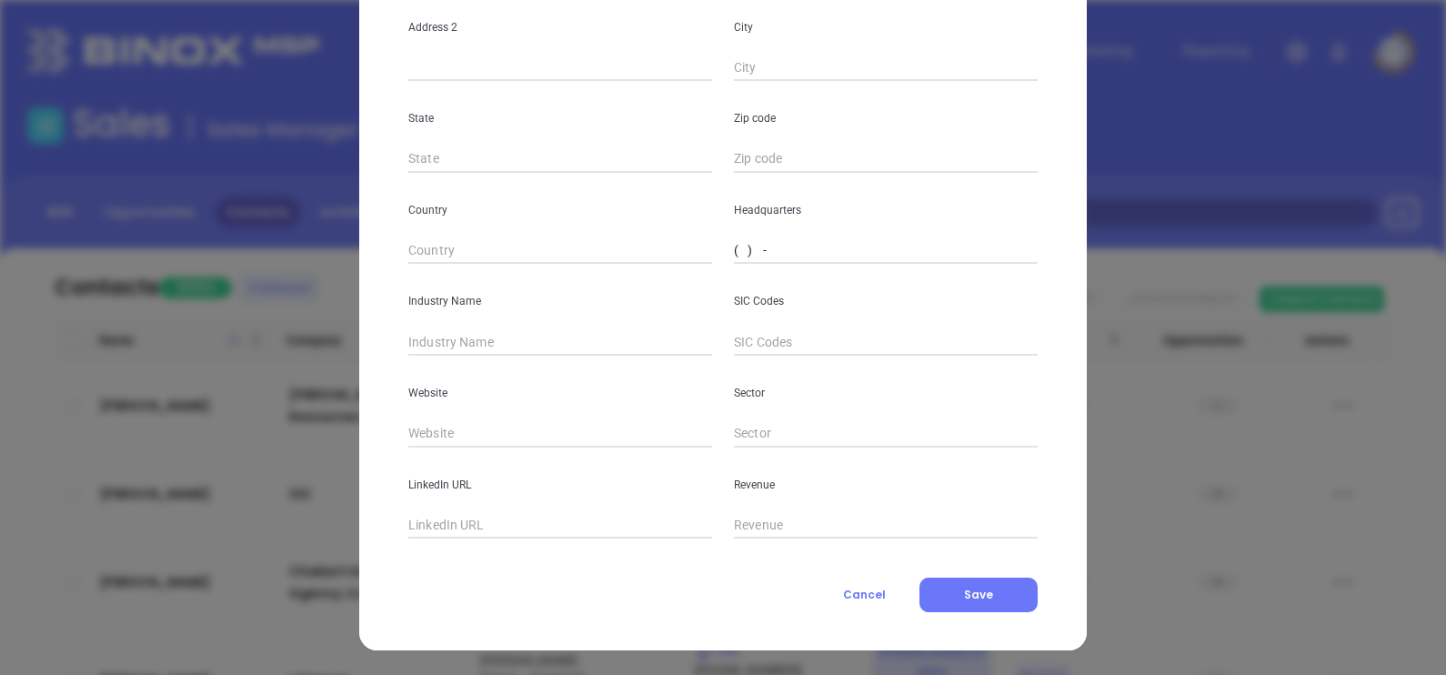
click at [736, 250] on input "( ) -" at bounding box center [886, 250] width 304 height 27
paste input "804) 569-6208"
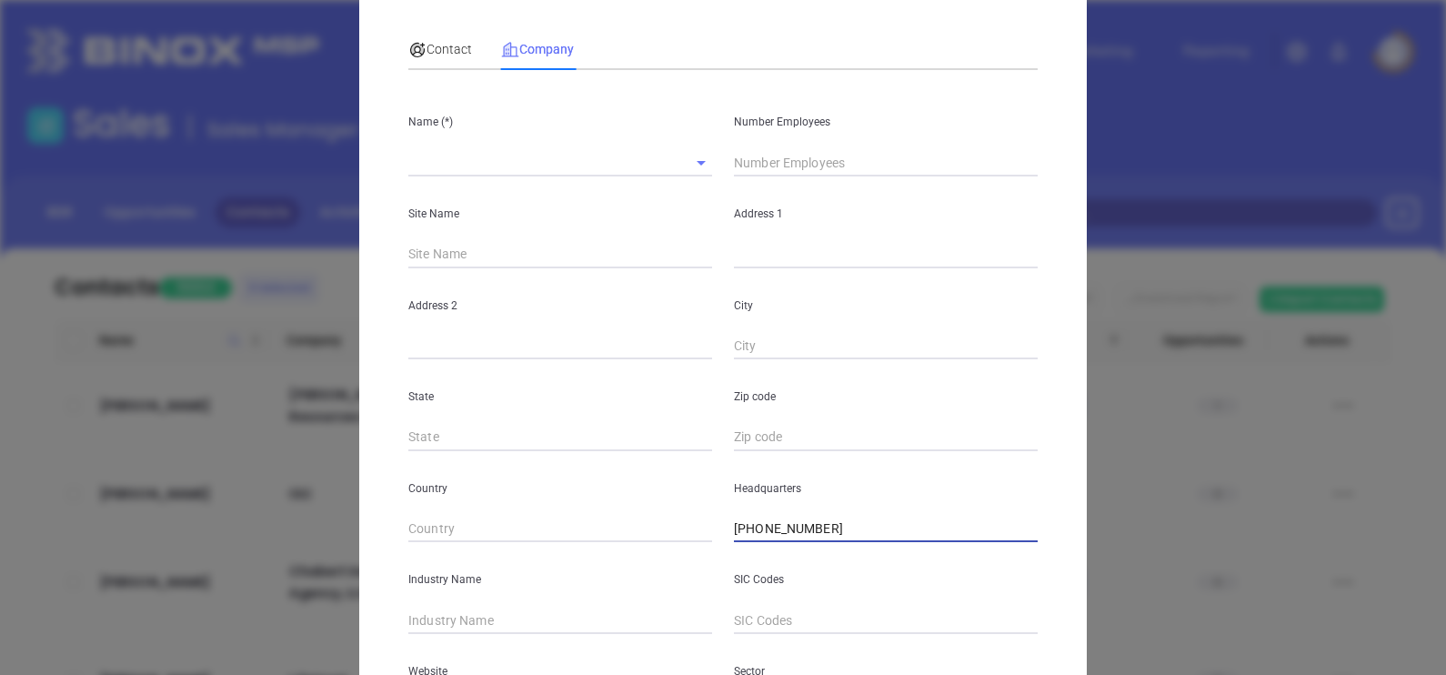
scroll to position [0, 0]
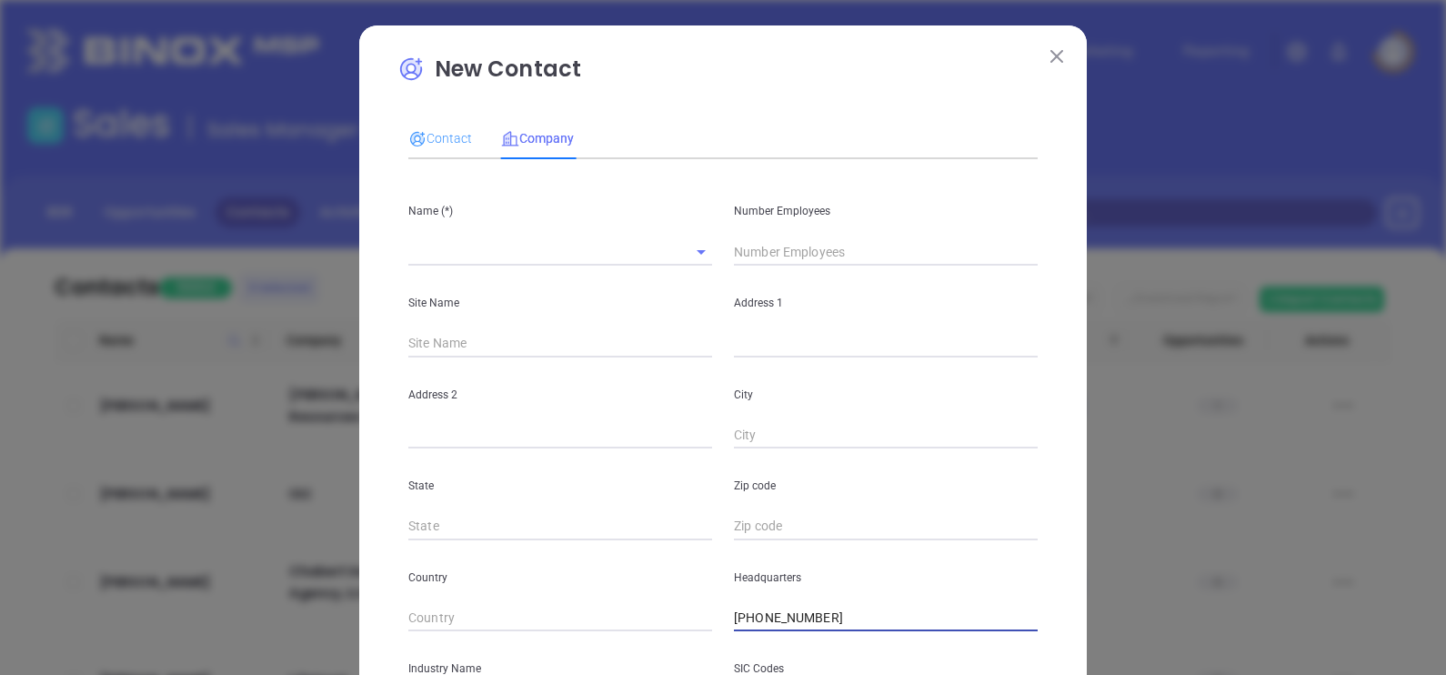
type input "(804) 569-6208"
click at [441, 117] on div "Contact" at bounding box center [440, 138] width 64 height 42
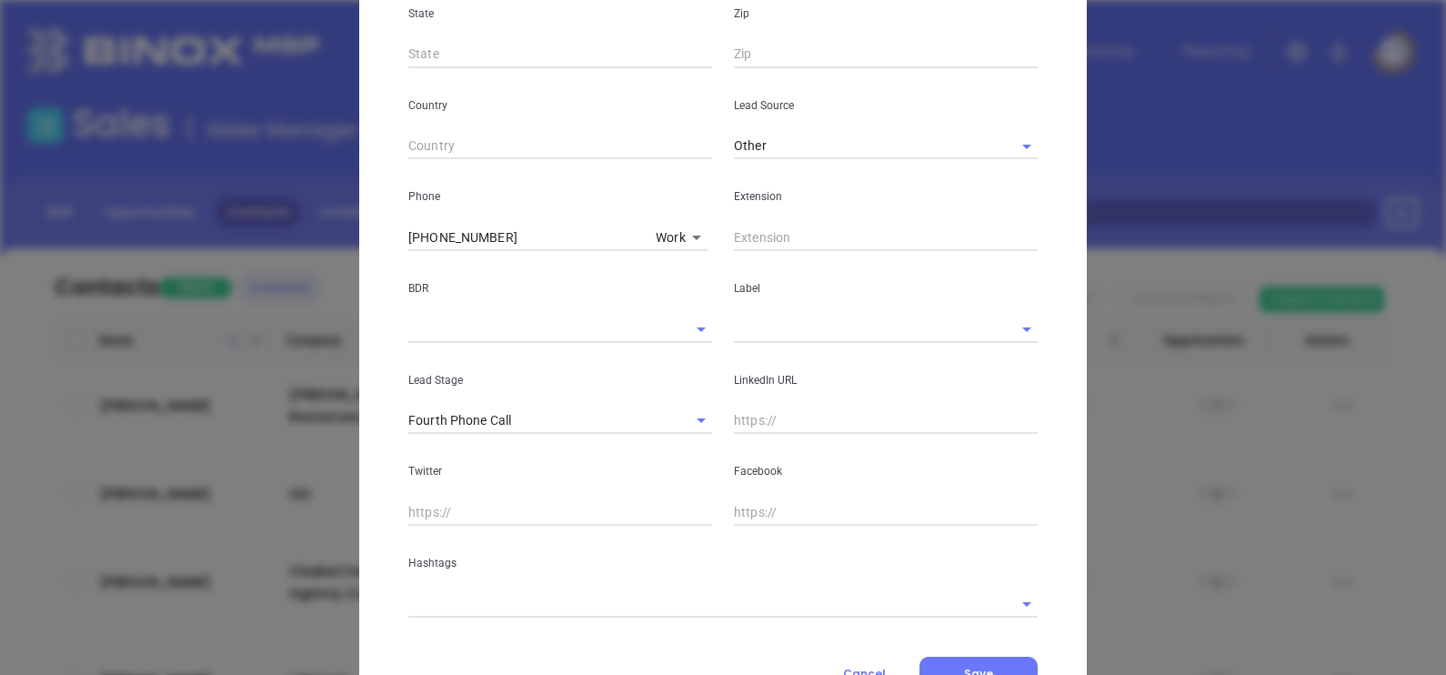
scroll to position [568, 0]
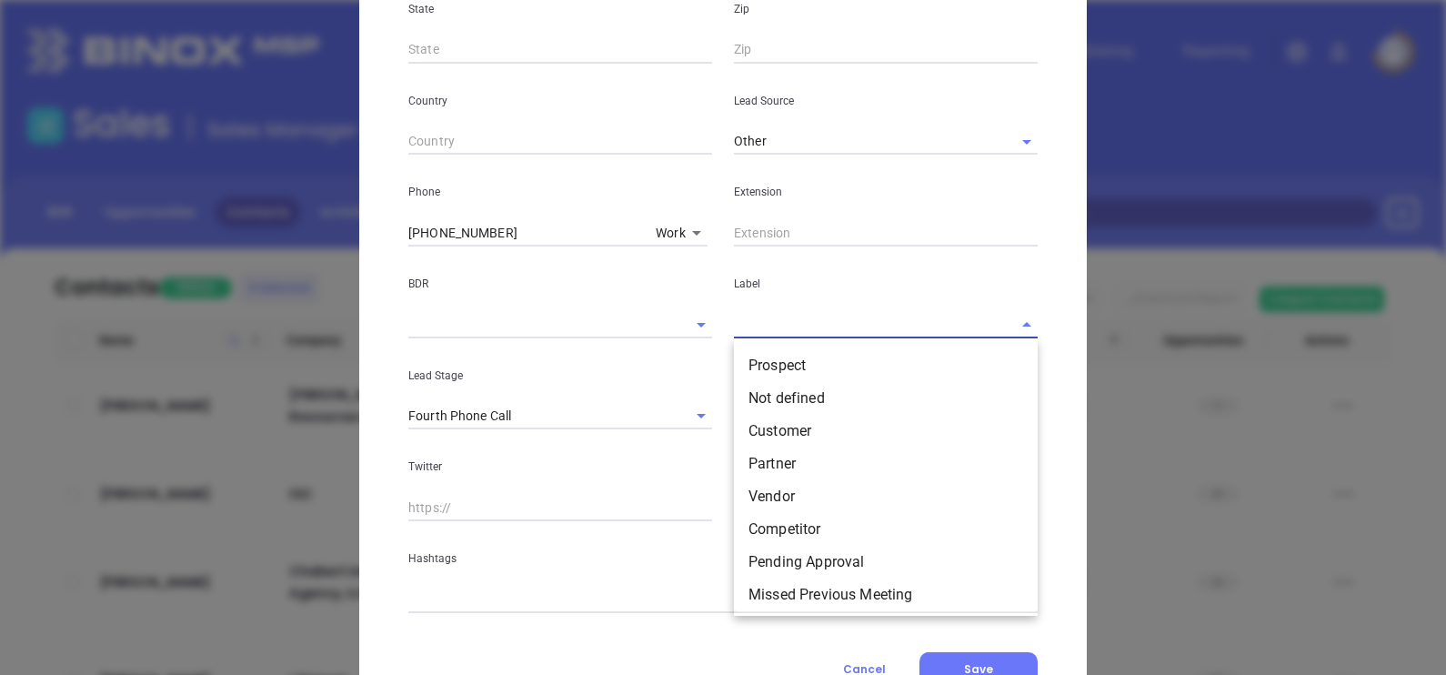
click at [755, 325] on input "text" at bounding box center [860, 324] width 253 height 26
click at [776, 355] on li "Prospect" at bounding box center [886, 365] width 304 height 33
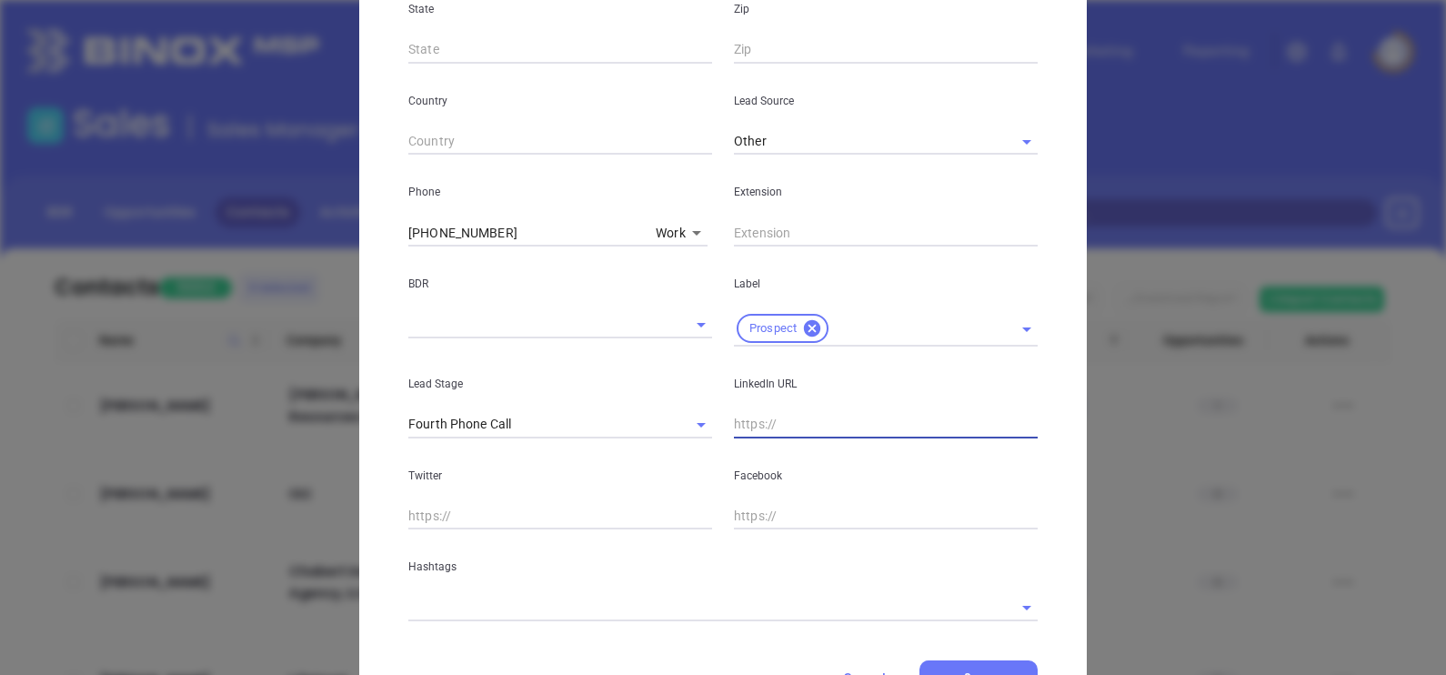
click at [789, 423] on input "text" at bounding box center [886, 424] width 304 height 27
paste input "www.linkedin.com/in/rodney-cole-4721121a/"
type input "www.linkedin.com/in/rodney-cole-4721121a/"
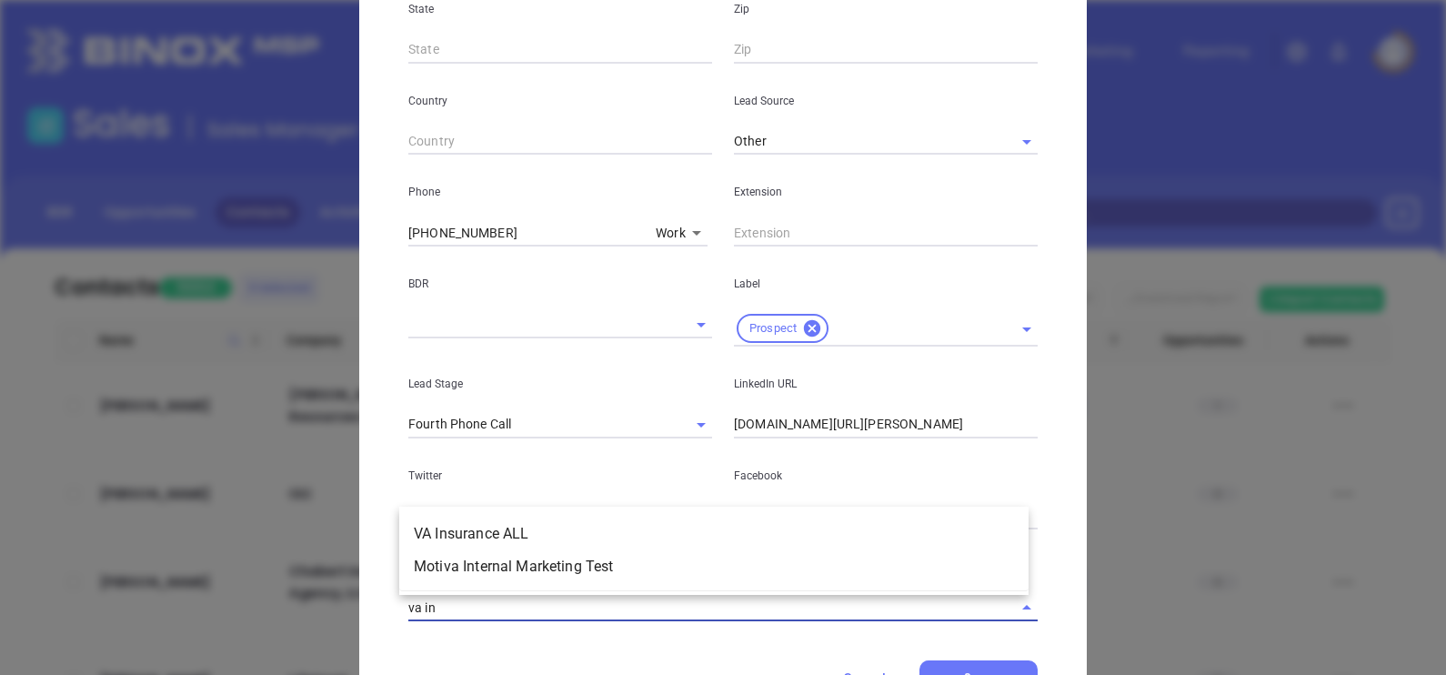
type input "va ins"
click at [802, 574] on li "VA Insurance ALL" at bounding box center [713, 566] width 629 height 33
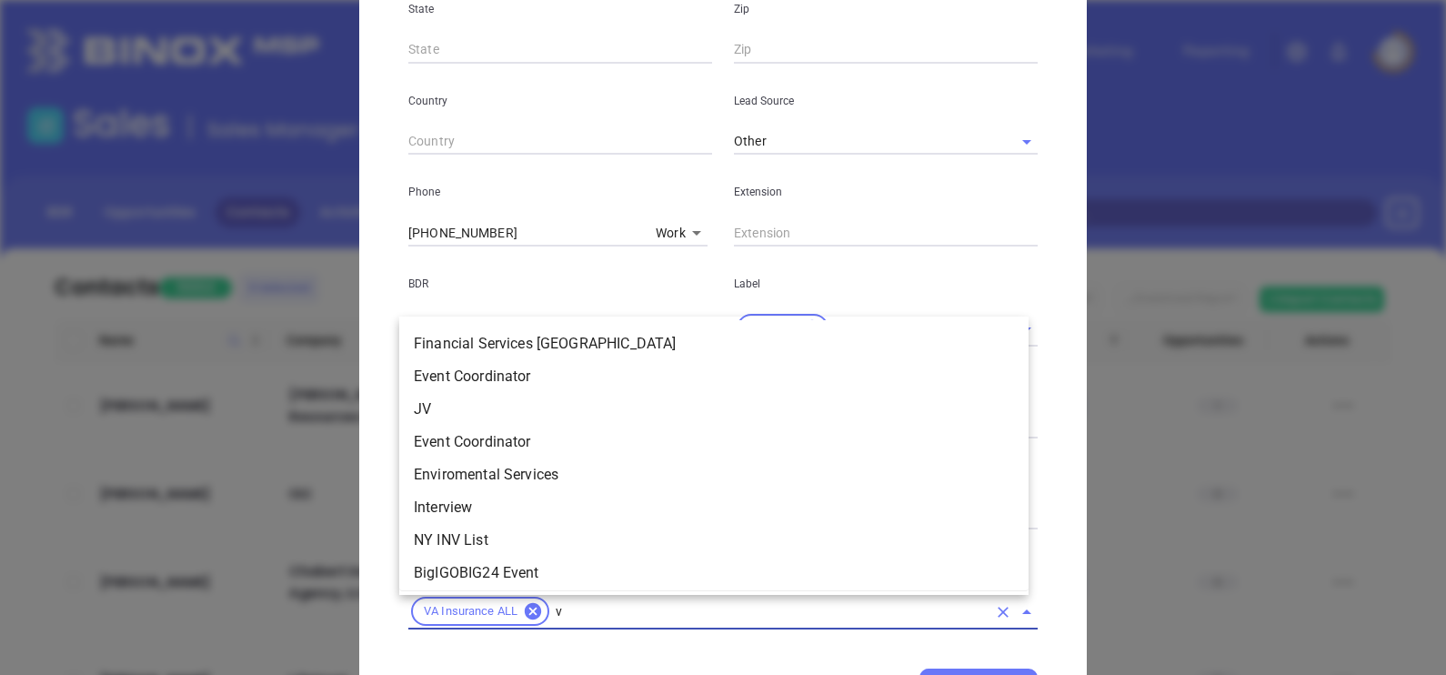
type input "va"
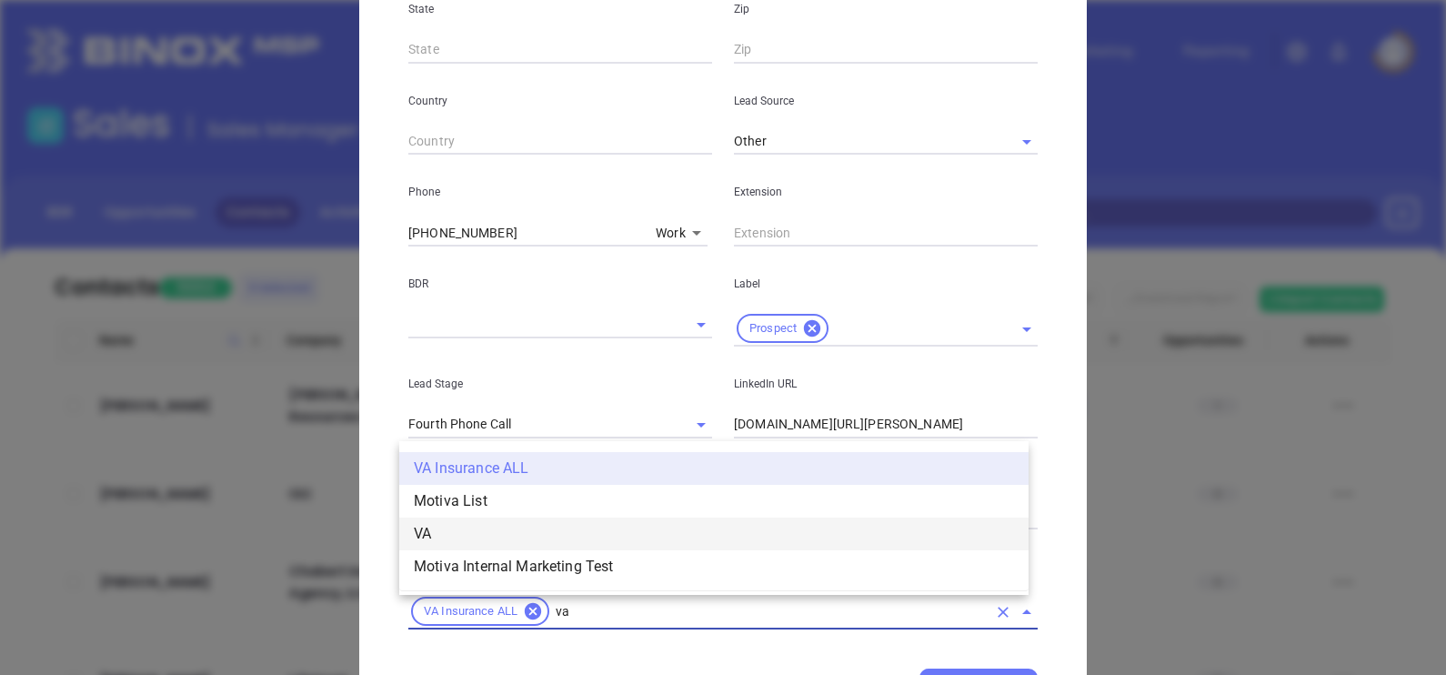
click at [576, 532] on li "VA" at bounding box center [713, 533] width 629 height 33
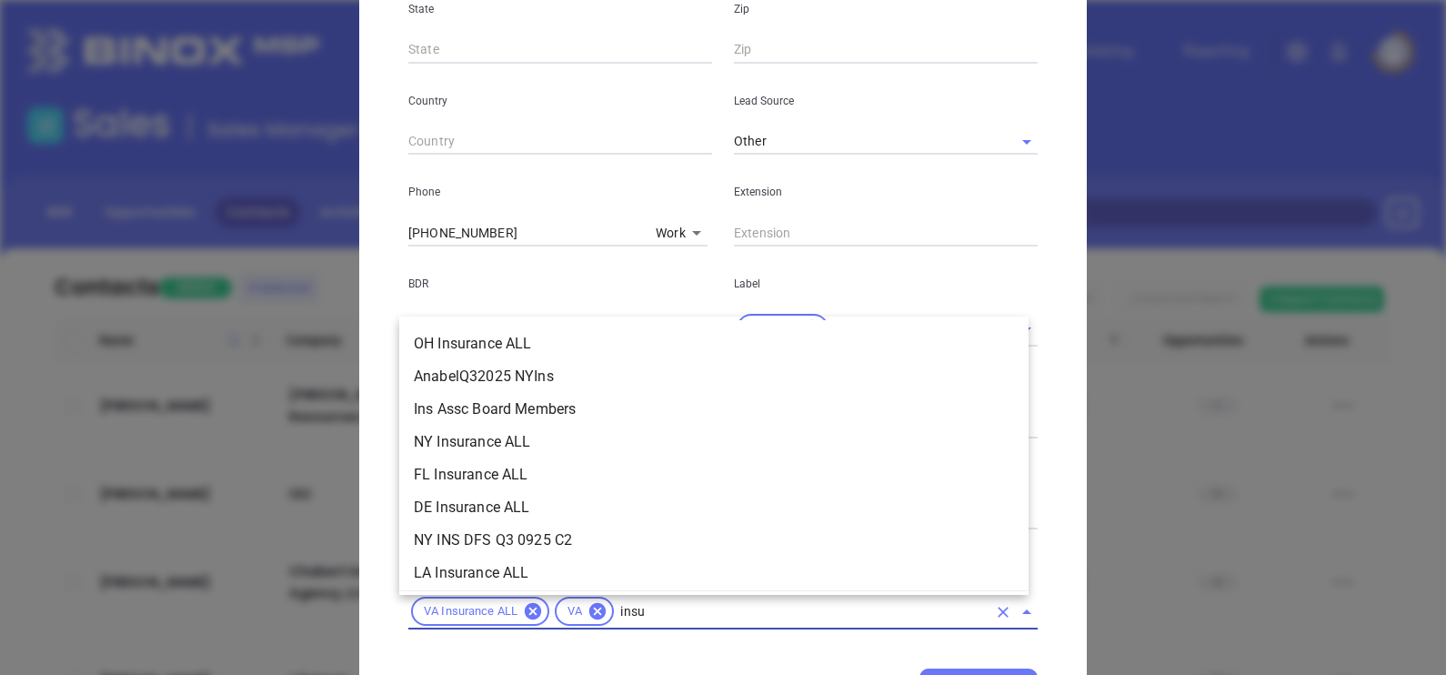
scroll to position [199, 0]
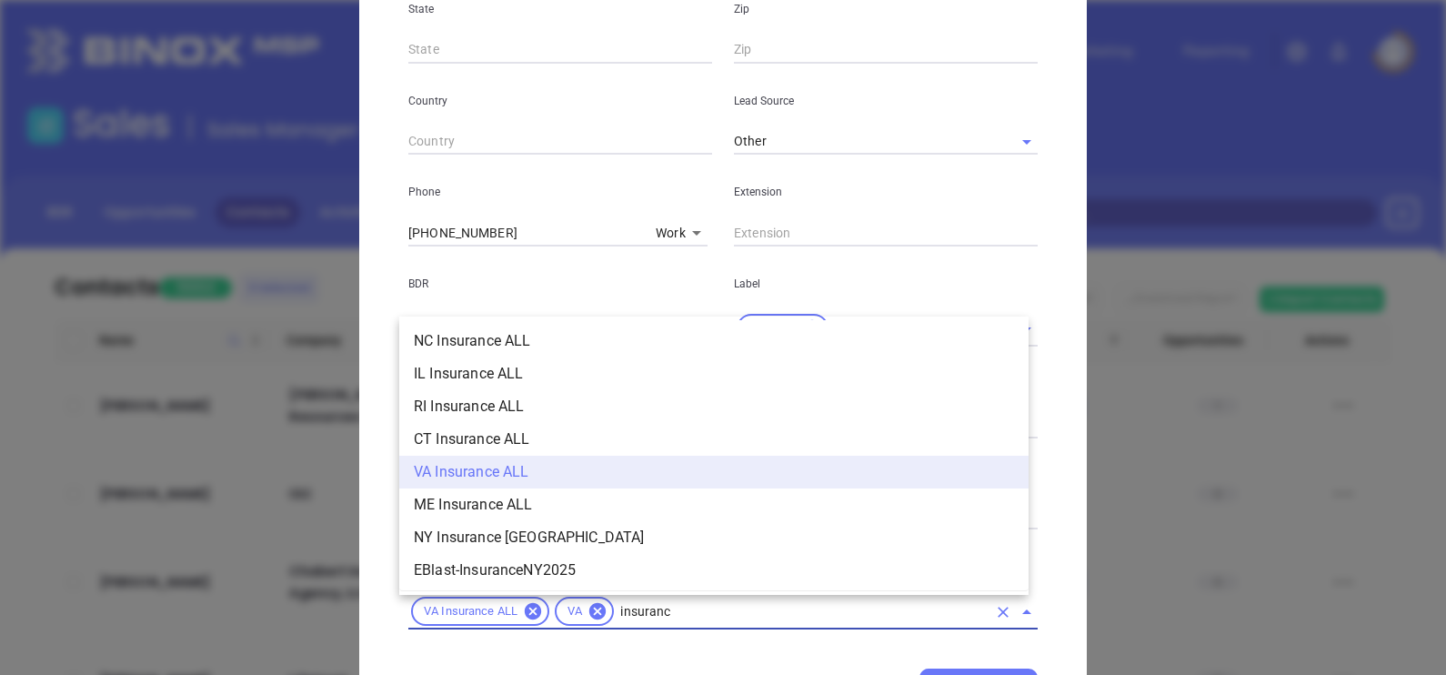
type input "insurance"
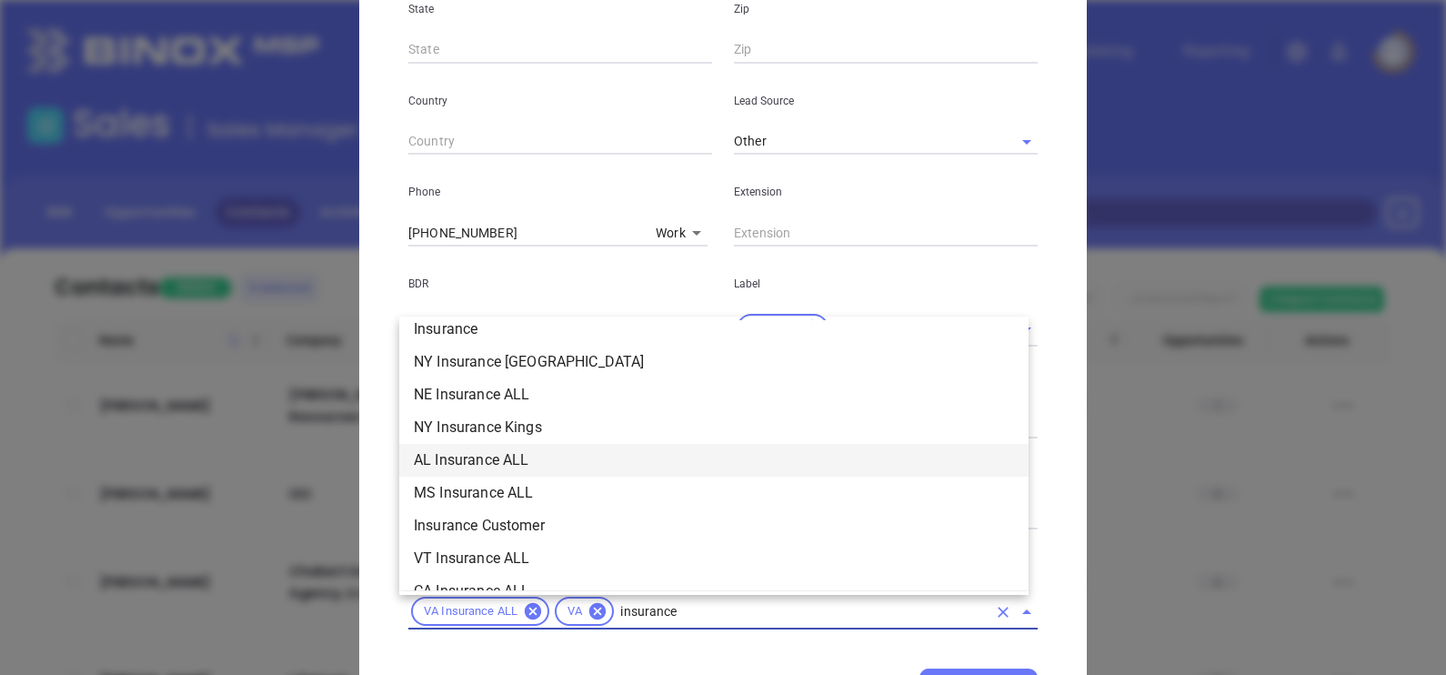
scroll to position [654, 0]
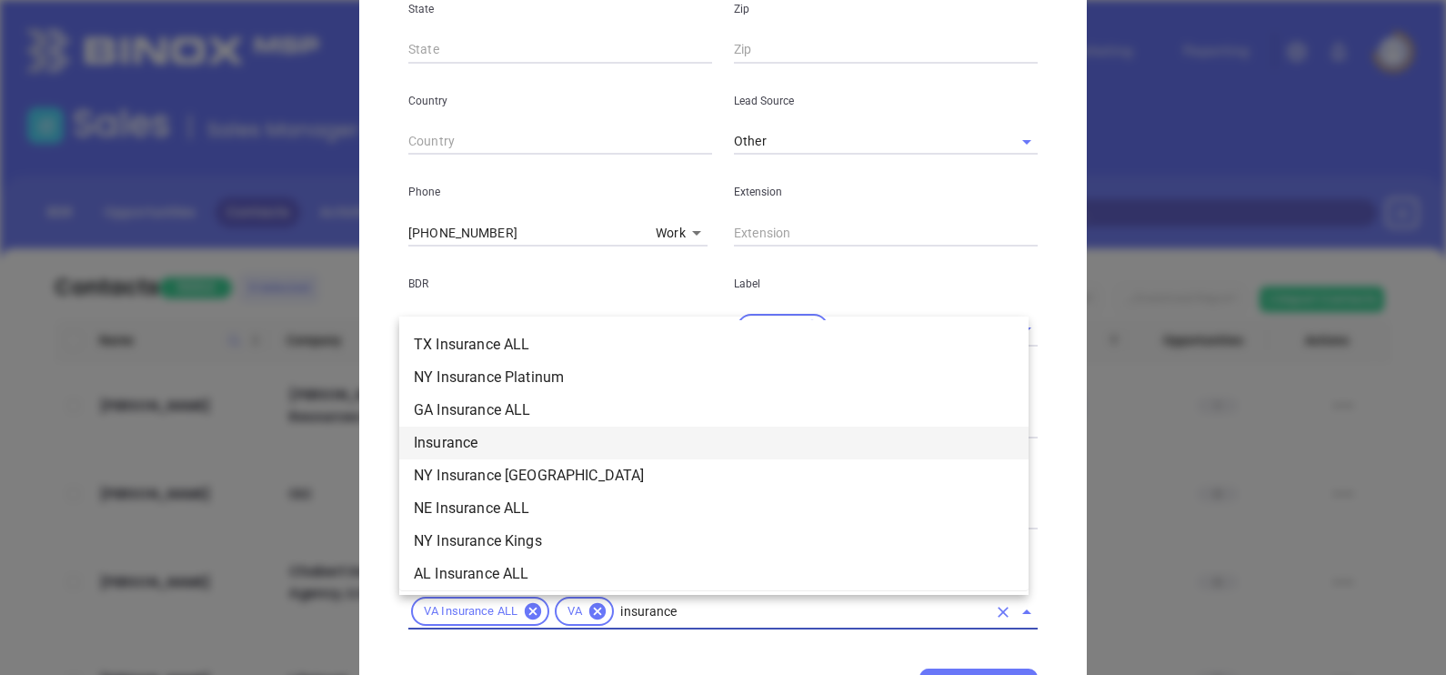
click at [496, 434] on li "Insurance" at bounding box center [713, 443] width 629 height 33
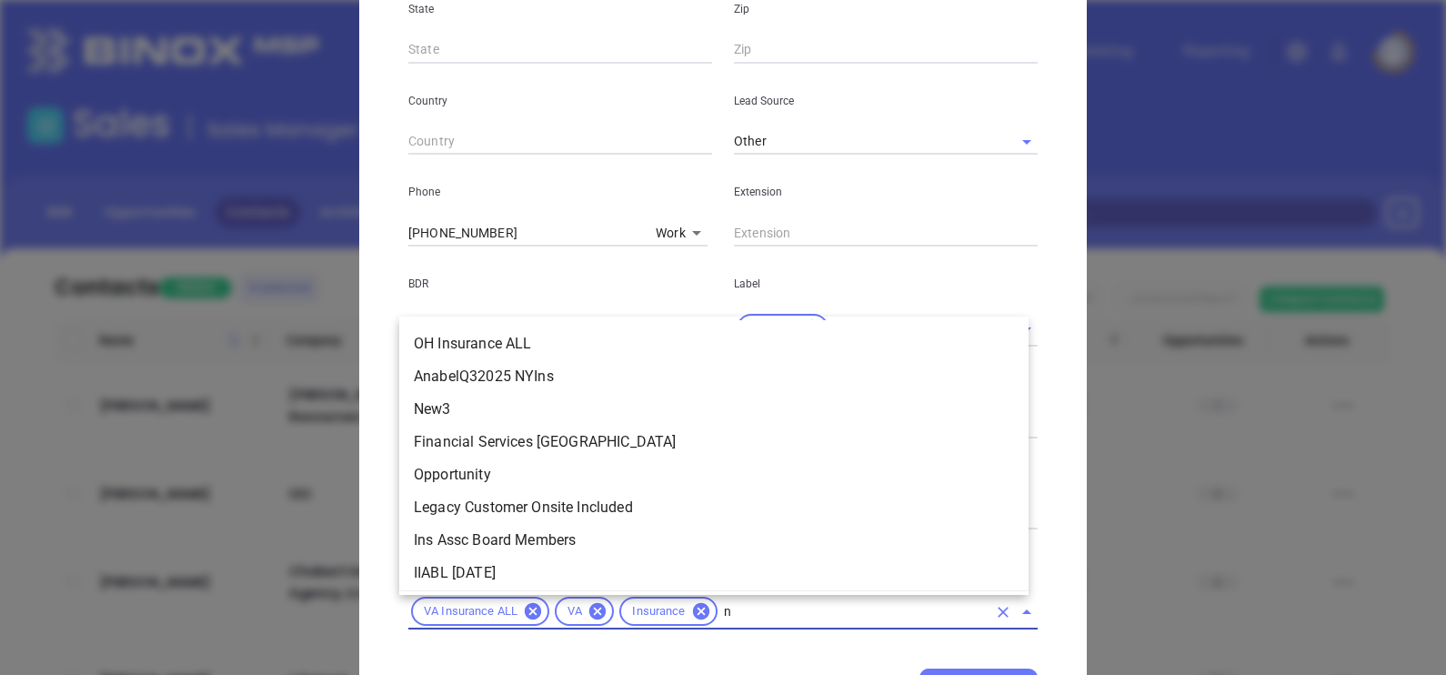
scroll to position [0, 0]
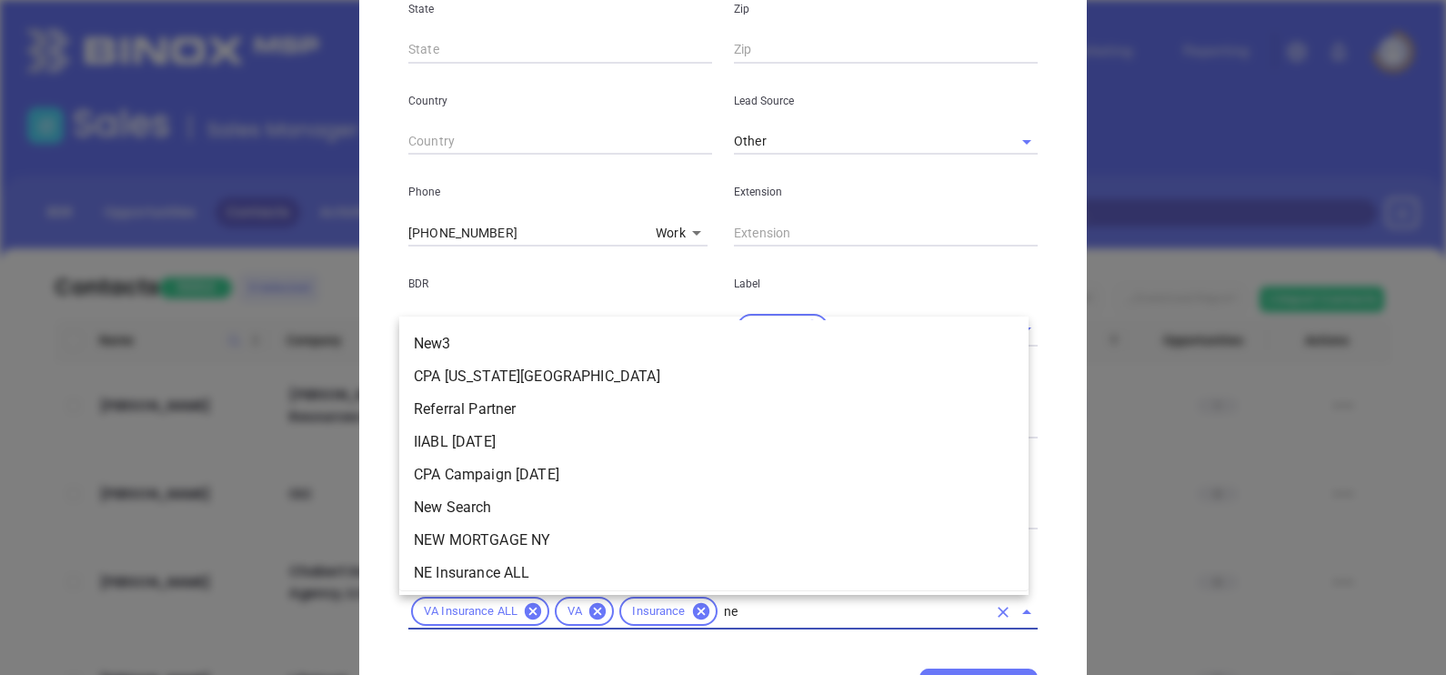
type input "new"
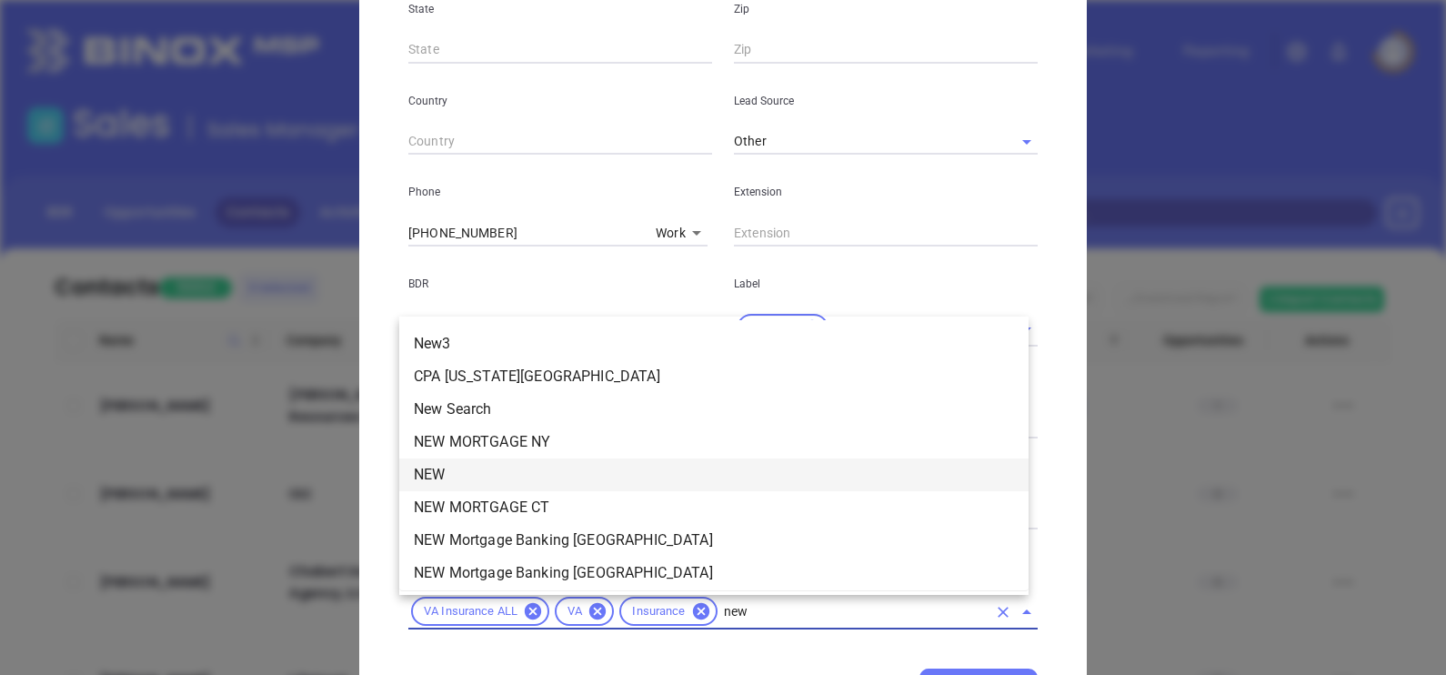
click at [559, 478] on li "NEW" at bounding box center [713, 474] width 629 height 33
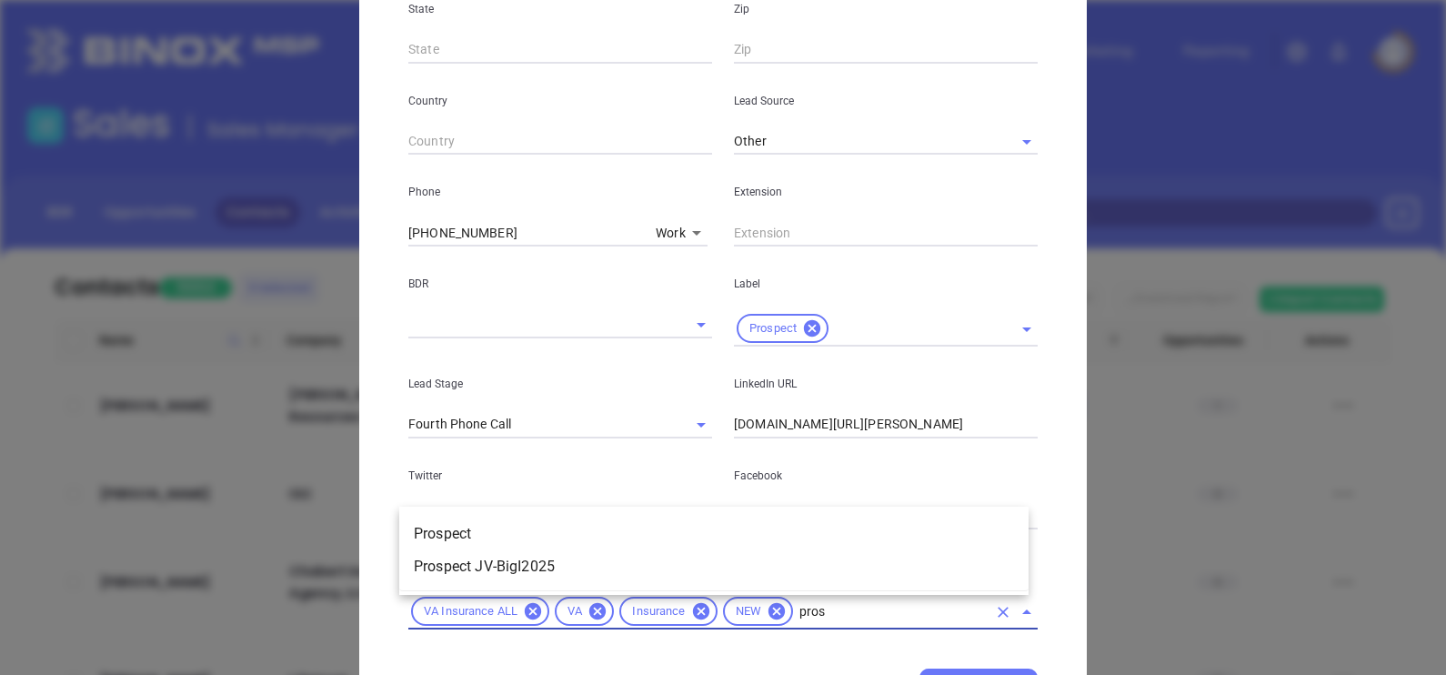
type input "prosp"
click at [578, 532] on li "Prospect" at bounding box center [713, 533] width 629 height 33
type input "silver"
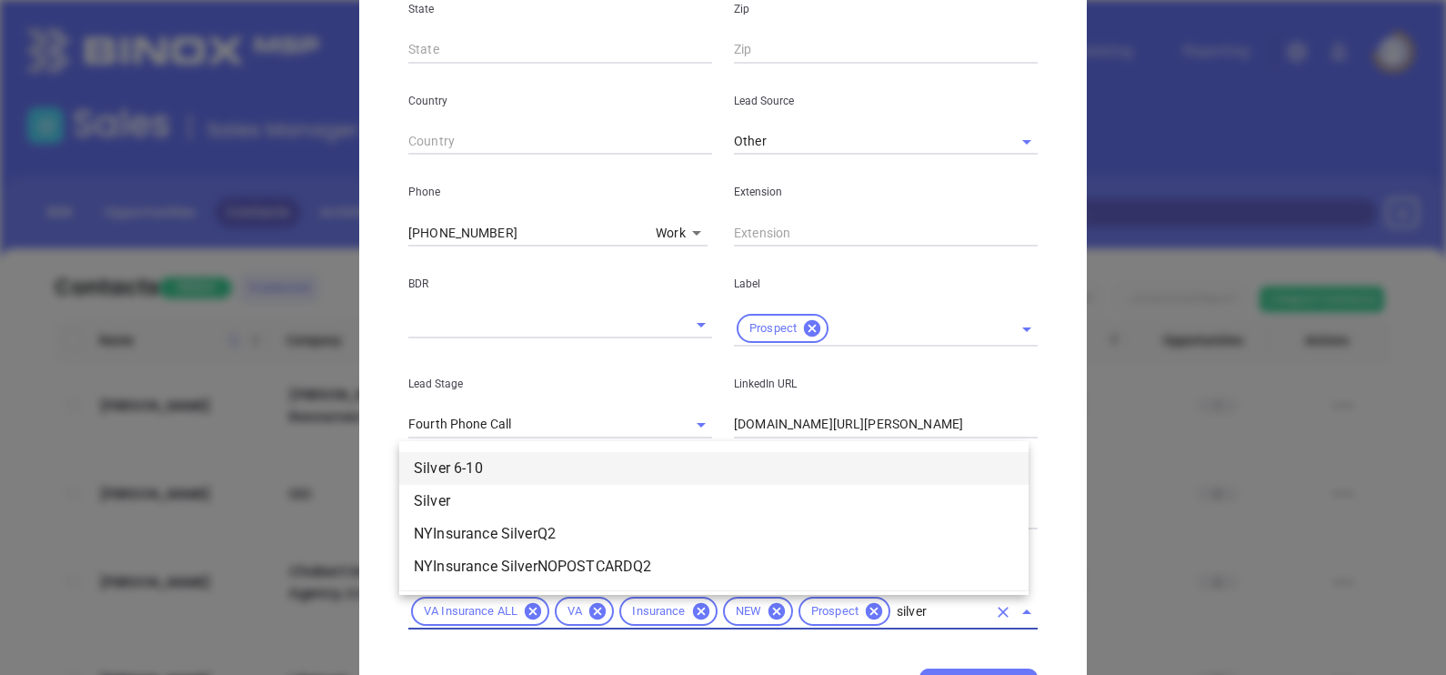
click at [512, 469] on li "Silver 6-10" at bounding box center [713, 468] width 629 height 33
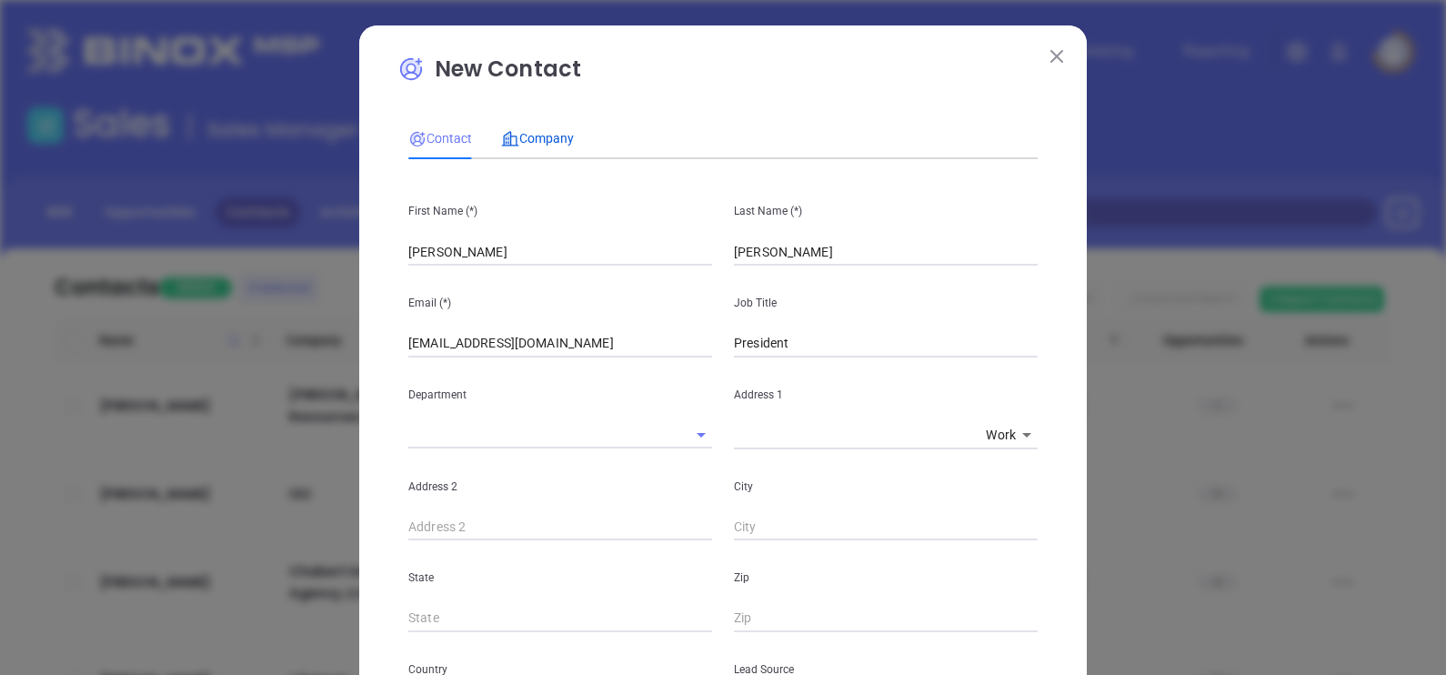
drag, startPoint x: 541, startPoint y: 132, endPoint x: 663, endPoint y: 183, distance: 132.1
click at [541, 132] on span "Company" at bounding box center [537, 138] width 73 height 15
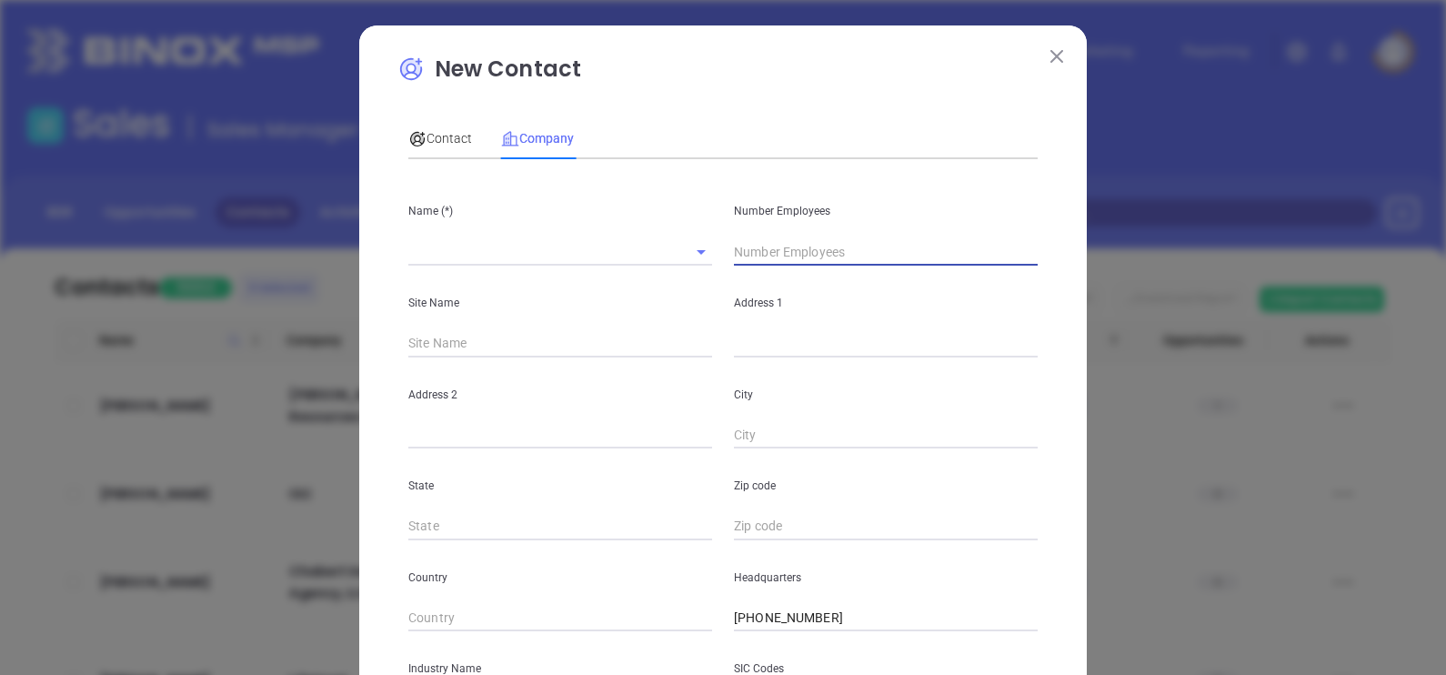
click at [829, 258] on input "text" at bounding box center [886, 251] width 304 height 27
type input "5"
click at [768, 79] on p "New Contact" at bounding box center [722, 74] width 651 height 42
click at [500, 263] on input "text" at bounding box center [534, 251] width 253 height 26
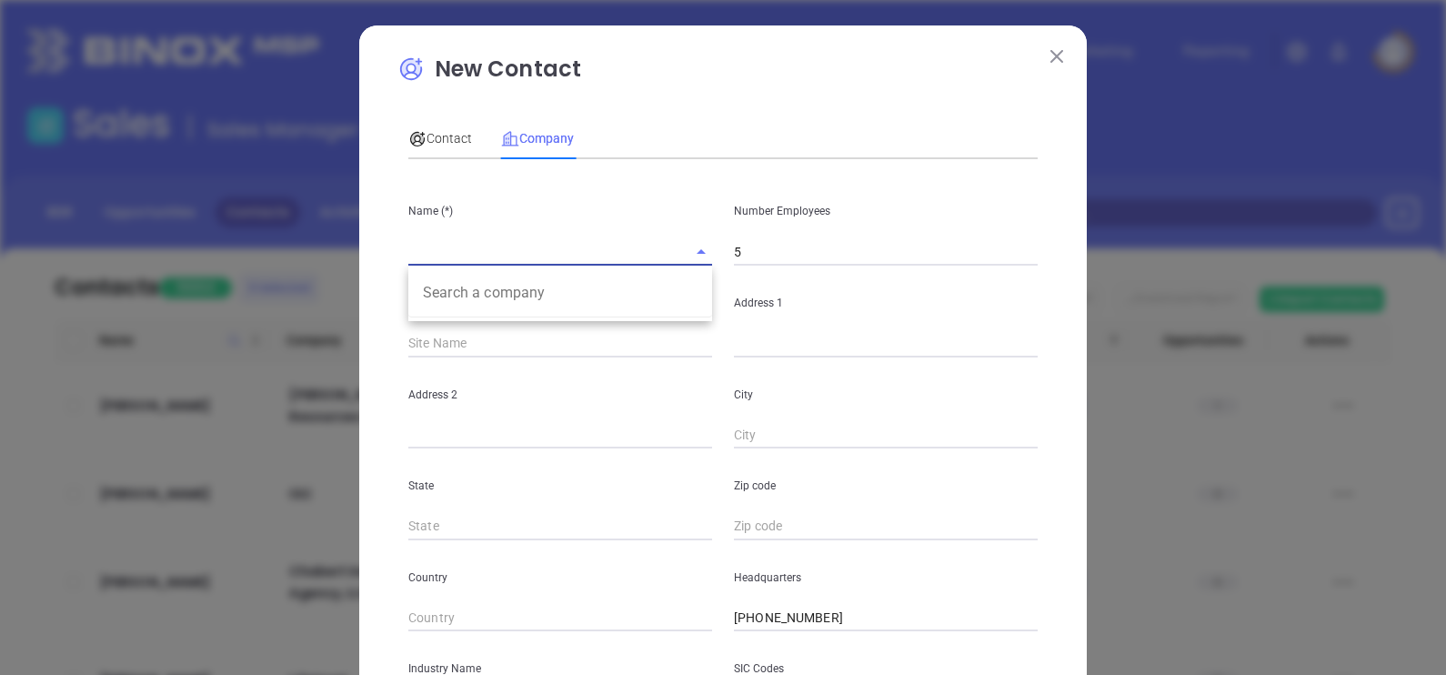
paste input "Rodney A Cole Ins & Consulting Agcy"
click at [506, 249] on input "Rodney A Cole Ins & Consulting Agcy" at bounding box center [534, 251] width 253 height 26
type input "Rodney A Cole Insurance & Consulting Agency"
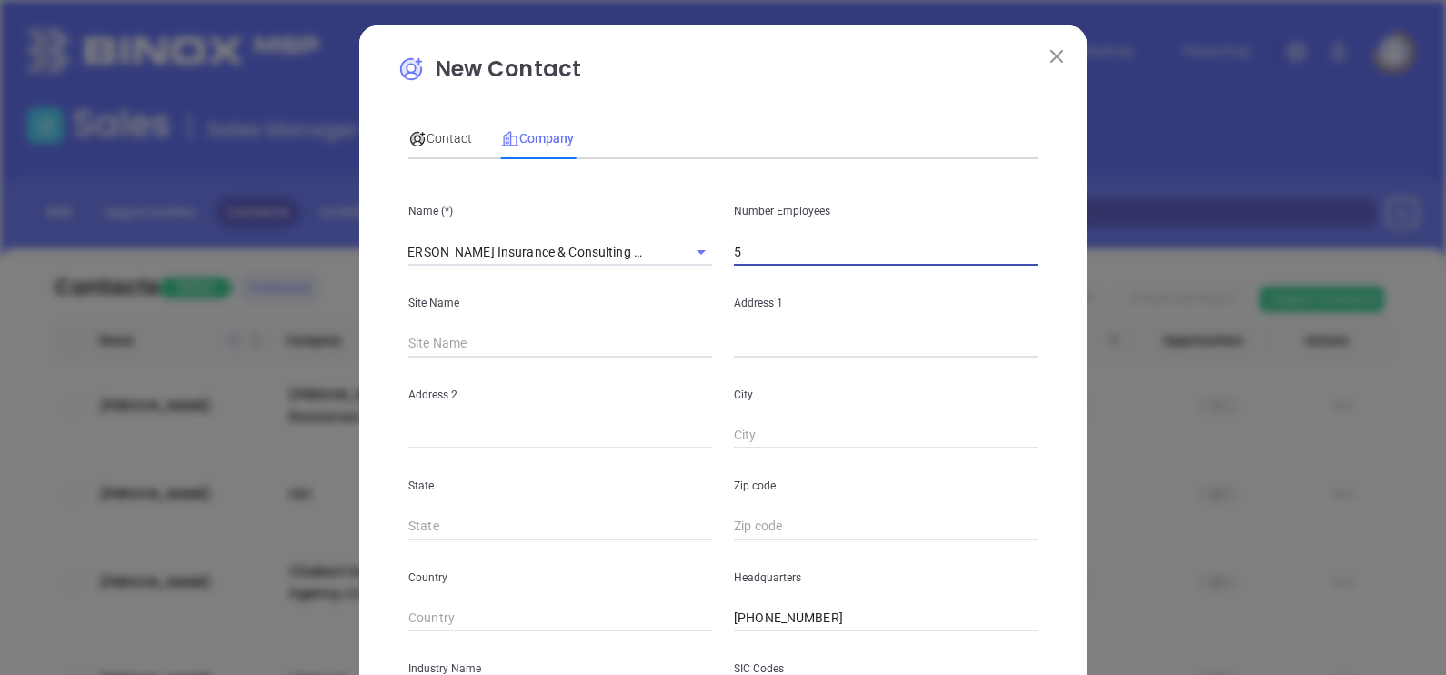
scroll to position [0, 0]
click at [769, 342] on input "text" at bounding box center [886, 343] width 304 height 27
paste input "8052 Elm Dr., #D Mechanicsville, VA 23111"
drag, startPoint x: 980, startPoint y: 346, endPoint x: 934, endPoint y: 365, distance: 49.3
click at [934, 365] on div "Name (*) Rodney A Cole Insurance & Consulting Agency Number Employees 5 Site Na…" at bounding box center [722, 540] width 629 height 732
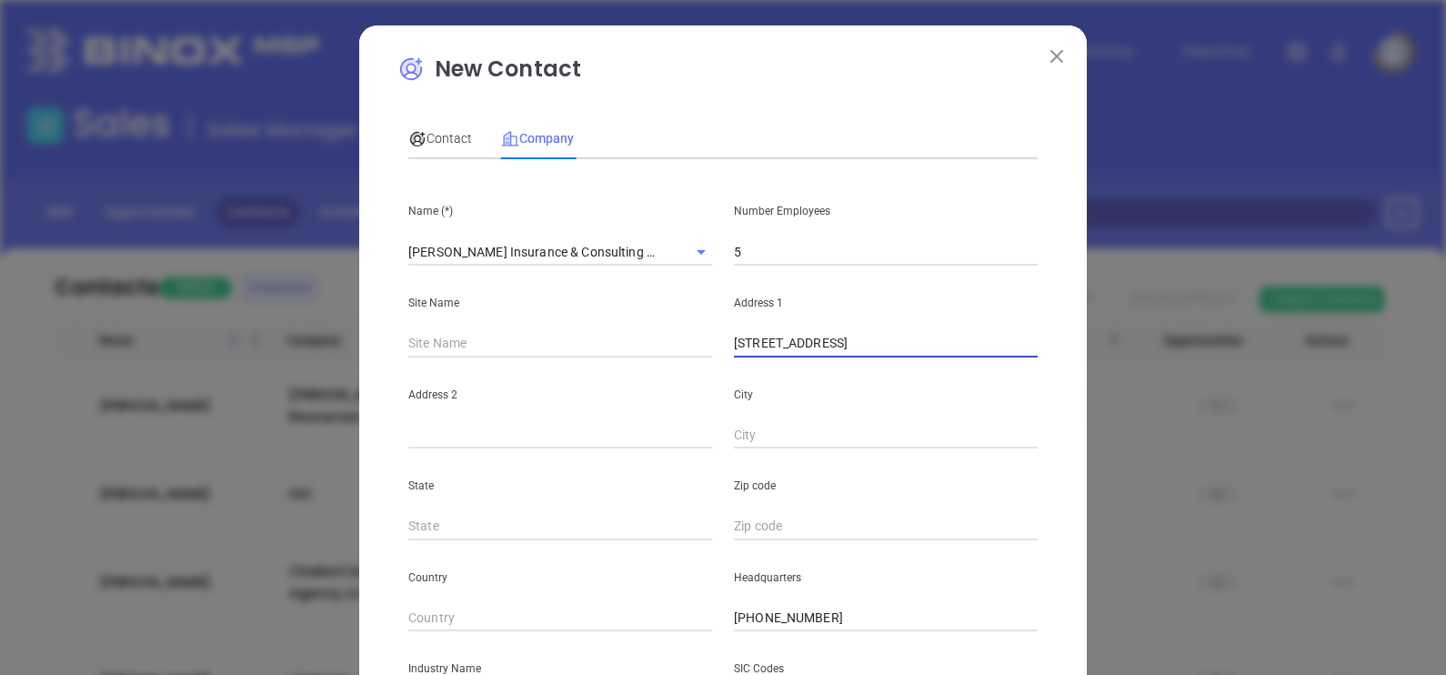
type input "8052 Elm Dr., #D Mechanicsville, VA"
click at [764, 528] on input "text" at bounding box center [886, 526] width 304 height 27
paste input "23111"
type input "23111"
click at [960, 346] on input "8052 Elm Dr., #D Mechanicsville, VA" at bounding box center [886, 343] width 304 height 27
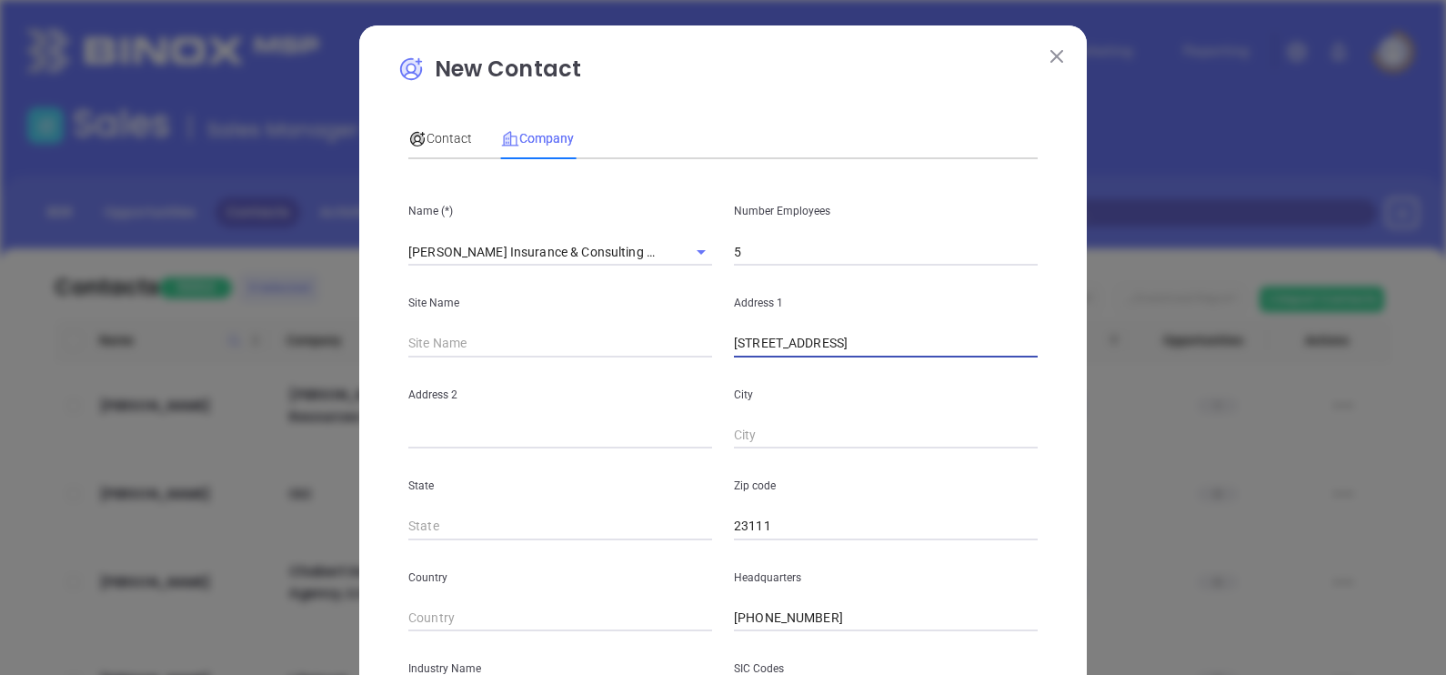
type input "8052 Elm Dr., #D"
click at [755, 444] on input "text" at bounding box center [886, 435] width 304 height 27
paste input "Mechanicsville"
type input "Mechanicsville"
click at [900, 329] on div "Address 1 8052 Elm Dr., #D" at bounding box center [886, 312] width 326 height 92
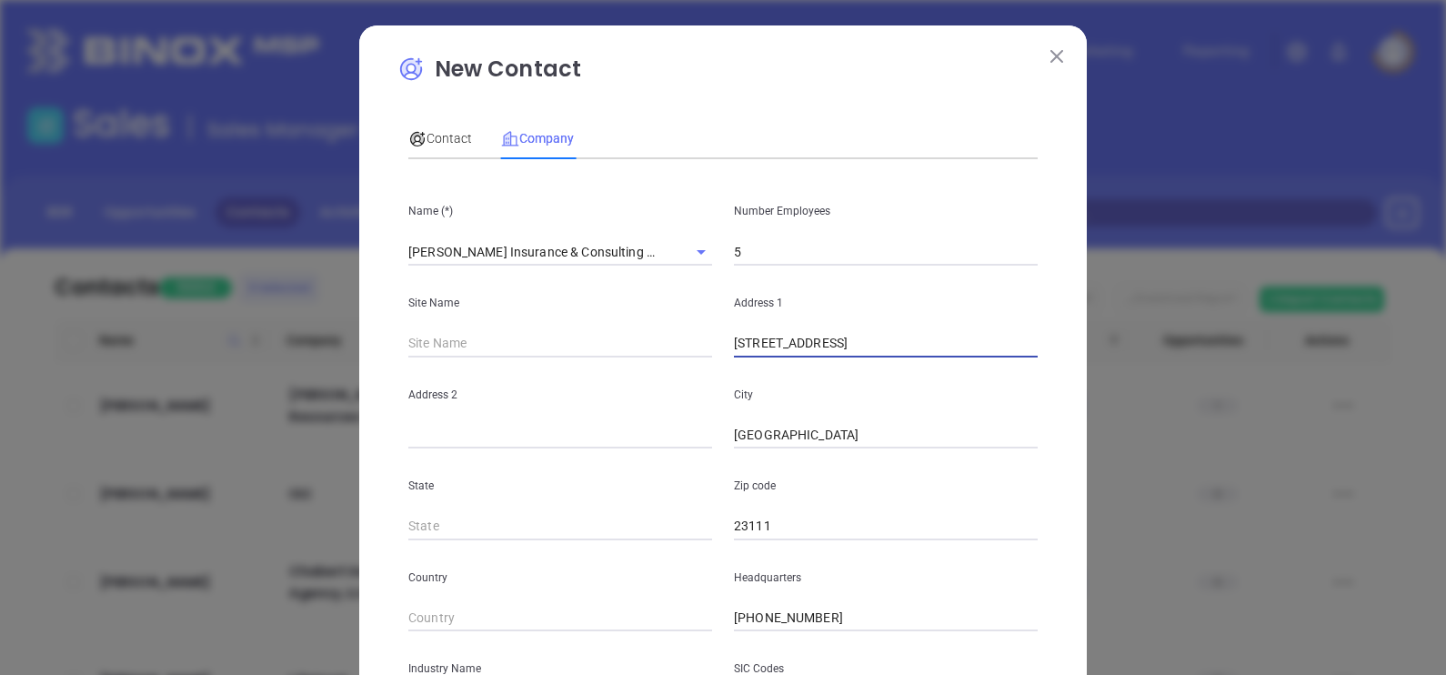
type input "8052 Elm Dr #D"
type input "VA"
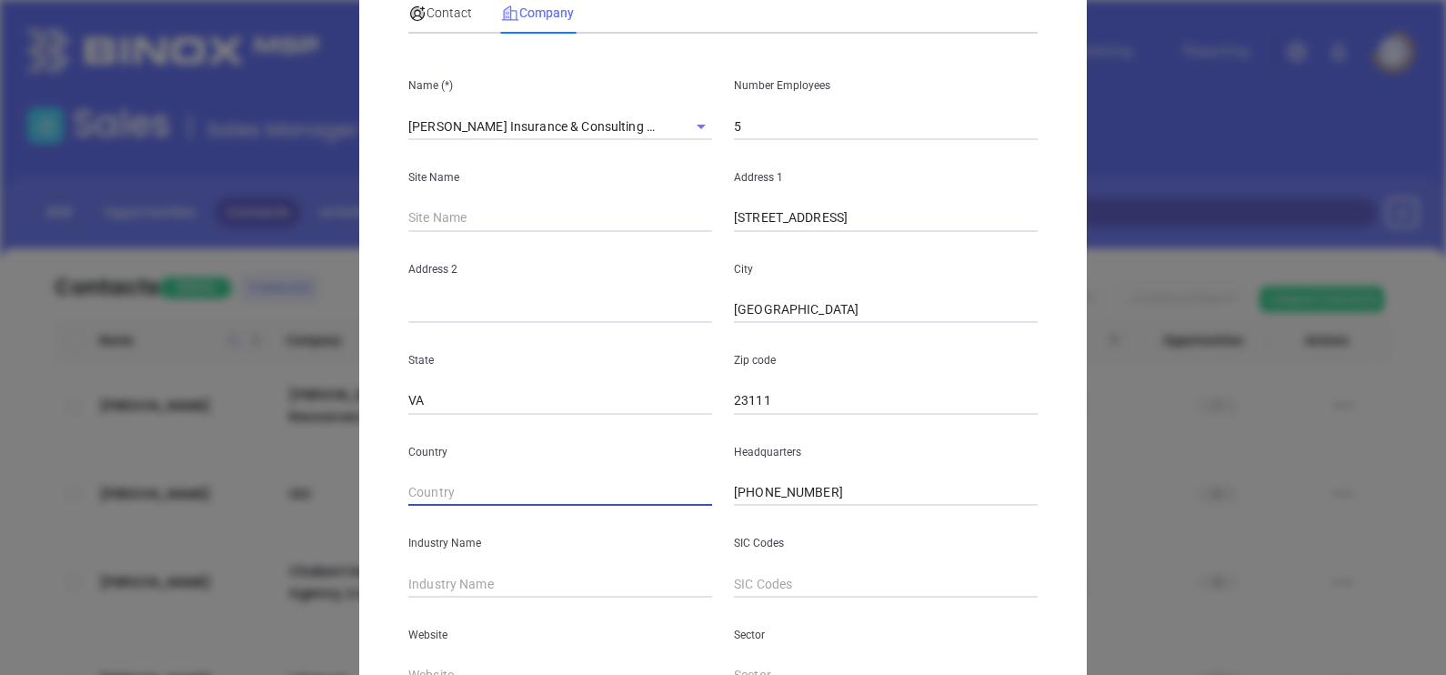
scroll to position [226, 0]
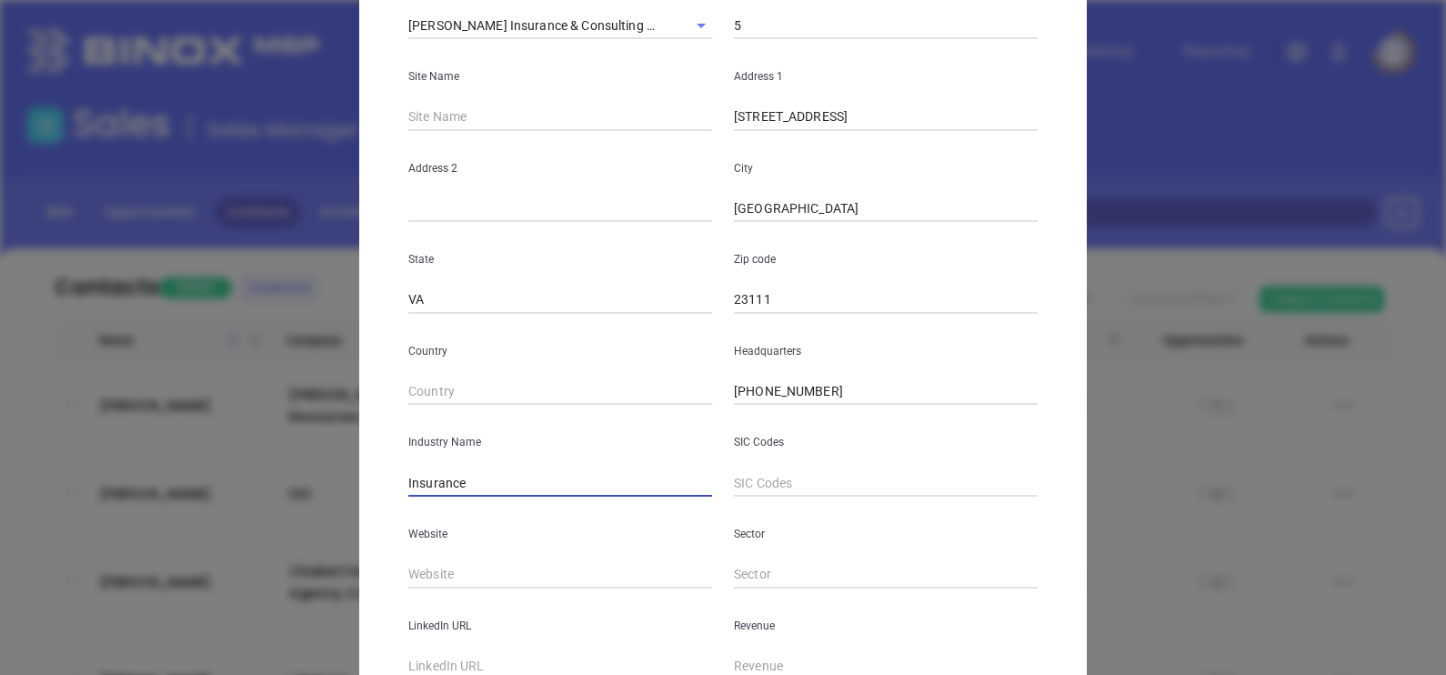
type input "Insurance"
click at [455, 586] on div "Name (*) Rodney A Cole Insurance & Consulting Agency Number Employees 5 Site Na…" at bounding box center [722, 313] width 629 height 732
click at [446, 575] on input "text" at bounding box center [560, 574] width 304 height 27
click at [437, 558] on div "Website" at bounding box center [560, 543] width 326 height 92
click at [450, 573] on input "text" at bounding box center [560, 574] width 304 height 27
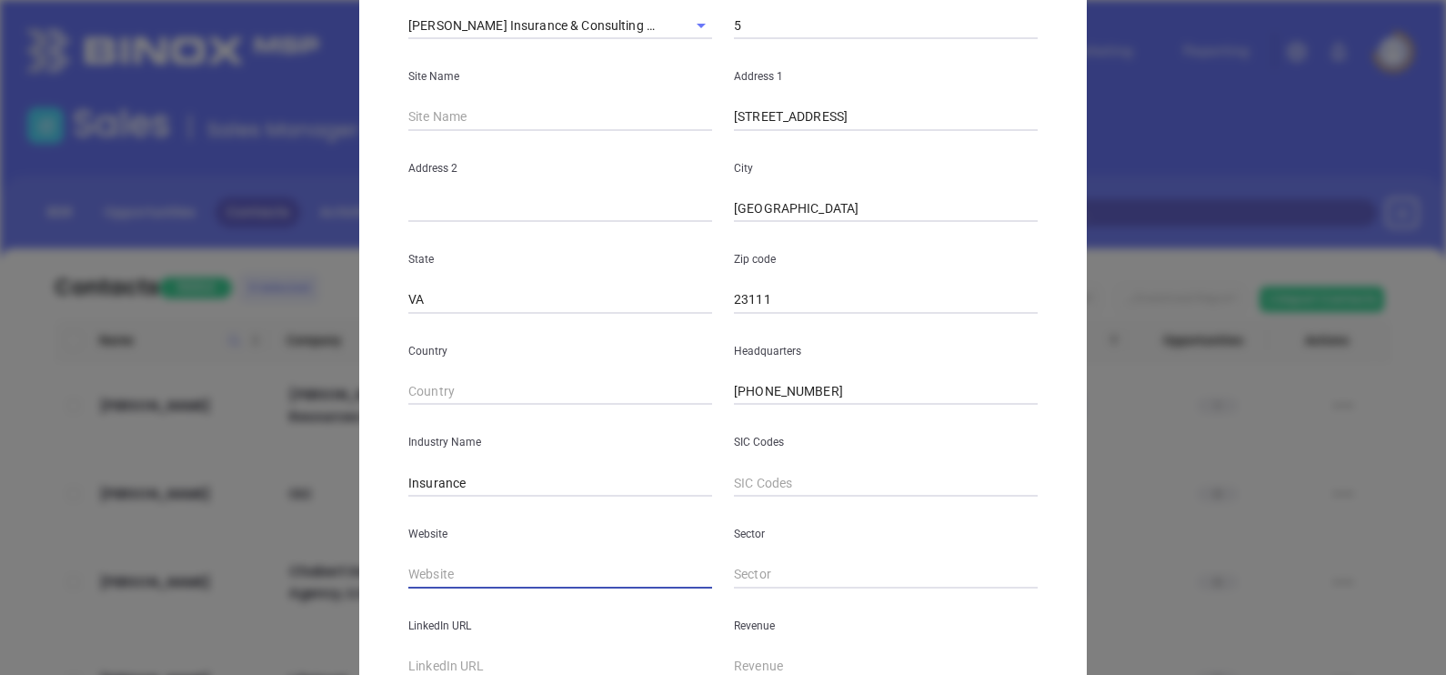
paste input "https://www.rodneycoleinsuranceagency.com/"
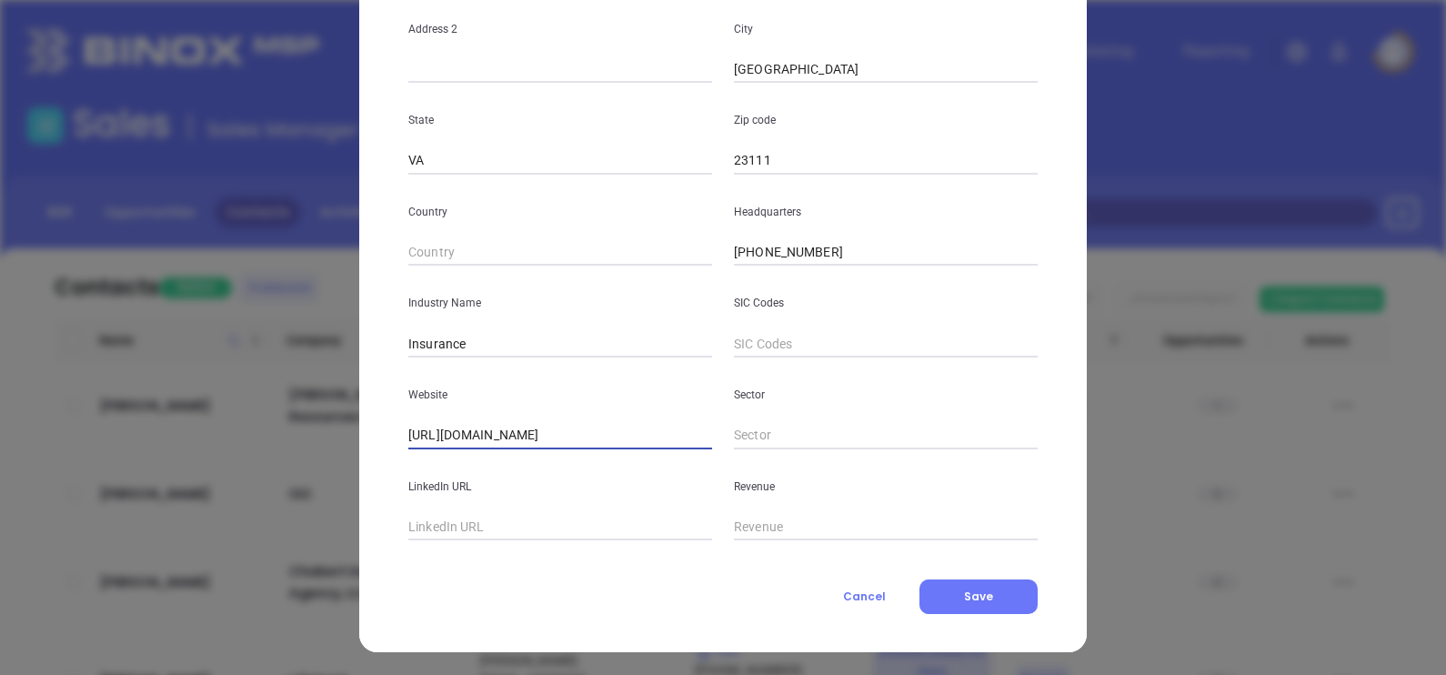
scroll to position [367, 0]
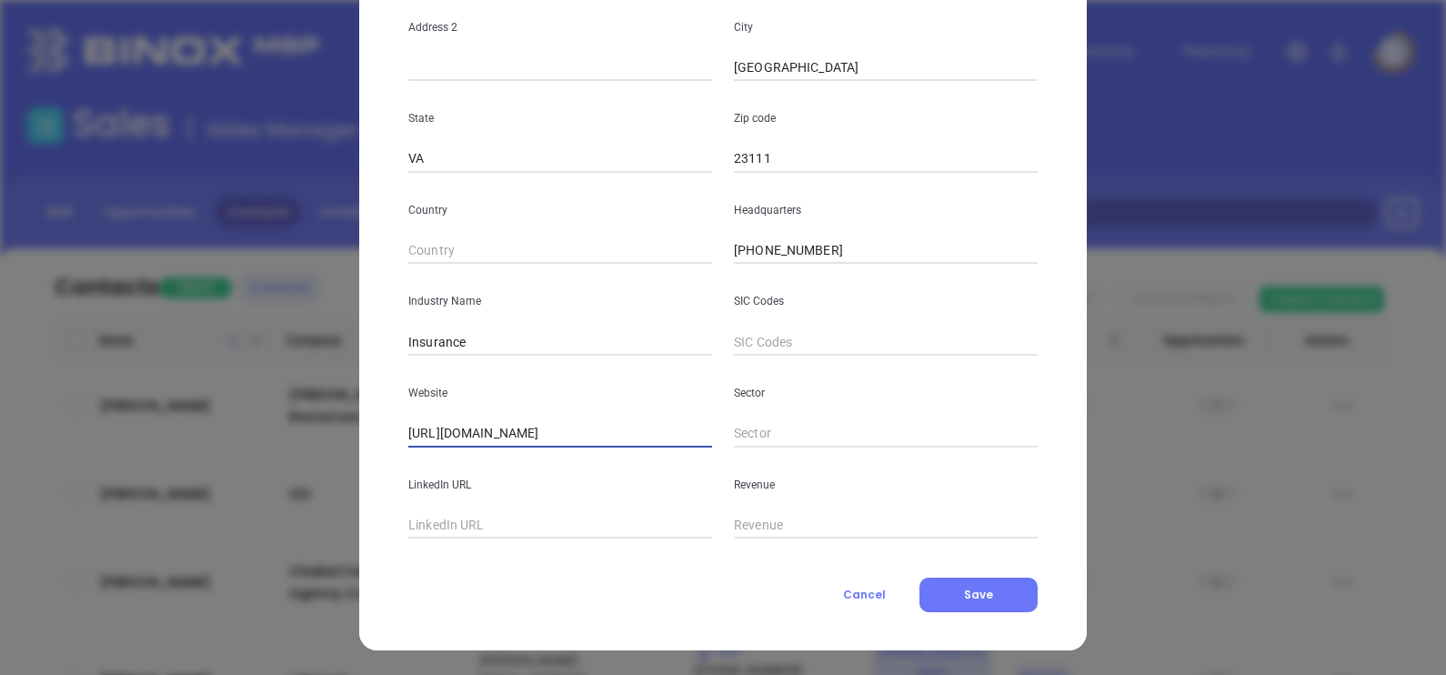
type input "https://www.rodneycoleinsuranceagency.com/"
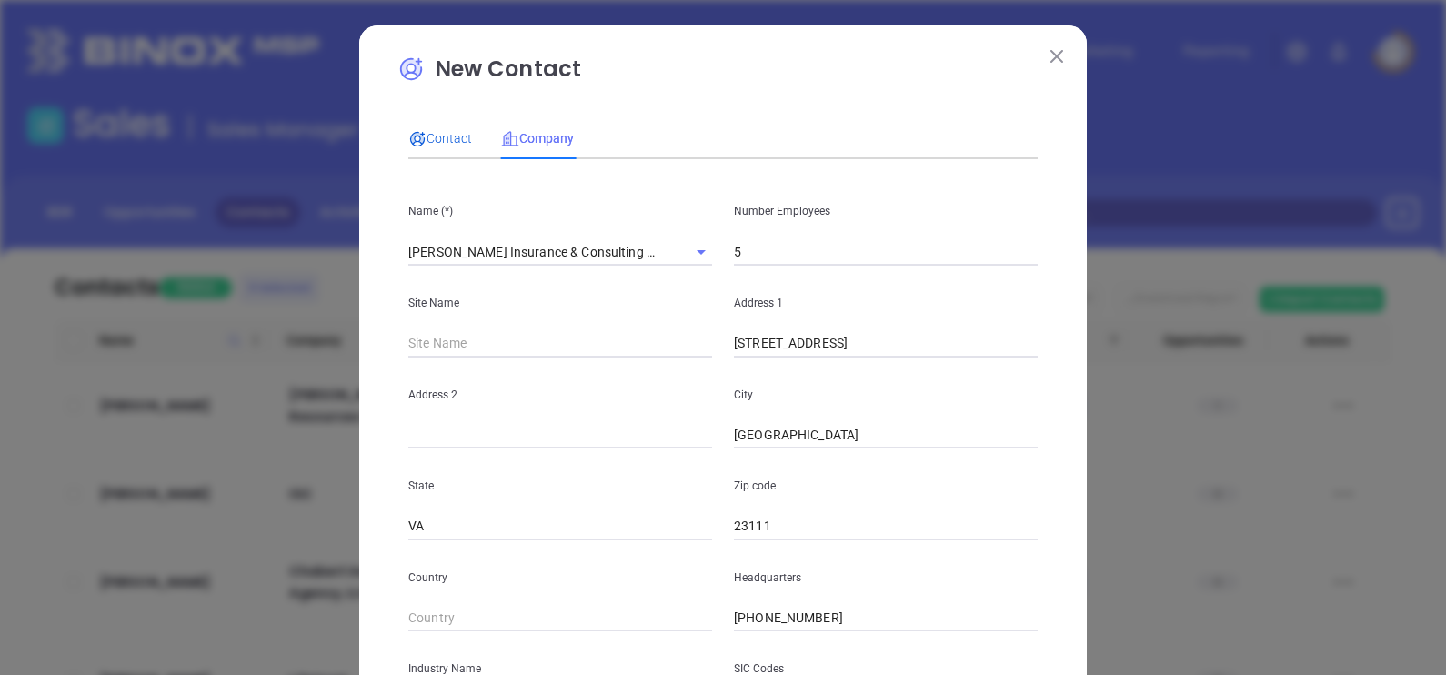
click at [448, 137] on span "Contact" at bounding box center [440, 138] width 64 height 15
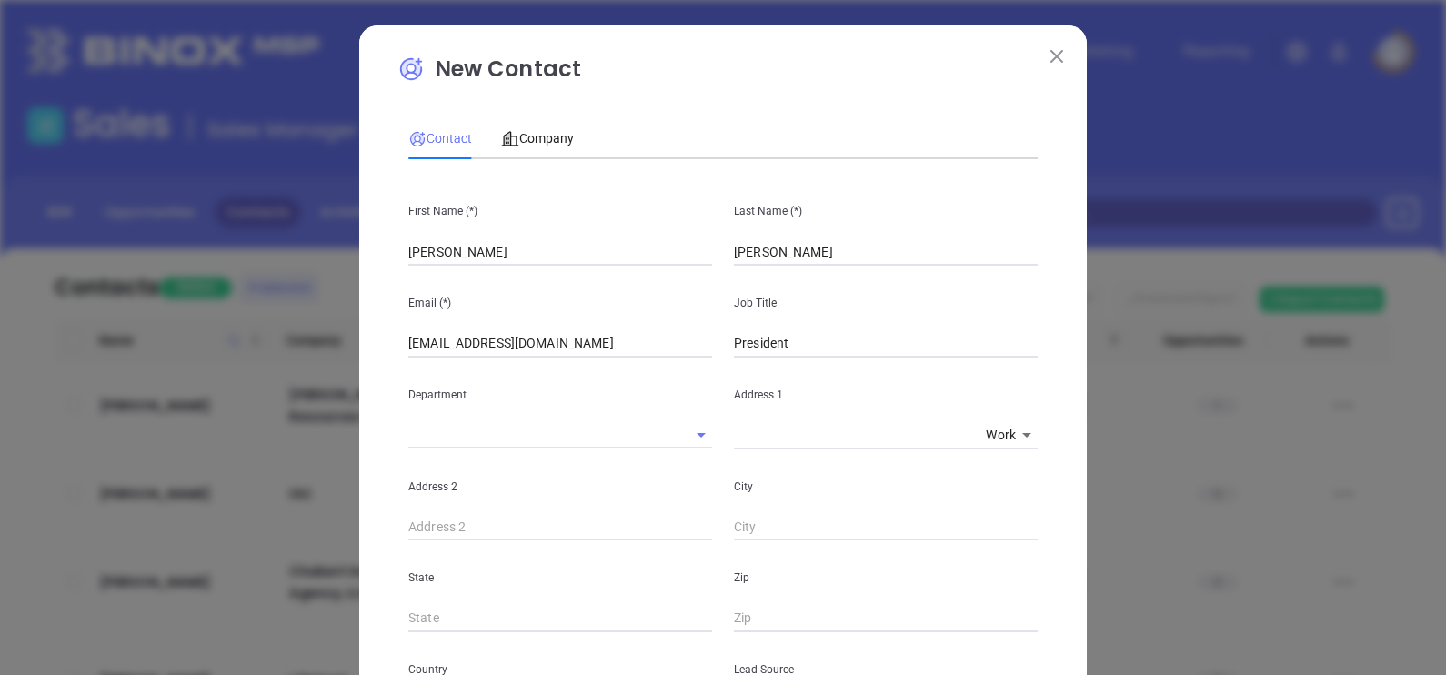
scroll to position [695, 0]
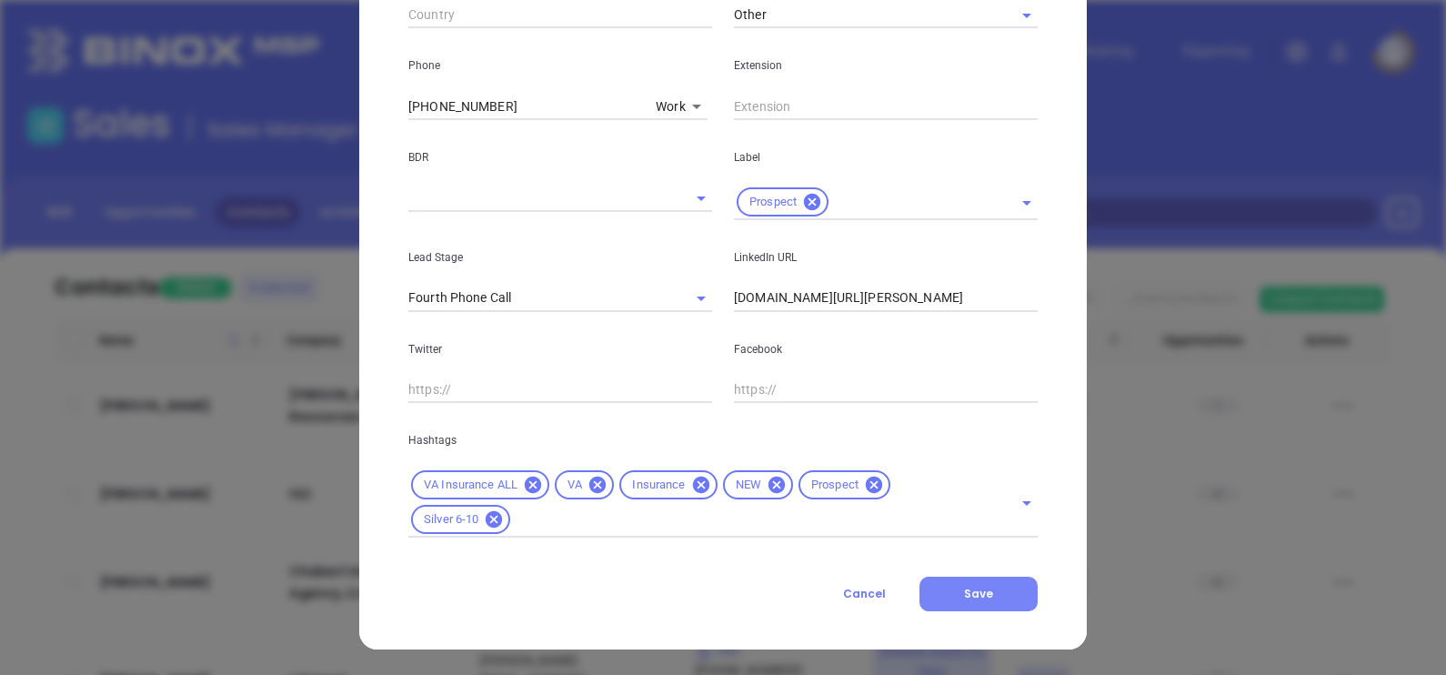
click at [964, 596] on span "Save" at bounding box center [978, 593] width 29 height 15
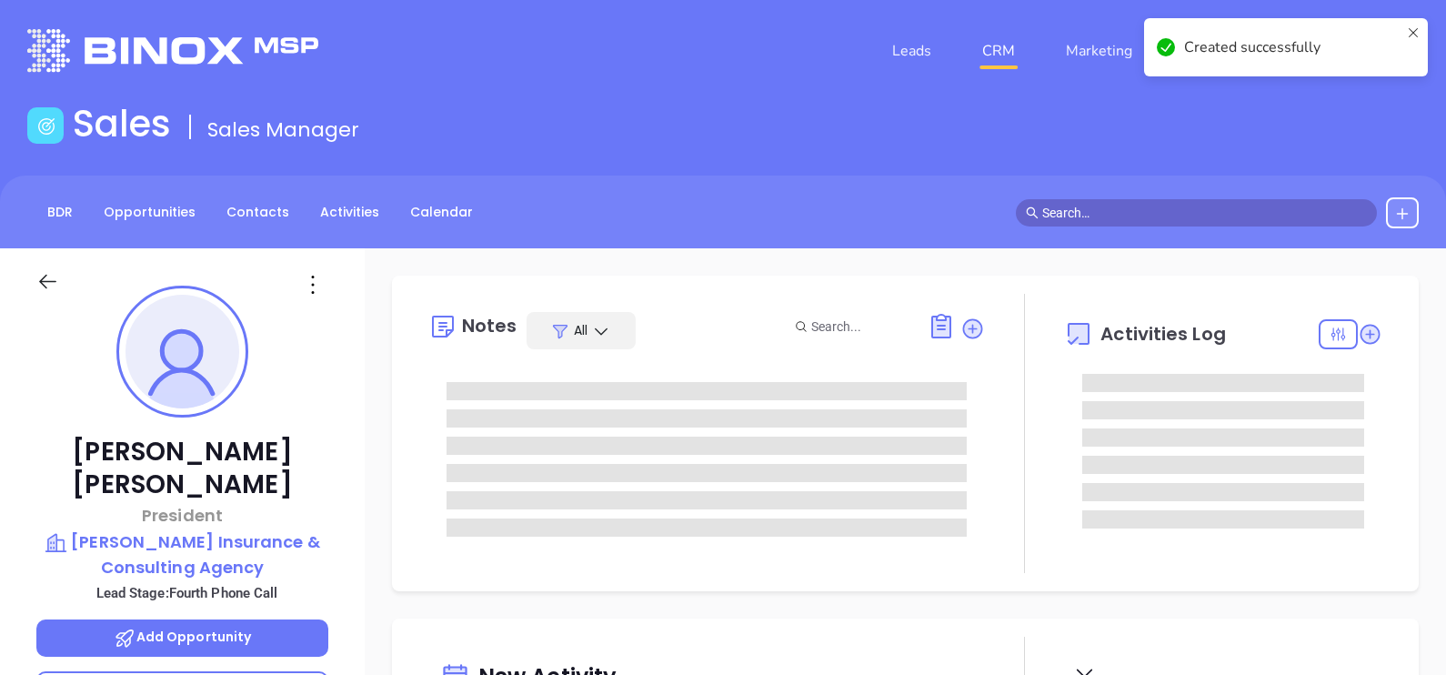
type input "[DATE]"
type input "[PERSON_NAME]"
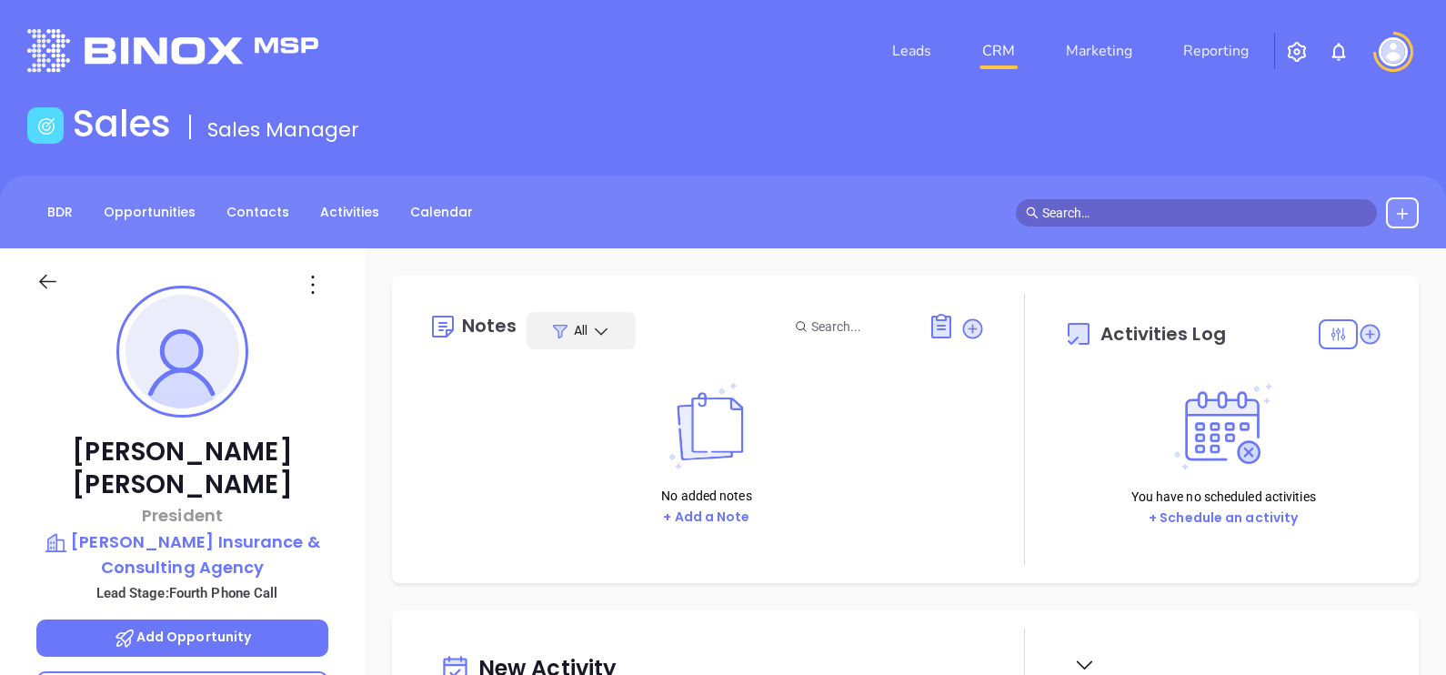
click at [596, 0] on header "Leads CRM Marketing Reporting Financial Leads Leads" at bounding box center [723, 51] width 1392 height 102
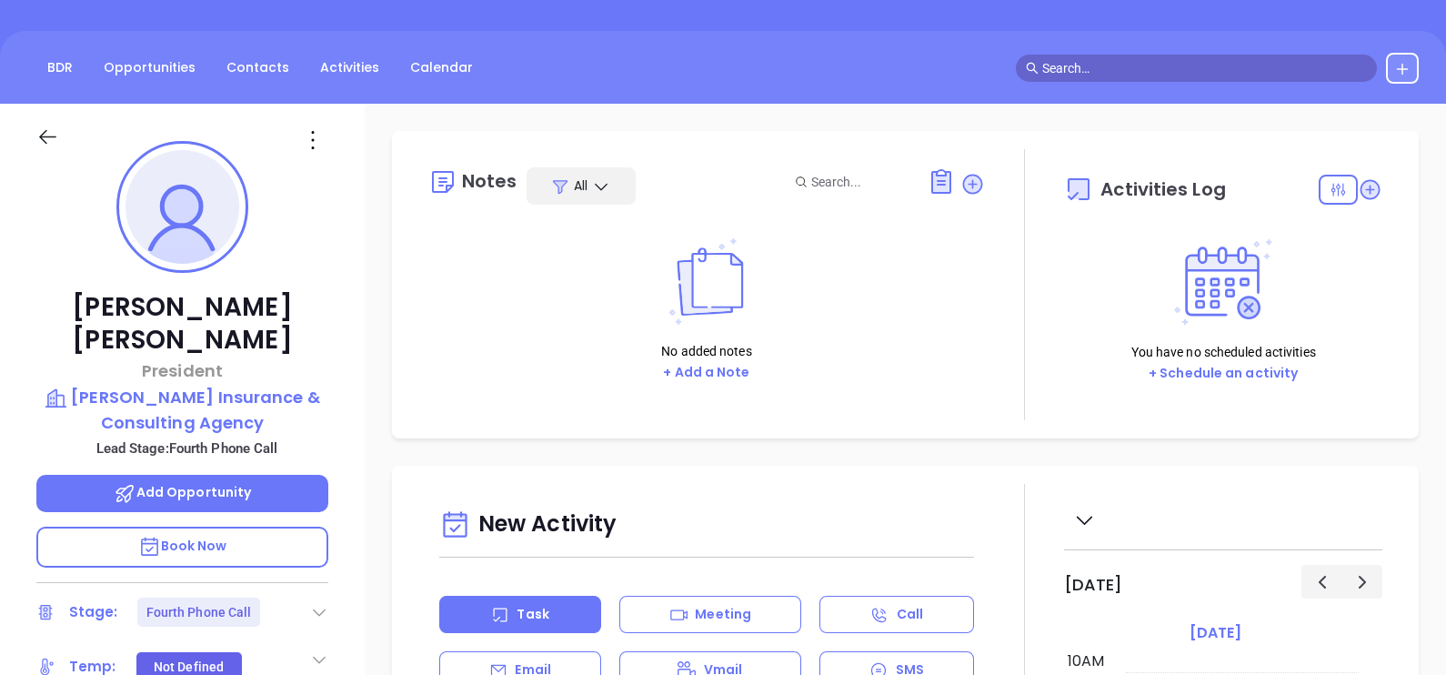
scroll to position [226, 0]
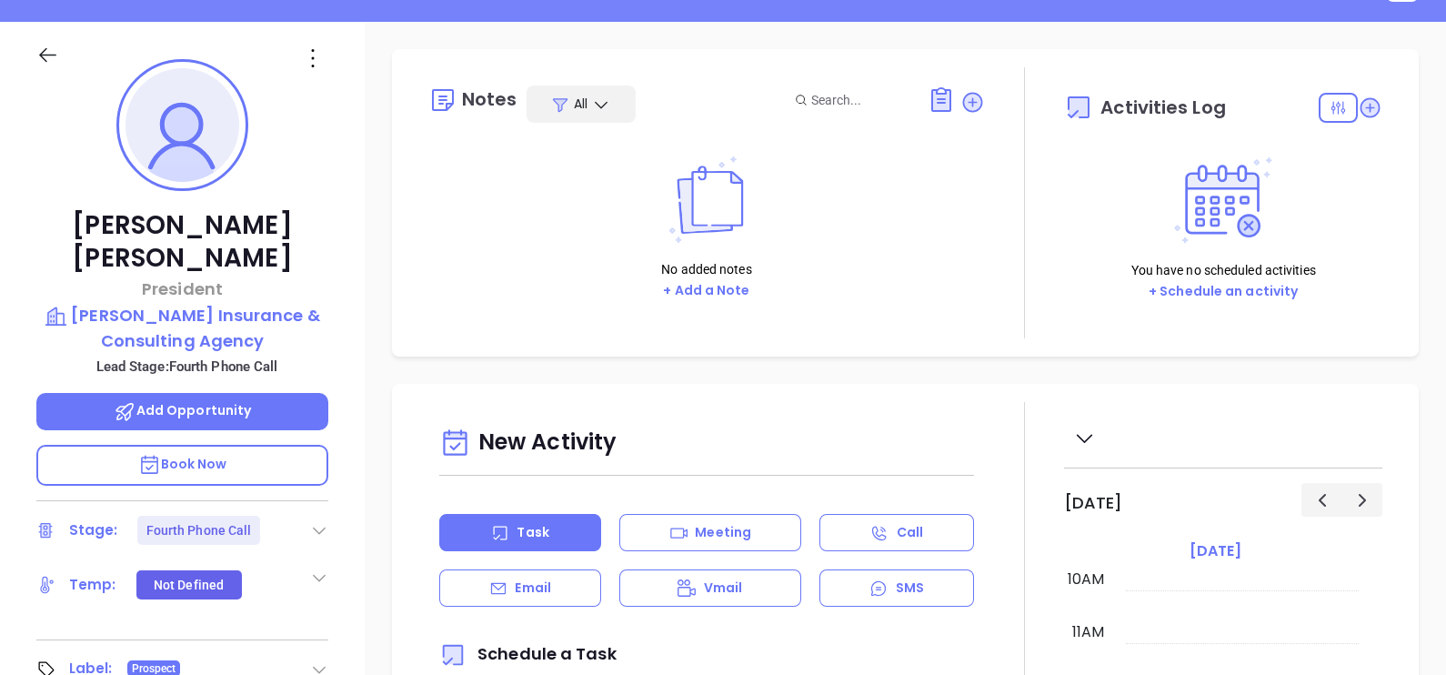
click at [316, 521] on icon at bounding box center [319, 530] width 18 height 18
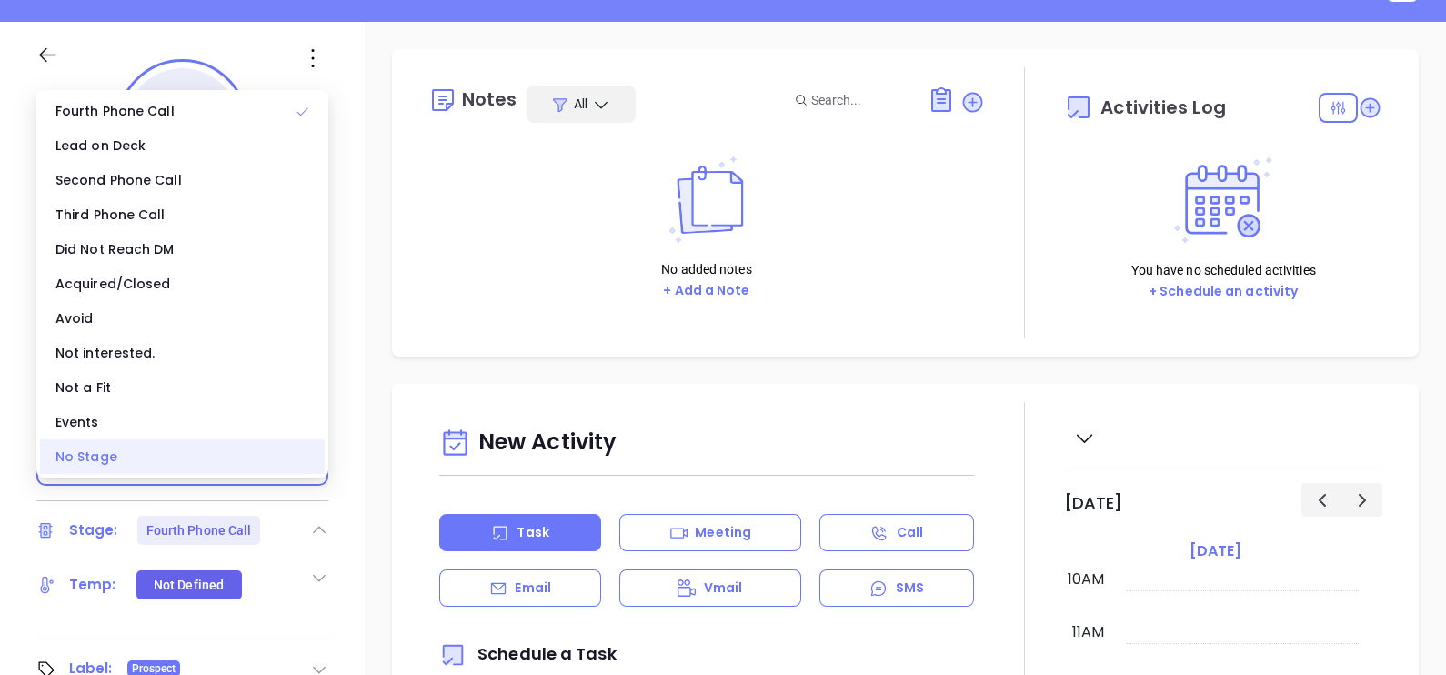
click at [134, 451] on div "No Stage" at bounding box center [182, 456] width 285 height 35
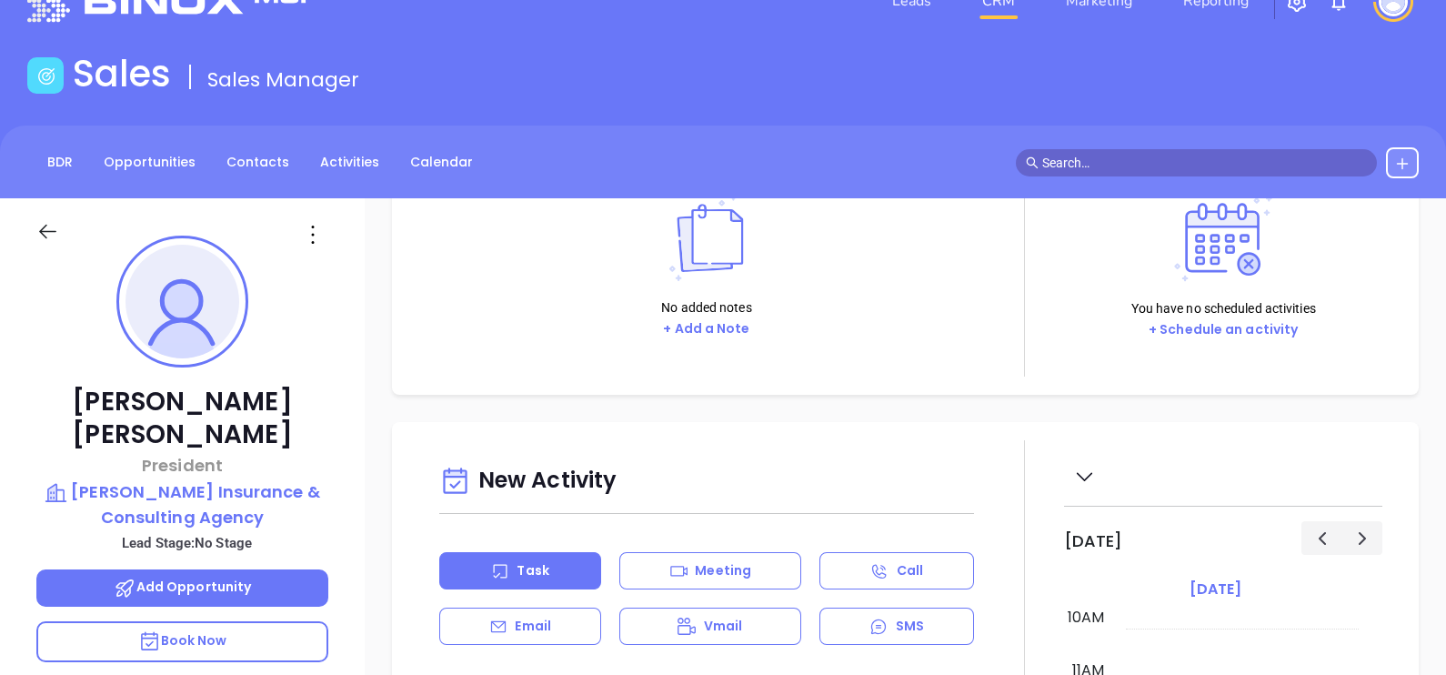
scroll to position [0, 0]
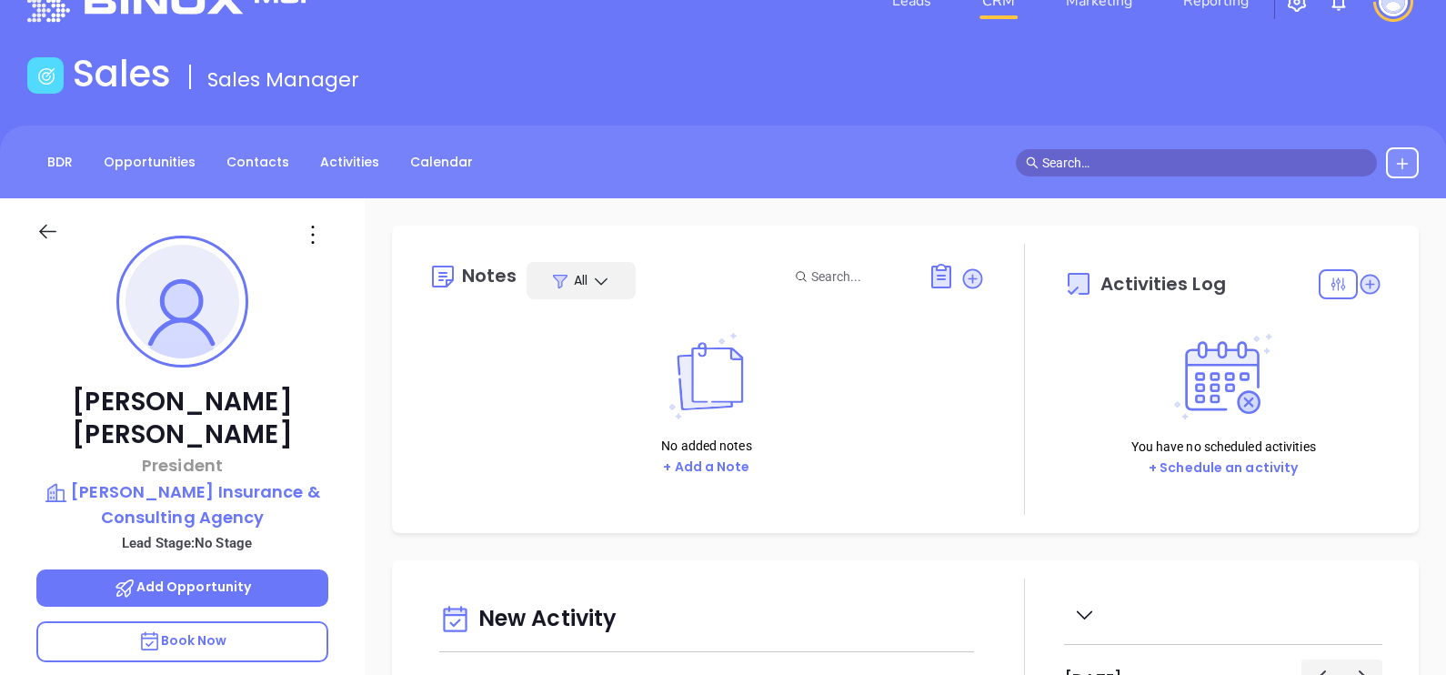
click at [965, 288] on icon at bounding box center [972, 278] width 25 height 25
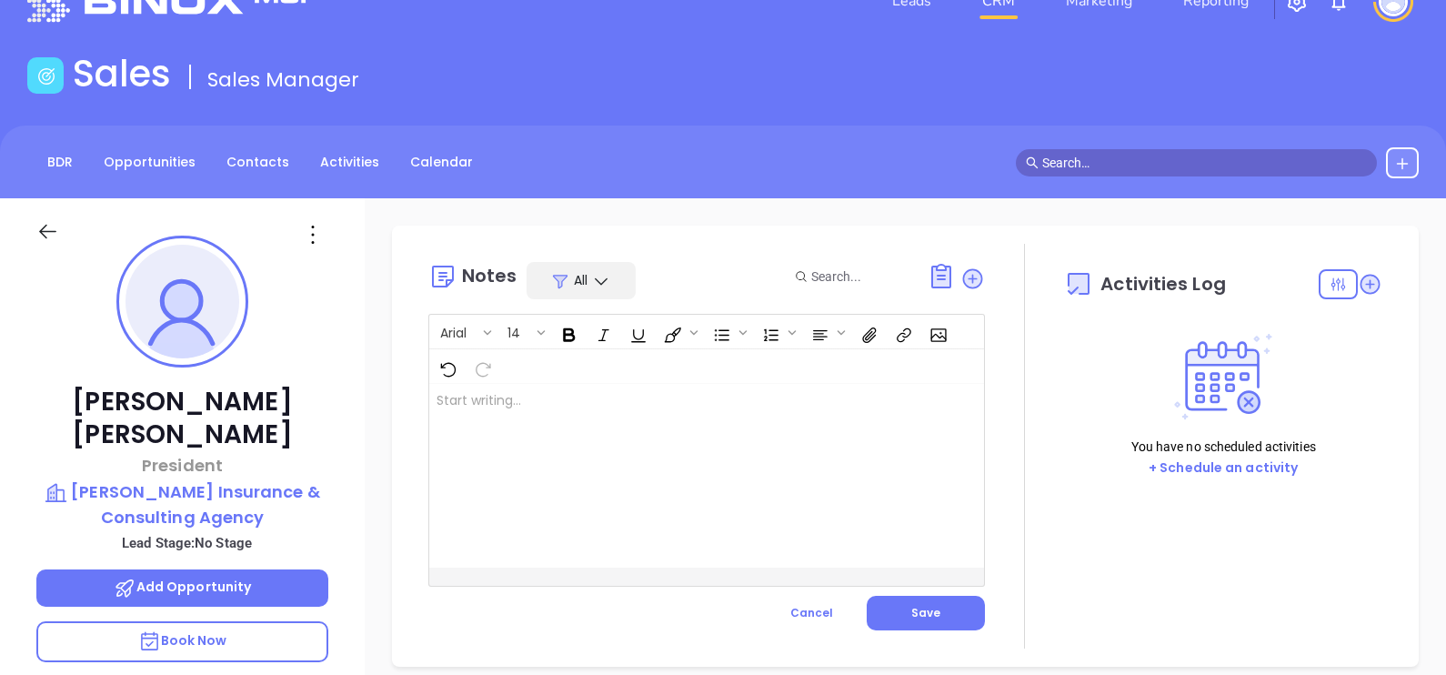
click at [765, 447] on div at bounding box center [687, 476] width 516 height 184
click at [941, 601] on button "Save" at bounding box center [926, 613] width 118 height 35
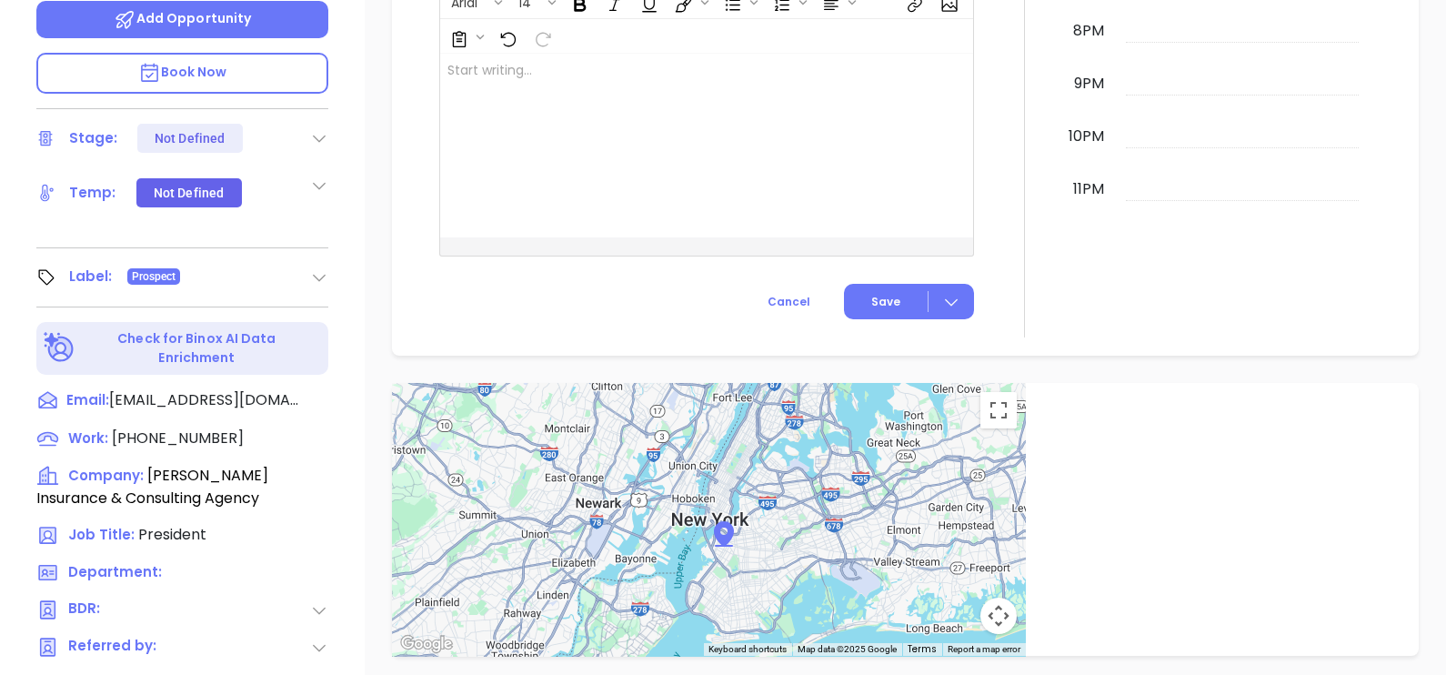
scroll to position [909, 0]
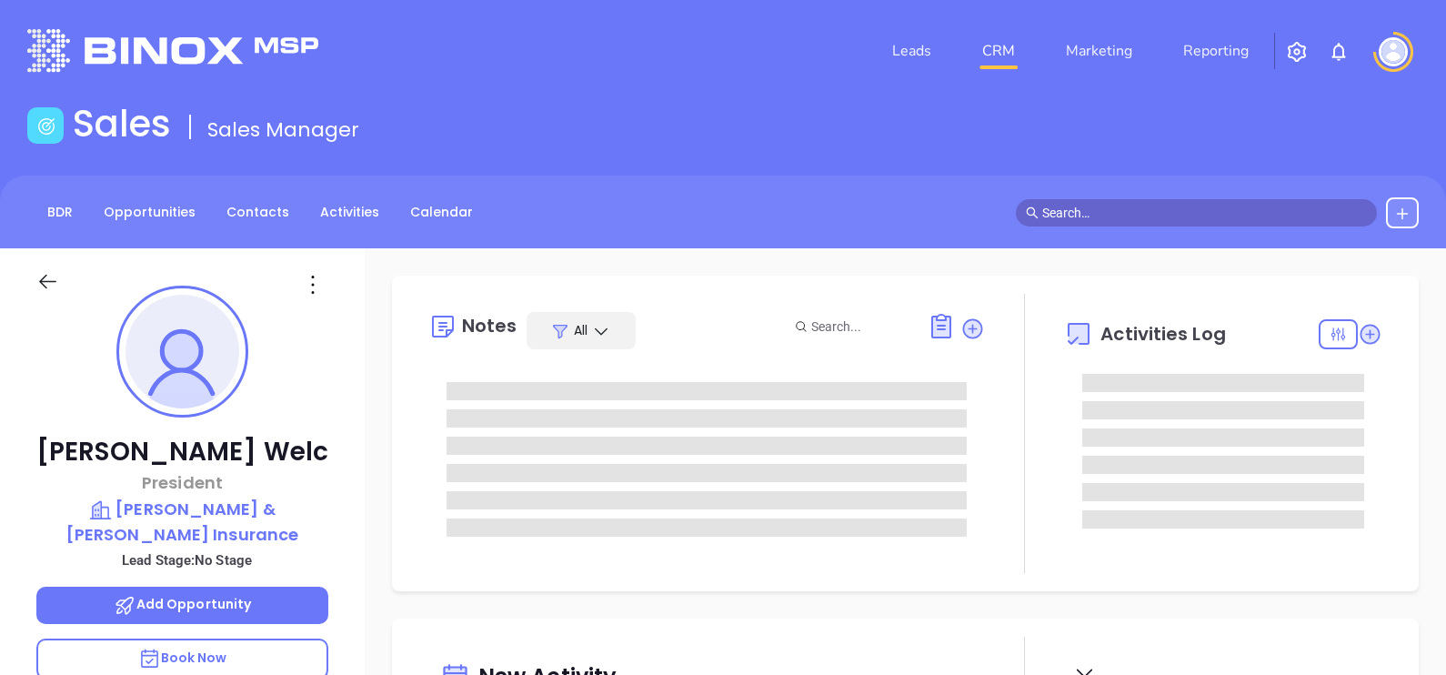
type input "[DATE]"
type input "[PERSON_NAME]"
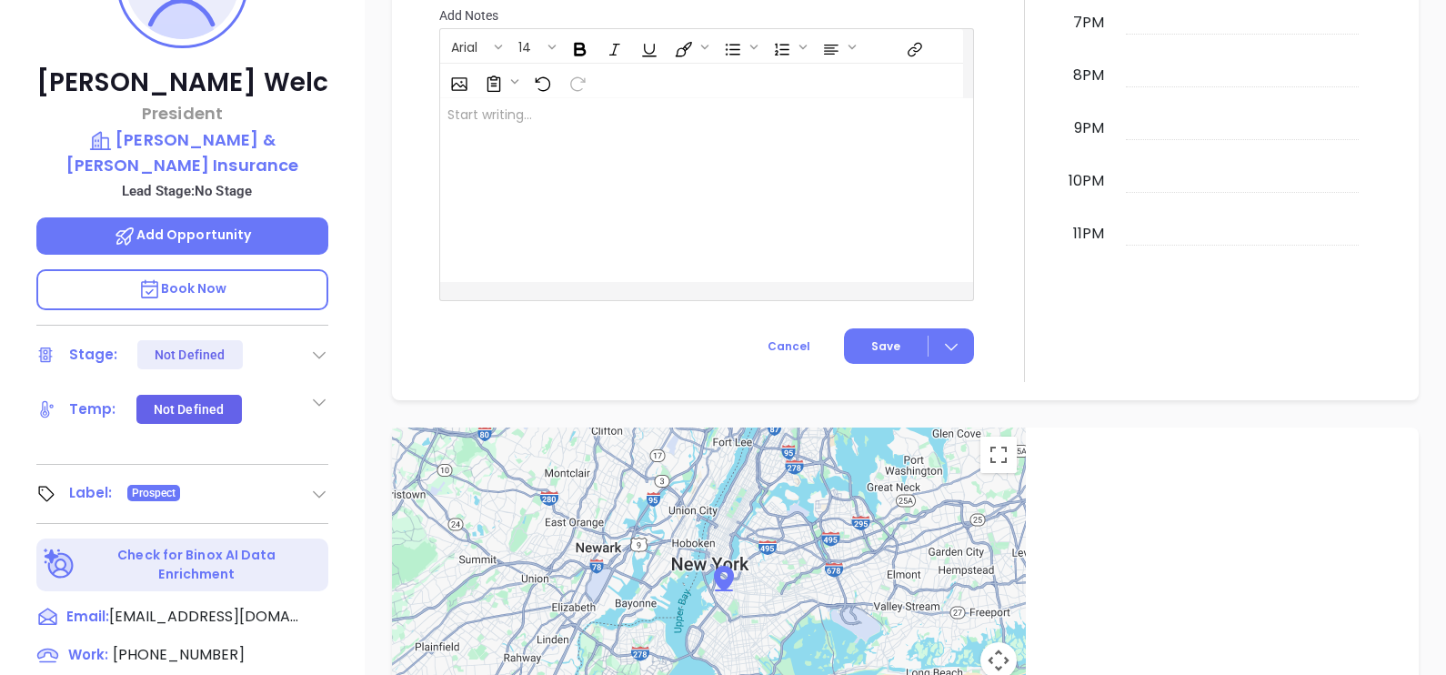
scroll to position [277, 0]
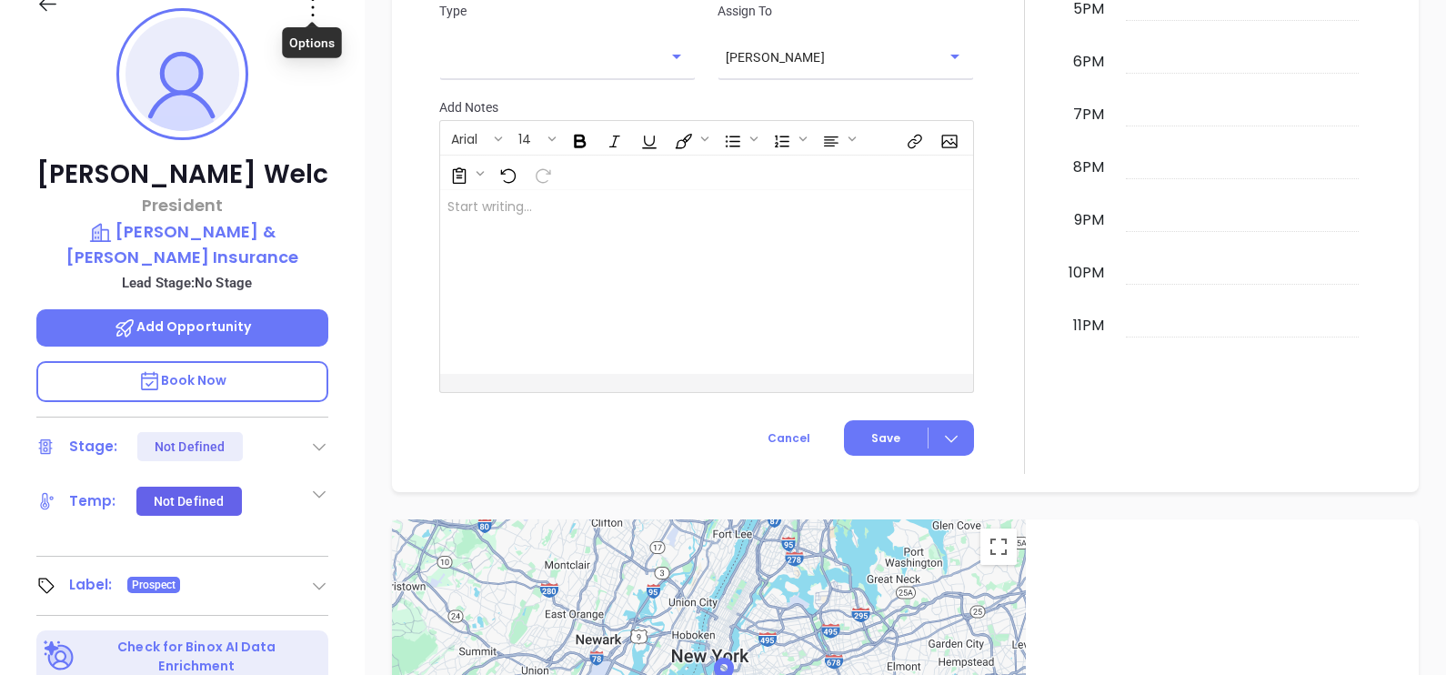
click at [315, 4] on icon at bounding box center [312, 7] width 29 height 29
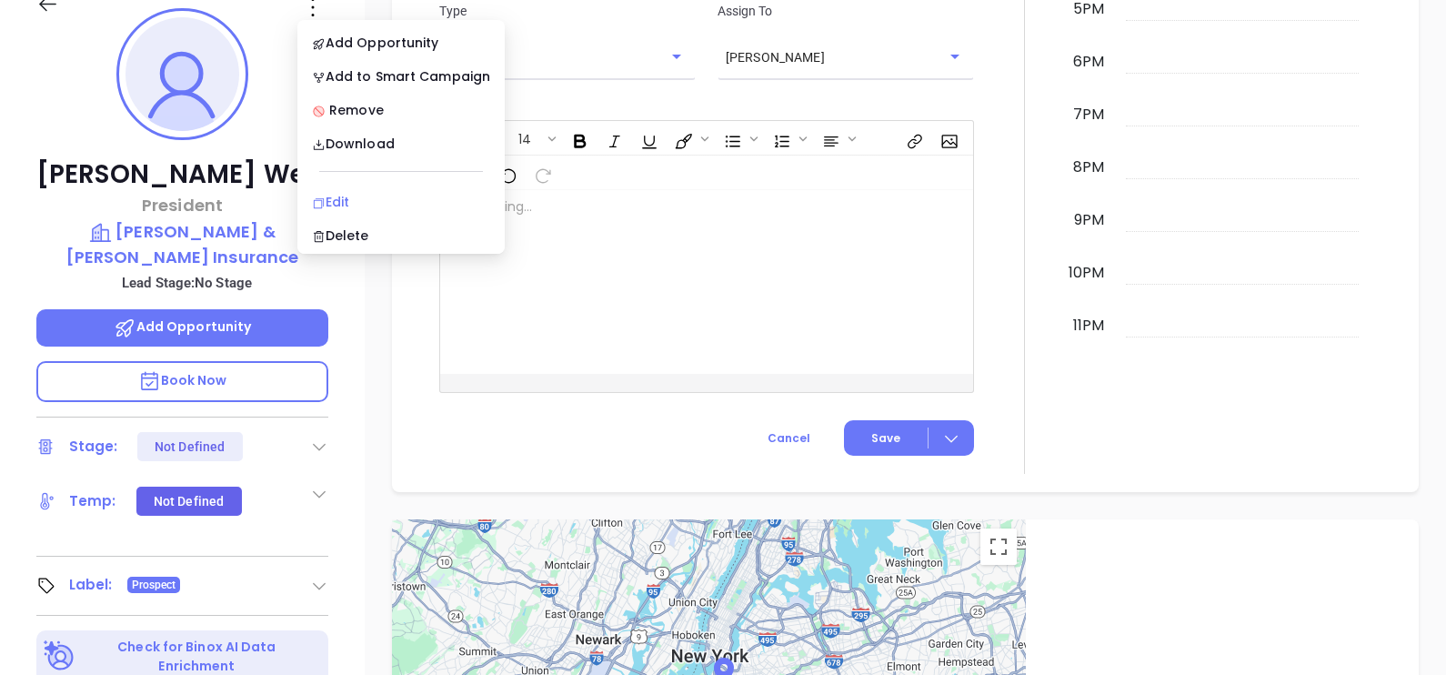
click at [407, 195] on div "Edit" at bounding box center [401, 202] width 178 height 20
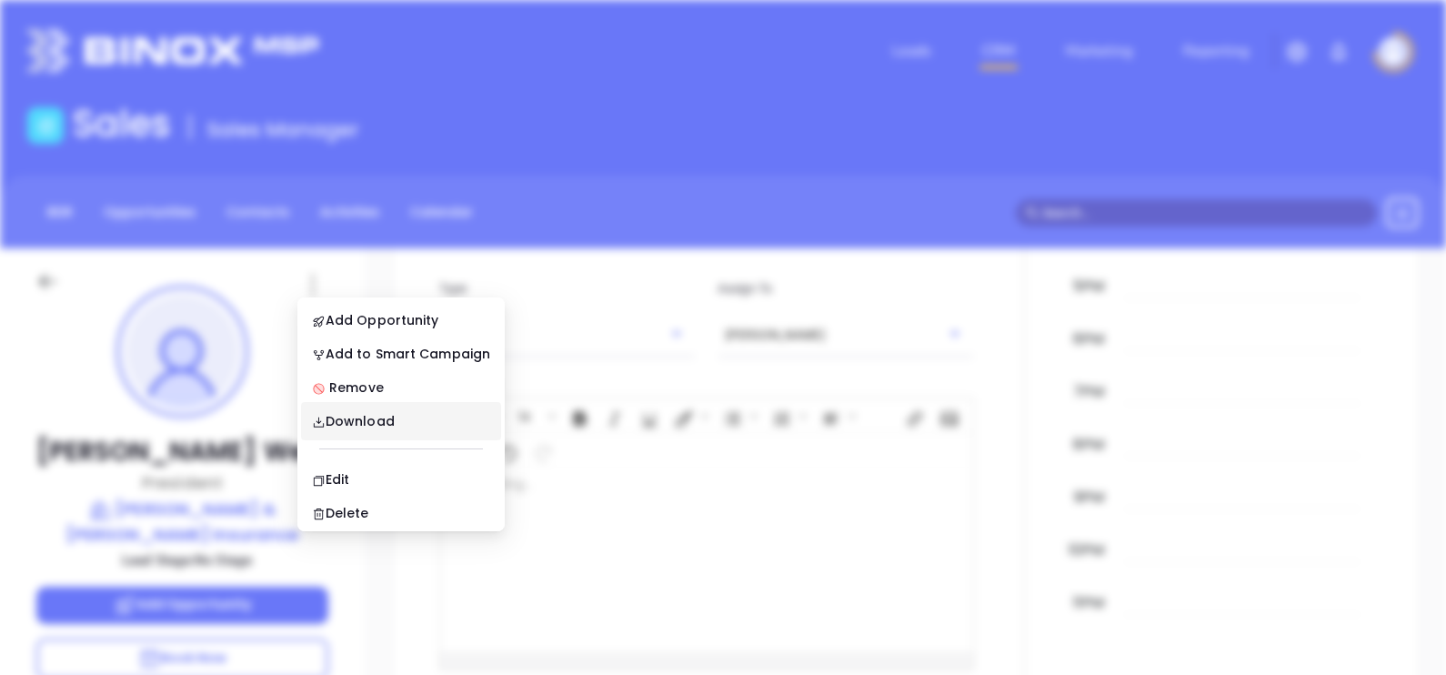
scroll to position [0, 0]
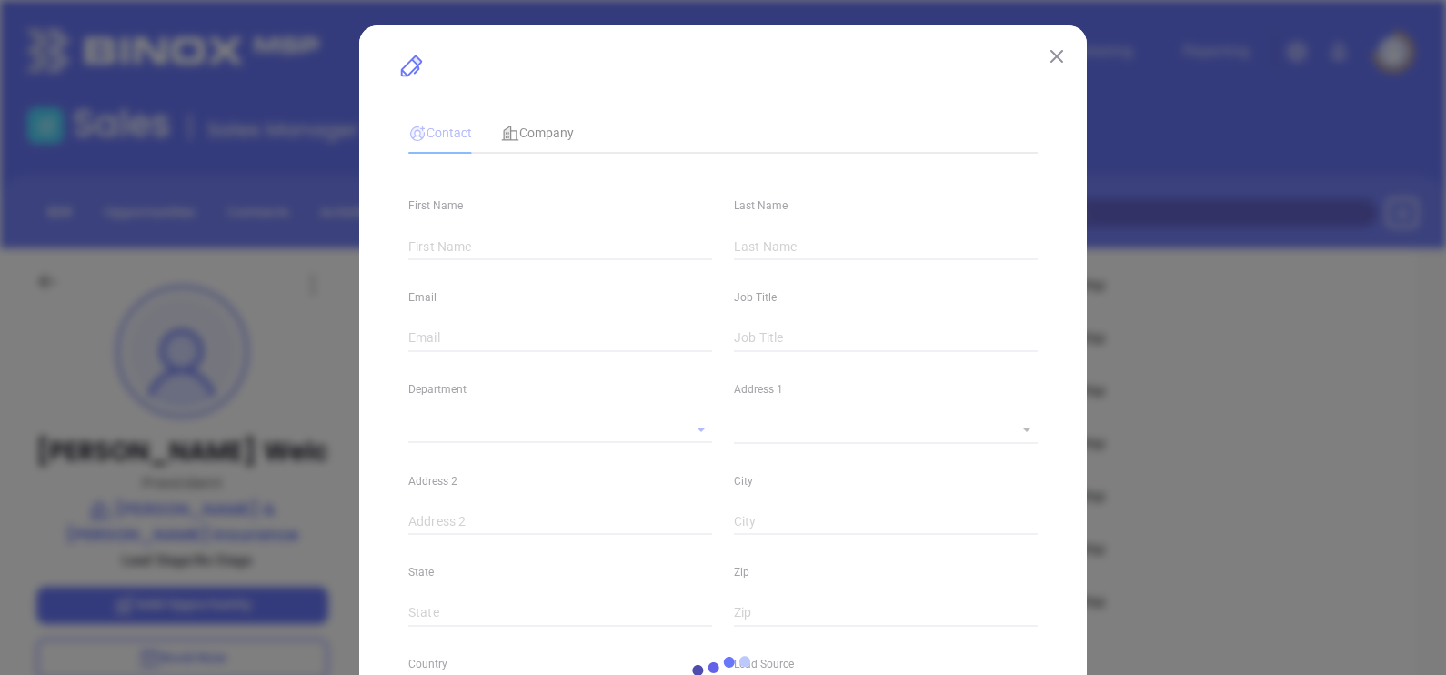
type input "[PERSON_NAME]"
type input "Welc"
type input "[EMAIL_ADDRESS][DOMAIN_NAME]"
type input "President"
type input "1"
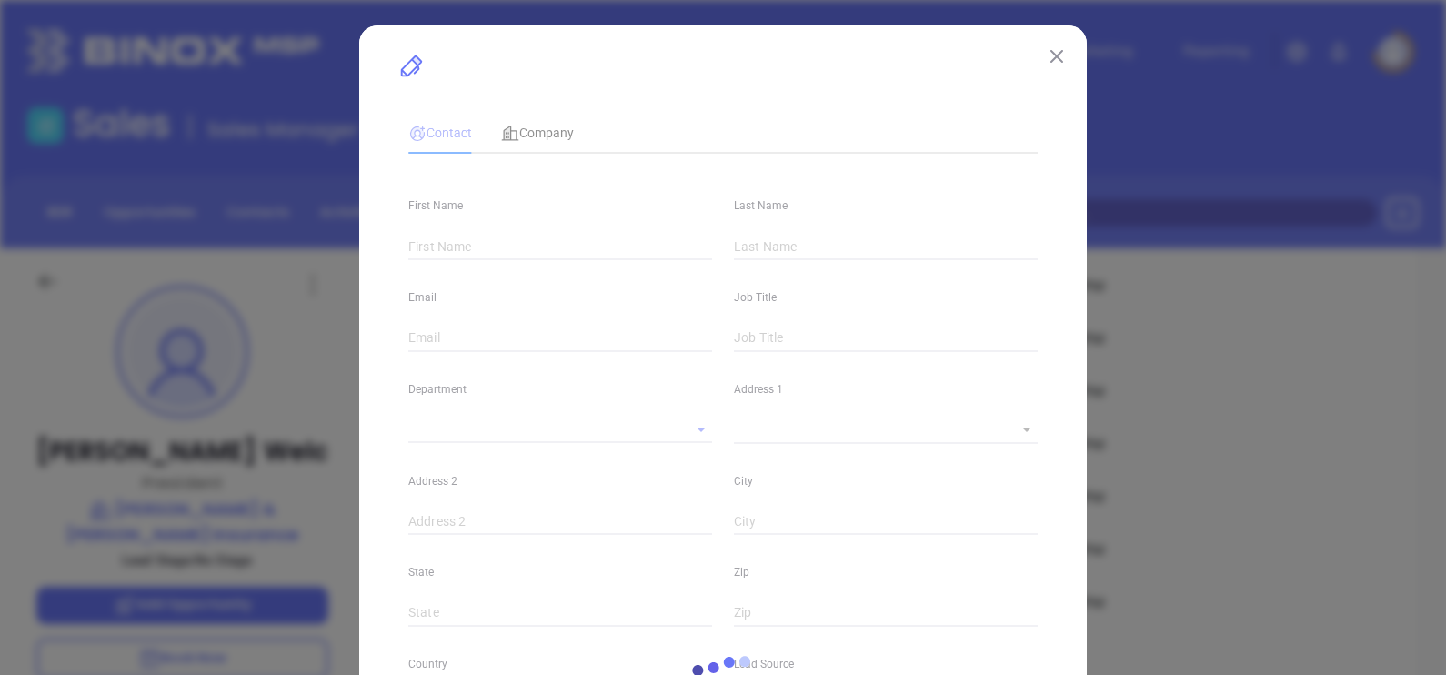
type input "[DOMAIN_NAME][URL][PERSON_NAME]"
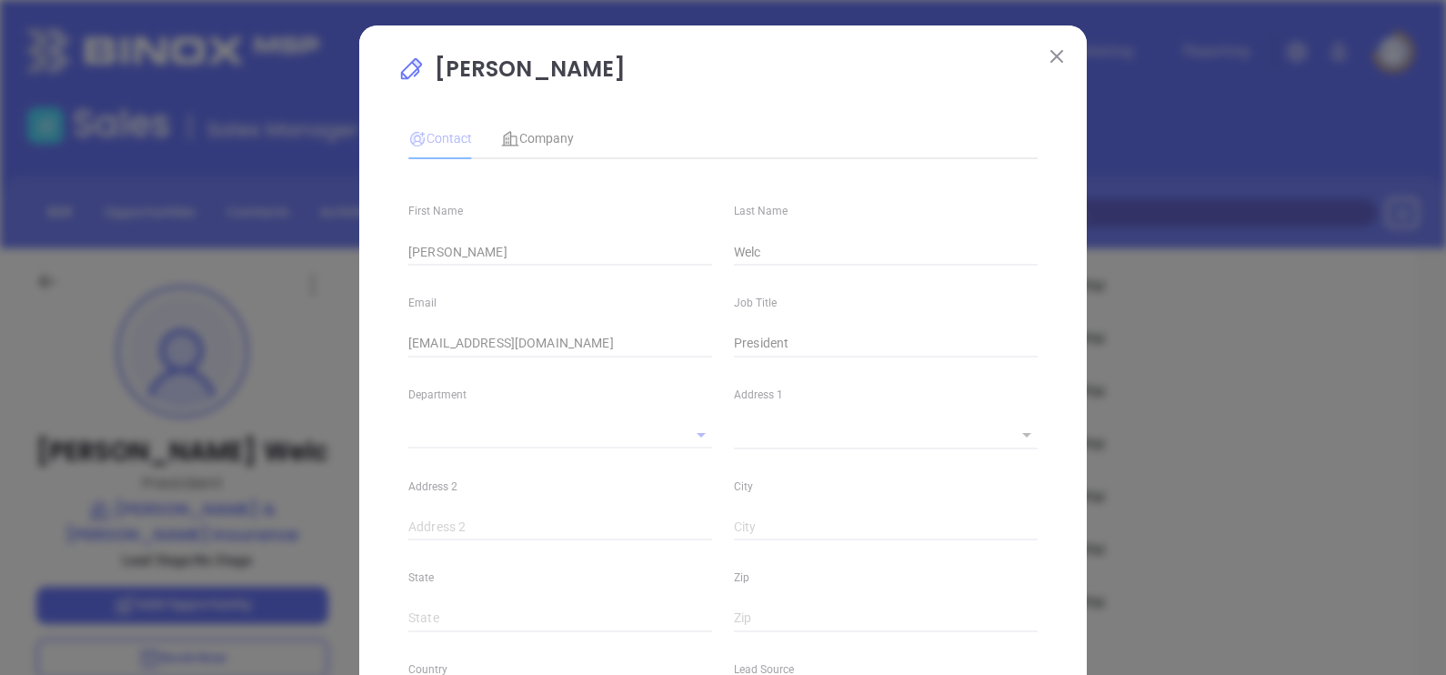
type input "Marketing"
type input "Other"
type input "undefined undefined"
type input "[PHONE_NUMBER]"
type input "1"
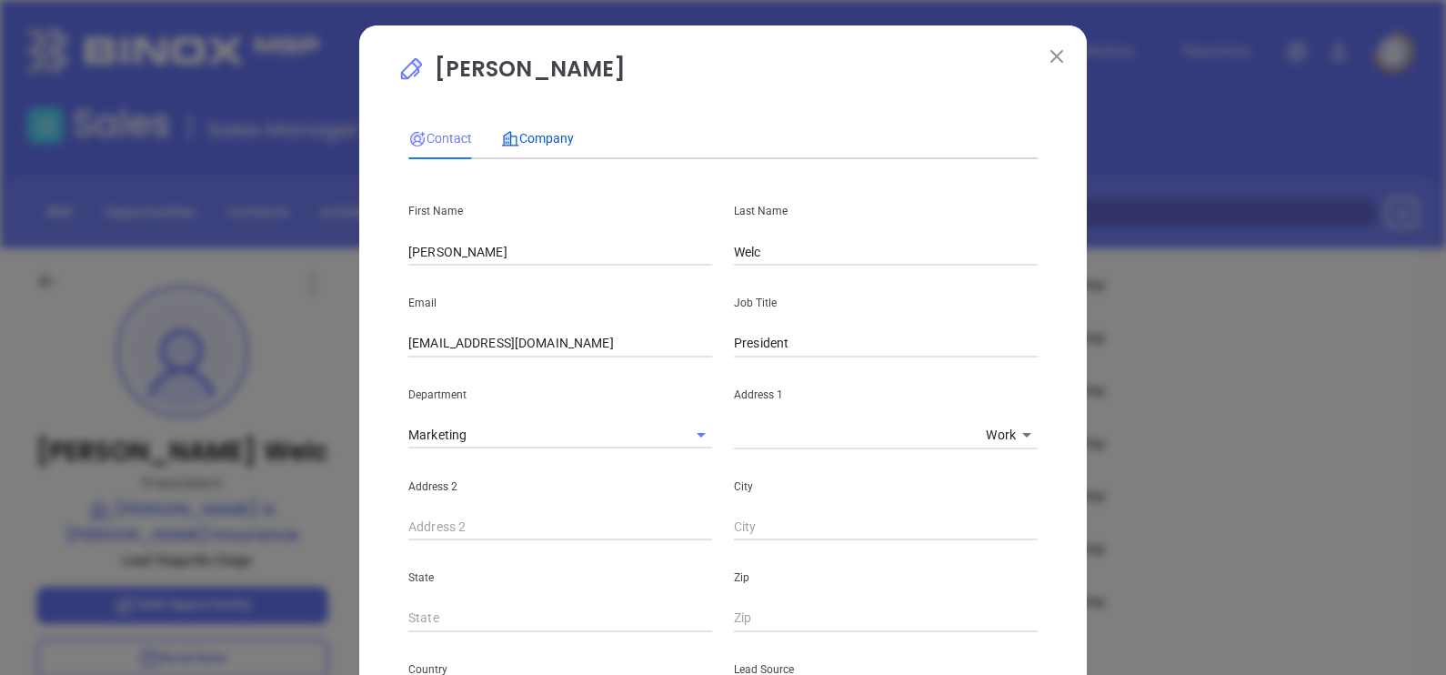
click at [530, 131] on span "Company" at bounding box center [537, 138] width 73 height 15
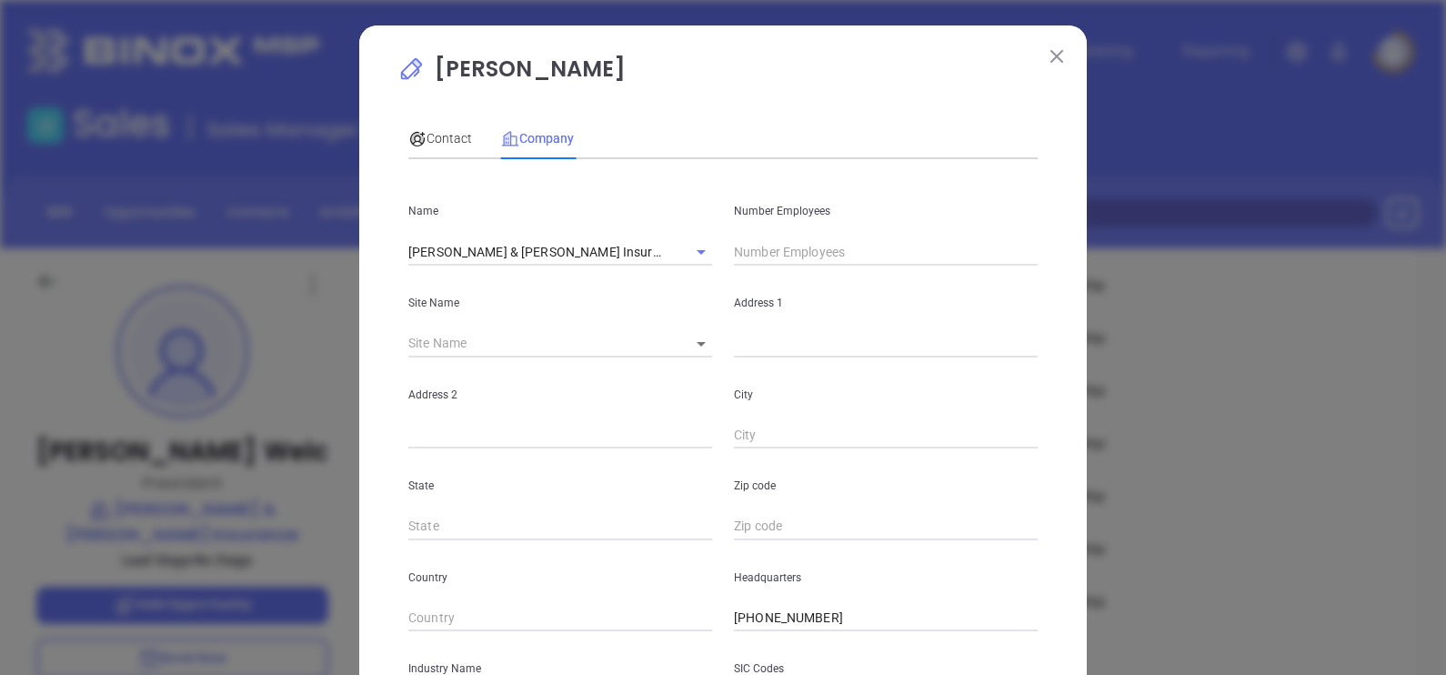
scroll to position [367, 0]
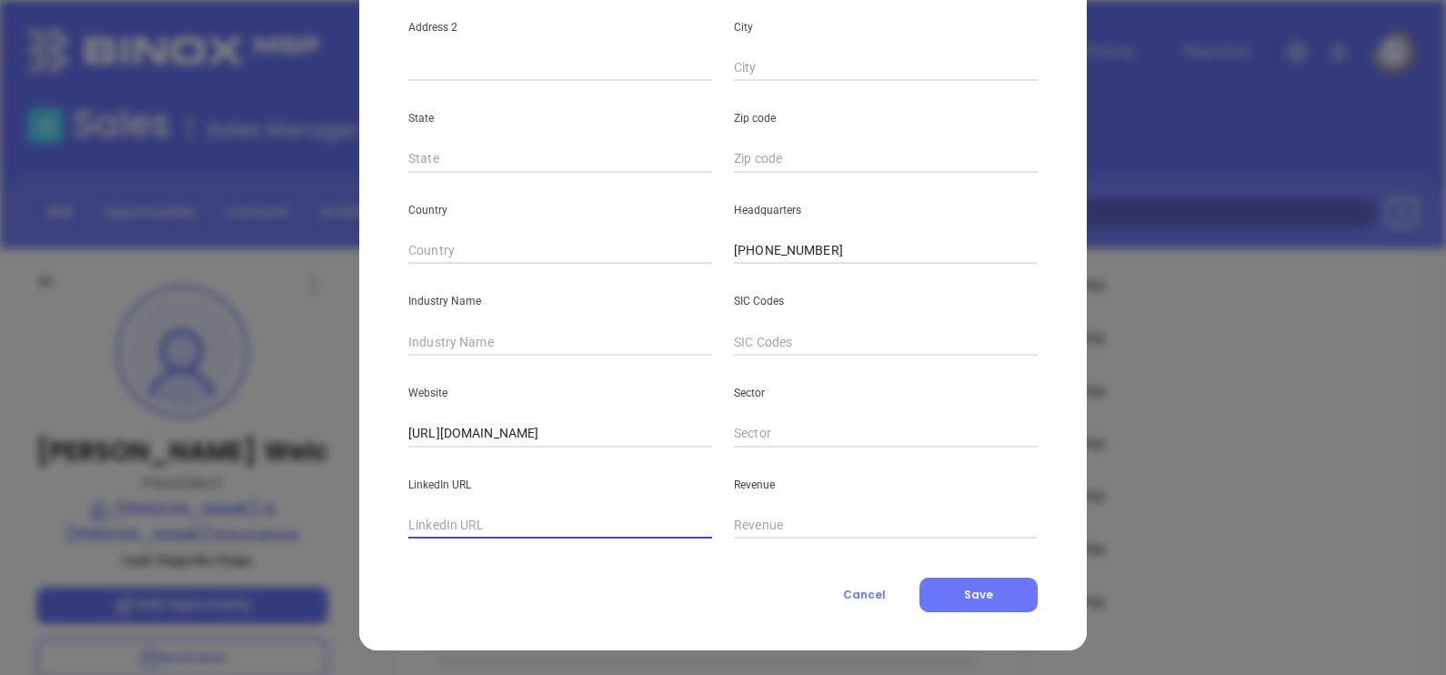
click at [472, 528] on input "text" at bounding box center [560, 525] width 304 height 27
paste input "[DOMAIN_NAME][URL][PERSON_NAME][PERSON_NAME]"
type input "[DOMAIN_NAME][URL][PERSON_NAME][PERSON_NAME]"
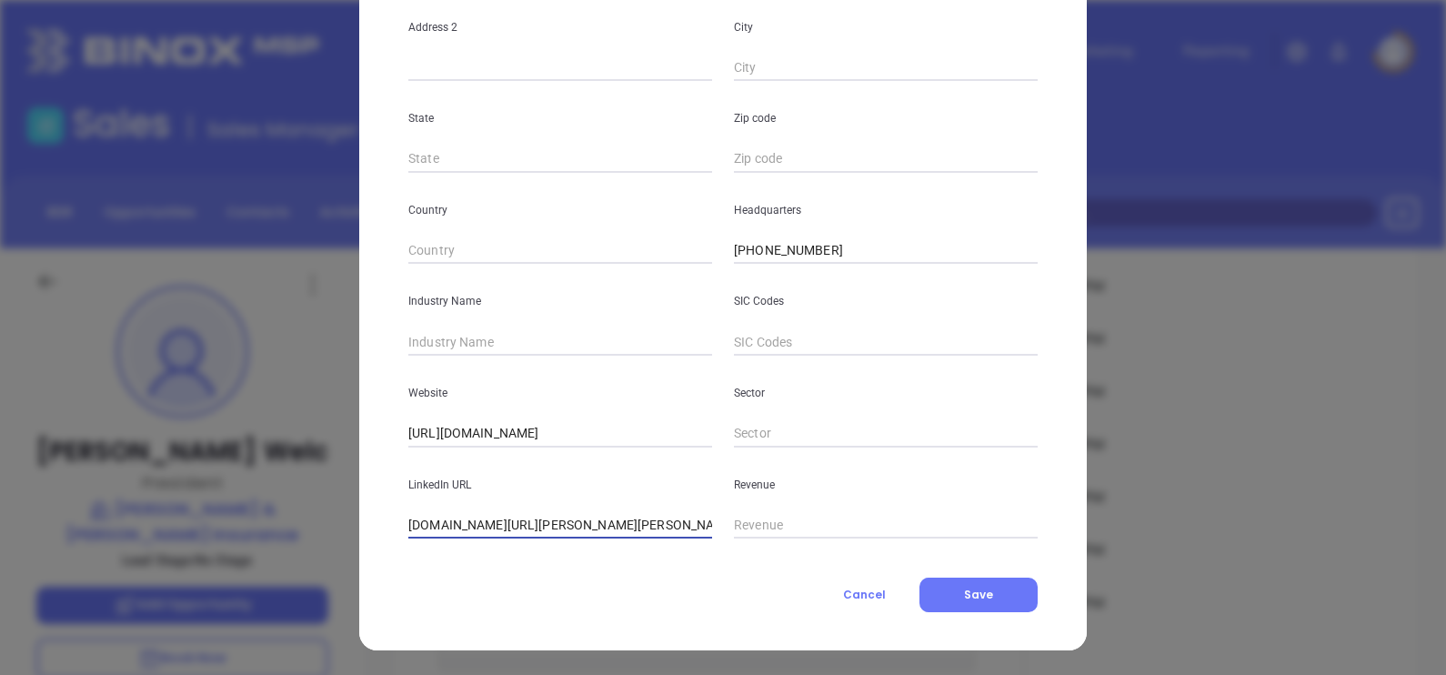
click at [477, 333] on input "text" at bounding box center [560, 341] width 304 height 27
type input "Insurance"
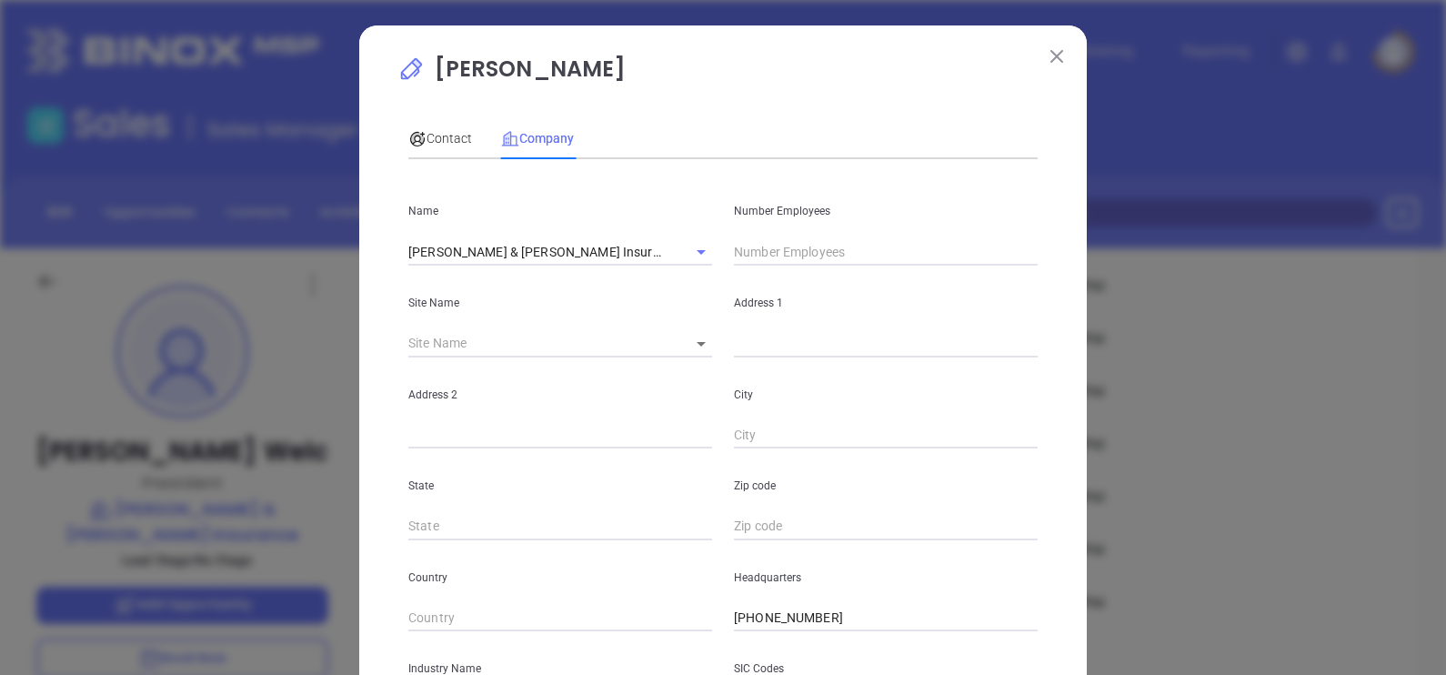
click at [777, 252] on input "text" at bounding box center [886, 251] width 304 height 27
click at [796, 244] on input "text" at bounding box center [886, 251] width 304 height 27
type input "17"
click at [443, 126] on div "Contact" at bounding box center [440, 138] width 64 height 42
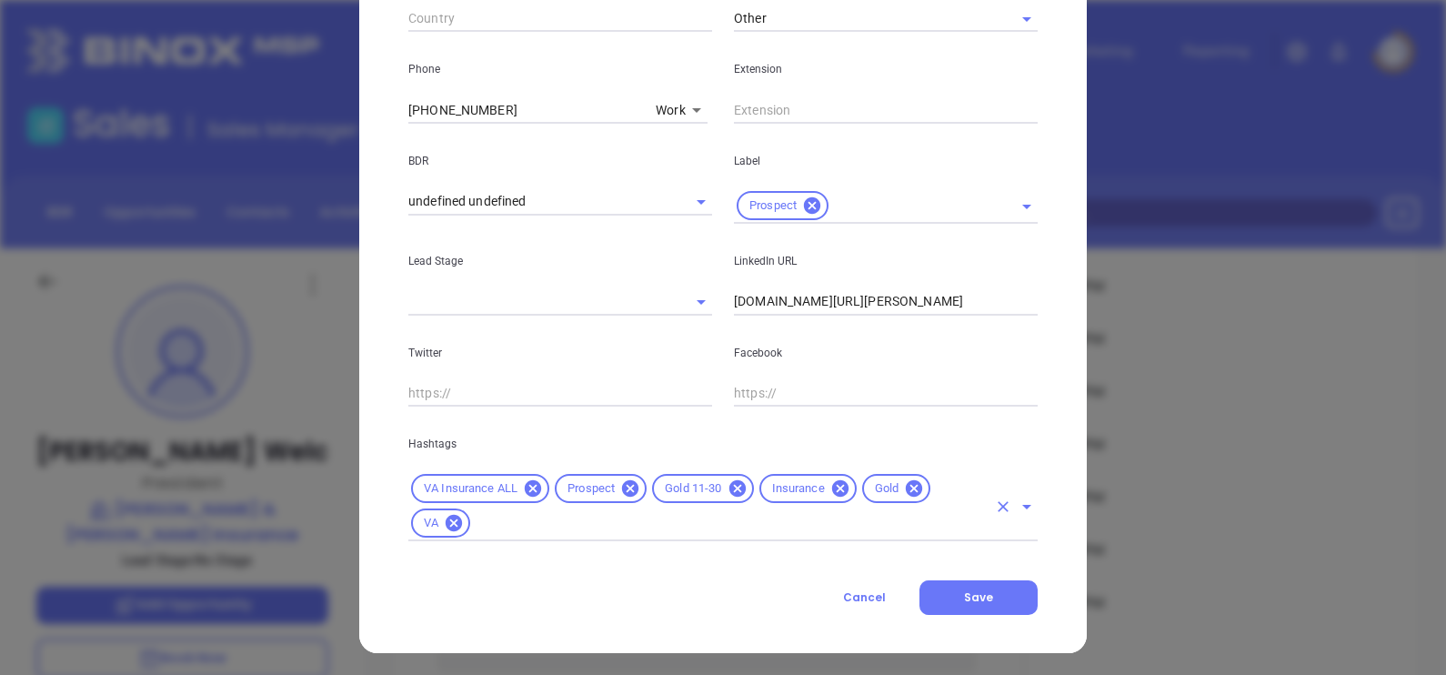
scroll to position [695, 0]
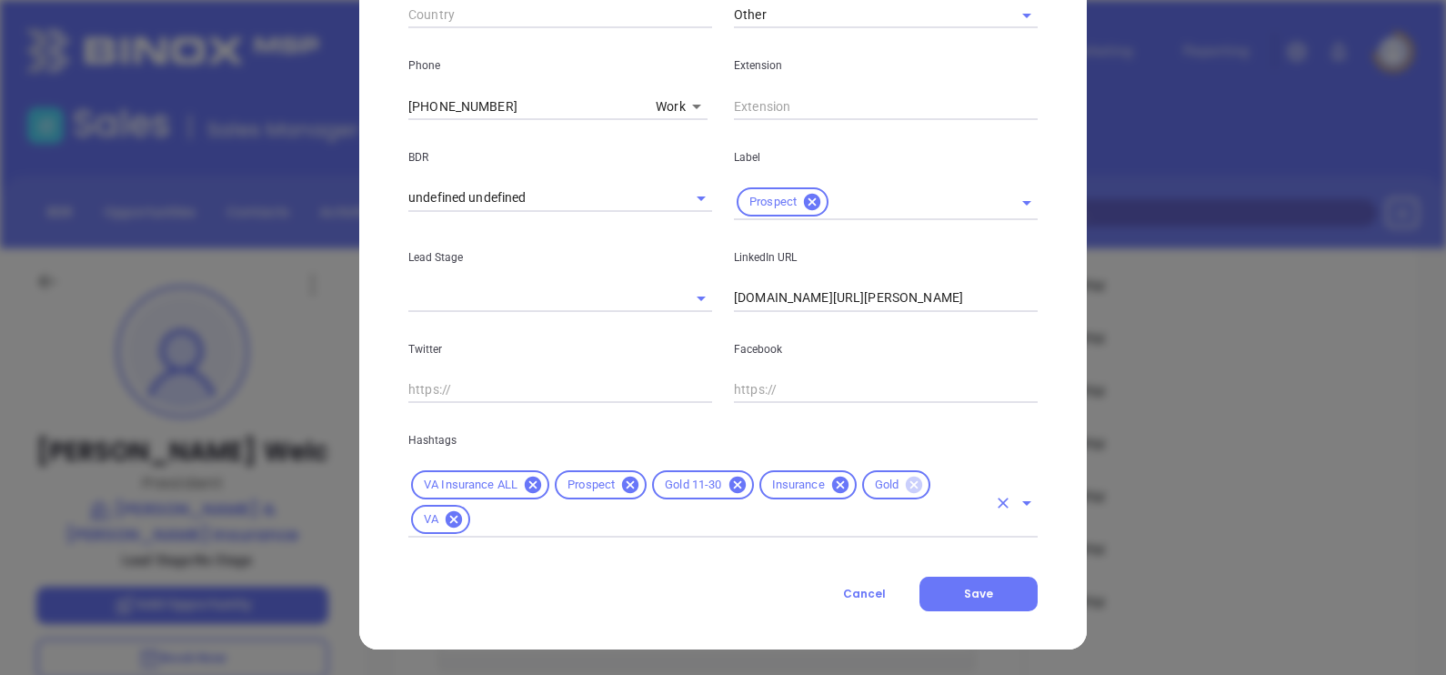
click at [906, 491] on icon at bounding box center [914, 485] width 16 height 16
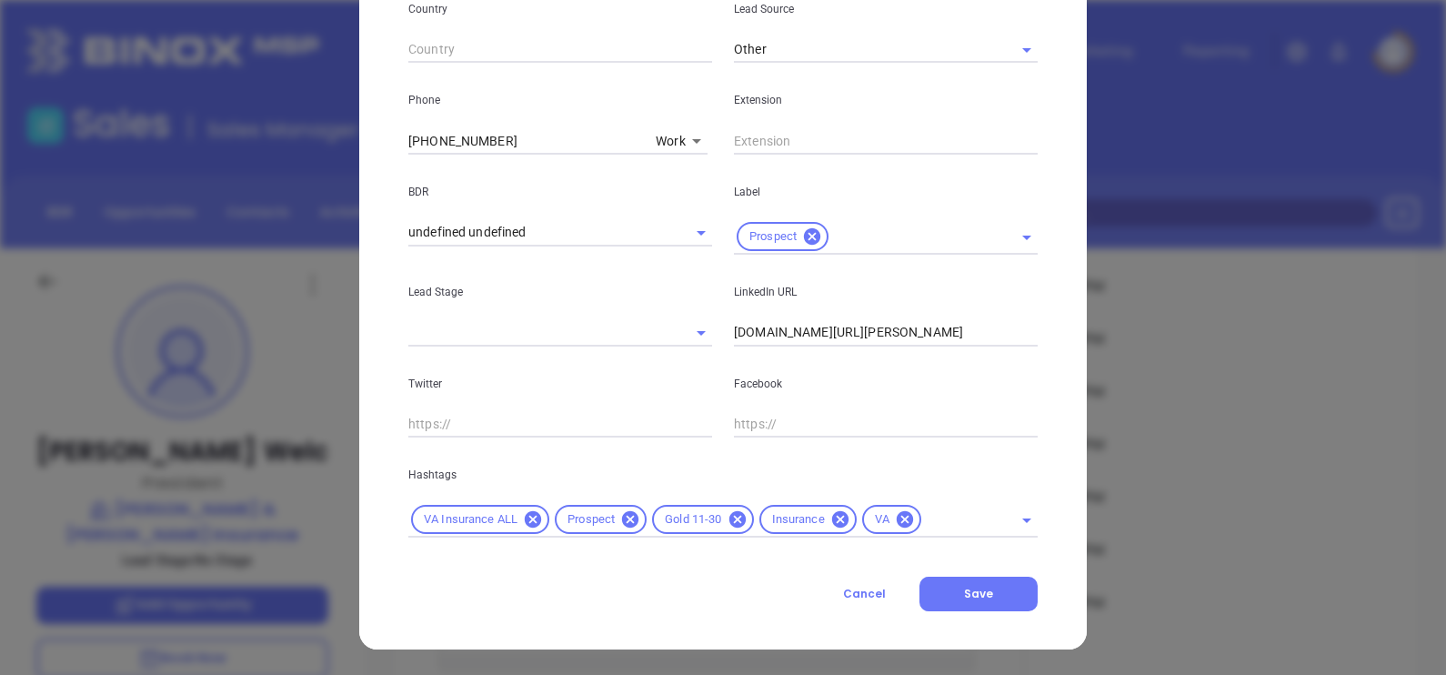
scroll to position [659, 0]
click at [987, 596] on button "Save" at bounding box center [978, 595] width 118 height 35
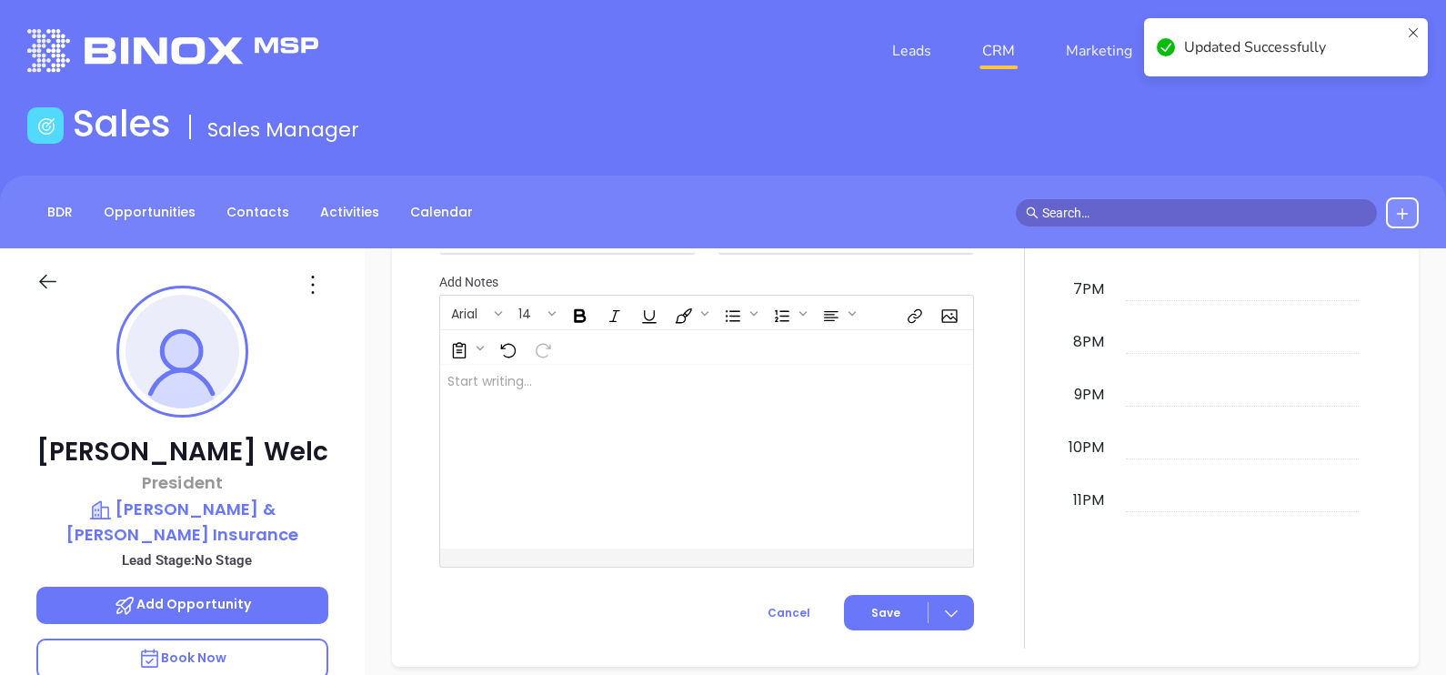
scroll to position [795, 0]
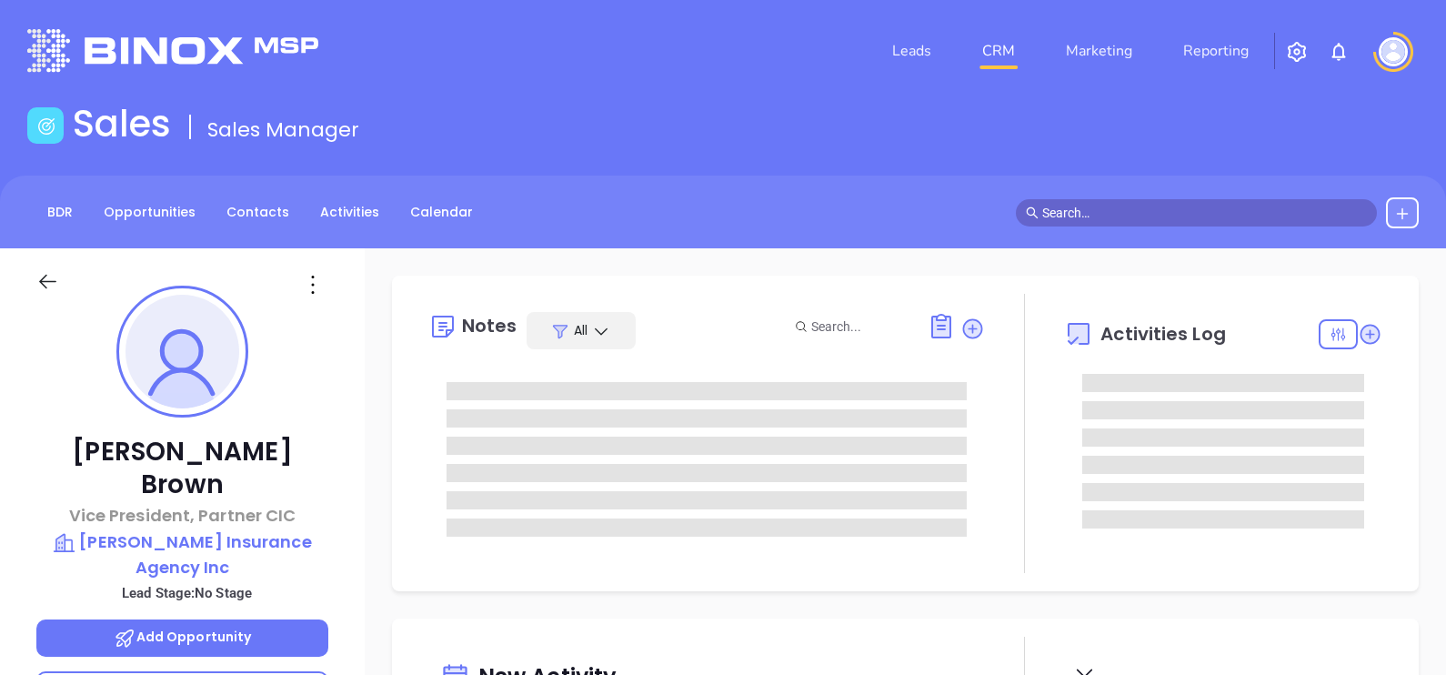
type input "[DATE]"
type input "[PERSON_NAME]"
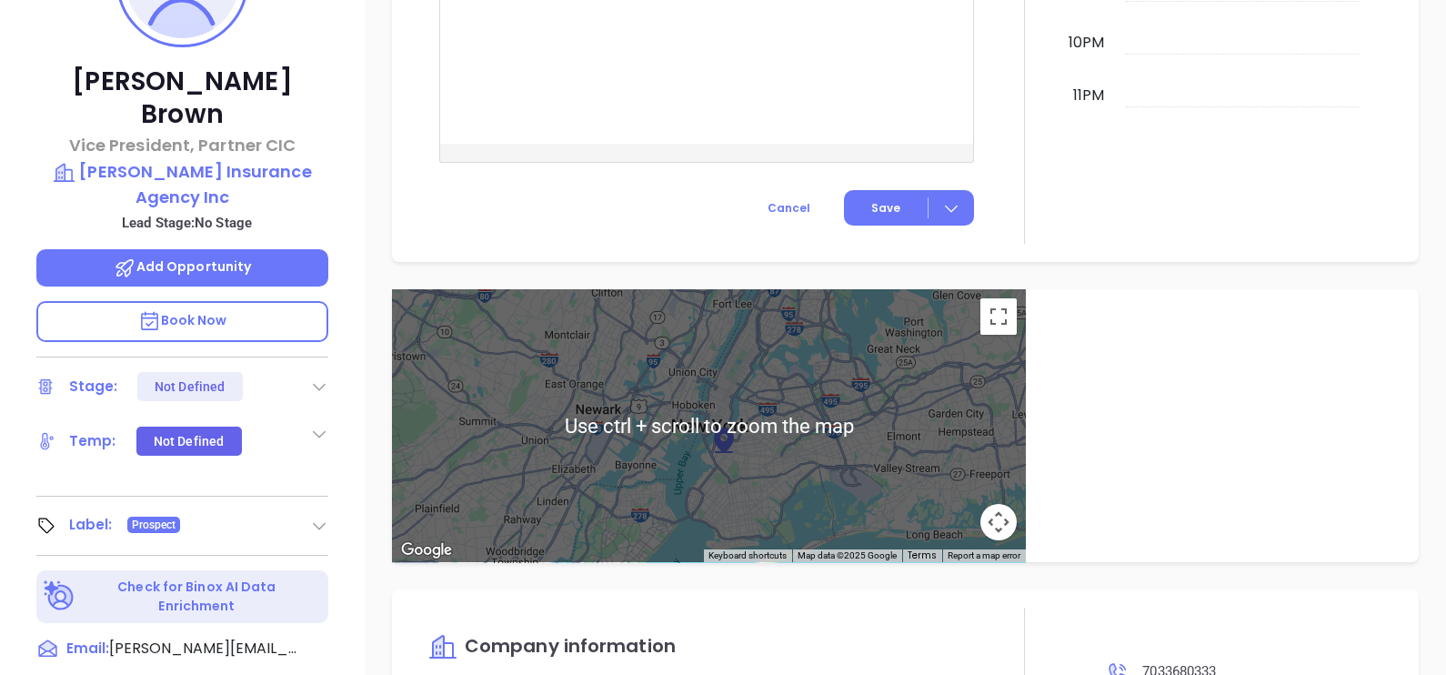
scroll to position [277, 0]
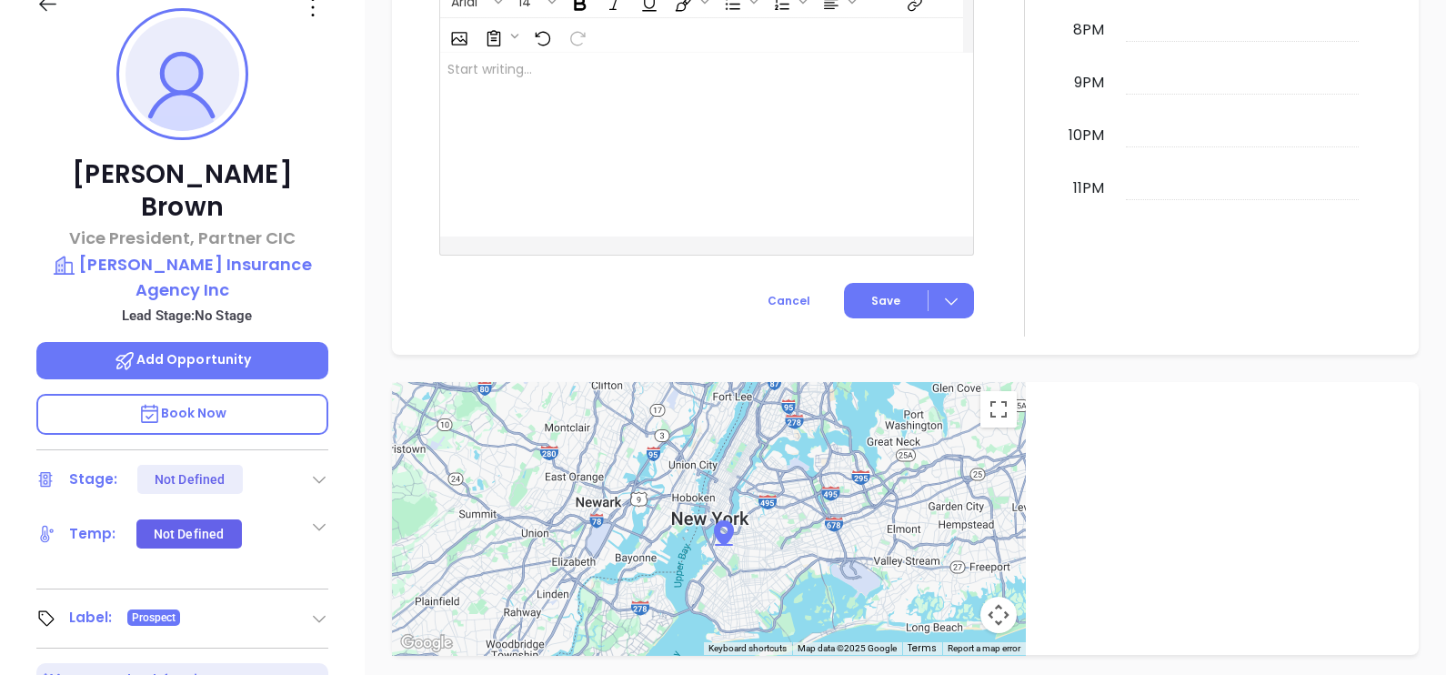
click at [309, 11] on icon at bounding box center [312, 7] width 29 height 29
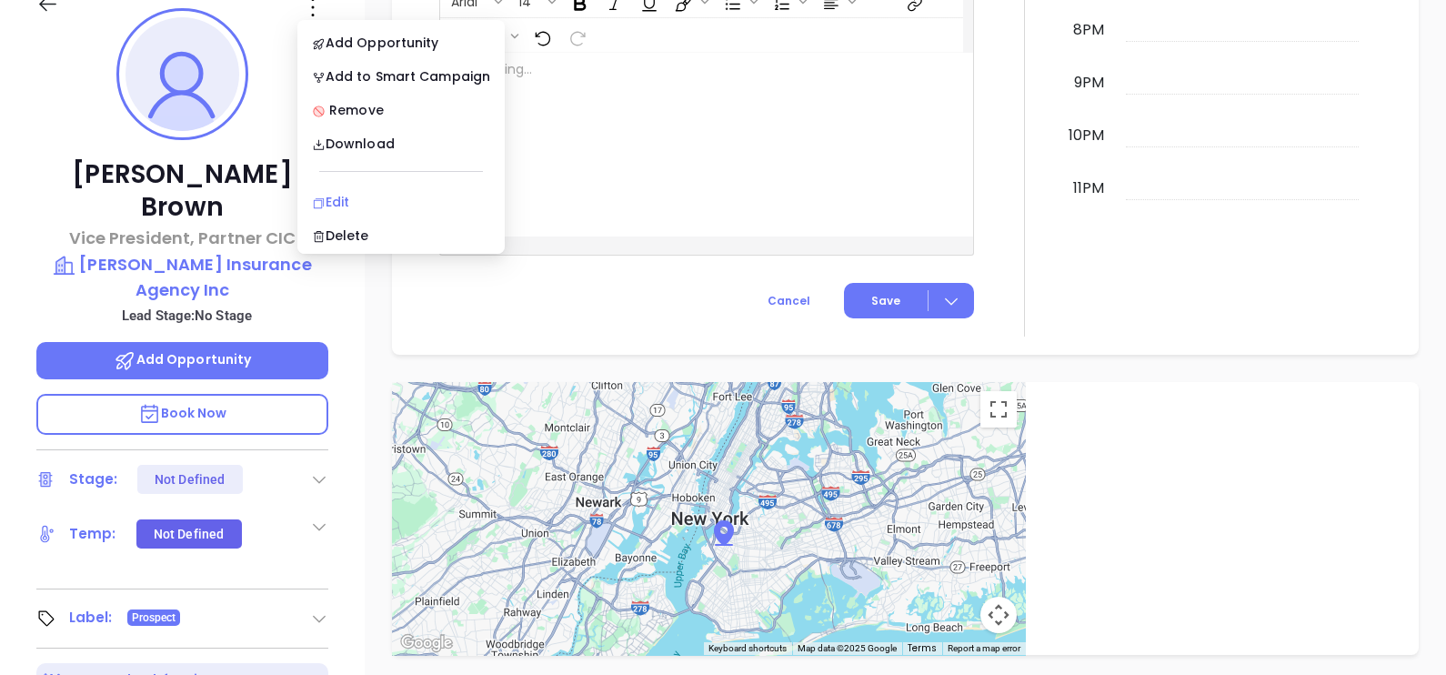
click at [380, 195] on div "Edit" at bounding box center [401, 202] width 178 height 20
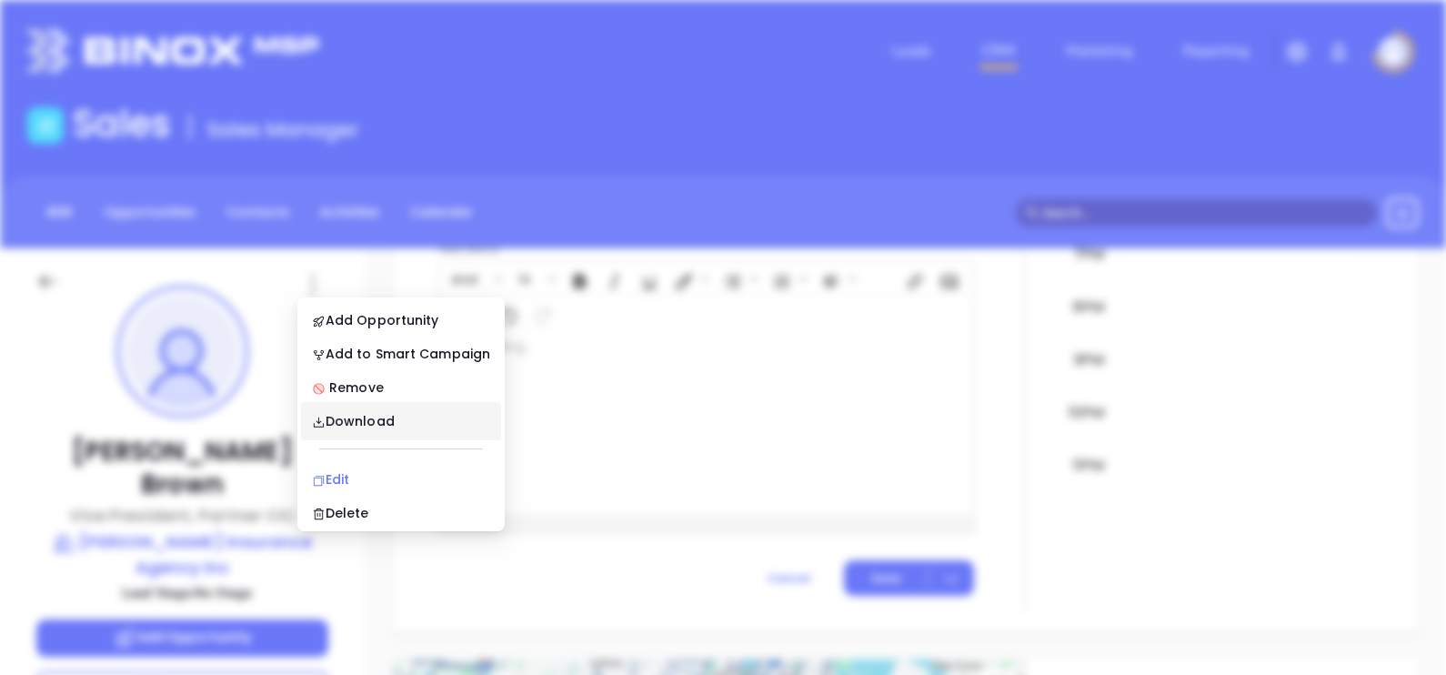
scroll to position [0, 0]
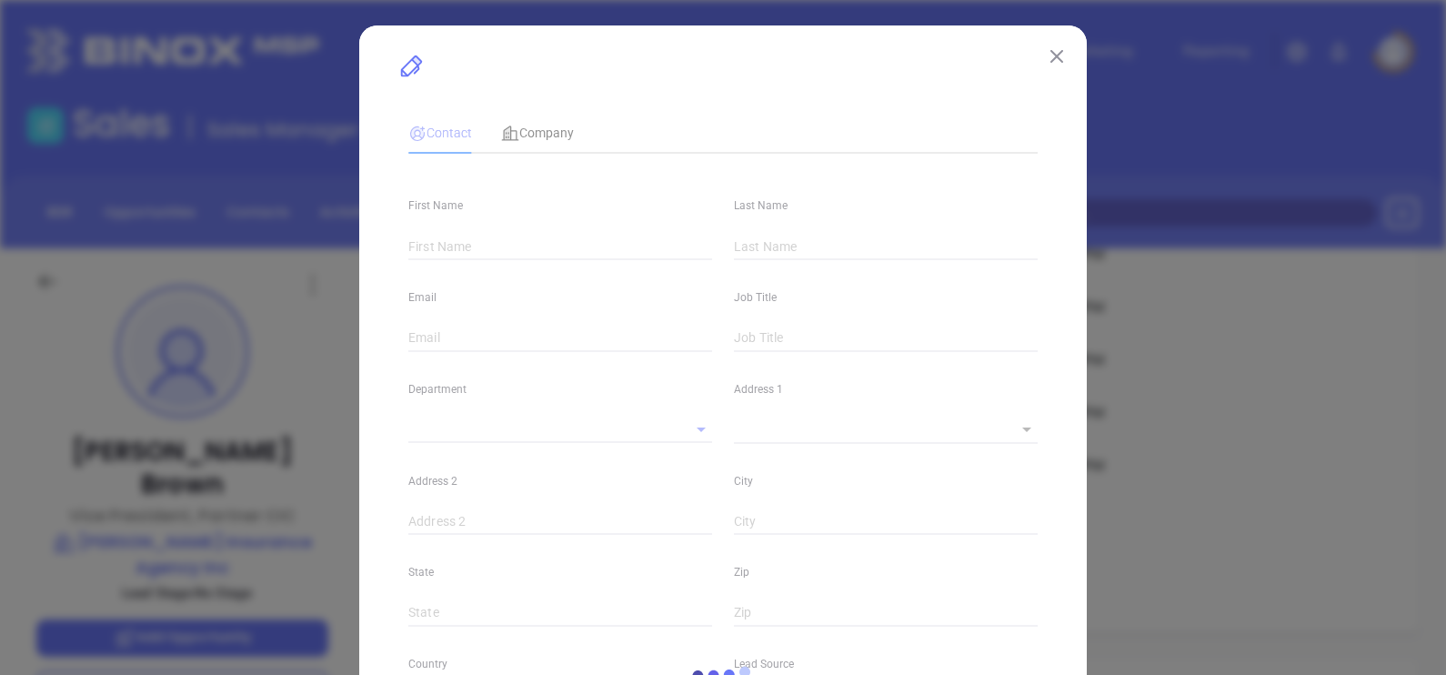
type input "[PERSON_NAME]"
type input "Brown"
type input "[PERSON_NAME][EMAIL_ADDRESS][PERSON_NAME][DOMAIN_NAME]"
type input "Vice President, Partner CIC"
type input "1"
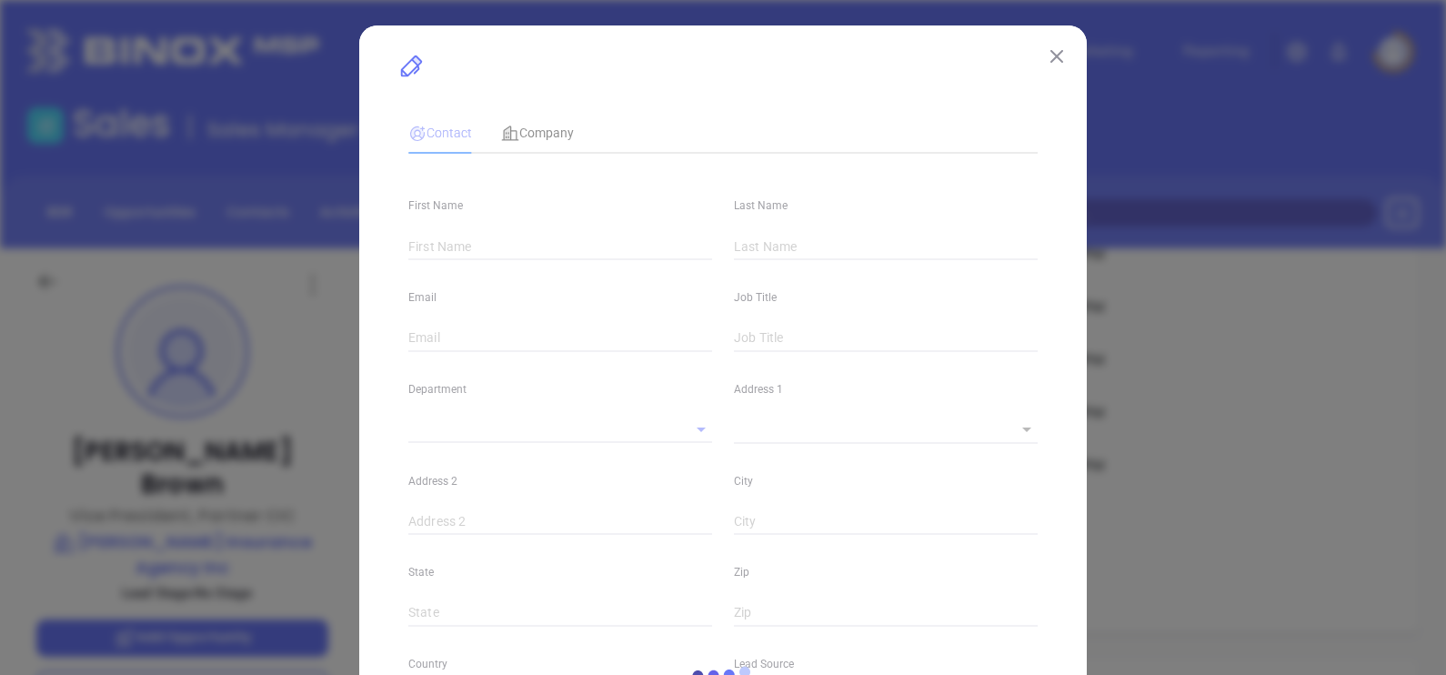
type input "[DOMAIN_NAME][URL][PERSON_NAME]"
type input "Marketing"
type input "Other"
type input "undefined undefined"
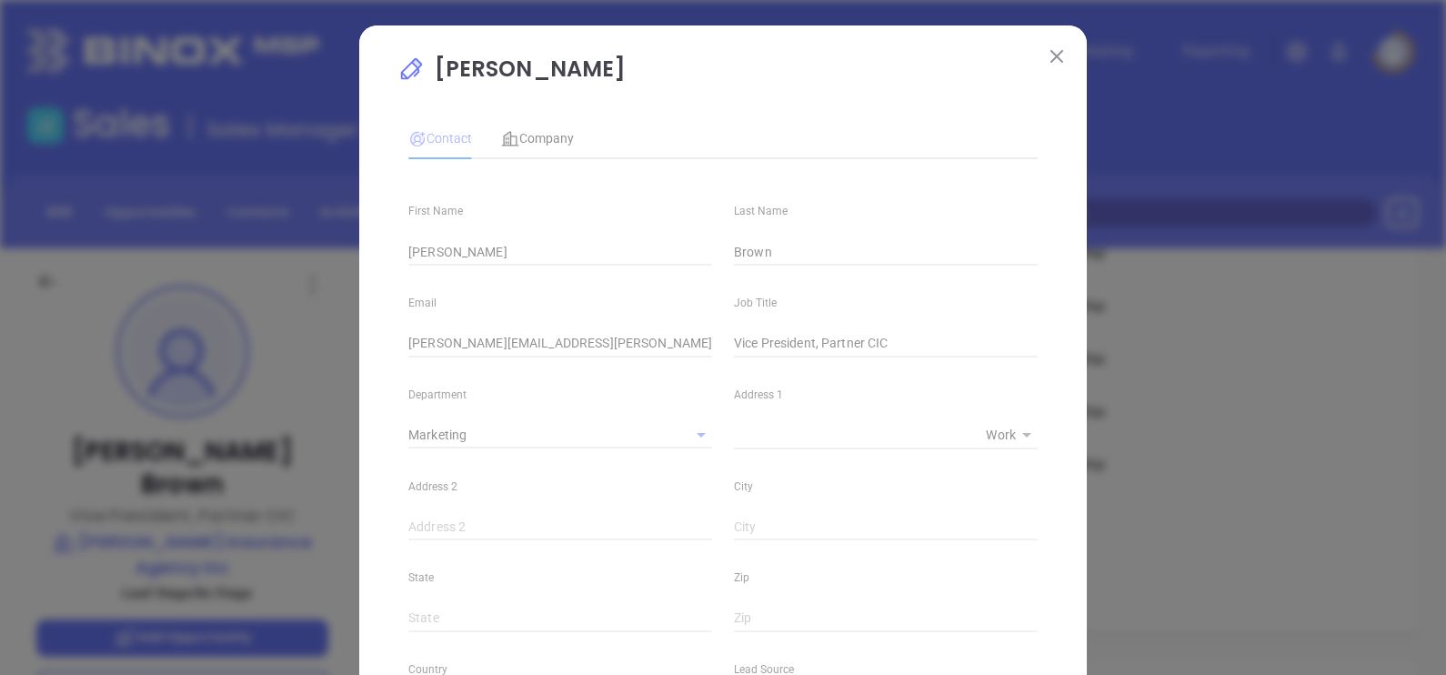
type input "[PHONE_NUMBER]"
type input "1"
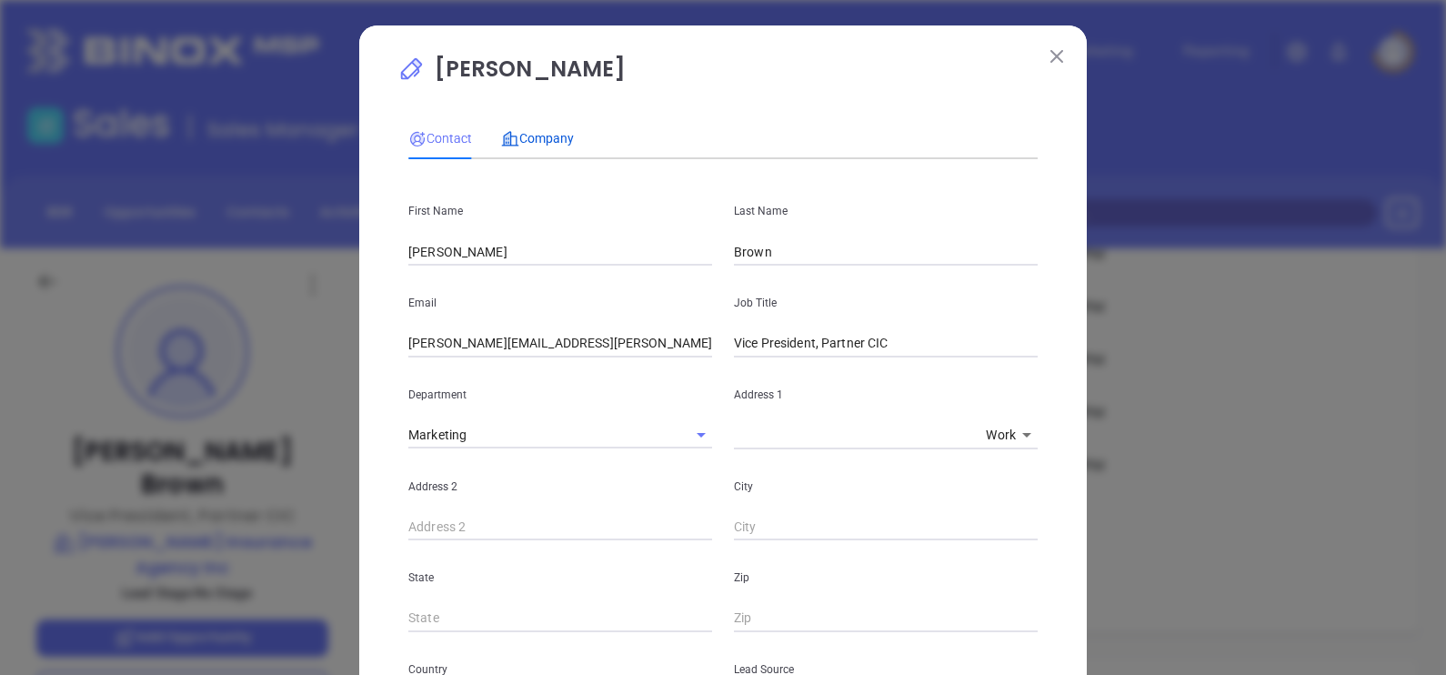
click at [534, 141] on span "Company" at bounding box center [537, 138] width 73 height 15
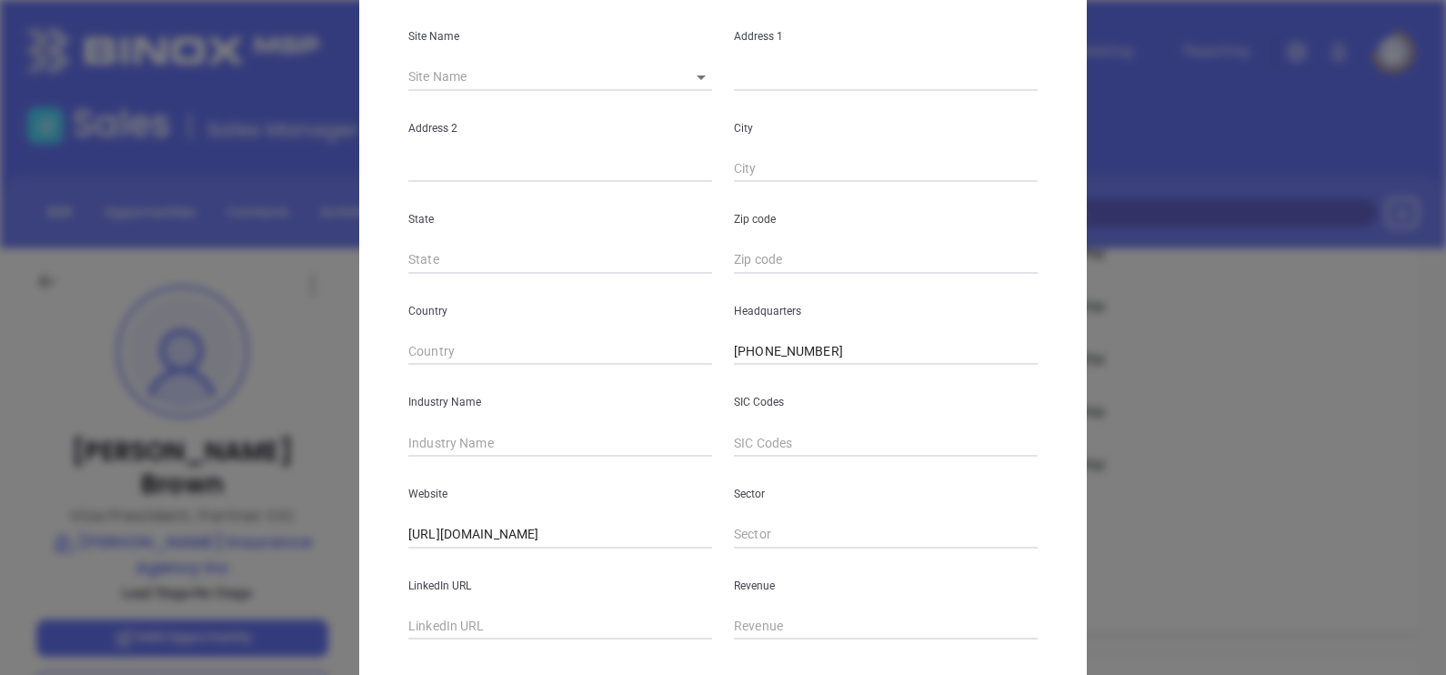
scroll to position [367, 0]
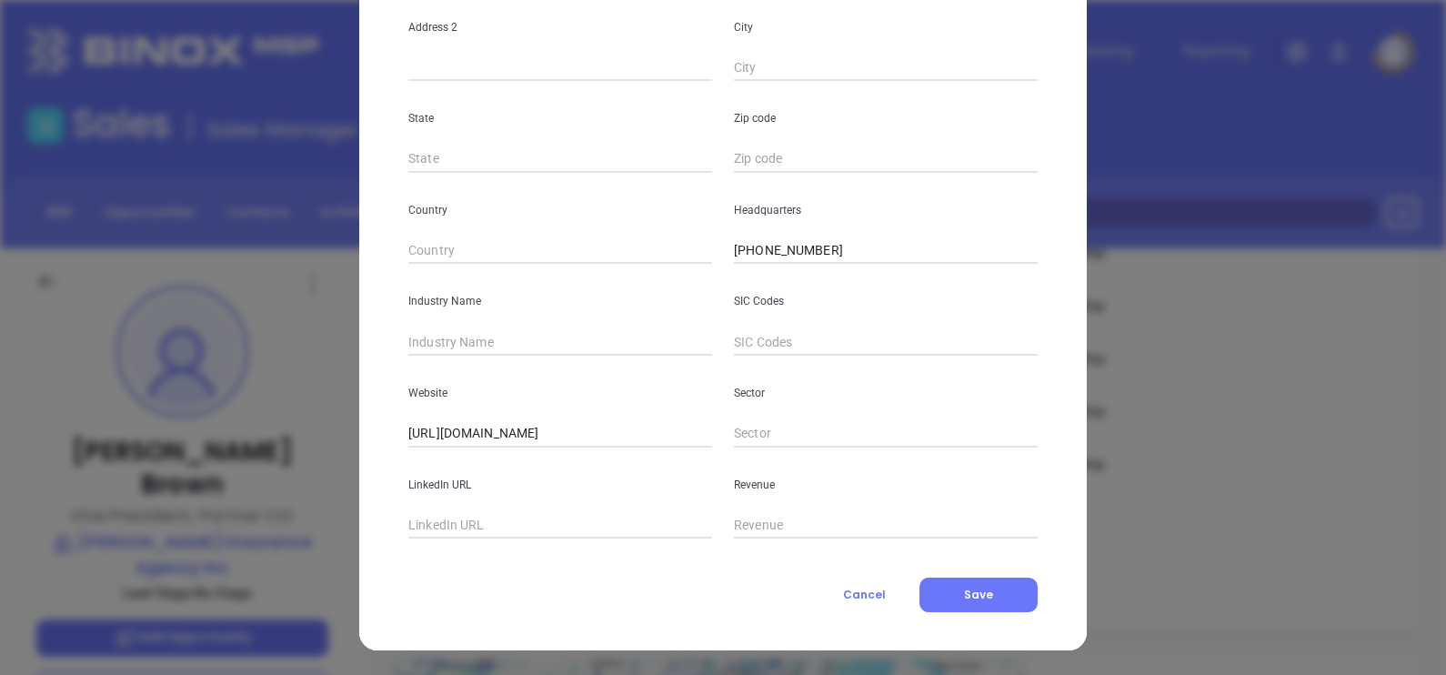
click at [518, 523] on input "text" at bounding box center [560, 525] width 304 height 27
click at [486, 337] on input "text" at bounding box center [560, 341] width 304 height 27
click at [415, 514] on input "text" at bounding box center [560, 525] width 304 height 27
paste input "https://motivanetworks-my.sharepoint.com/:x:/g/personal/alejandra_lara_motiva_n…"
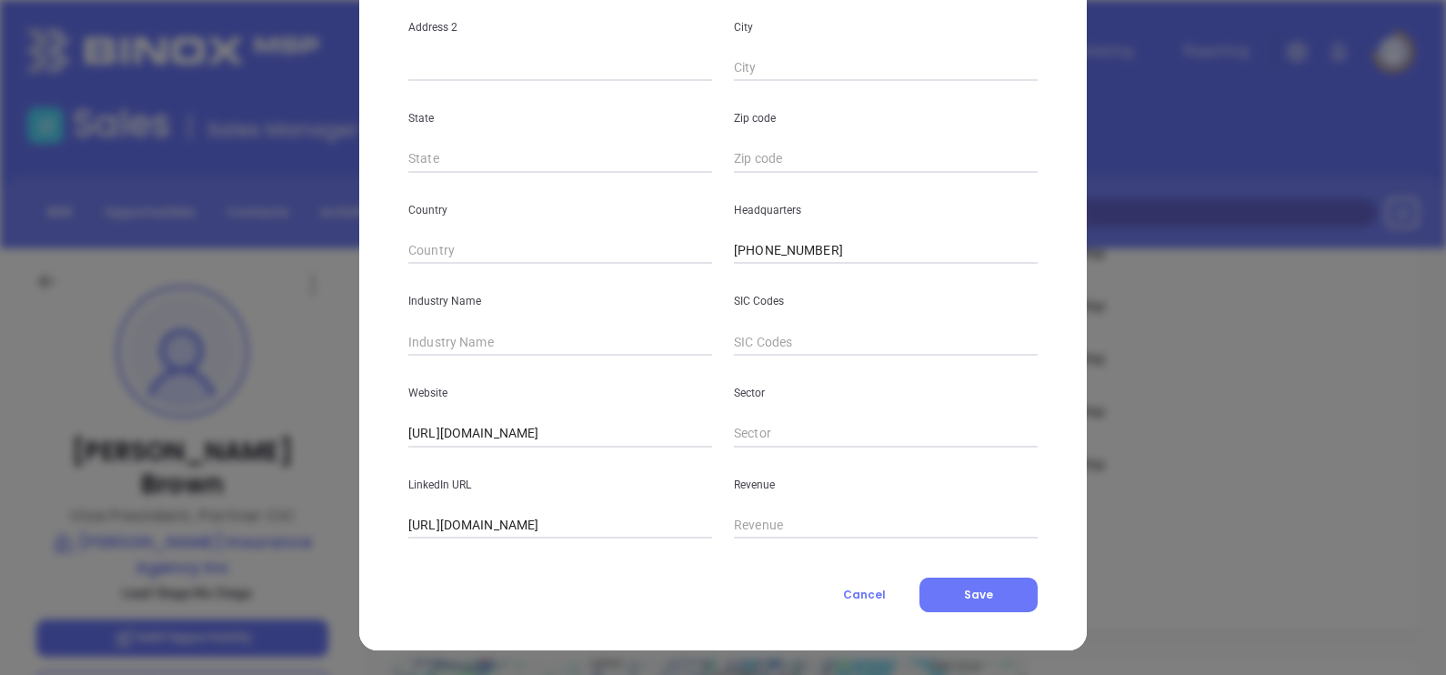
click at [548, 523] on input "https://motivanetworks-my.sharepoint.com/:x:/g/personal/alejandra_lara_motiva_n…" at bounding box center [560, 525] width 304 height 27
paste input "[DOMAIN_NAME][URL][PERSON_NAME]"
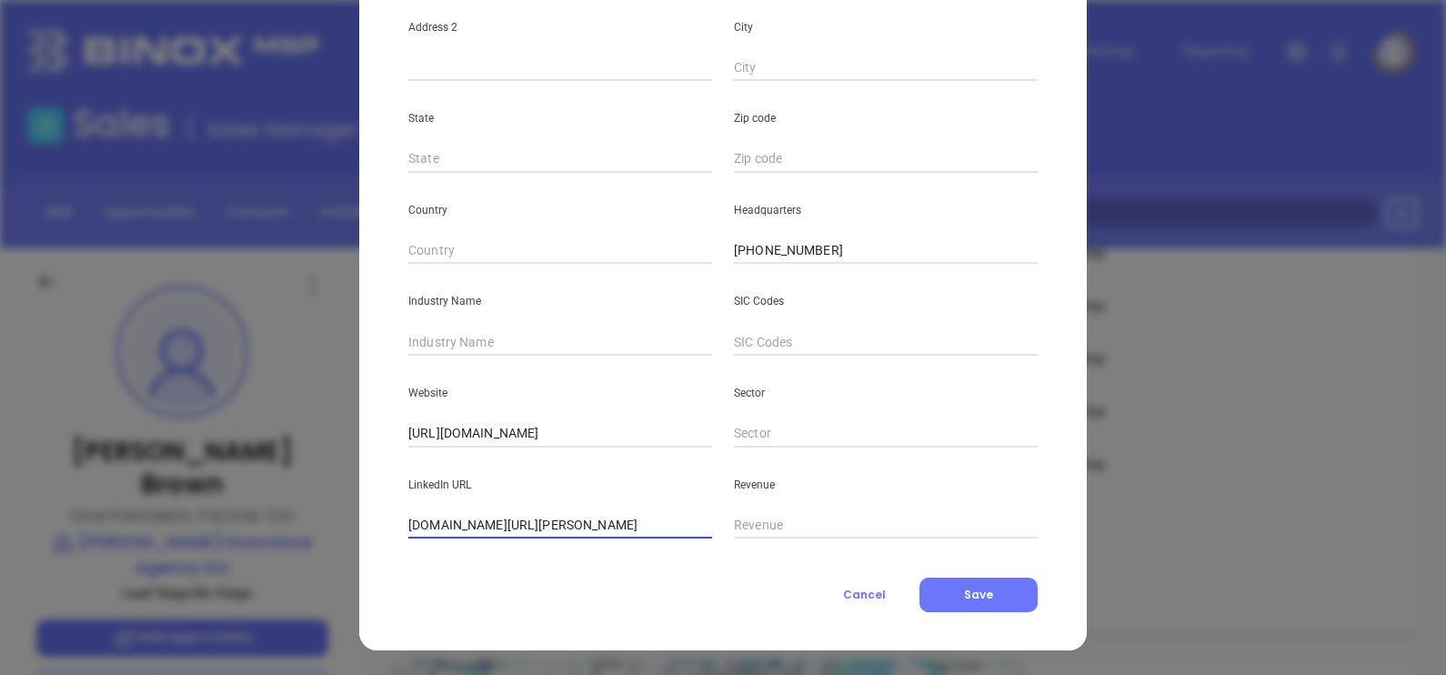
type input "[DOMAIN_NAME][URL][PERSON_NAME]"
click at [485, 345] on input "text" at bounding box center [560, 341] width 304 height 27
type input "Insurance"
click at [982, 596] on span "Save" at bounding box center [978, 594] width 29 height 15
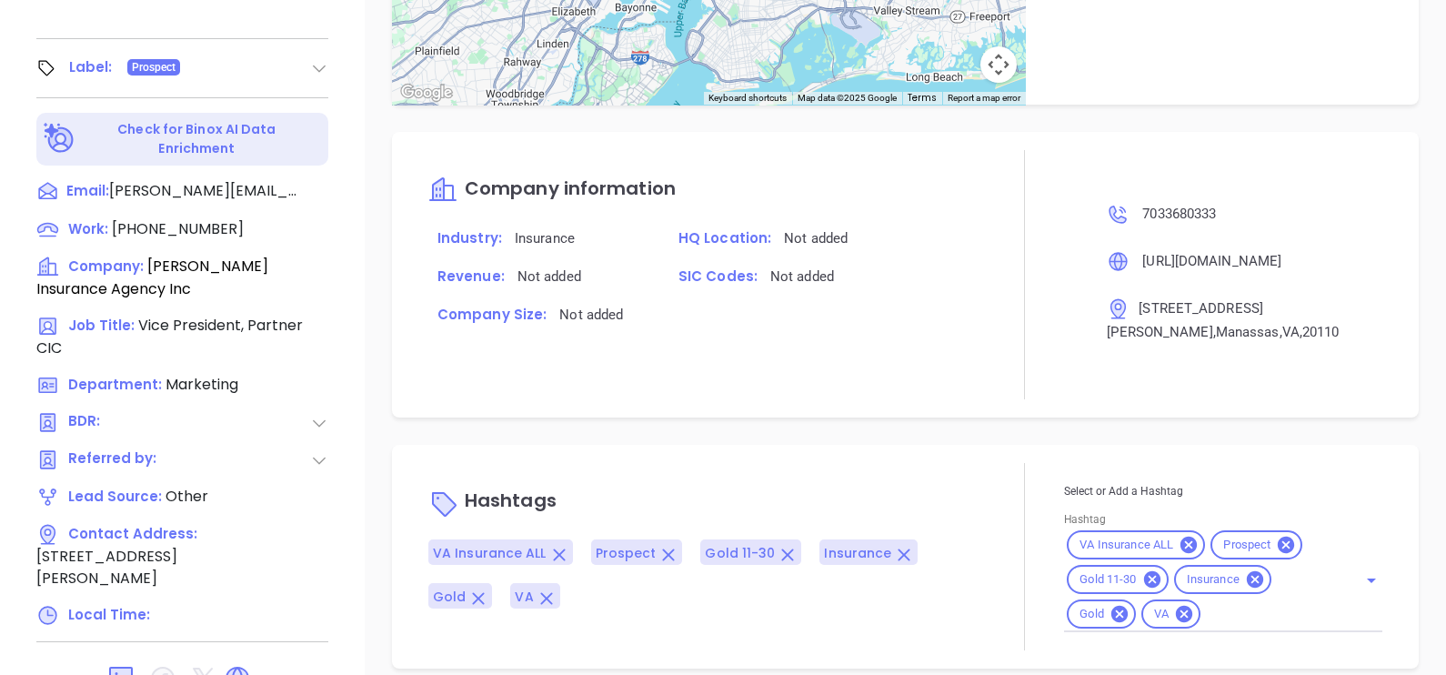
scroll to position [846, 0]
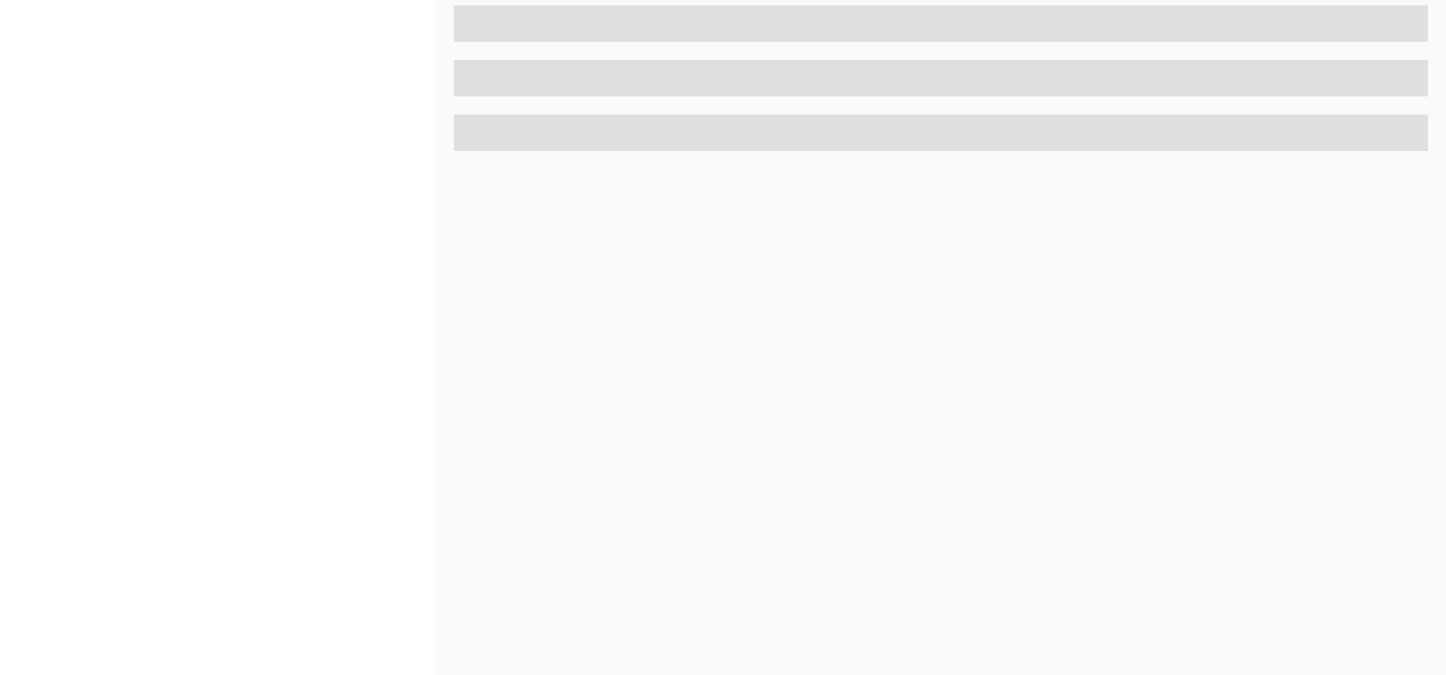
scroll to position [846, 0]
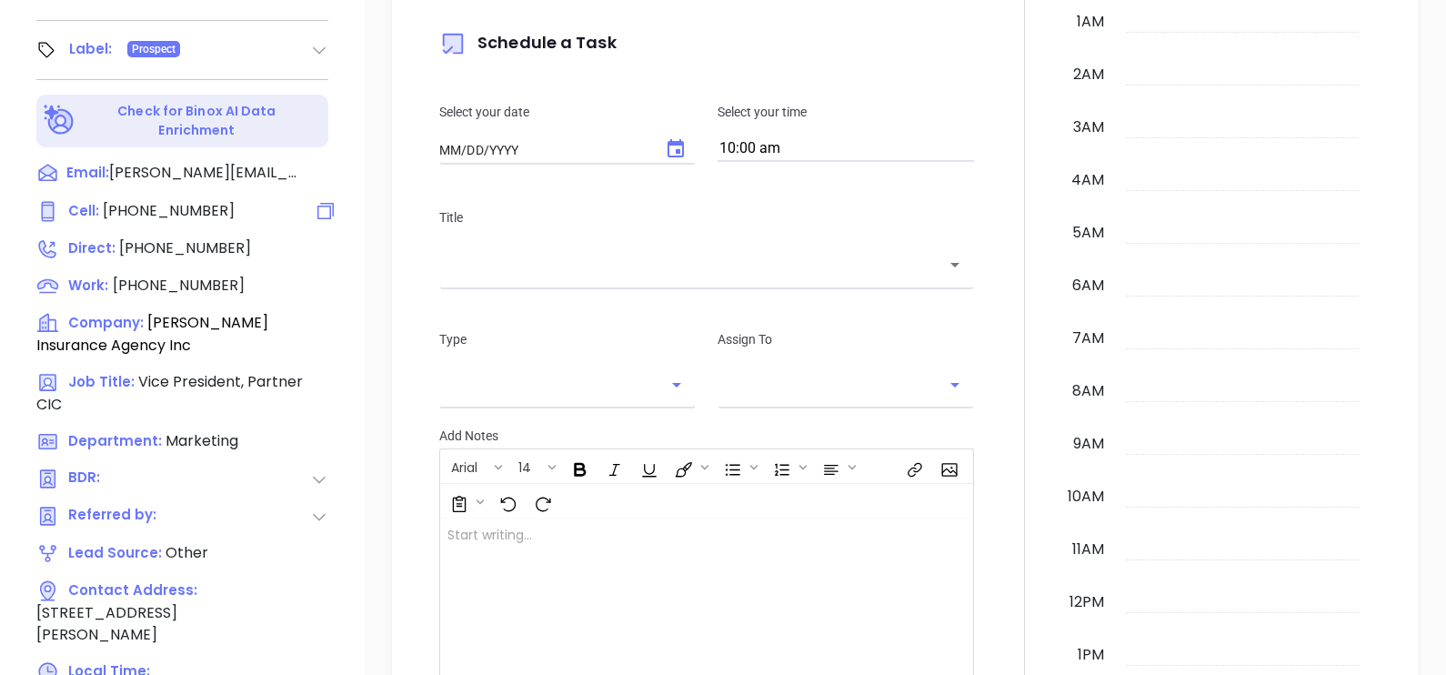
type input "[DATE]"
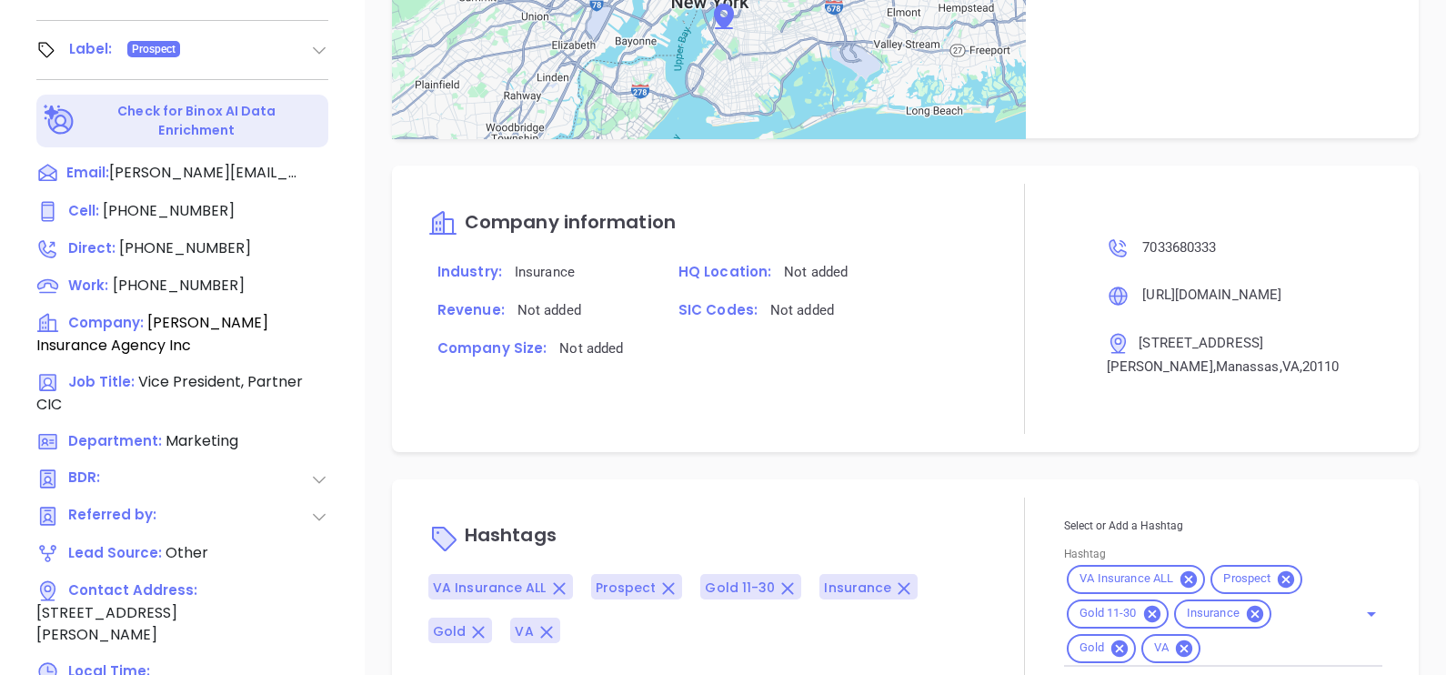
scroll to position [1034, 0]
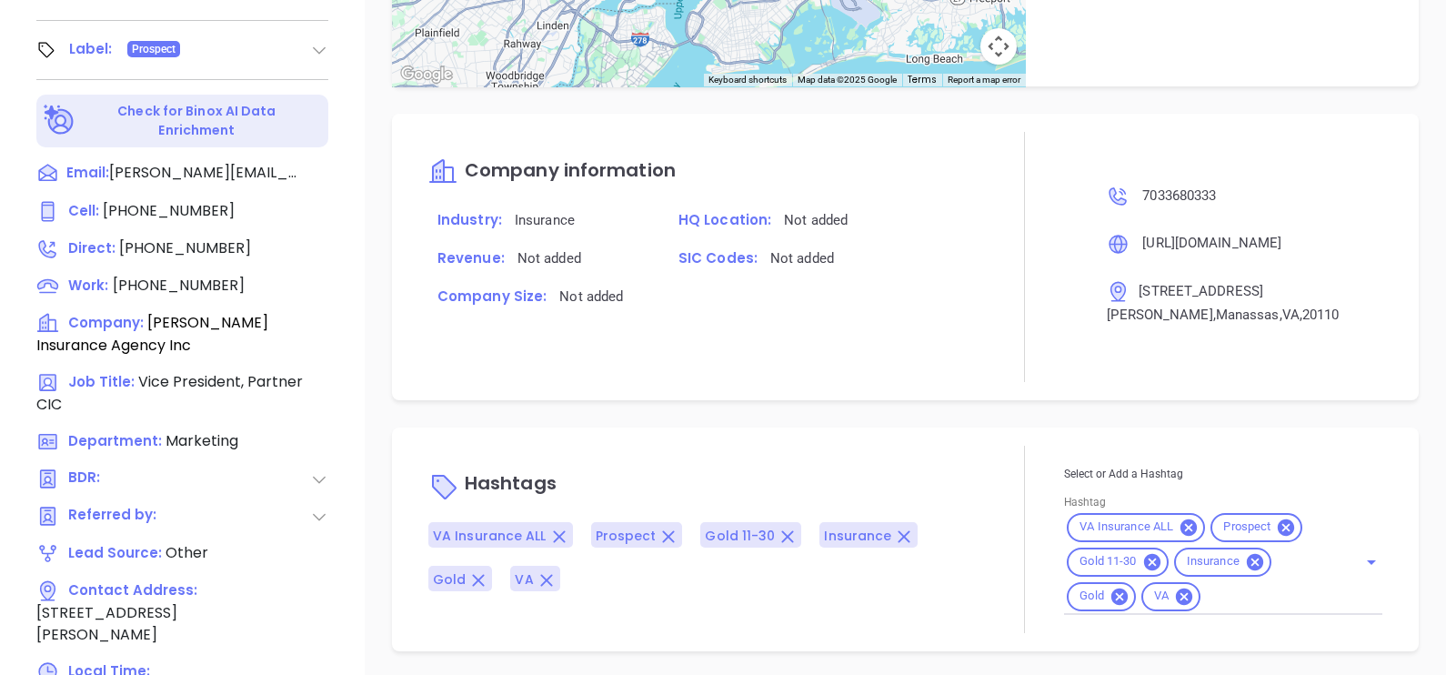
type input "[PERSON_NAME]"
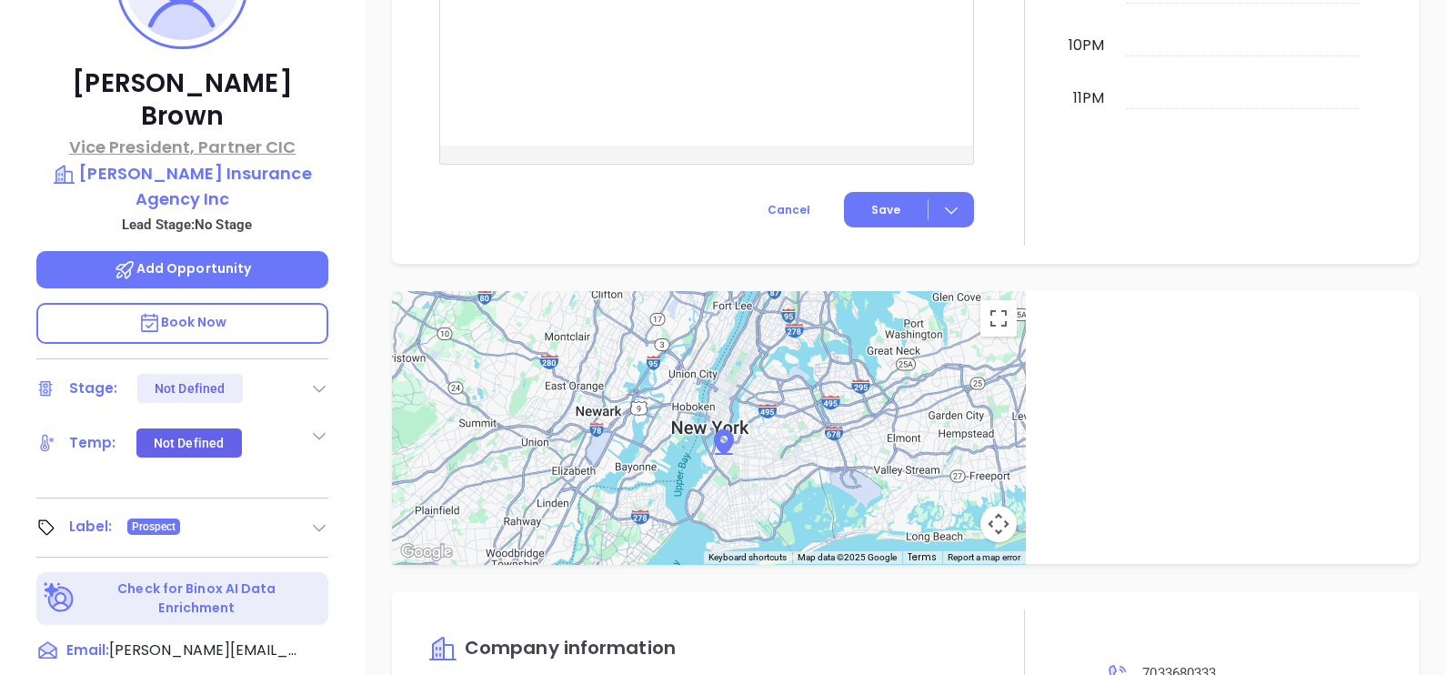
scroll to position [277, 0]
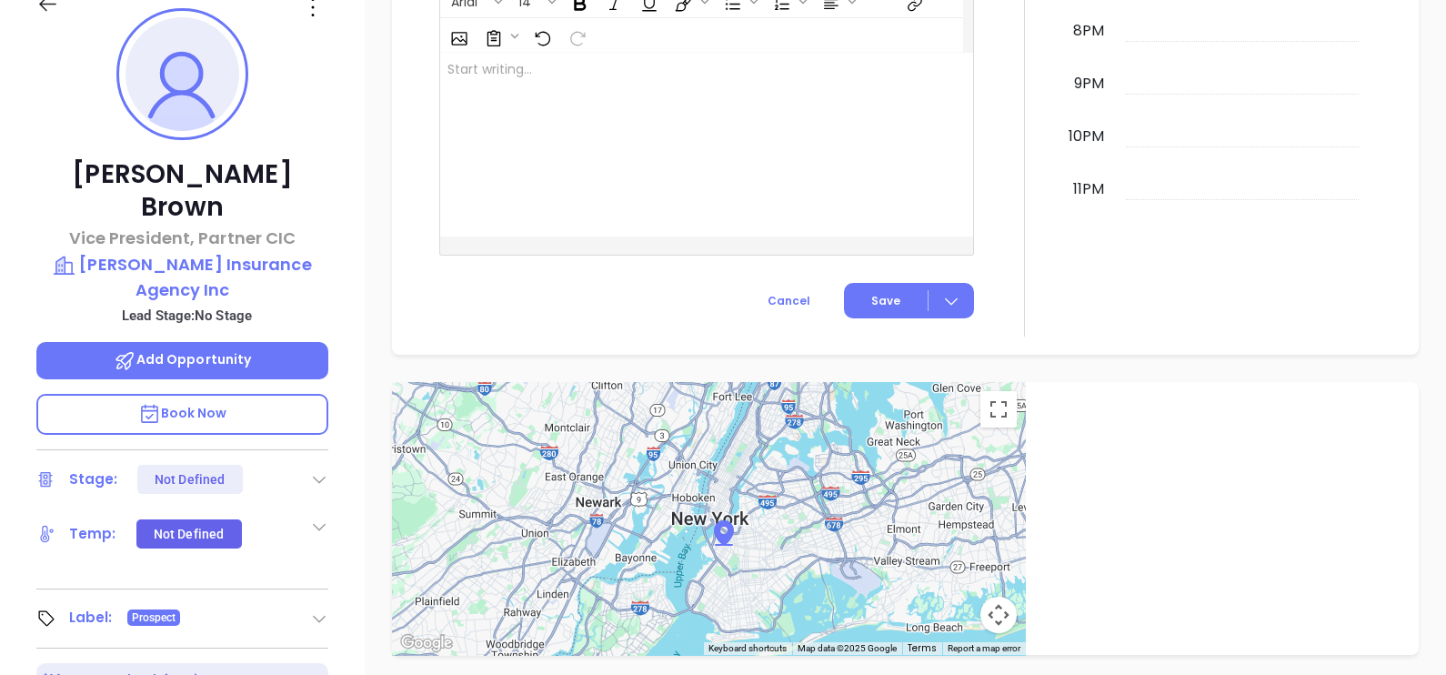
click at [309, 11] on icon at bounding box center [312, 7] width 29 height 29
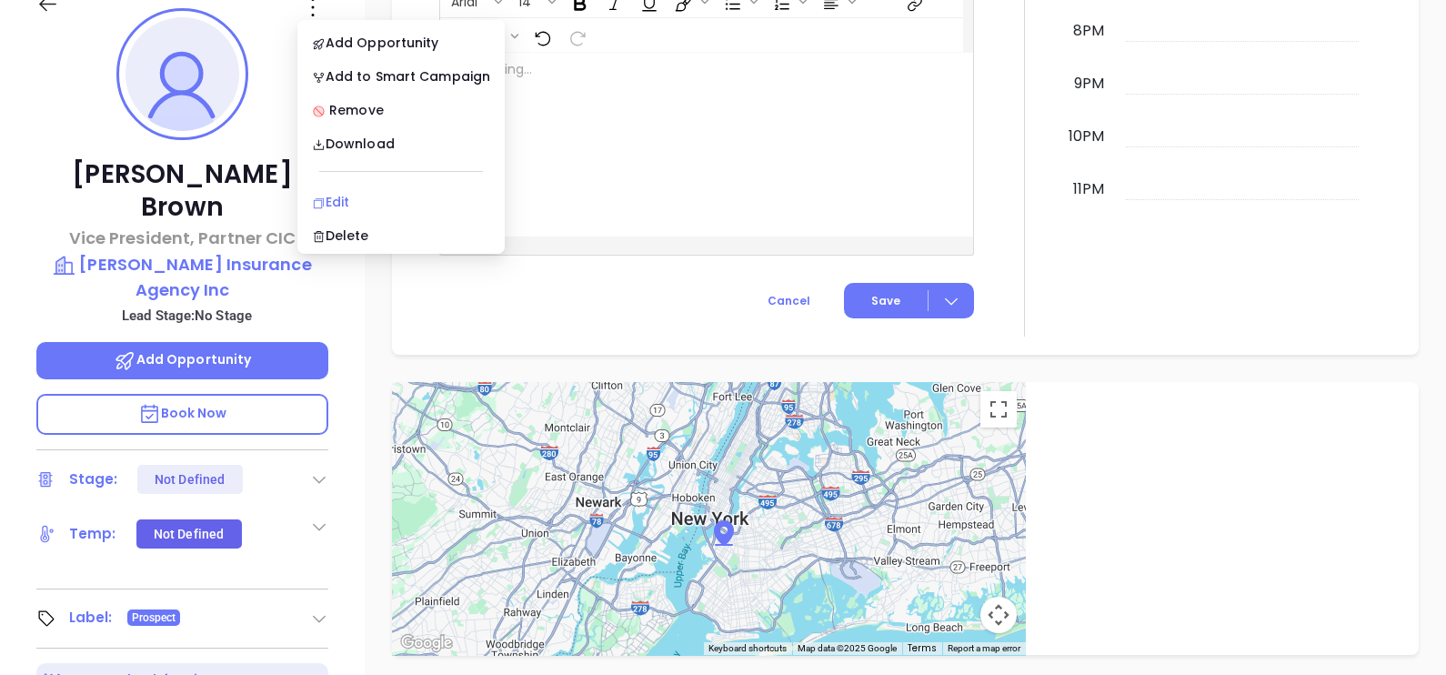
scroll to position [932, 0]
click at [351, 188] on li "Edit" at bounding box center [401, 202] width 200 height 38
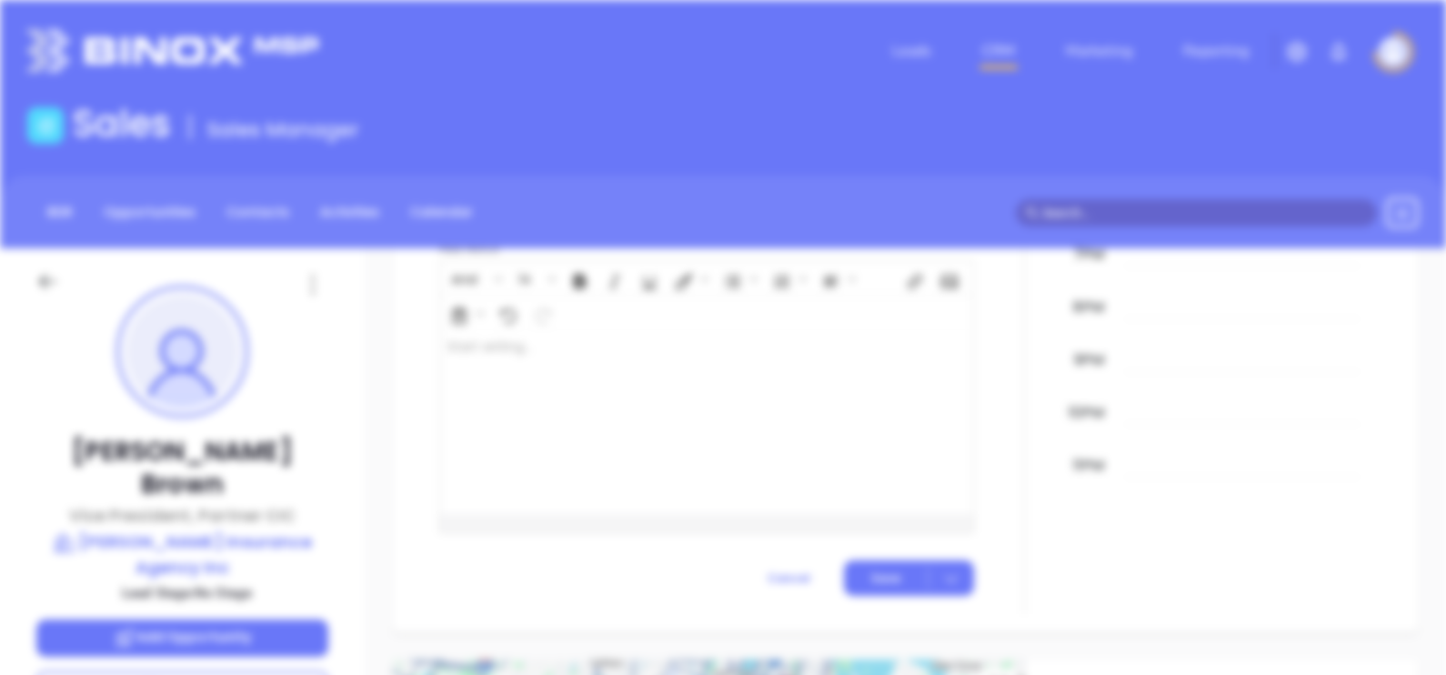
scroll to position [0, 0]
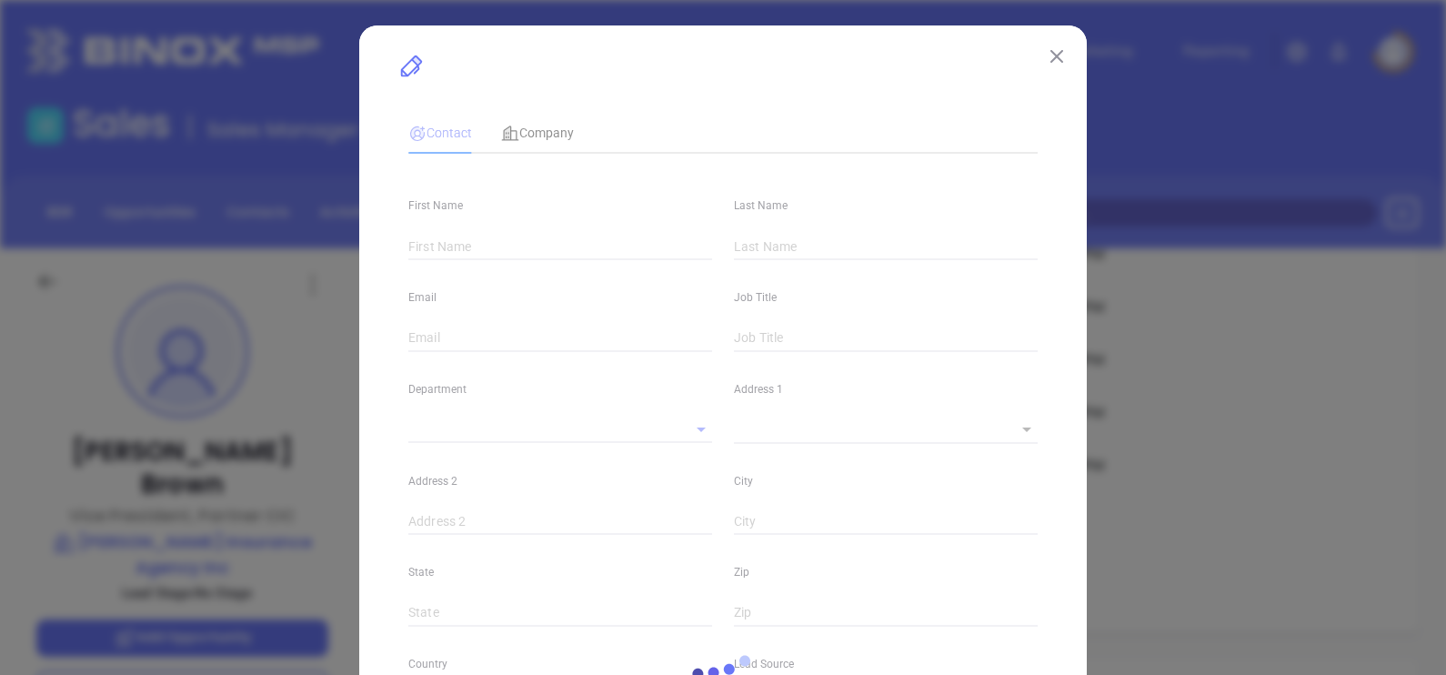
type input "[PERSON_NAME]"
type input "Brown"
type input "[PERSON_NAME][EMAIL_ADDRESS][PERSON_NAME][DOMAIN_NAME]"
type input "Vice President, Partner CIC"
type input "1"
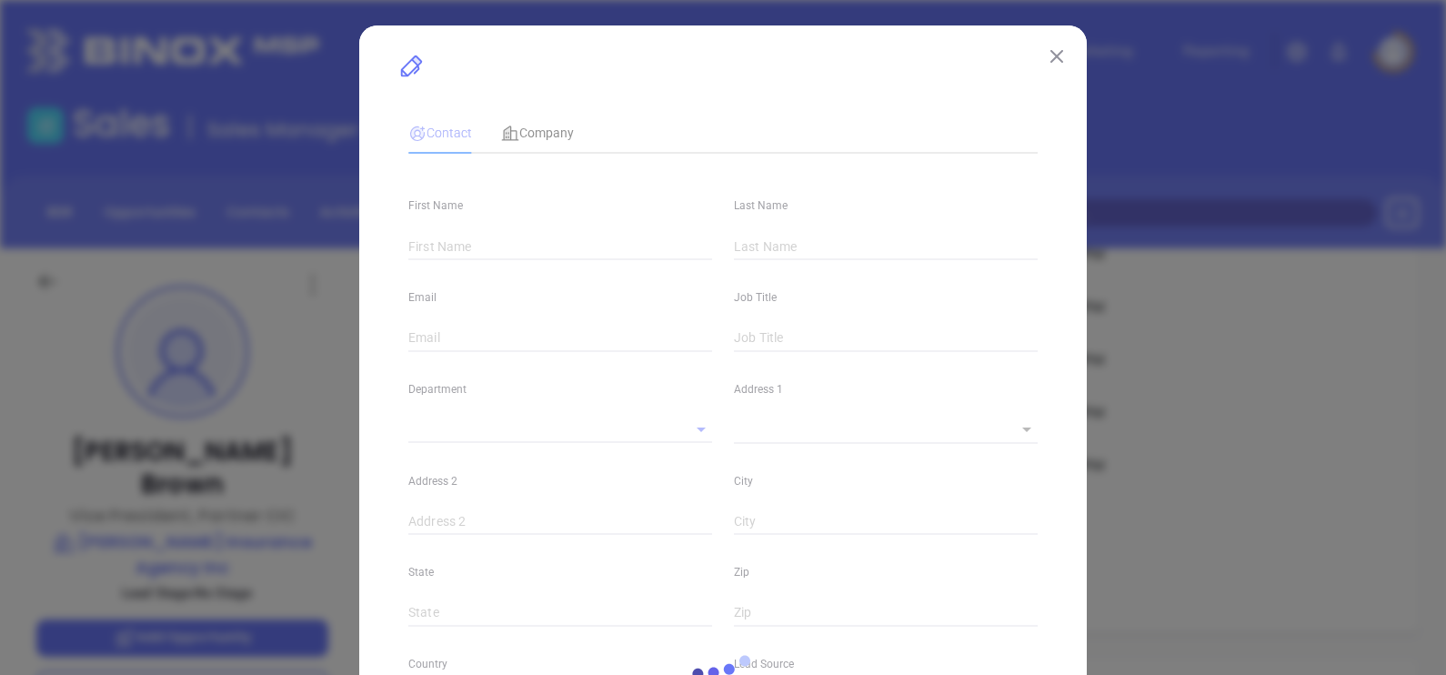
type input "[DOMAIN_NAME][URL][PERSON_NAME]"
type input "Marketing"
type input "Other"
type input "undefined undefined"
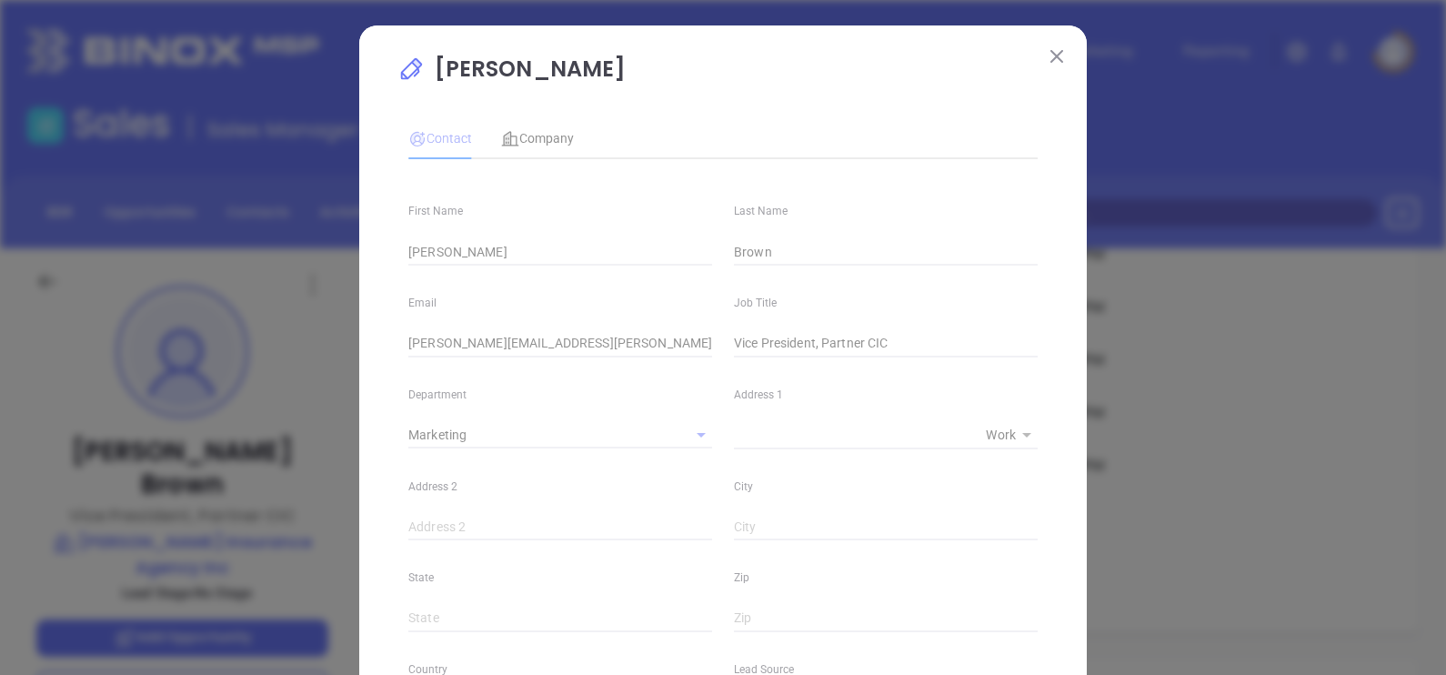
type input "[PHONE_NUMBER]"
type input "1"
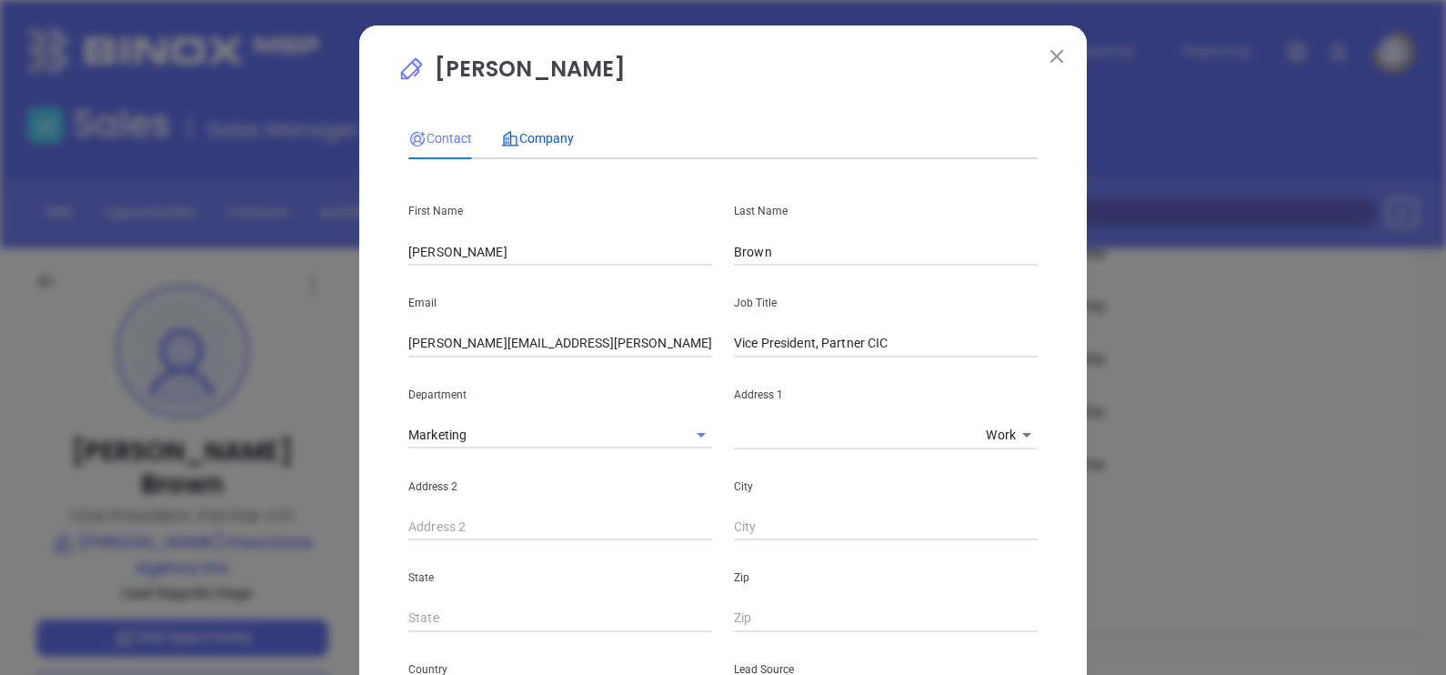
click at [539, 138] on span "Company" at bounding box center [537, 138] width 73 height 15
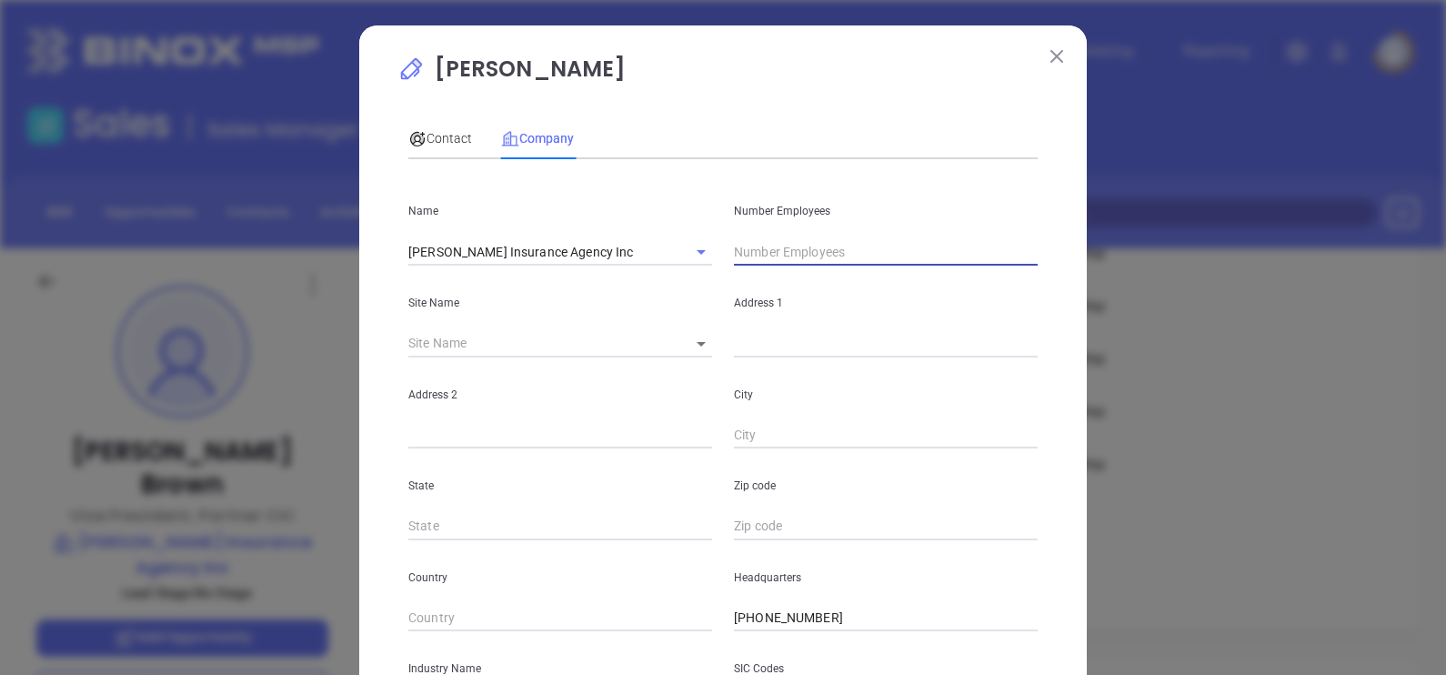
click at [773, 255] on input "text" at bounding box center [886, 251] width 304 height 27
type input "29"
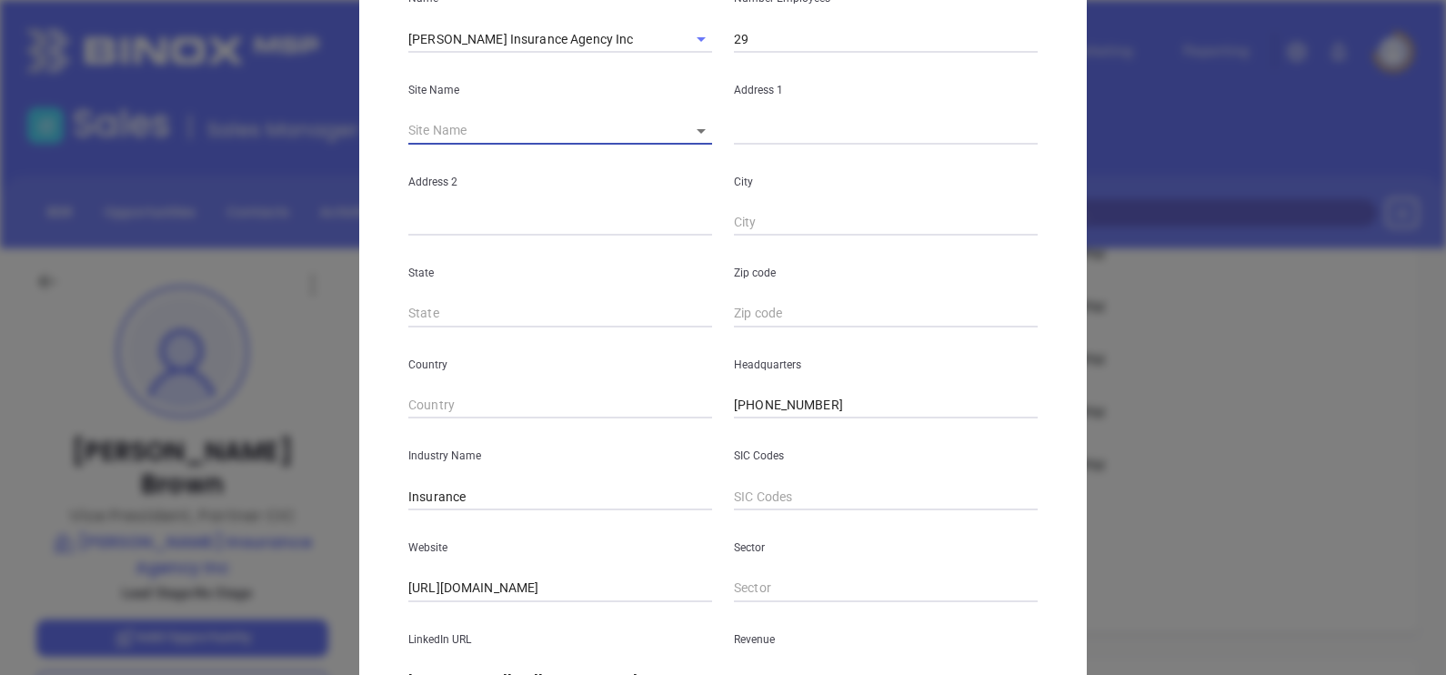
scroll to position [367, 0]
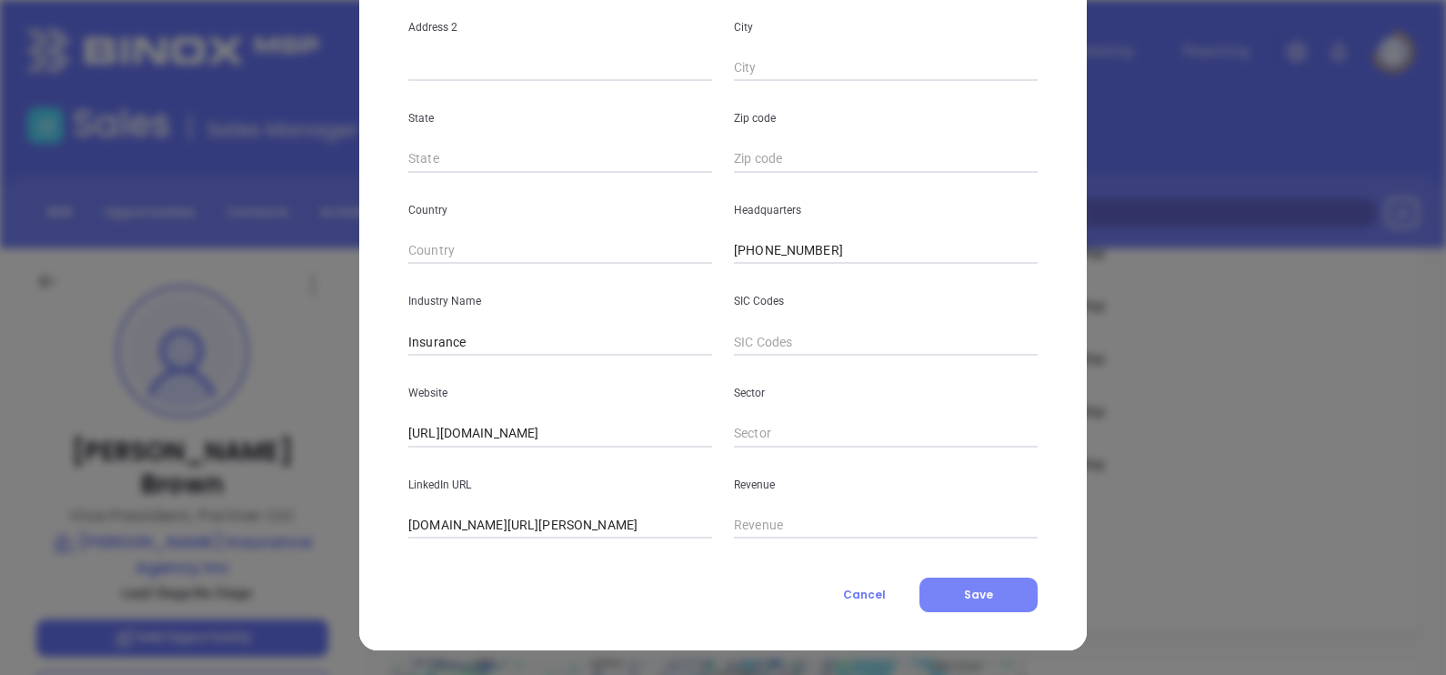
click at [975, 602] on button "Save" at bounding box center [978, 595] width 118 height 35
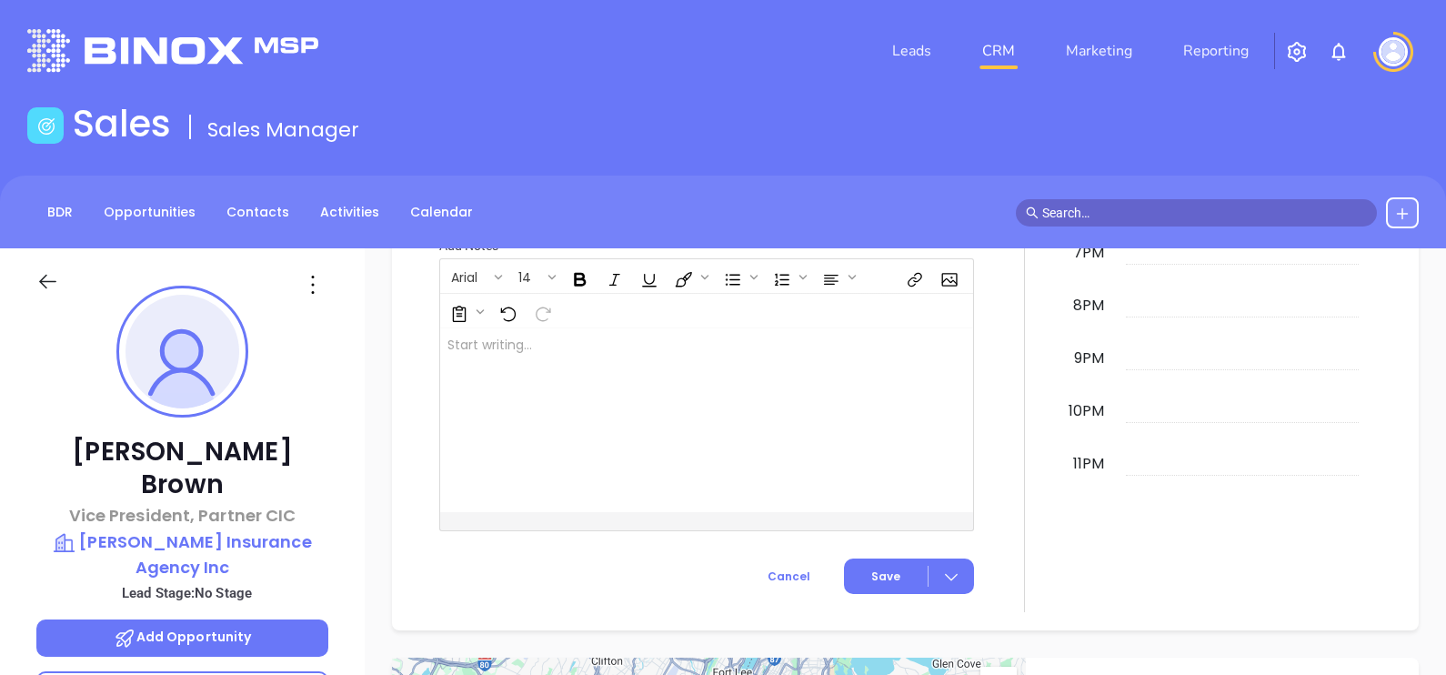
scroll to position [932, 0]
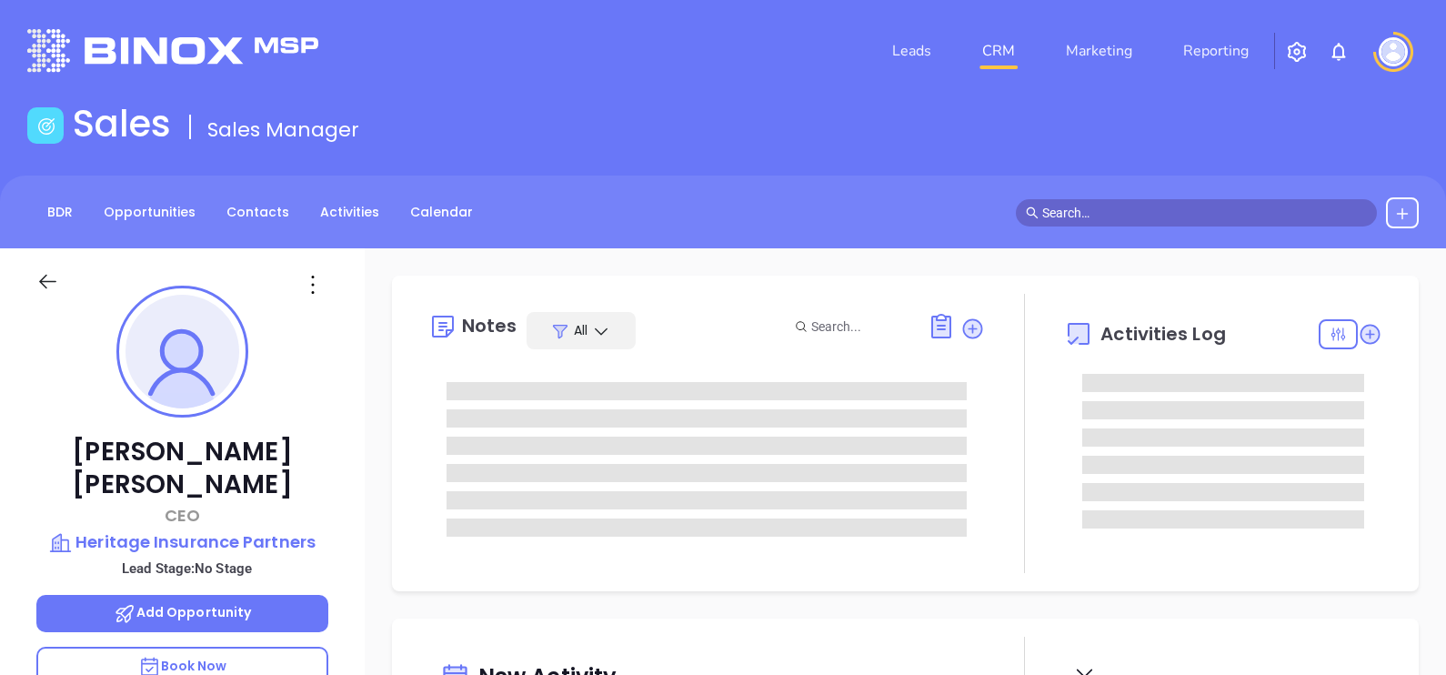
type input "[DATE]"
type input "[PERSON_NAME]"
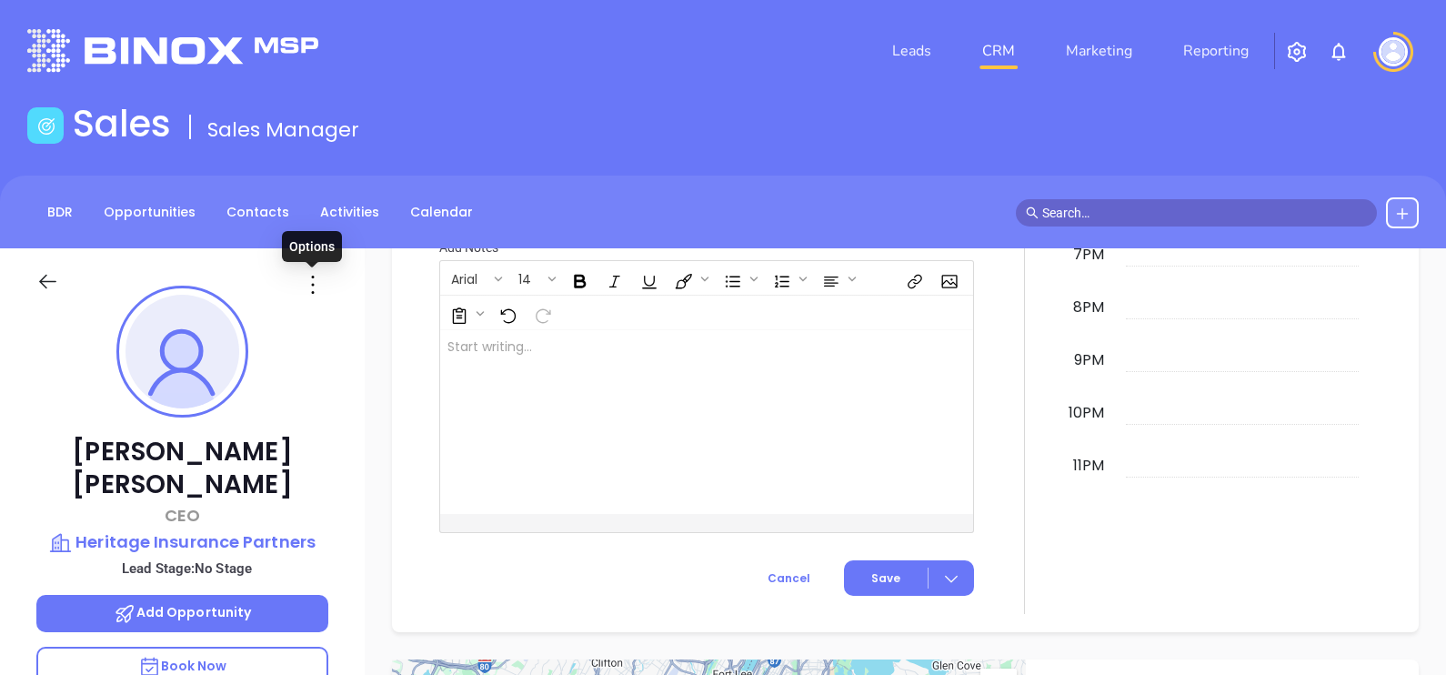
click at [317, 285] on icon at bounding box center [312, 284] width 29 height 29
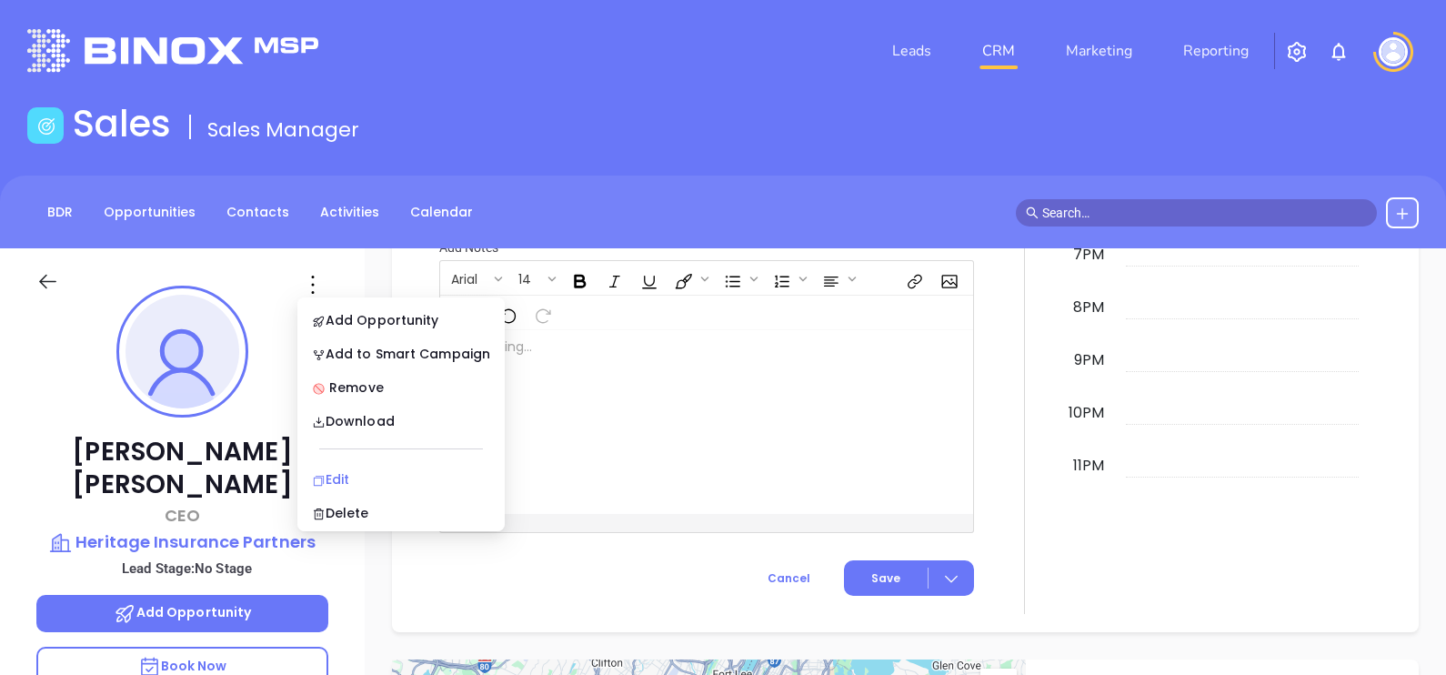
click at [374, 479] on div "Edit" at bounding box center [401, 479] width 178 height 20
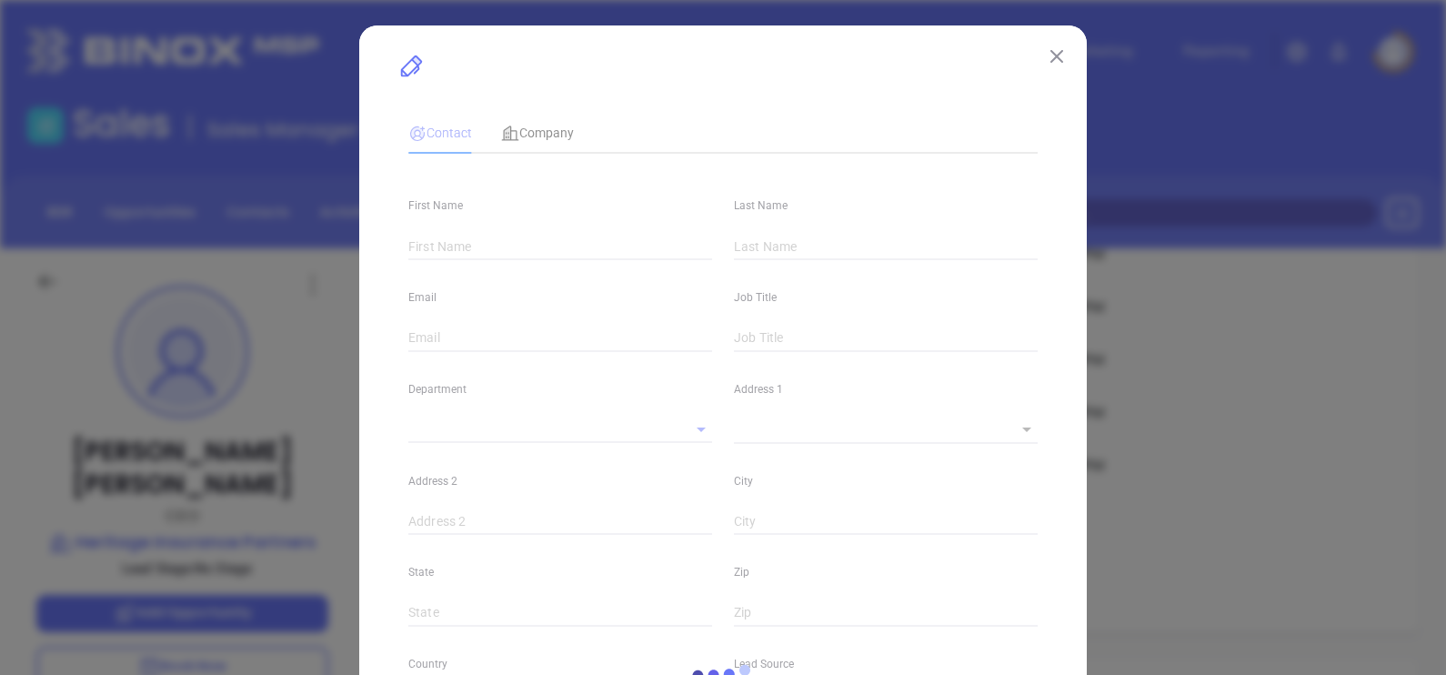
type input "[PERSON_NAME]"
type input "[PERSON_NAME][EMAIL_ADDRESS][DOMAIN_NAME]"
type input "CEO"
type input "1"
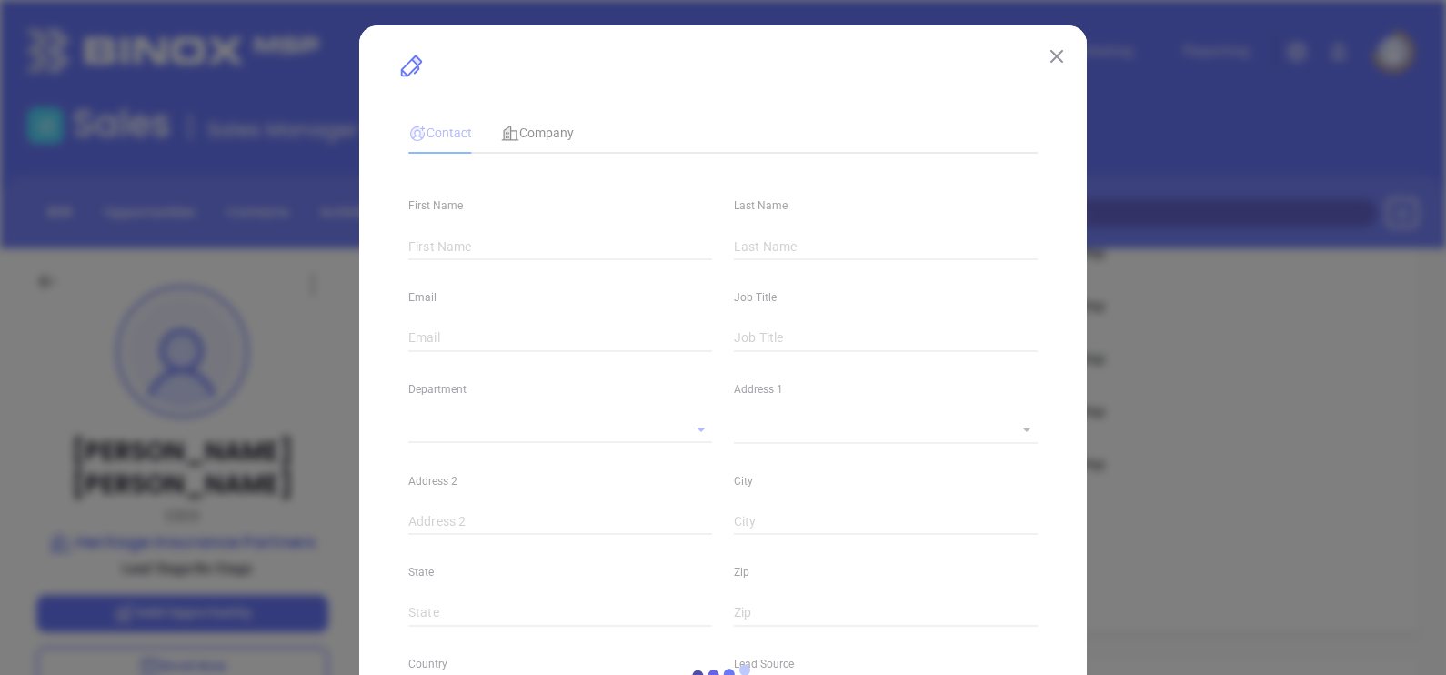
type input "[DOMAIN_NAME][URL][PERSON_NAME]"
type input "Marketing"
type input "Other"
type input "undefined undefined"
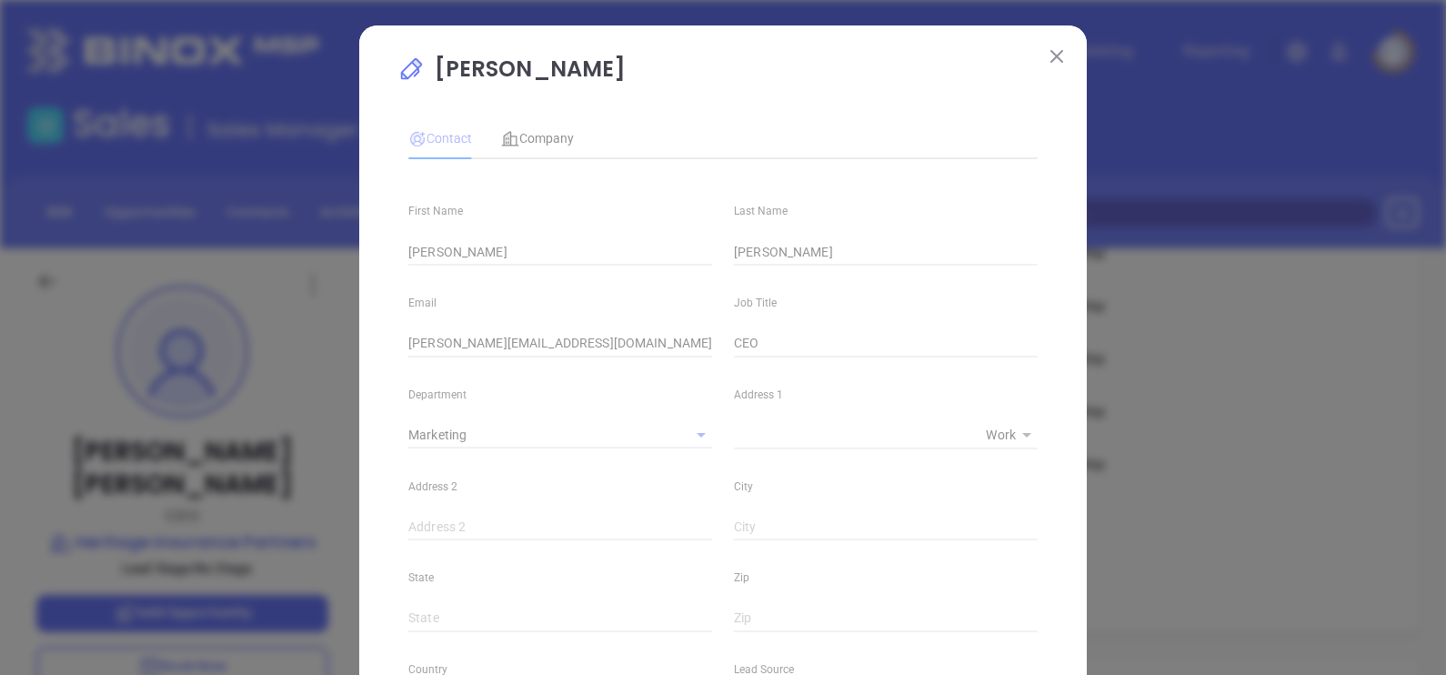
type input "[PHONE_NUMBER]"
type input "1"
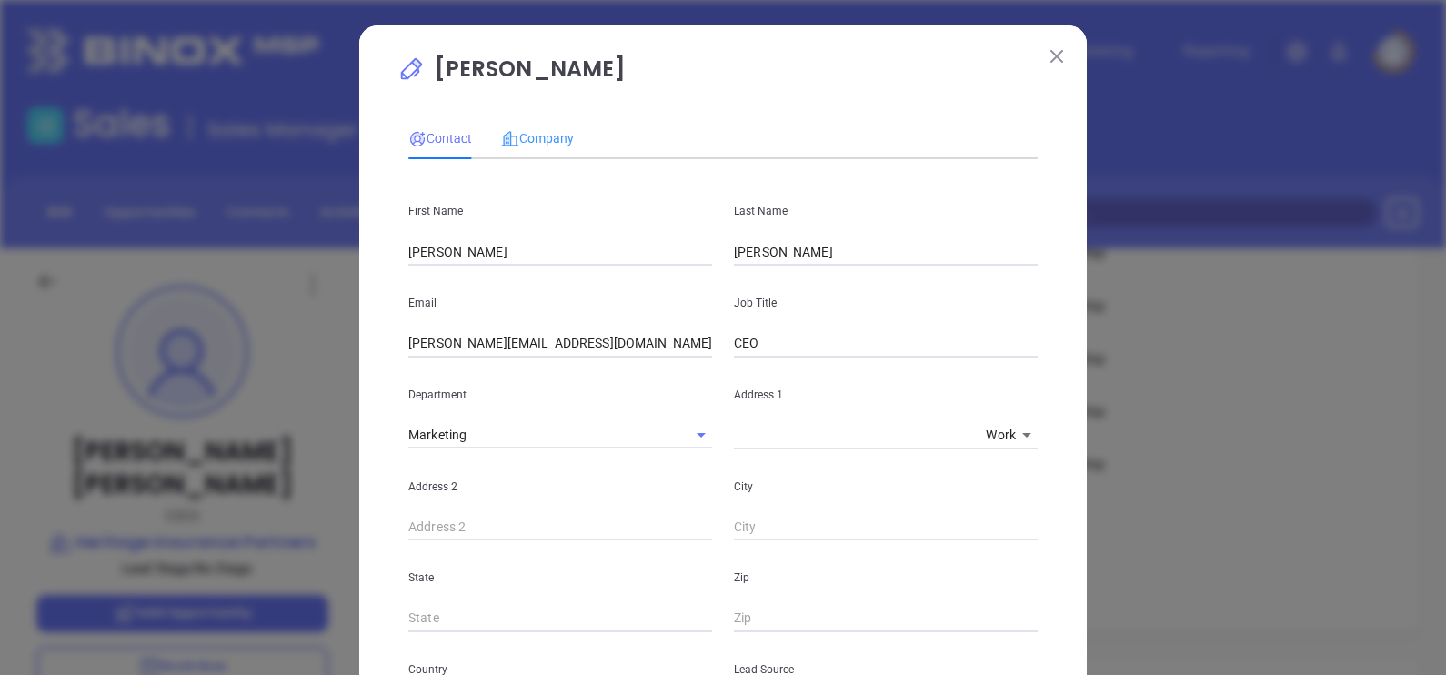
click at [543, 124] on div "Company" at bounding box center [537, 138] width 73 height 42
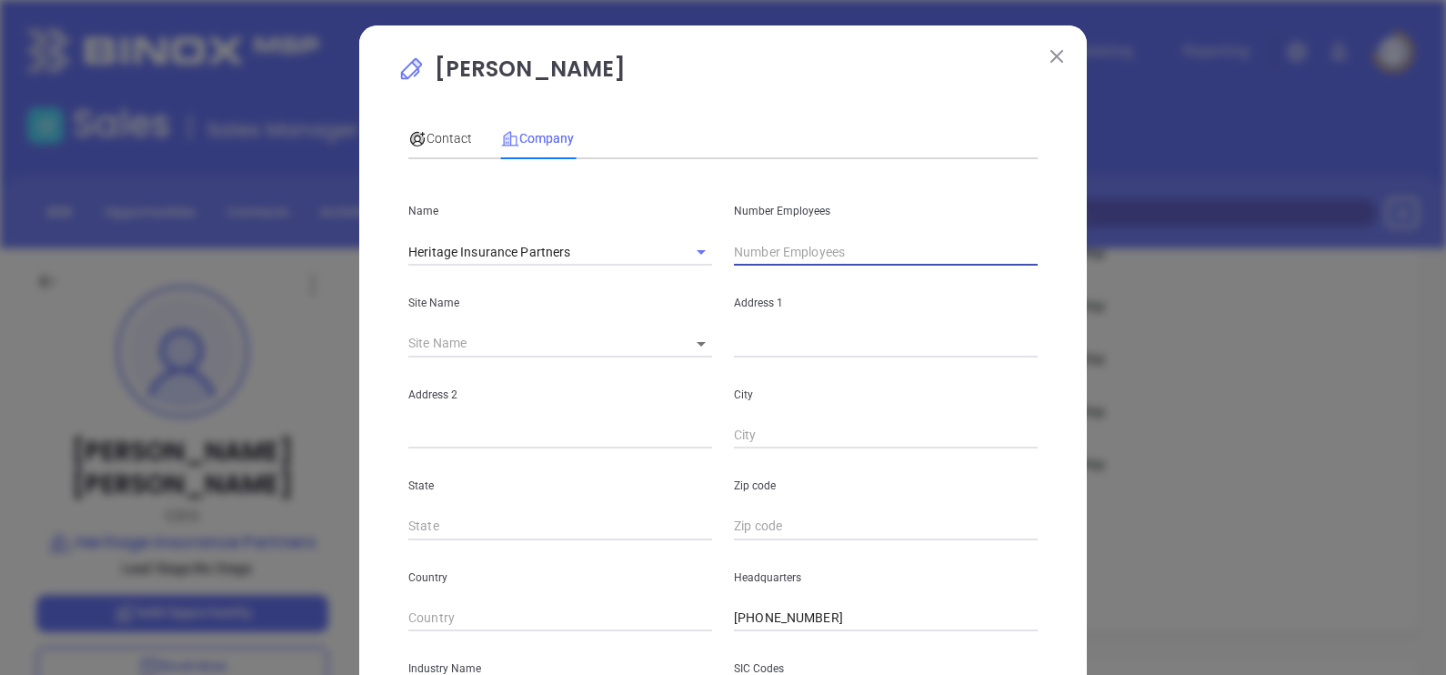
click at [771, 255] on input "text" at bounding box center [886, 251] width 304 height 27
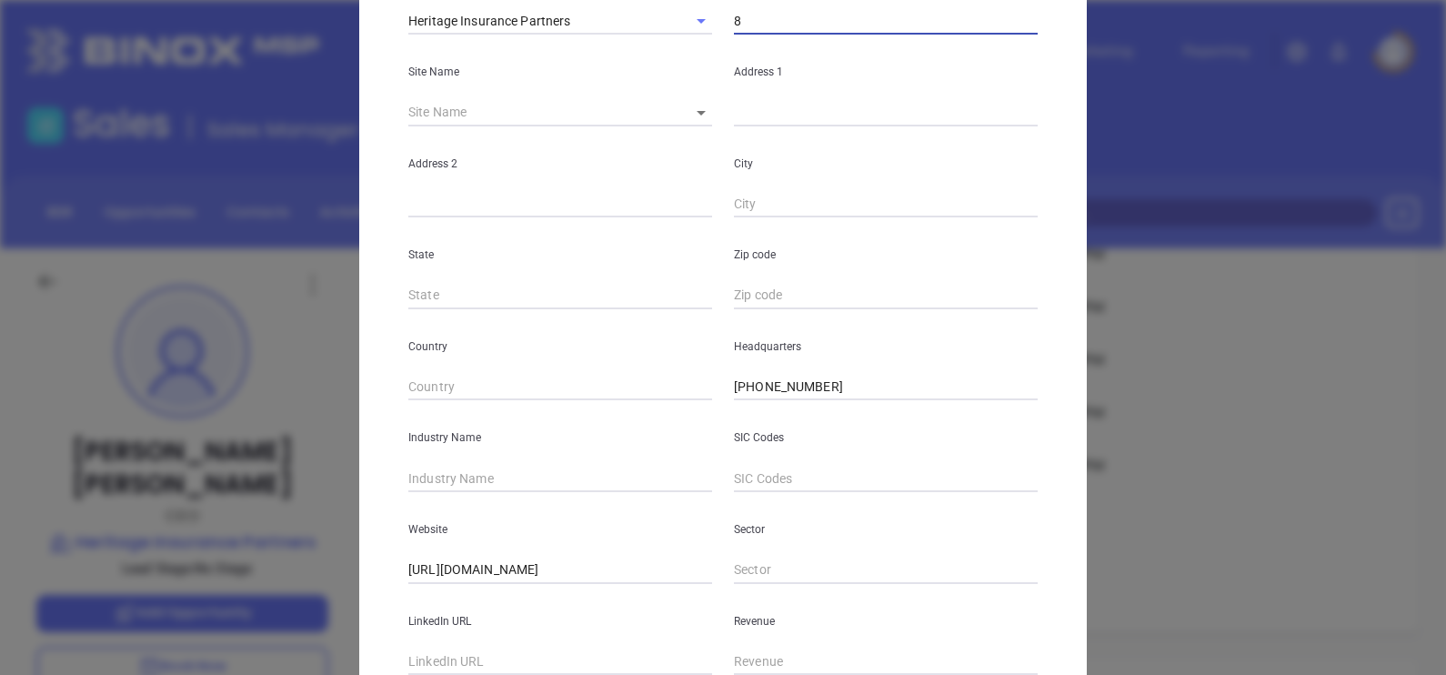
scroll to position [367, 0]
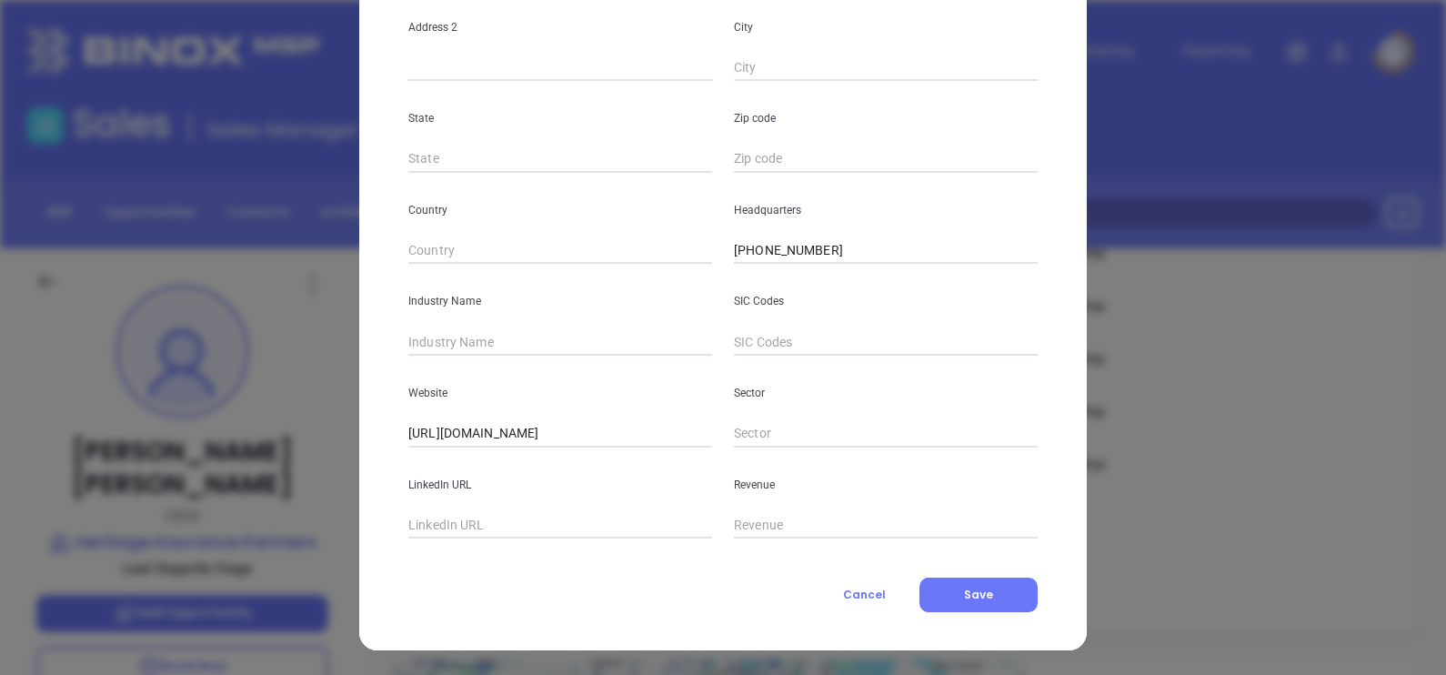
type input "8"
click at [489, 324] on div "Industry Name" at bounding box center [560, 310] width 326 height 92
drag, startPoint x: 493, startPoint y: 332, endPoint x: 502, endPoint y: 327, distance: 10.2
click at [493, 332] on input "text" at bounding box center [560, 341] width 304 height 27
type input "Insurance"
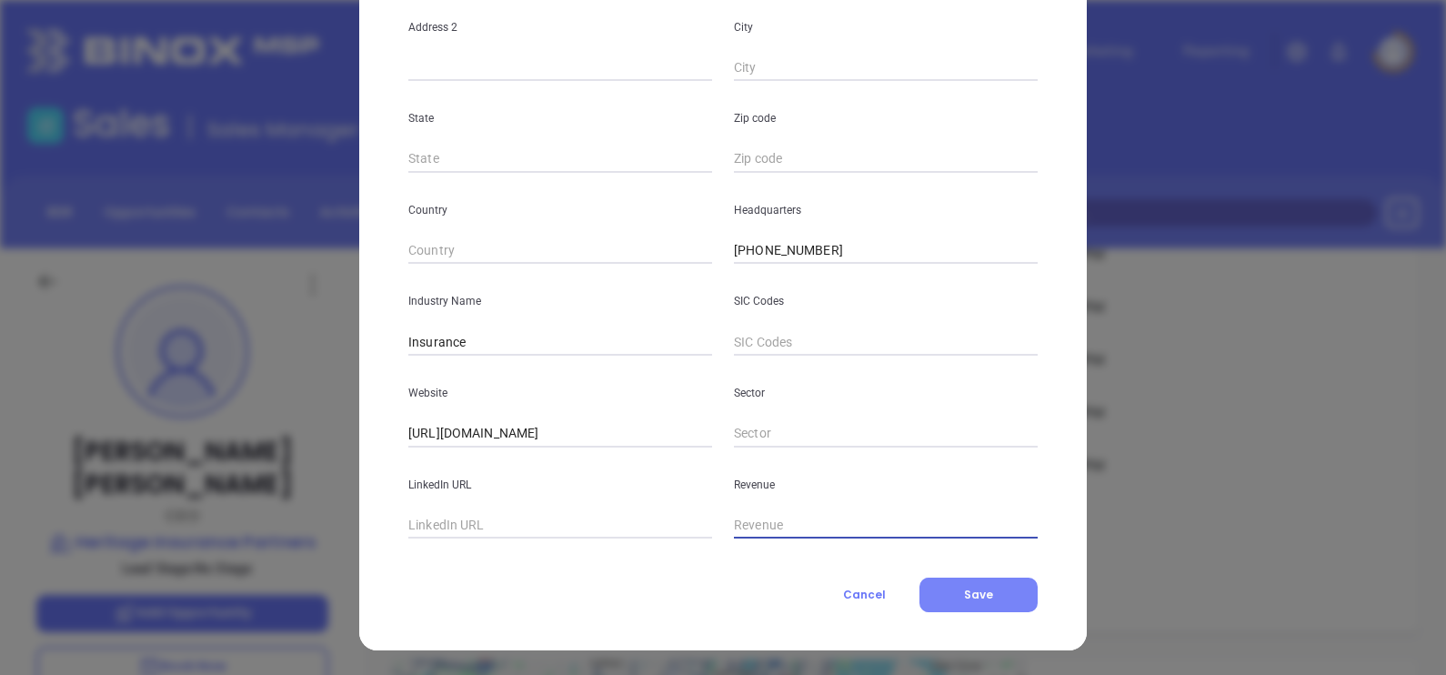
click at [996, 586] on button "Save" at bounding box center [978, 595] width 118 height 35
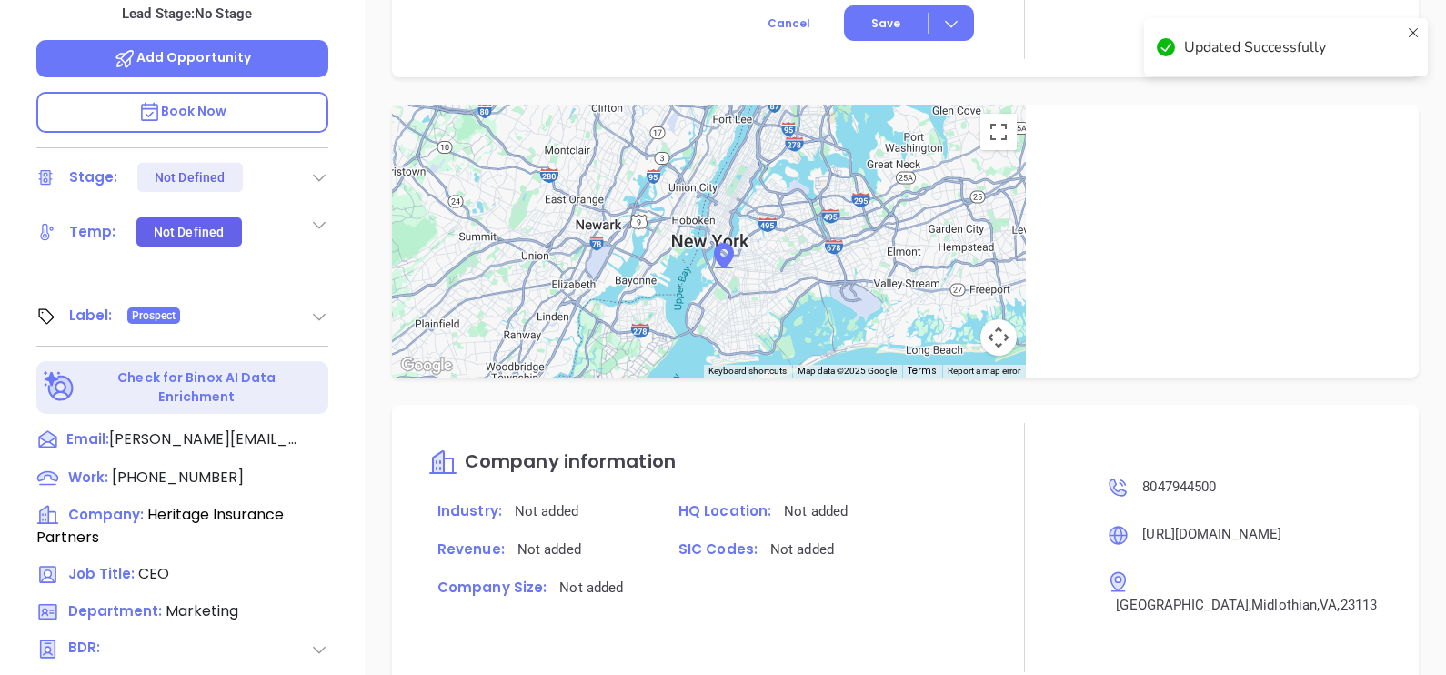
scroll to position [846, 0]
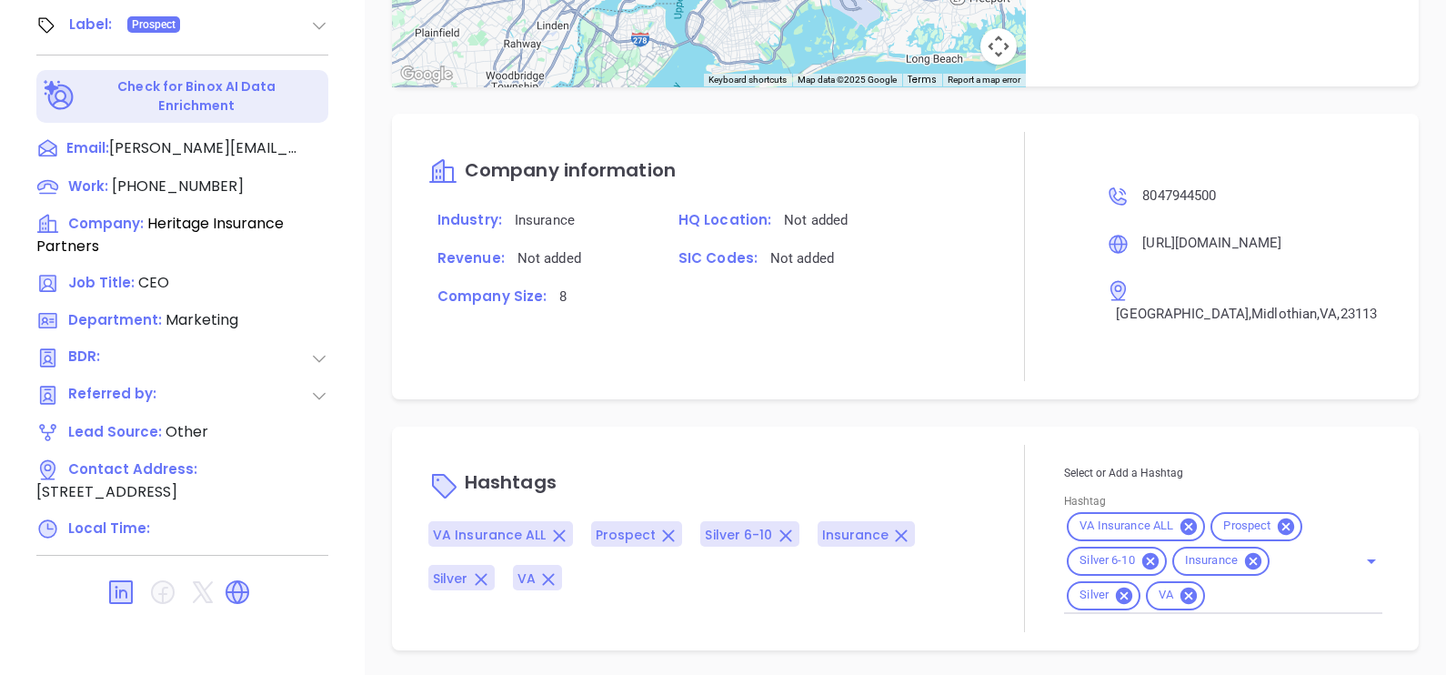
click at [1116, 598] on icon at bounding box center [1124, 595] width 16 height 16
drag, startPoint x: 905, startPoint y: 442, endPoint x: 883, endPoint y: 255, distance: 188.6
click at [903, 445] on div "Hashtags VA Insurance ALL Prospect Silver 6-10 Insurance [GEOGRAPHIC_DATA]" at bounding box center [706, 538] width 557 height 187
